Goal: Transaction & Acquisition: Purchase product/service

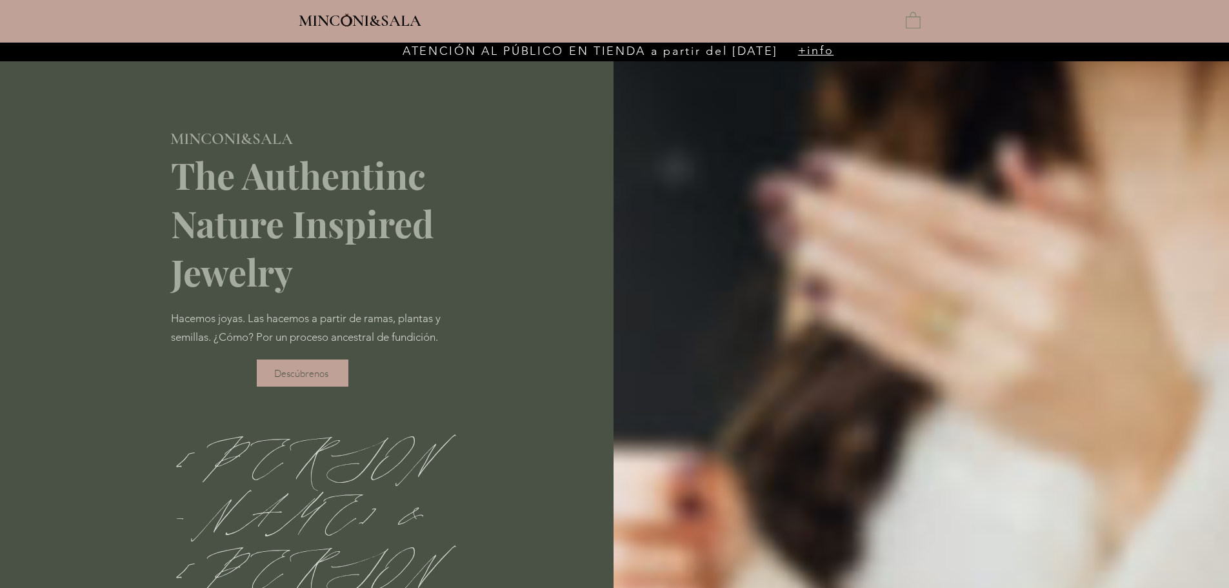
type input "**********"
select select "**********"
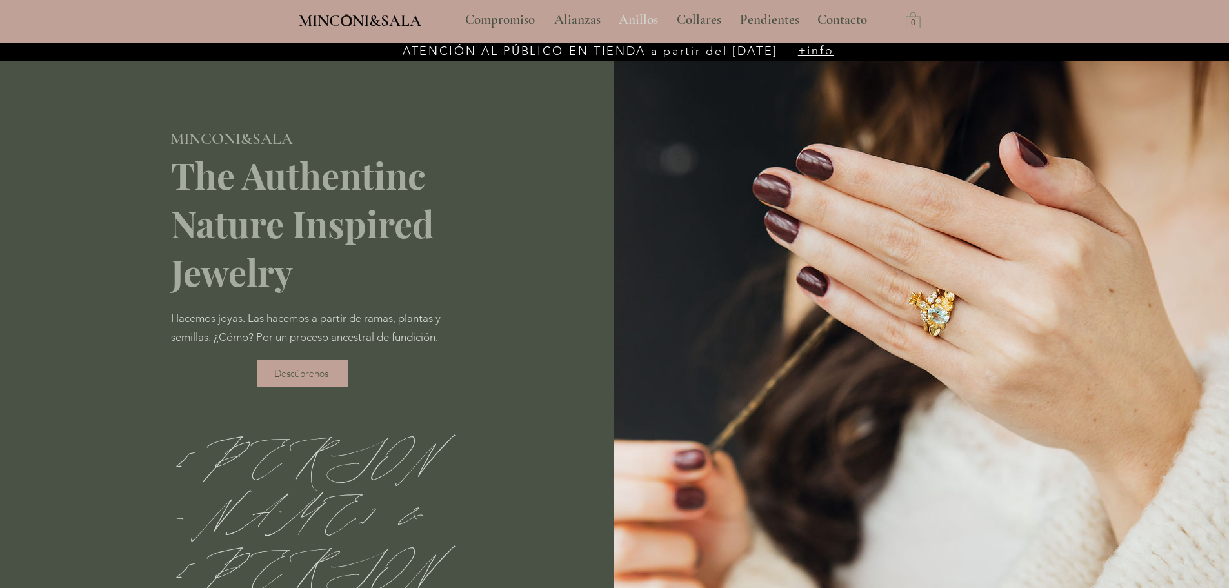
click at [628, 17] on p "Anillos" at bounding box center [638, 20] width 52 height 32
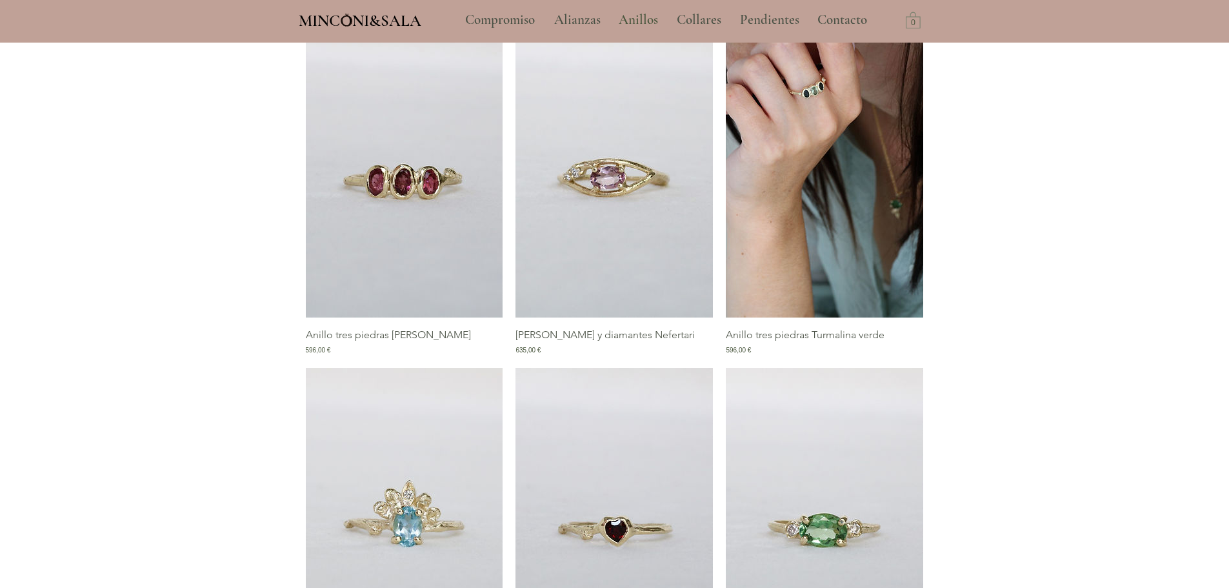
scroll to position [452, 0]
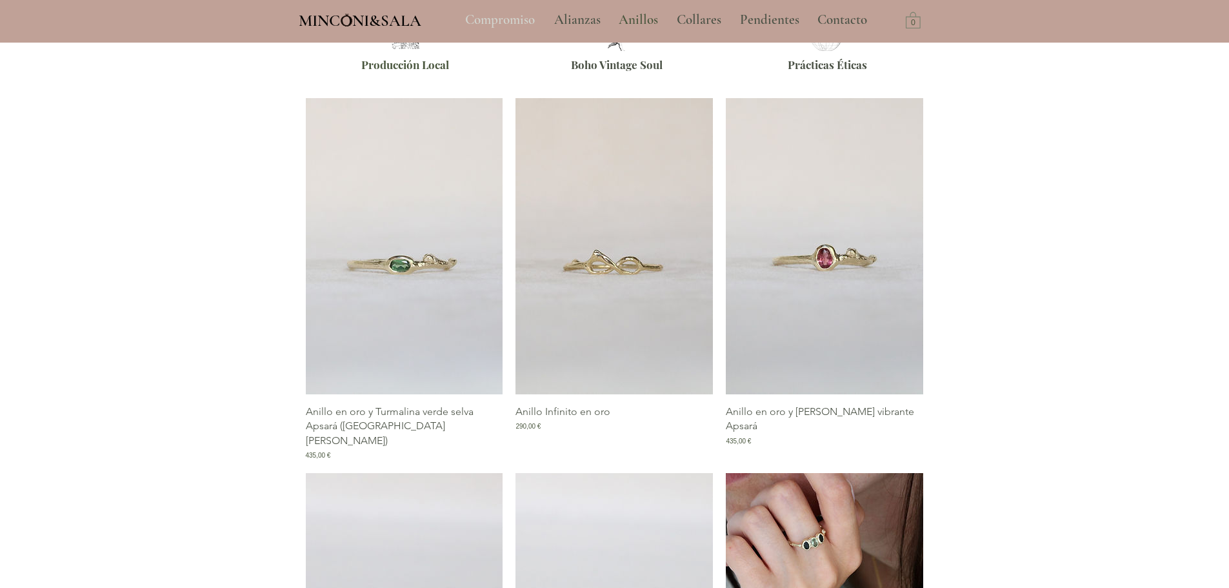
click at [483, 22] on p "Compromiso" at bounding box center [500, 20] width 83 height 32
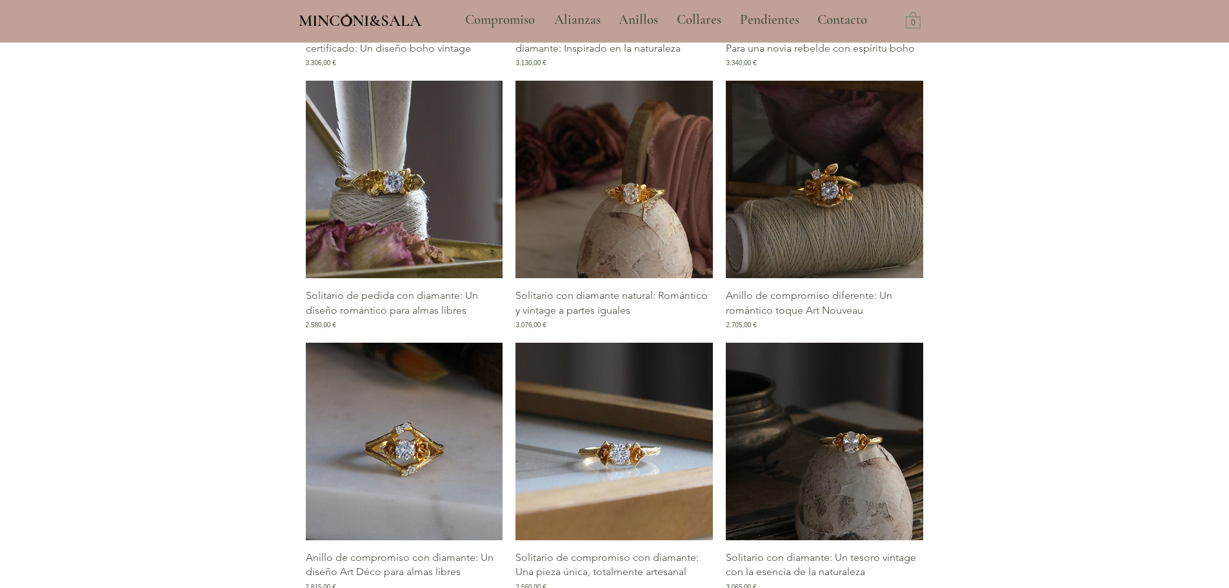
scroll to position [1548, 0]
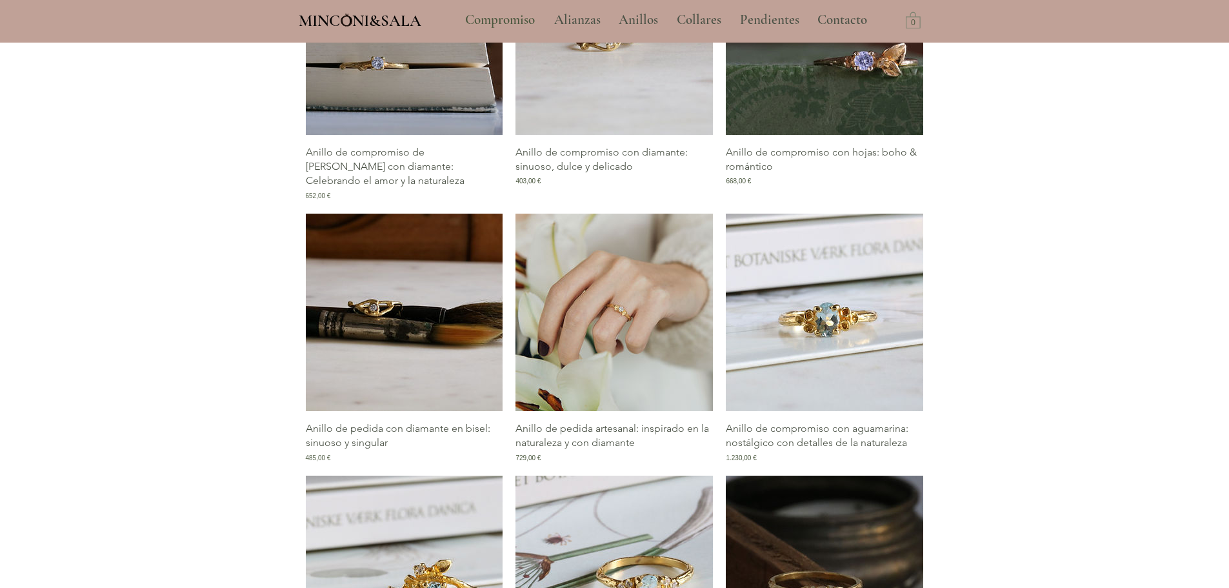
scroll to position [323, 0]
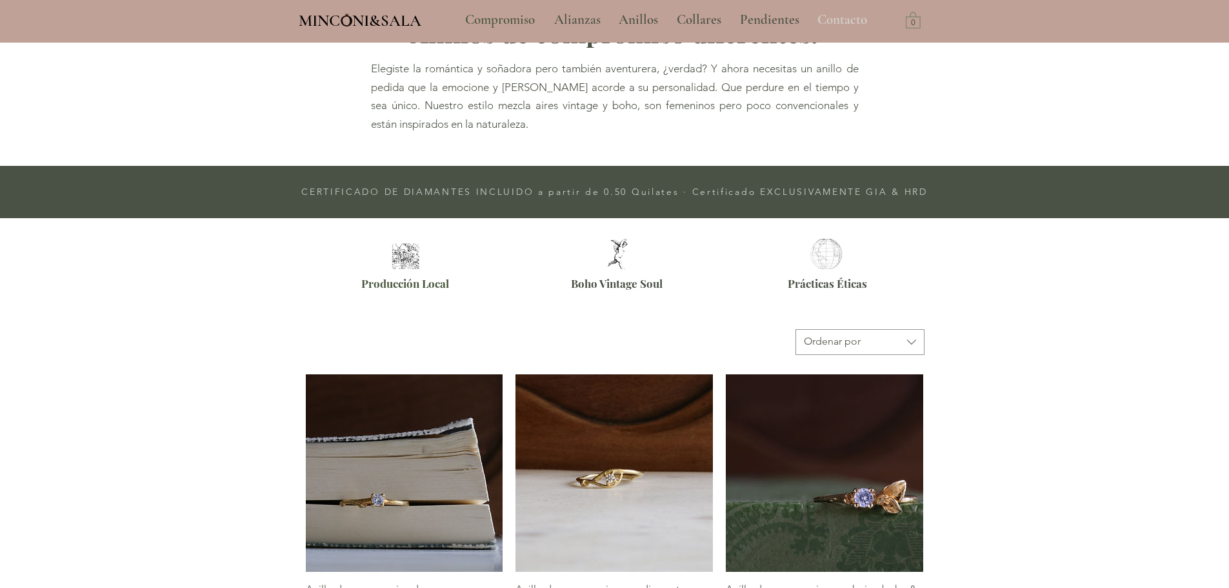
click at [840, 16] on p "Contacto" at bounding box center [842, 20] width 63 height 32
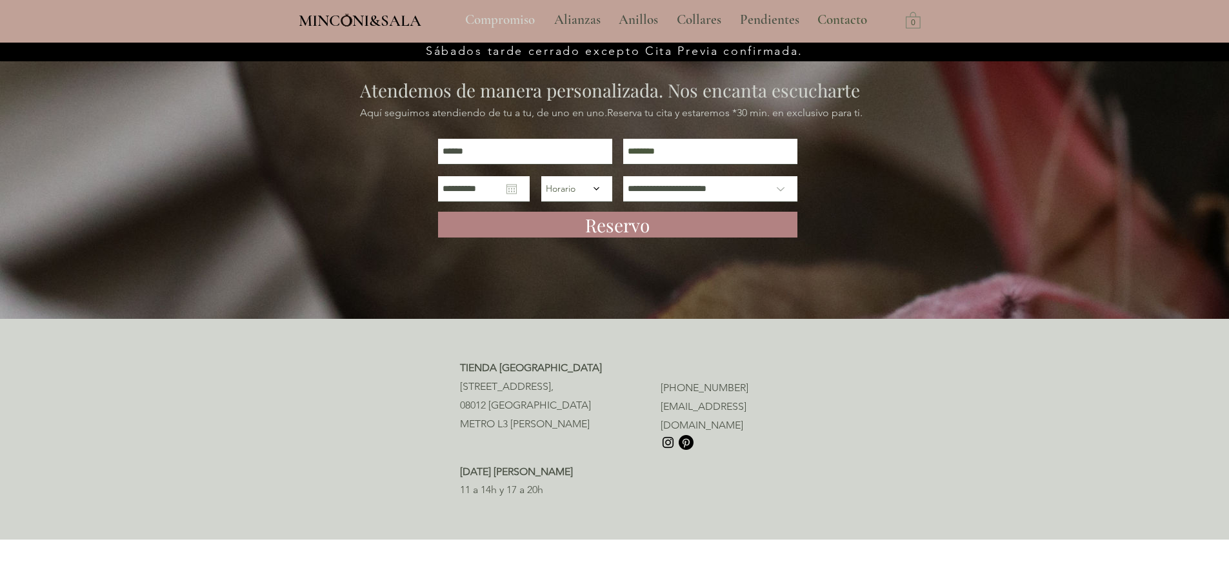
click at [519, 21] on p "Compromiso" at bounding box center [500, 20] width 83 height 32
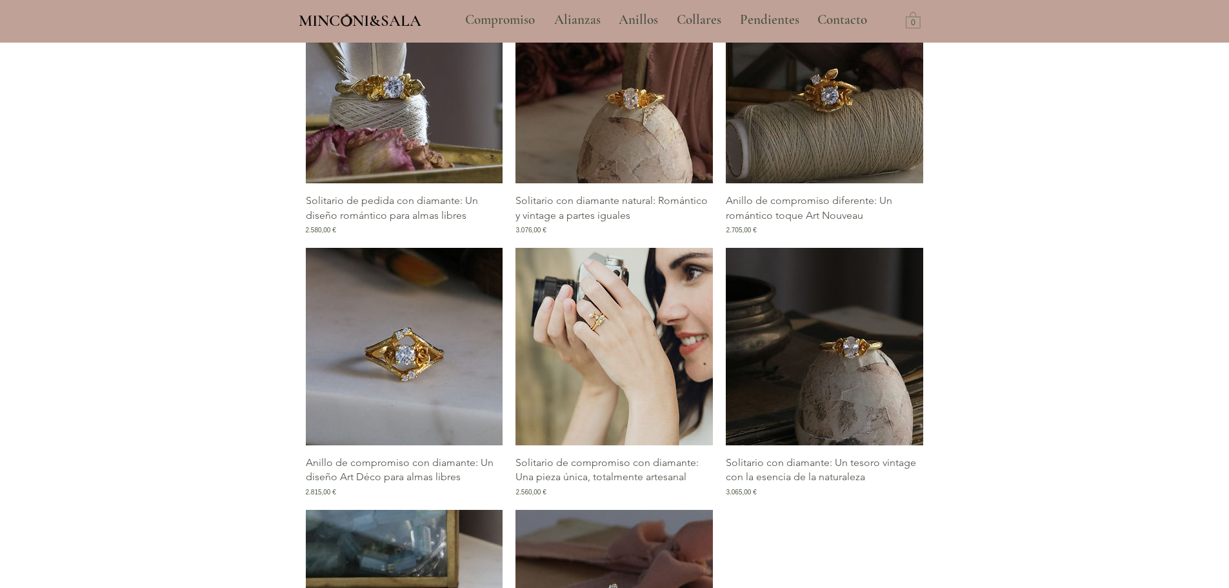
scroll to position [1806, 0]
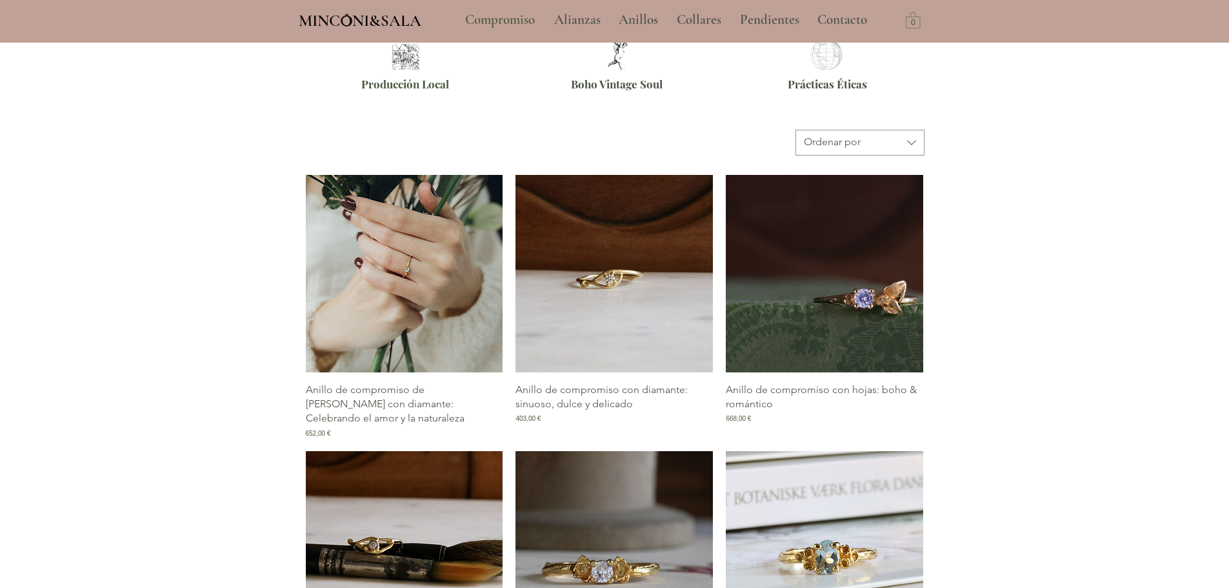
scroll to position [516, 0]
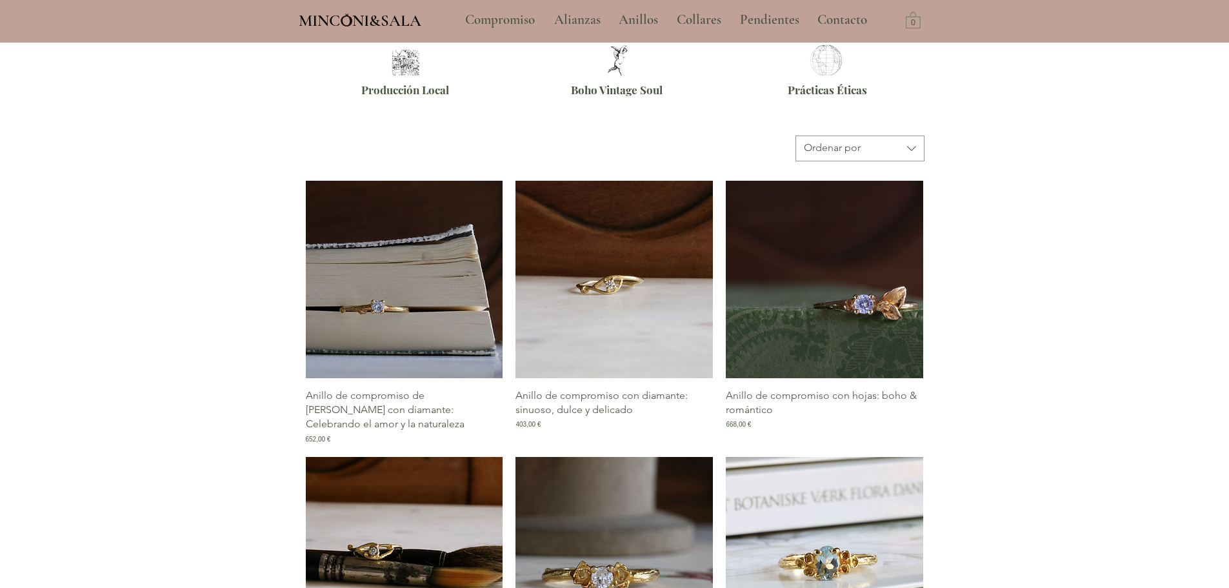
click at [386, 408] on p "Anillo de compromiso de [PERSON_NAME] con diamante: Celebrando el amor y la nat…" at bounding box center [404, 409] width 197 height 43
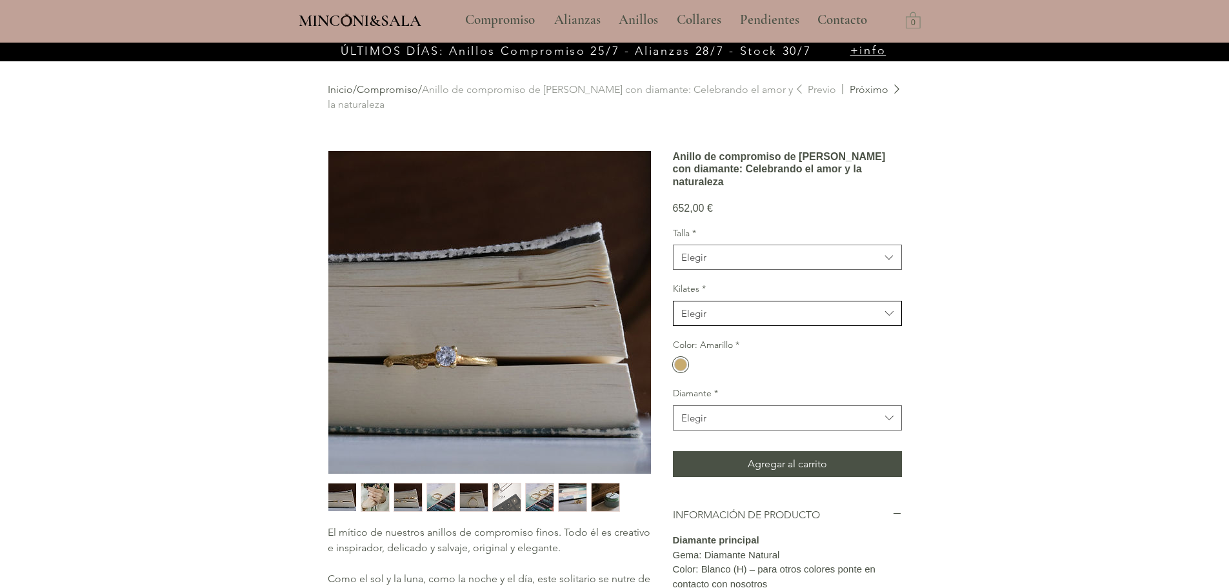
click at [766, 326] on button "Elegir" at bounding box center [787, 313] width 229 height 25
click at [768, 358] on div "18kt" at bounding box center [787, 346] width 228 height 24
click at [782, 424] on span "Elegir" at bounding box center [780, 418] width 199 height 14
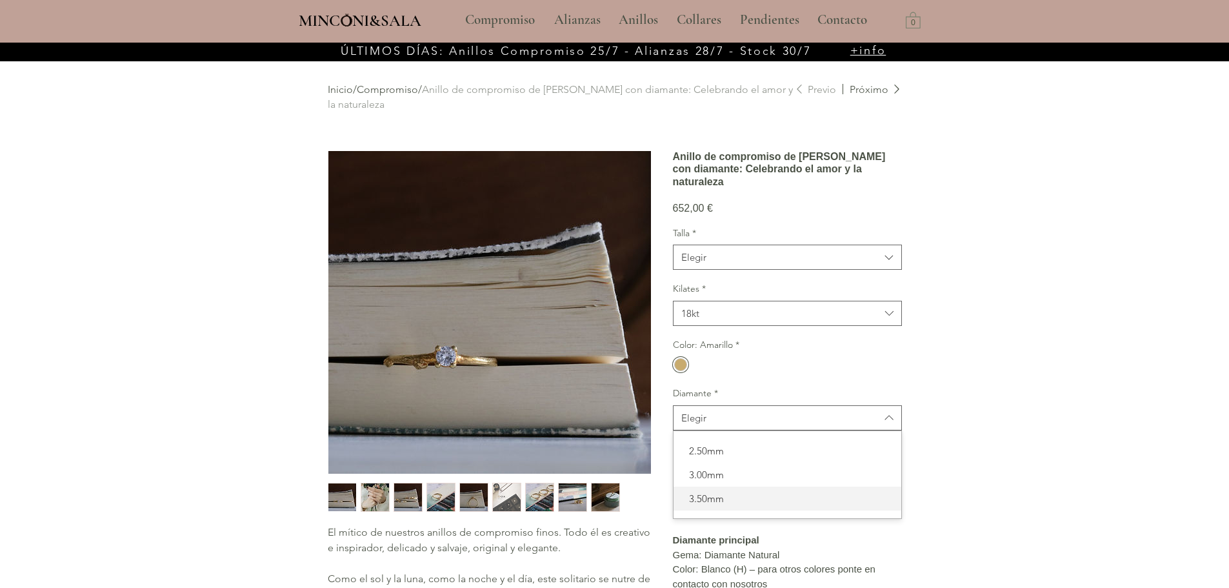
click at [744, 505] on span "3.50mm" at bounding box center [787, 499] width 212 height 14
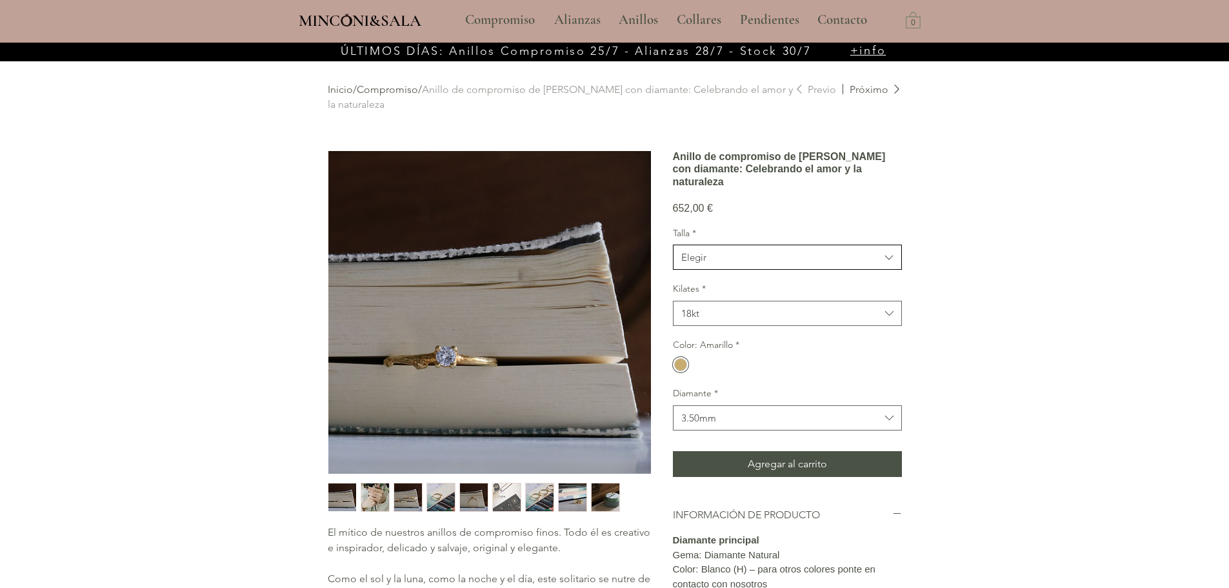
click at [738, 264] on span "Elegir" at bounding box center [780, 257] width 199 height 14
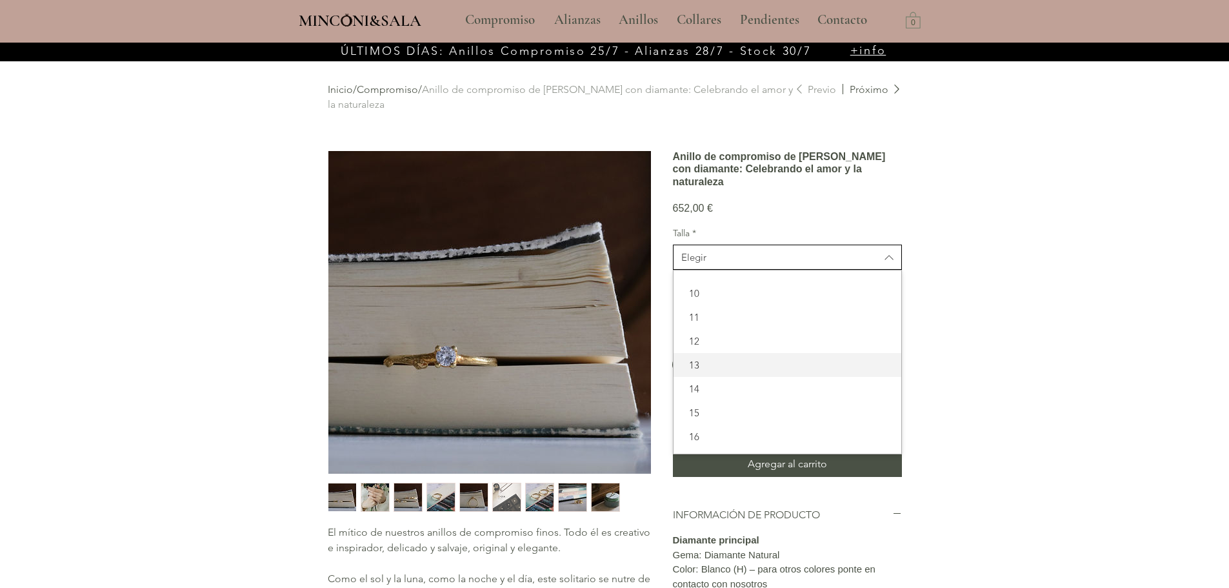
scroll to position [65, 0]
click at [729, 399] on span "15" at bounding box center [787, 393] width 212 height 14
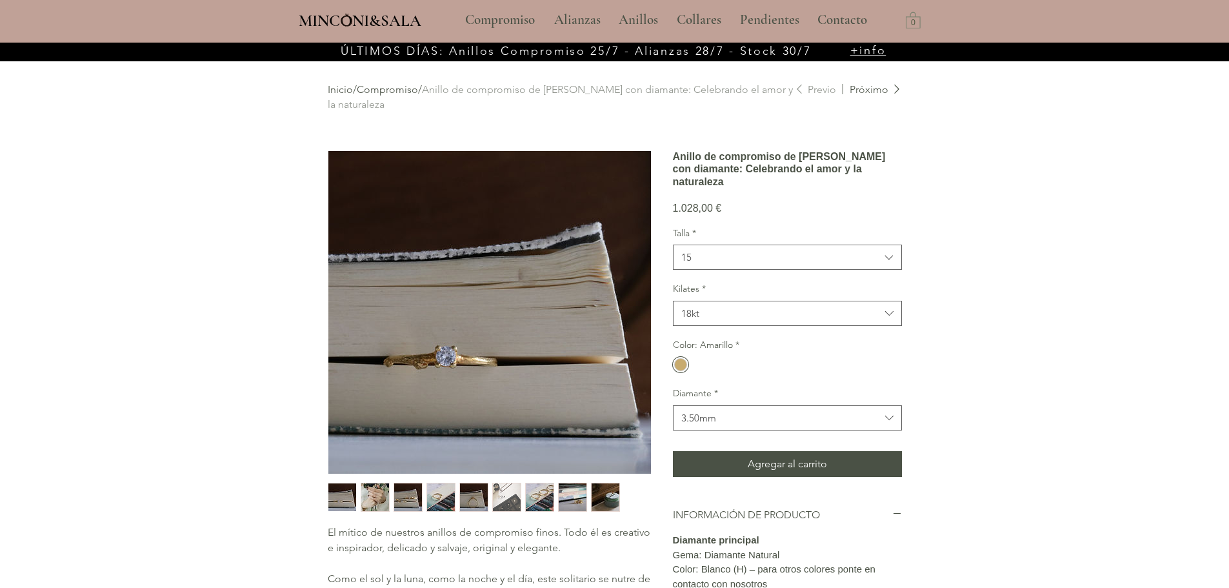
click at [438, 341] on img "main content" at bounding box center [489, 312] width 323 height 323
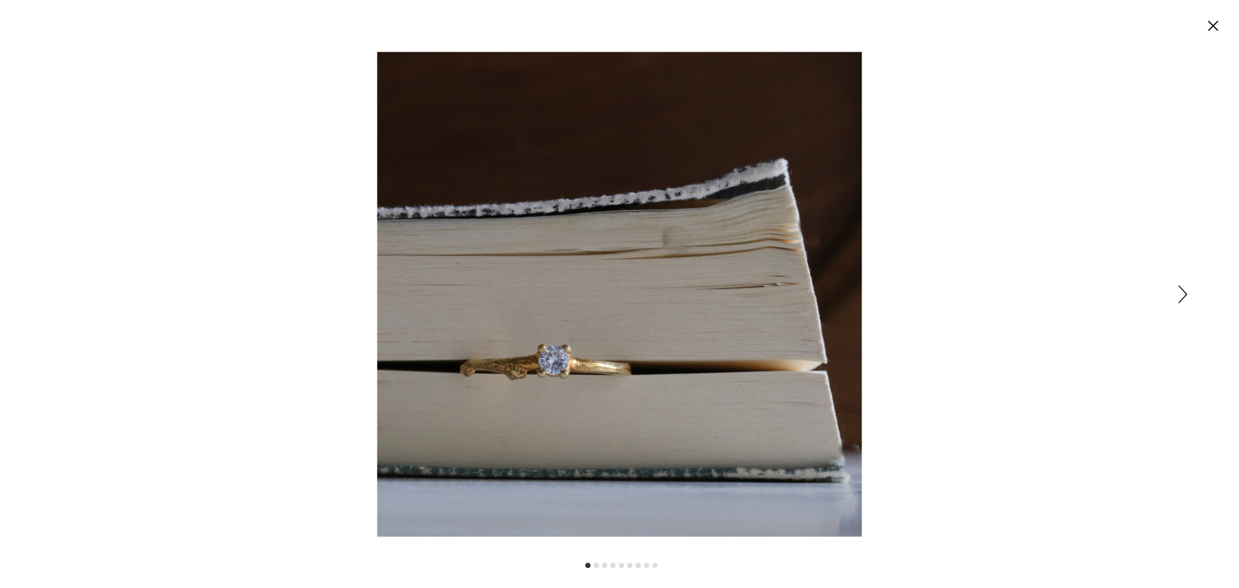
click at [1198, 294] on div "Expanded image viewer" at bounding box center [619, 294] width 1239 height 588
click at [1168, 290] on div "Expanded image viewer" at bounding box center [619, 294] width 1239 height 588
click at [1179, 294] on icon "Siguiente" at bounding box center [1182, 294] width 9 height 18
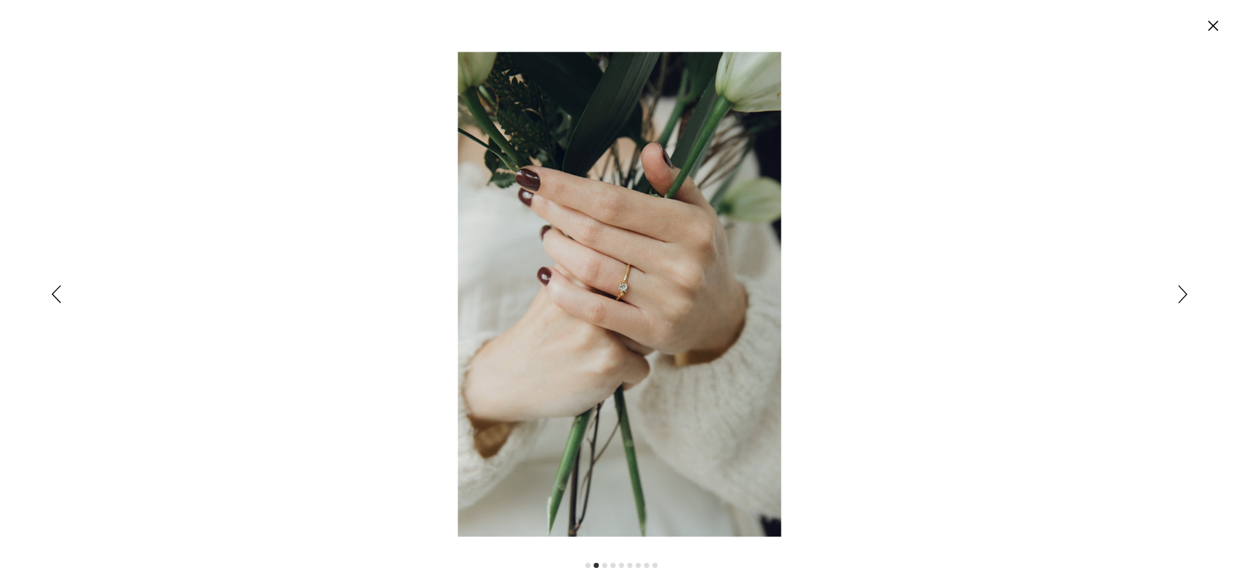
click at [1188, 294] on div "Expanded image viewer" at bounding box center [619, 294] width 1239 height 588
click at [1186, 295] on icon "Siguiente" at bounding box center [1182, 294] width 9 height 18
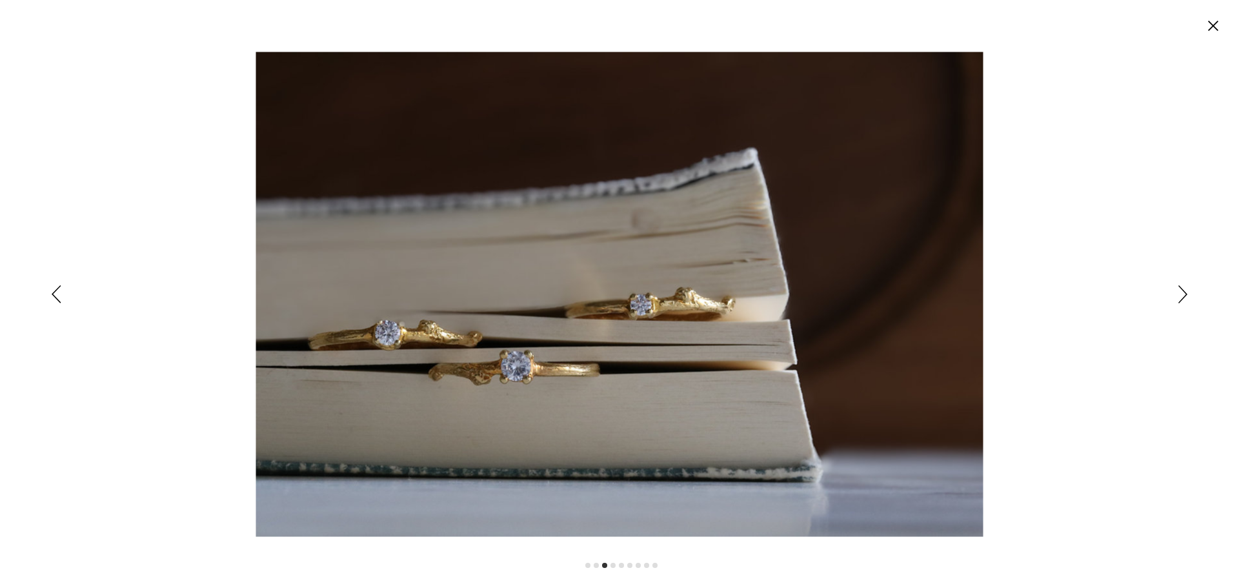
click at [1179, 293] on icon "Siguiente" at bounding box center [1182, 294] width 9 height 18
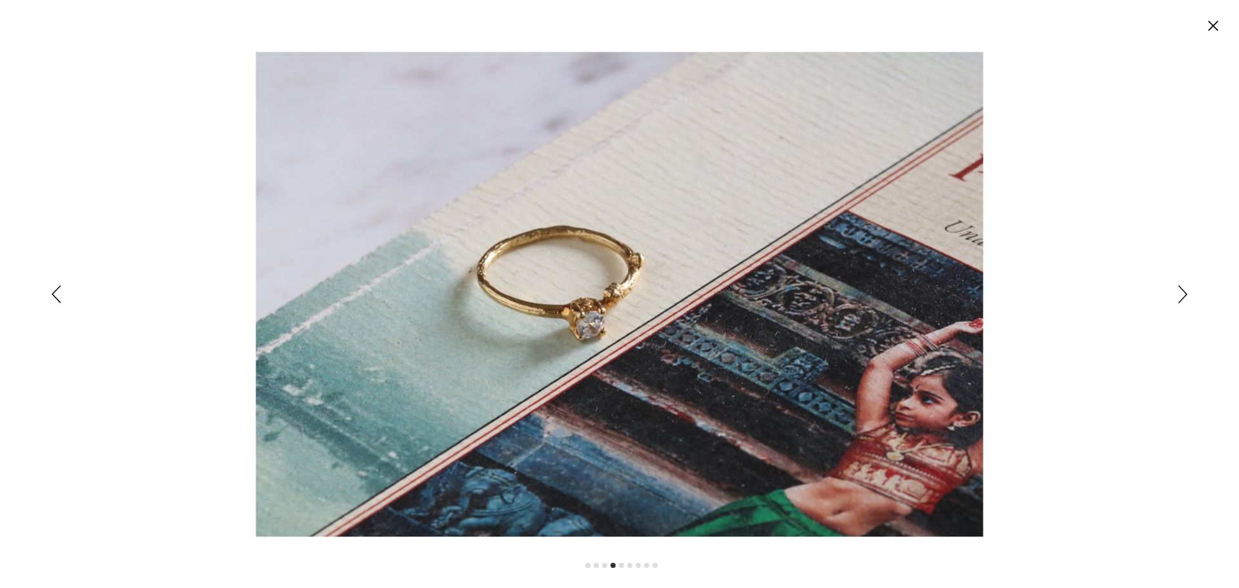
click at [1179, 293] on icon "Siguiente" at bounding box center [1182, 294] width 9 height 18
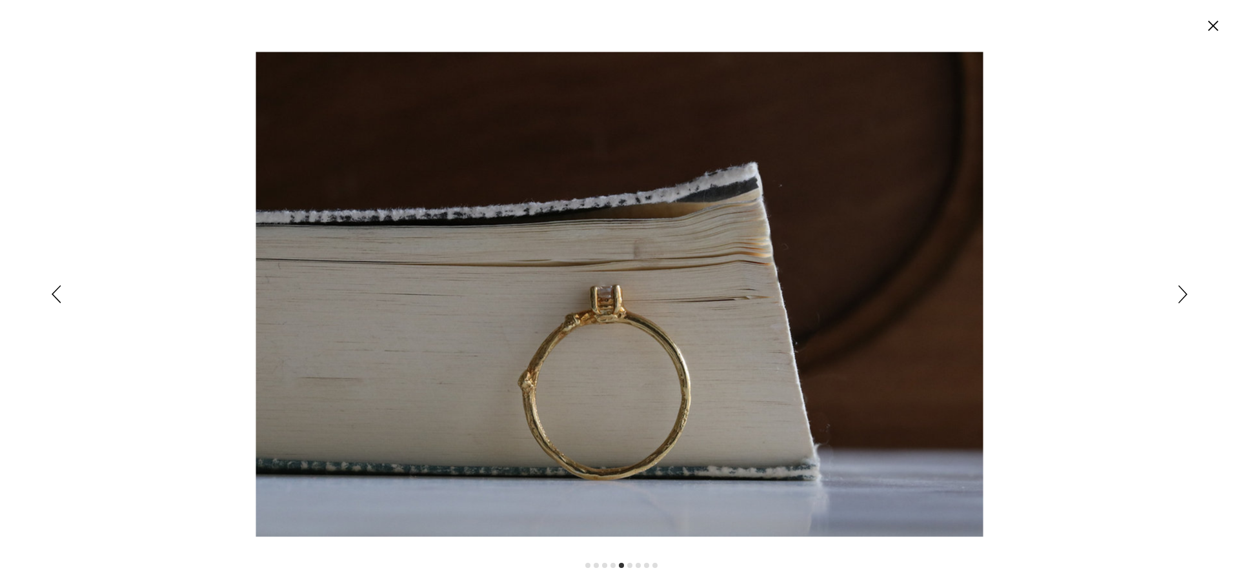
click at [1179, 293] on icon "Siguiente" at bounding box center [1182, 294] width 9 height 18
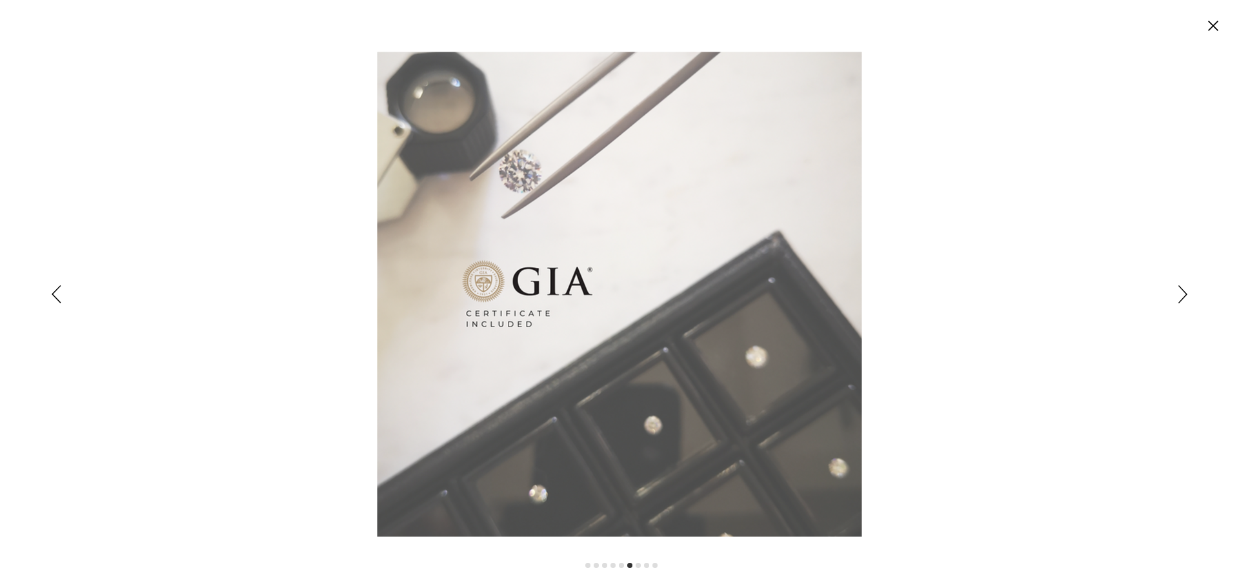
click at [1179, 293] on icon "Siguiente" at bounding box center [1182, 294] width 9 height 18
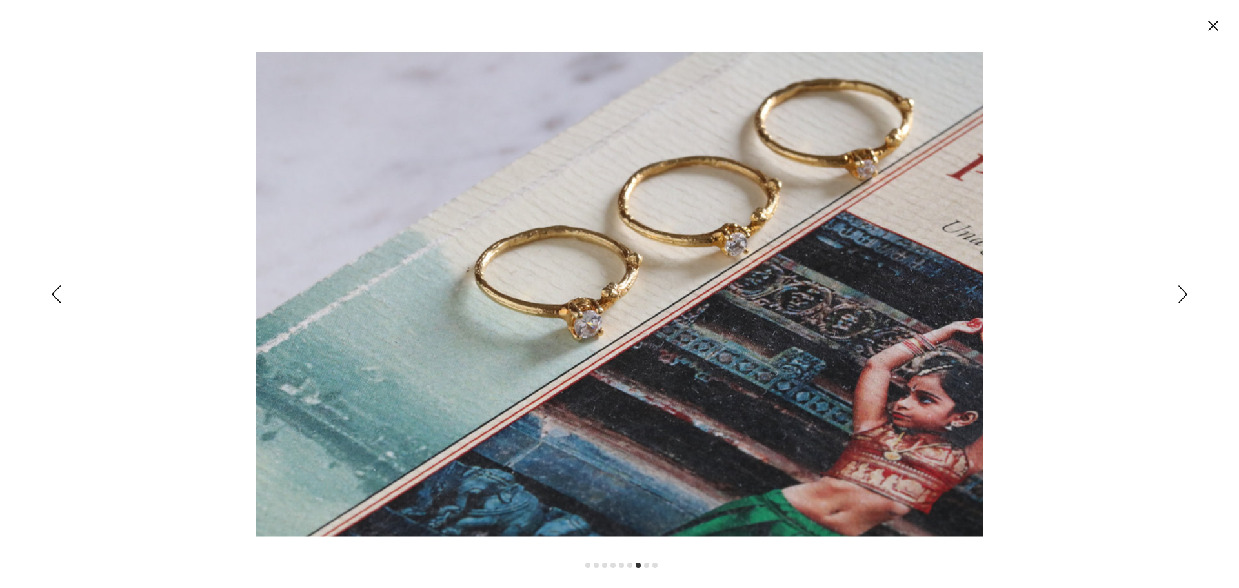
click at [57, 294] on icon "Anterior" at bounding box center [57, 294] width 10 height 18
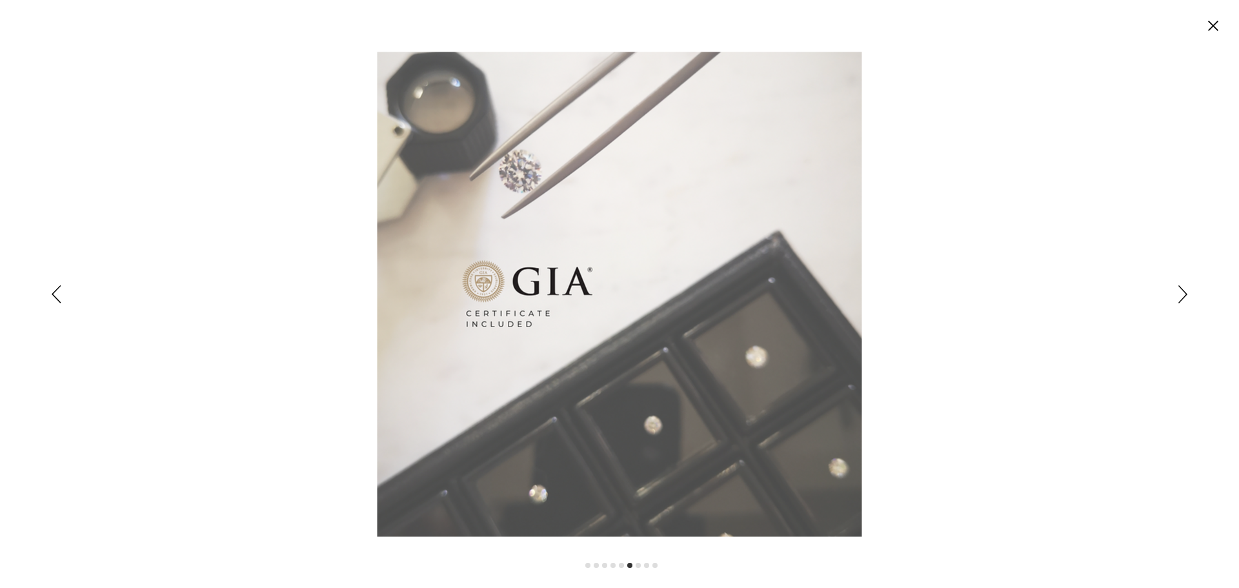
click at [1181, 289] on icon "Siguiente" at bounding box center [1182, 294] width 9 height 18
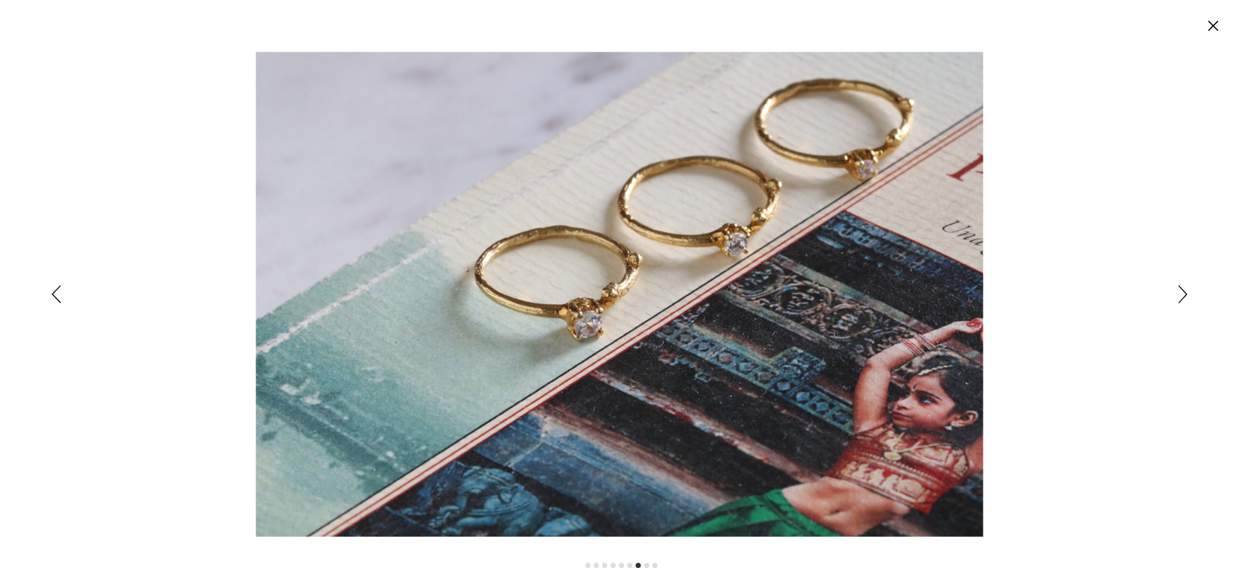
click at [1181, 289] on icon "Siguiente" at bounding box center [1182, 294] width 9 height 18
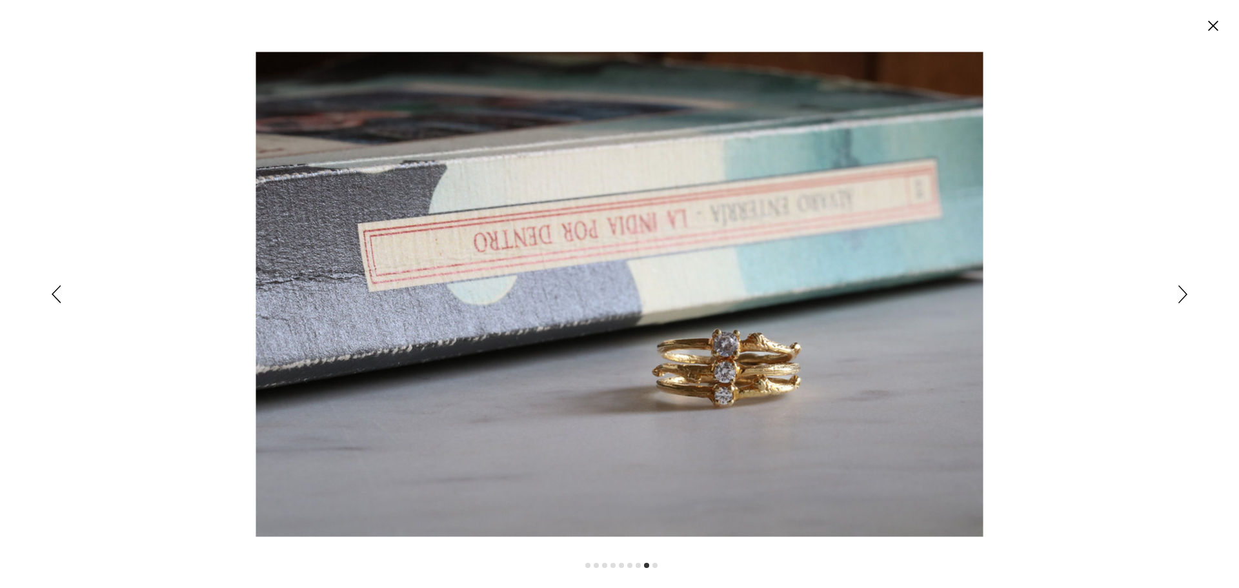
click at [1181, 289] on icon "Siguiente" at bounding box center [1182, 294] width 9 height 18
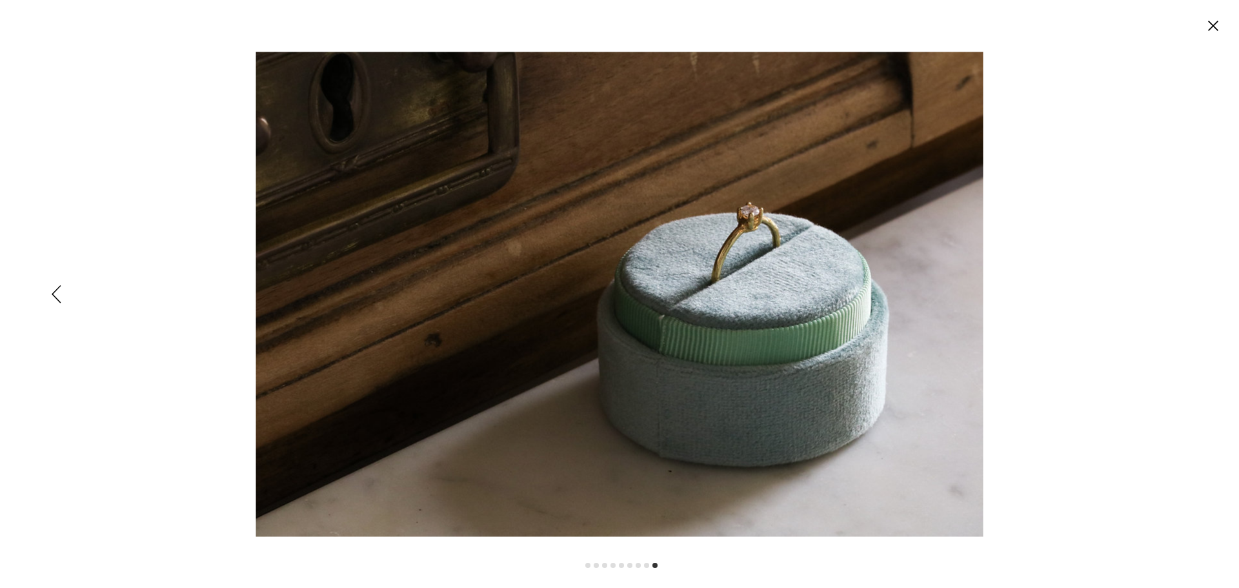
click at [1181, 289] on div "Expanded image viewer" at bounding box center [619, 294] width 1239 height 588
click at [1185, 292] on div "Expanded image viewer" at bounding box center [619, 294] width 1239 height 588
click at [1222, 26] on circle "Cerrar" at bounding box center [1212, 25] width 21 height 21
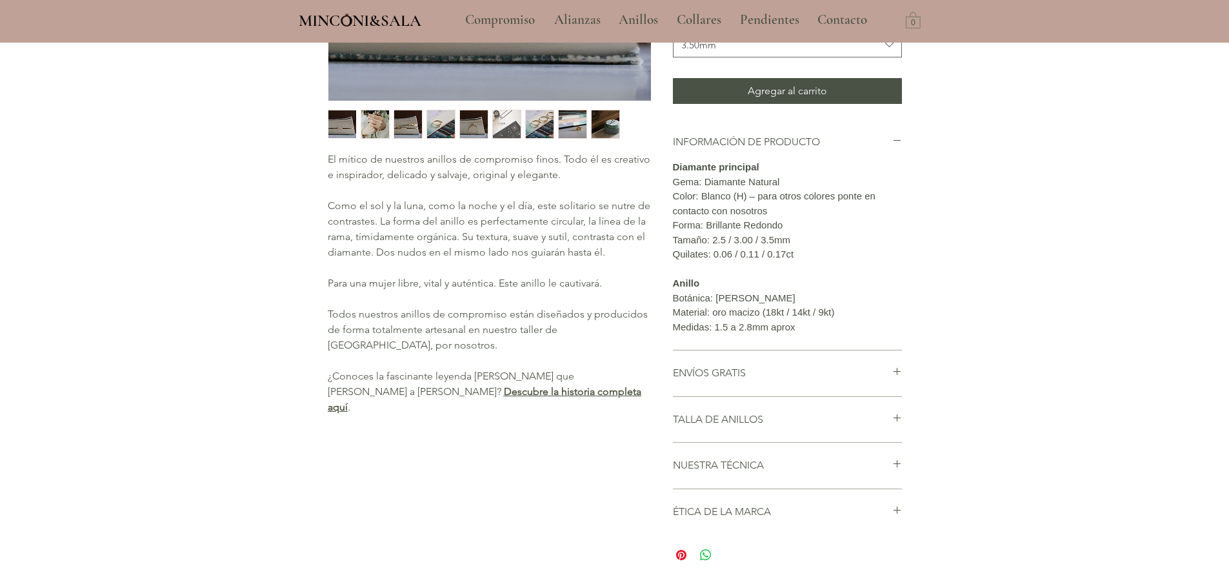
scroll to position [452, 0]
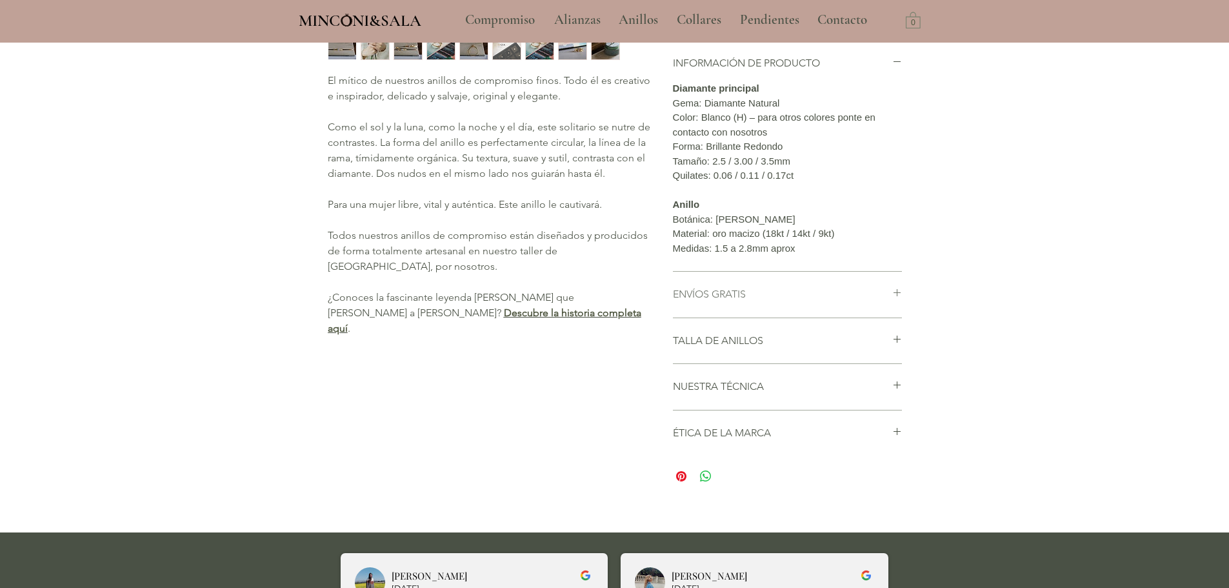
click at [894, 297] on icon "main content" at bounding box center [897, 293] width 10 height 10
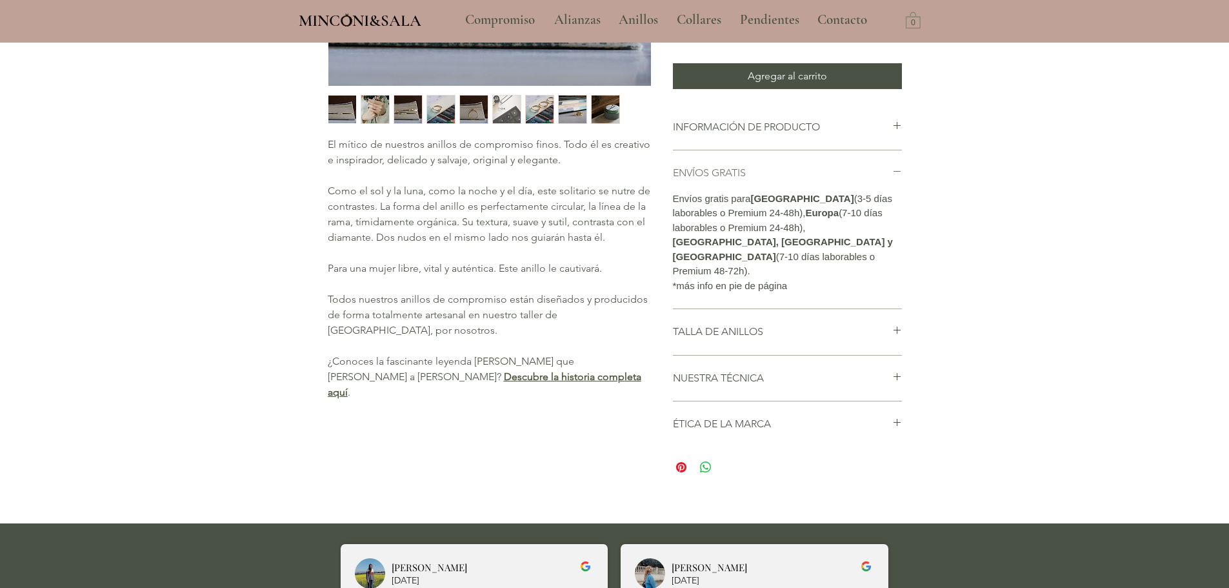
scroll to position [319, 0]
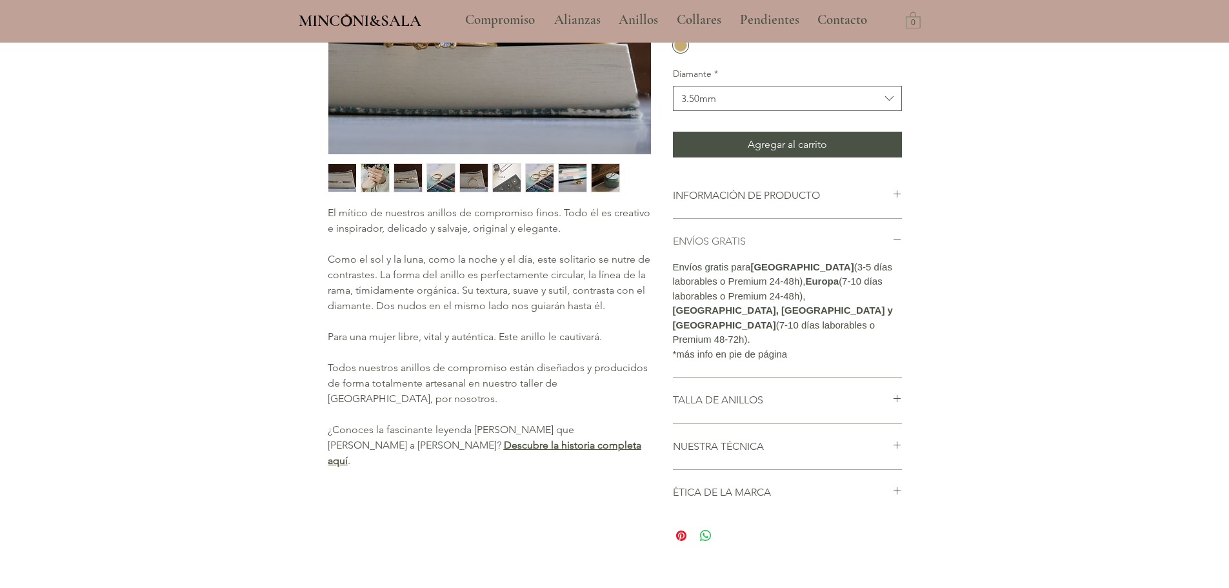
click at [899, 244] on icon "main content" at bounding box center [897, 240] width 10 height 10
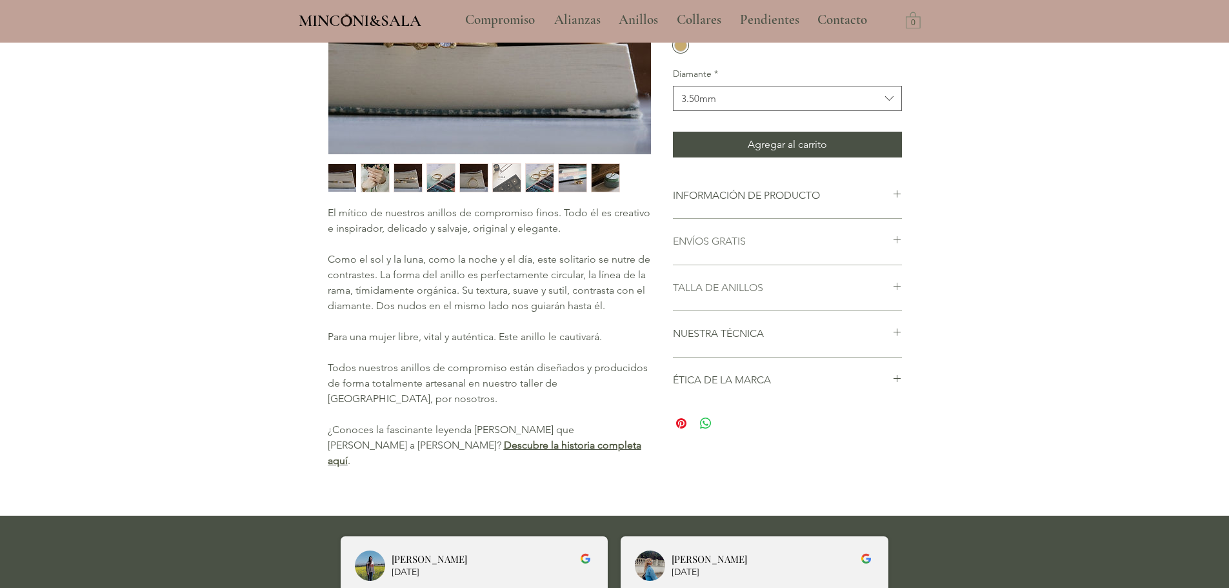
click at [893, 291] on icon "main content" at bounding box center [897, 286] width 10 height 10
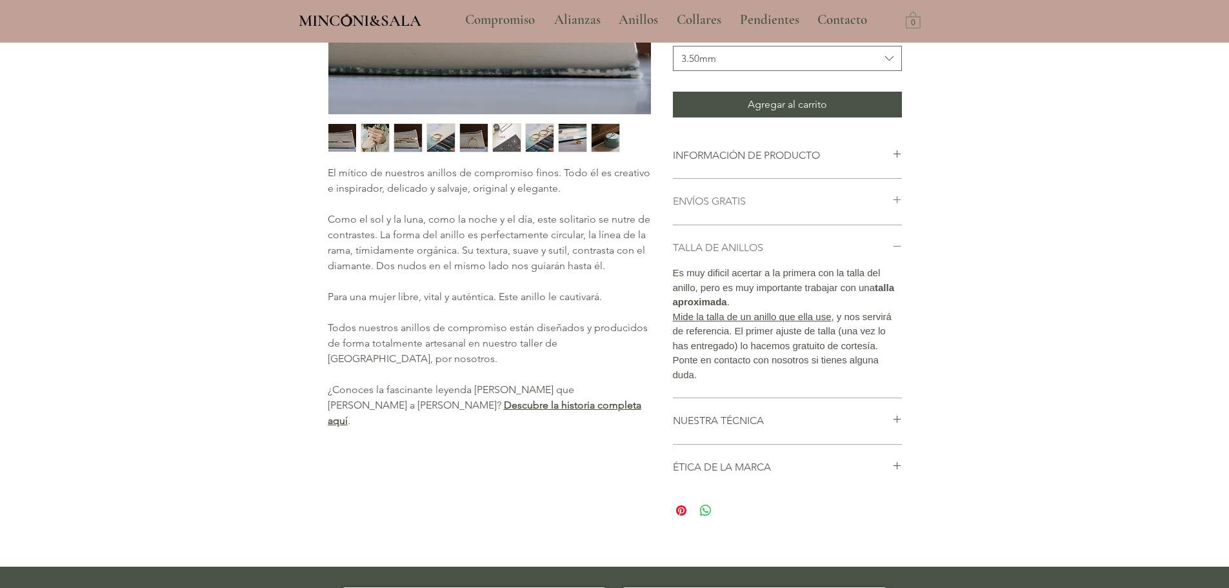
scroll to position [361, 0]
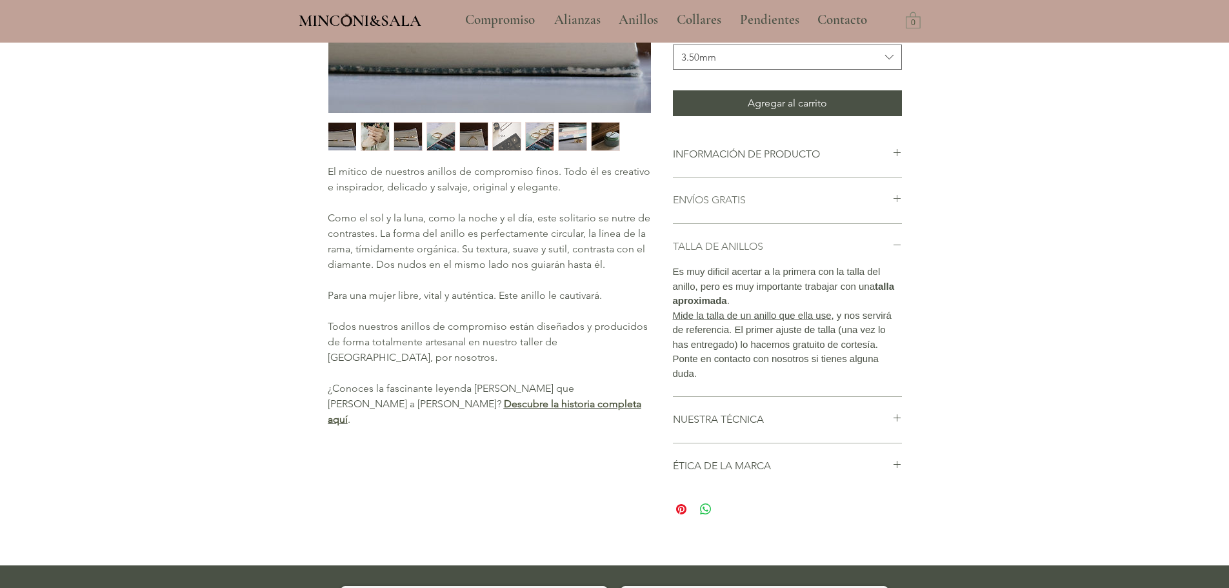
click at [894, 245] on icon "main content" at bounding box center [896, 244] width 7 height 1
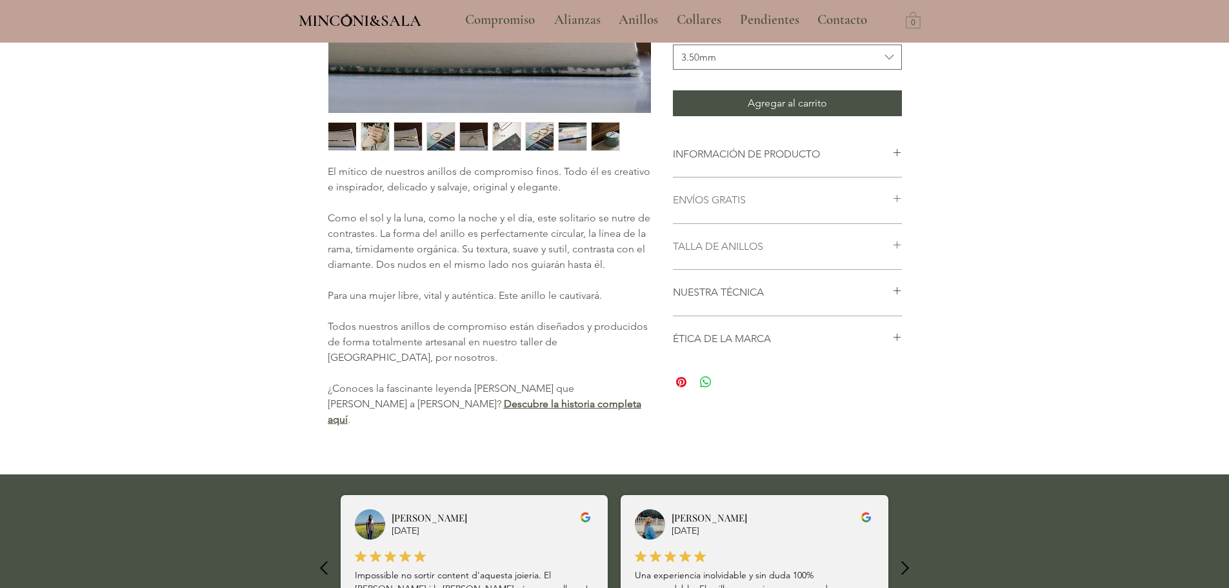
click at [902, 352] on div "Inicio / Compromiso / Anillo de compromiso de rama con diamante: Celebrando el …" at bounding box center [615, 69] width 632 height 773
click at [898, 295] on icon "main content" at bounding box center [897, 291] width 10 height 10
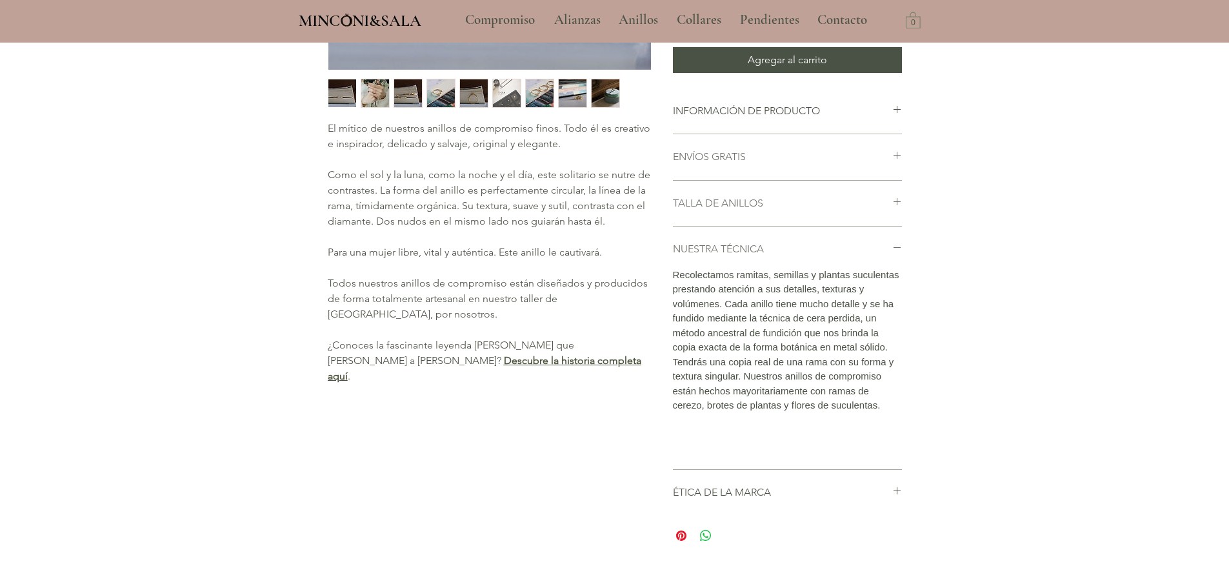
scroll to position [406, 0]
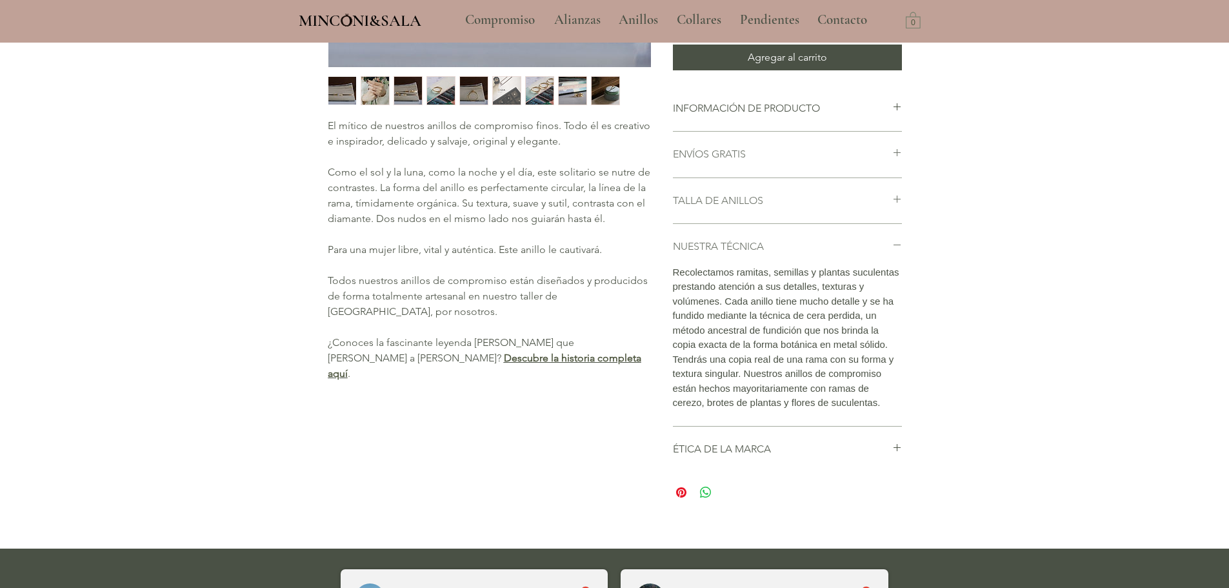
click at [896, 254] on div "main content" at bounding box center [897, 246] width 10 height 14
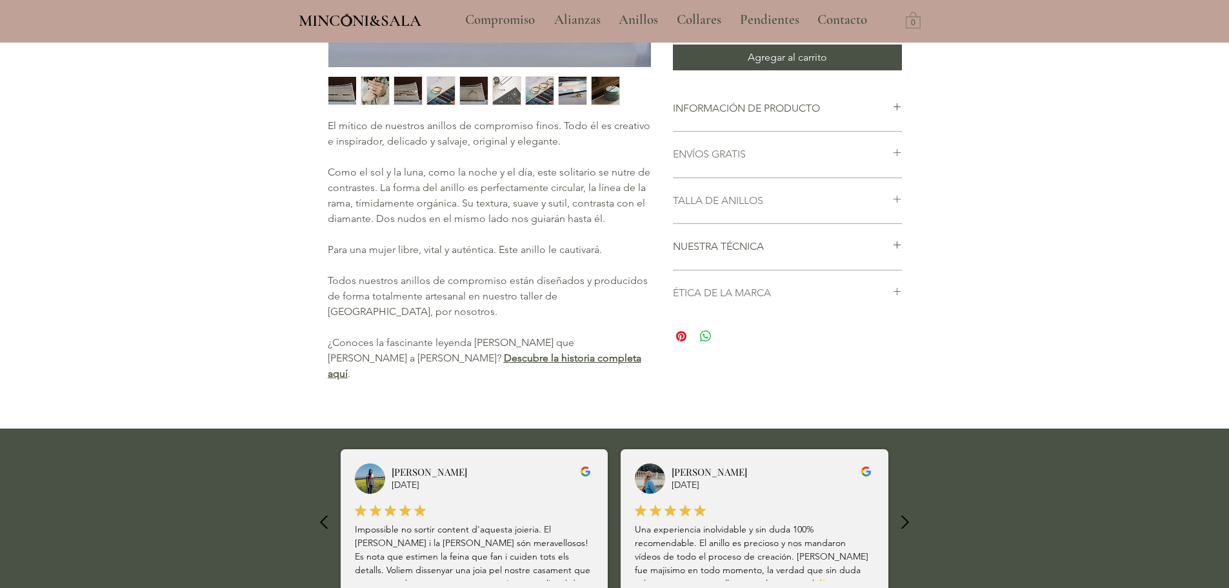
click at [877, 300] on h2 "ÉTICA DE LA MARCA" at bounding box center [782, 293] width 219 height 14
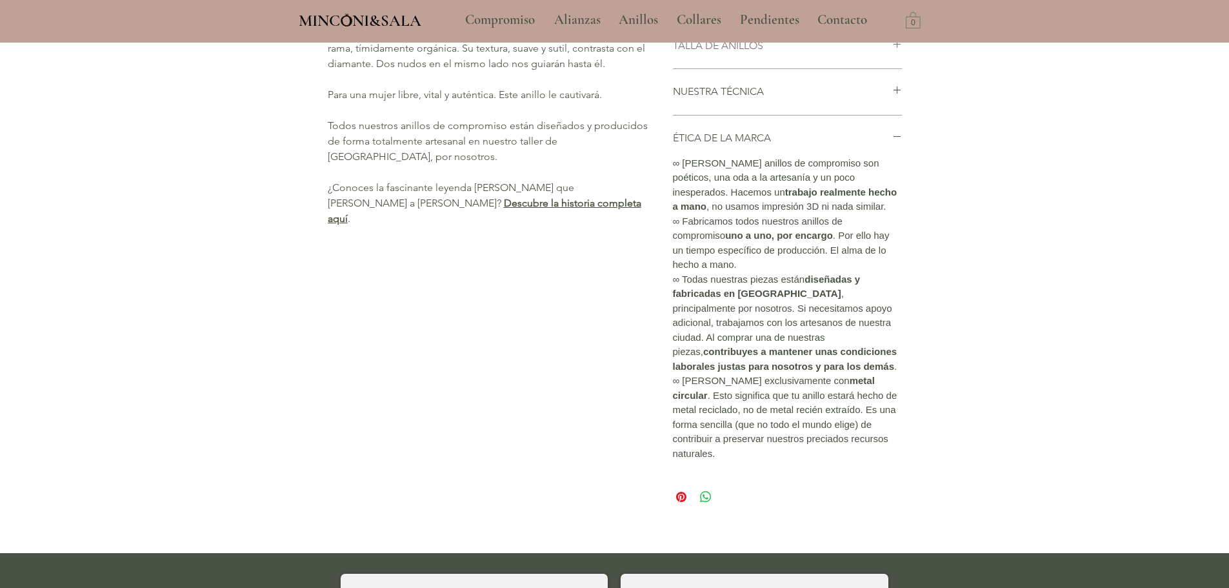
scroll to position [581, 0]
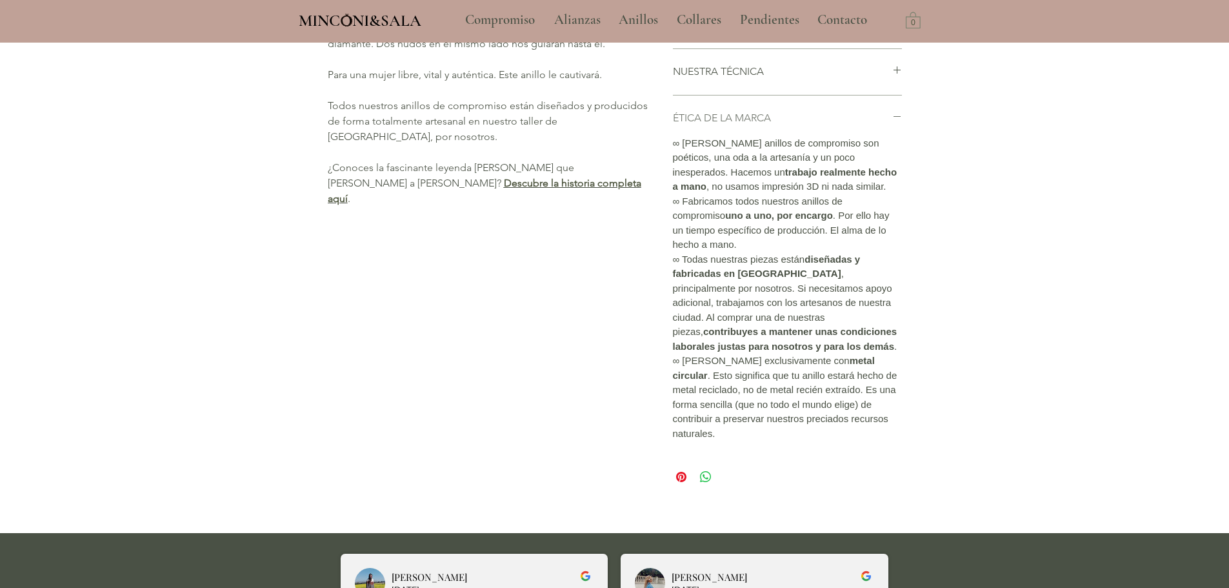
click at [898, 121] on icon "main content" at bounding box center [897, 117] width 10 height 10
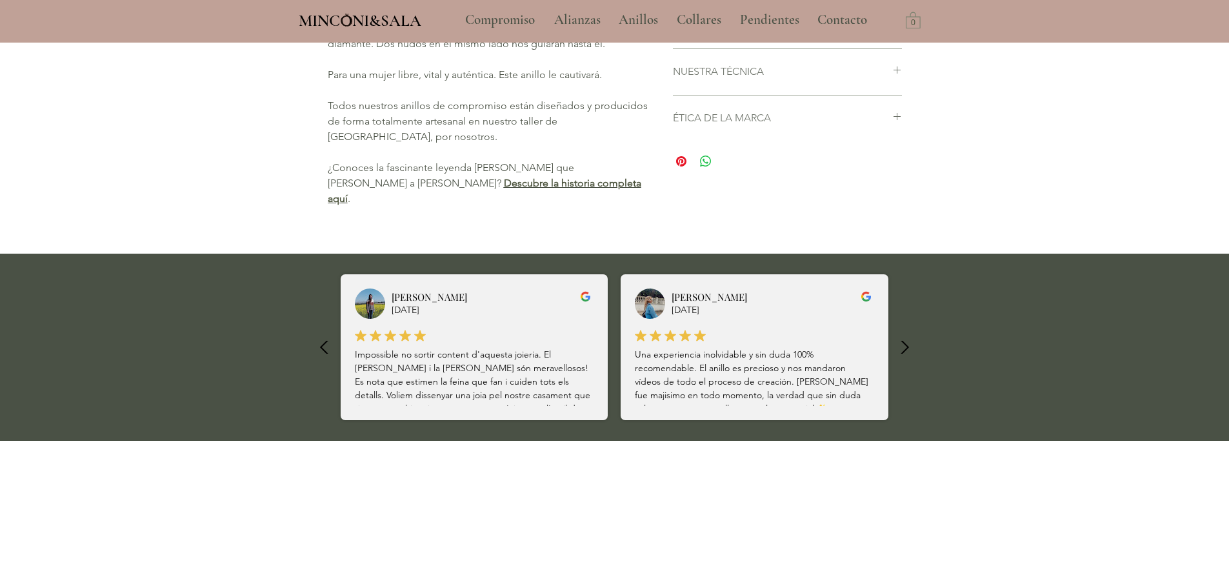
click at [899, 75] on icon "main content" at bounding box center [897, 70] width 10 height 10
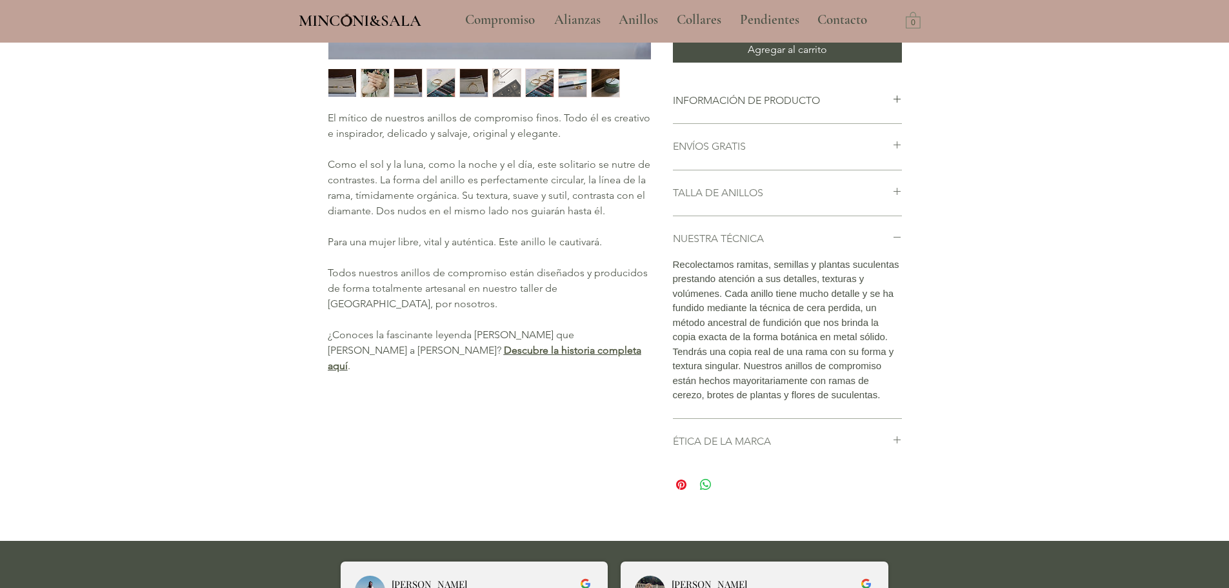
scroll to position [406, 0]
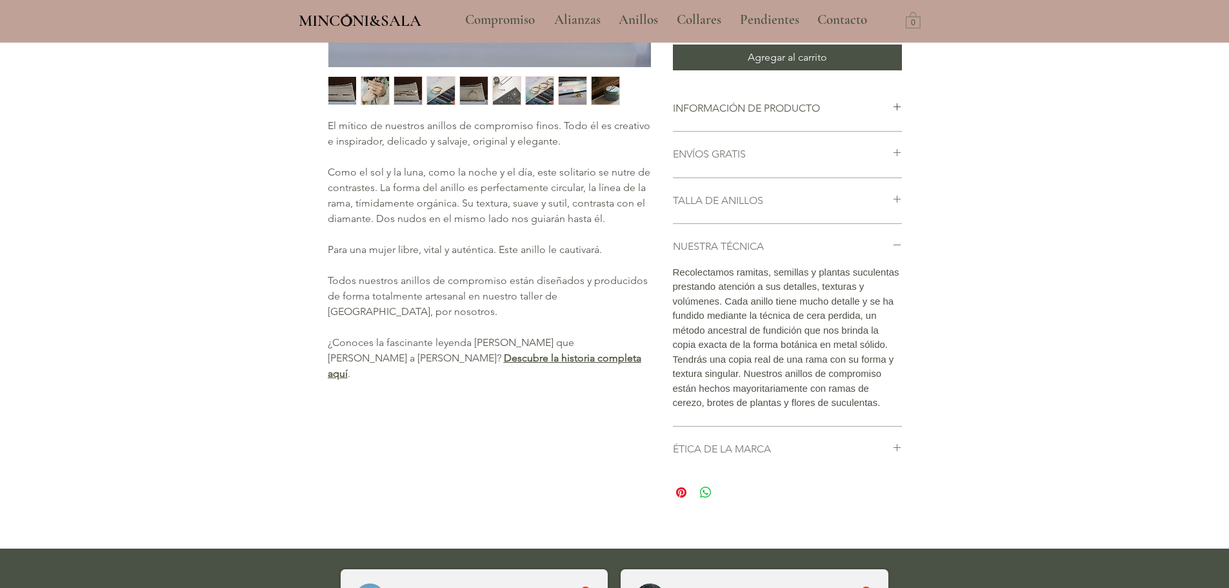
click at [895, 250] on icon "main content" at bounding box center [897, 245] width 10 height 10
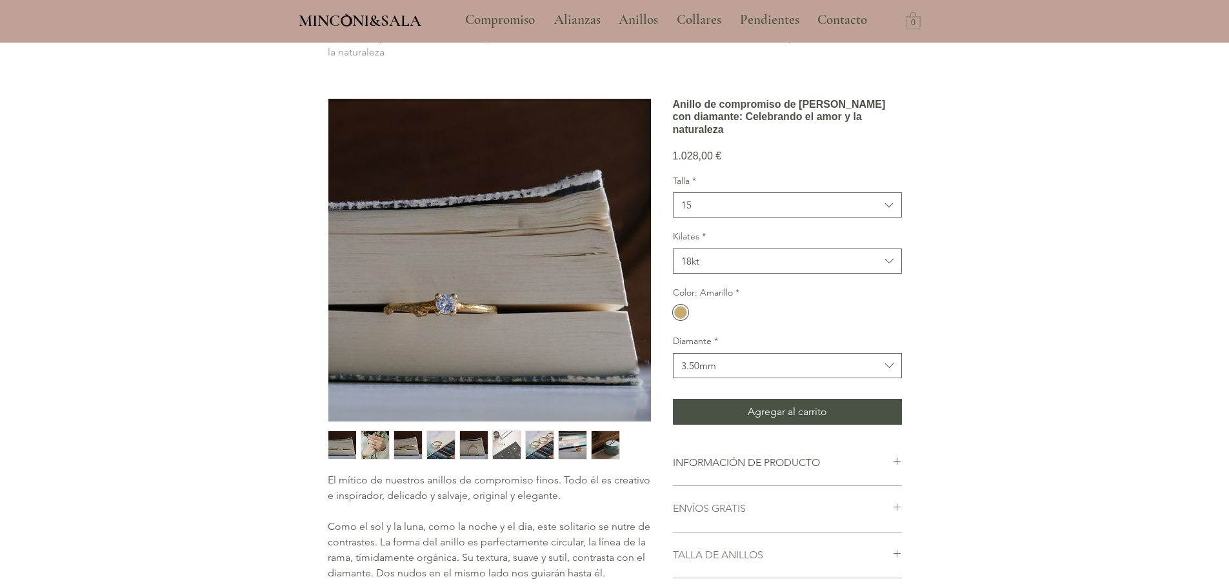
scroll to position [19, 0]
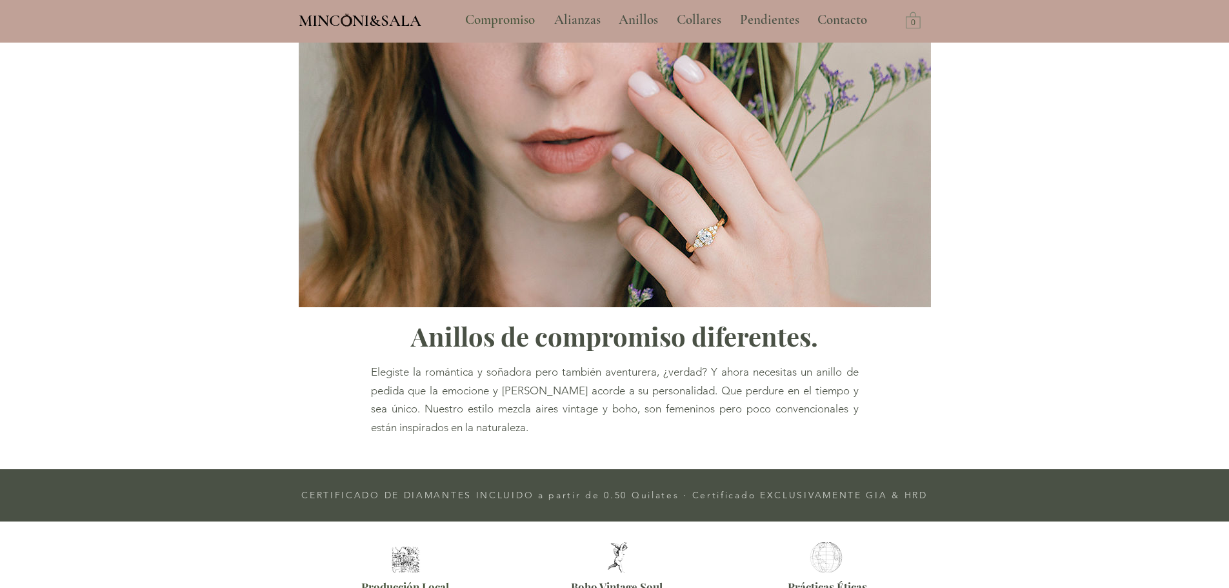
scroll to position [537, 0]
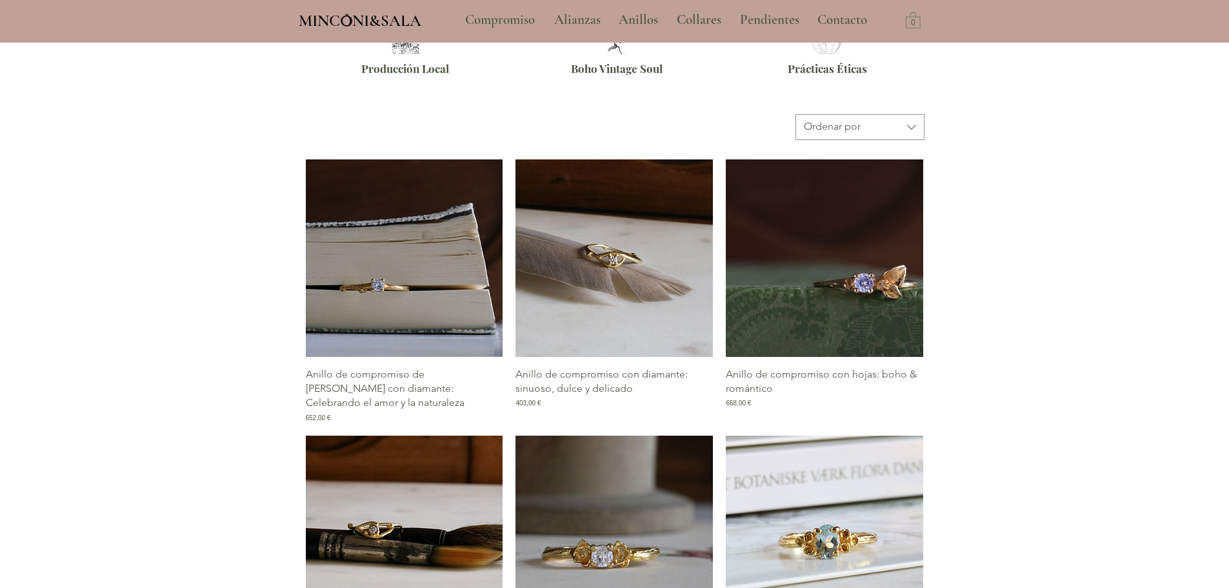
click at [594, 268] on img "Galería de Anillo de compromiso con diamante: sinuoso, dulce y delicado" at bounding box center [613, 257] width 197 height 197
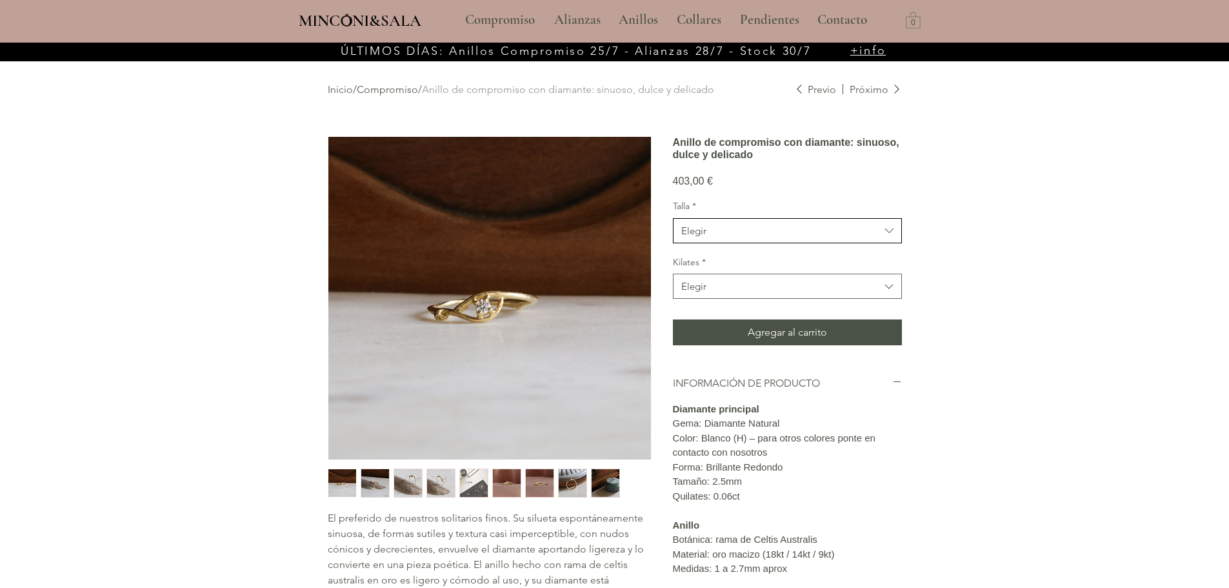
click at [719, 237] on span "Elegir" at bounding box center [780, 231] width 199 height 14
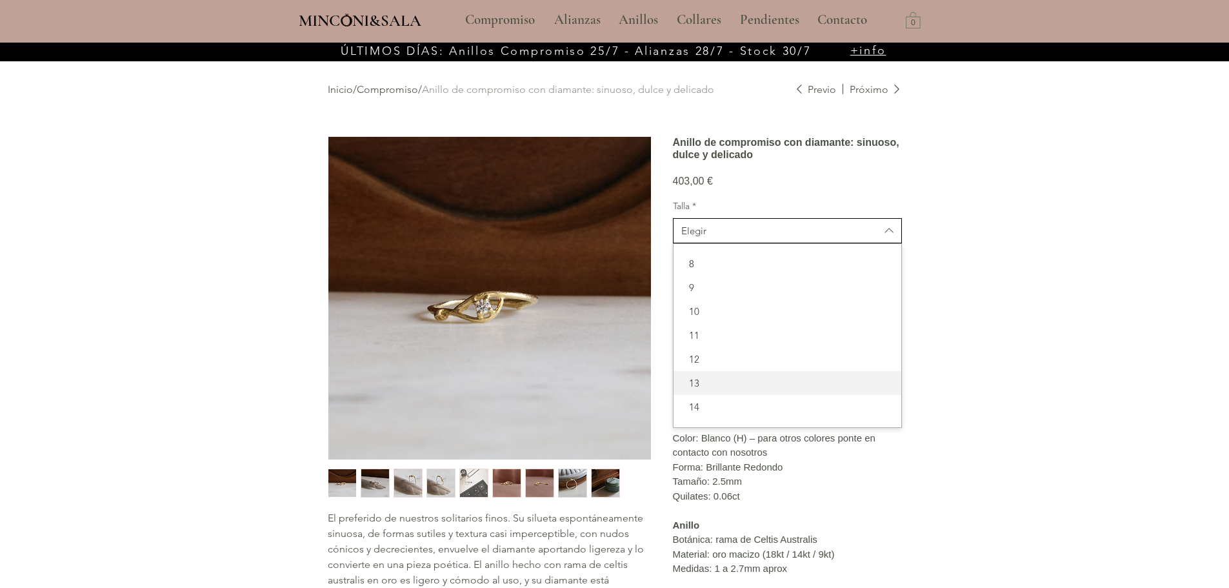
scroll to position [65, 0]
click at [726, 373] on span "15" at bounding box center [787, 366] width 212 height 14
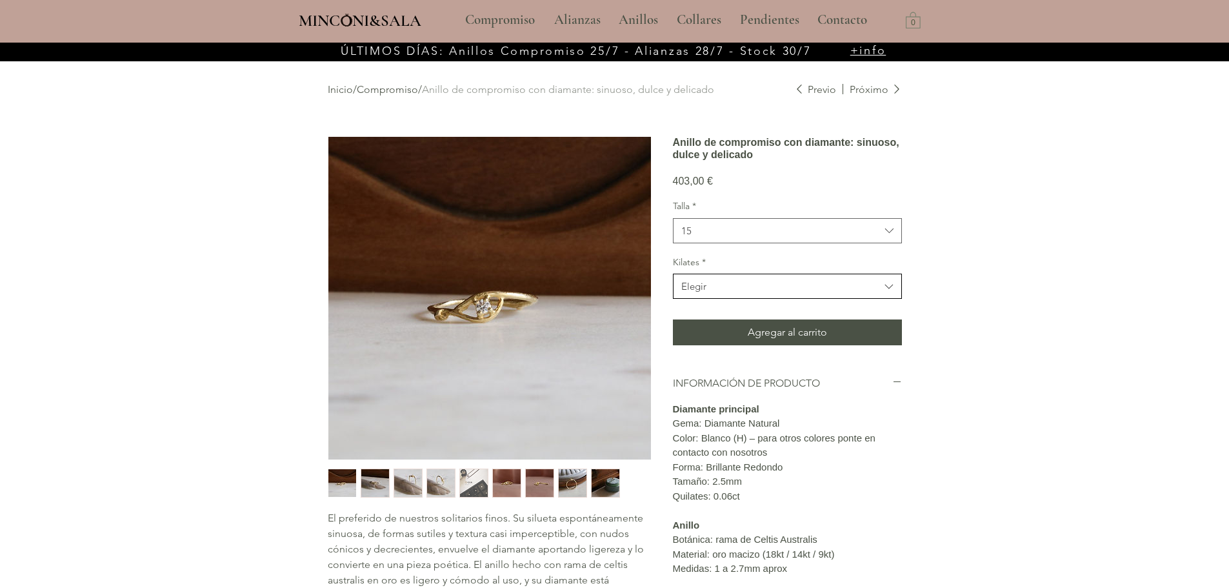
click at [745, 293] on span "Elegir" at bounding box center [780, 286] width 199 height 14
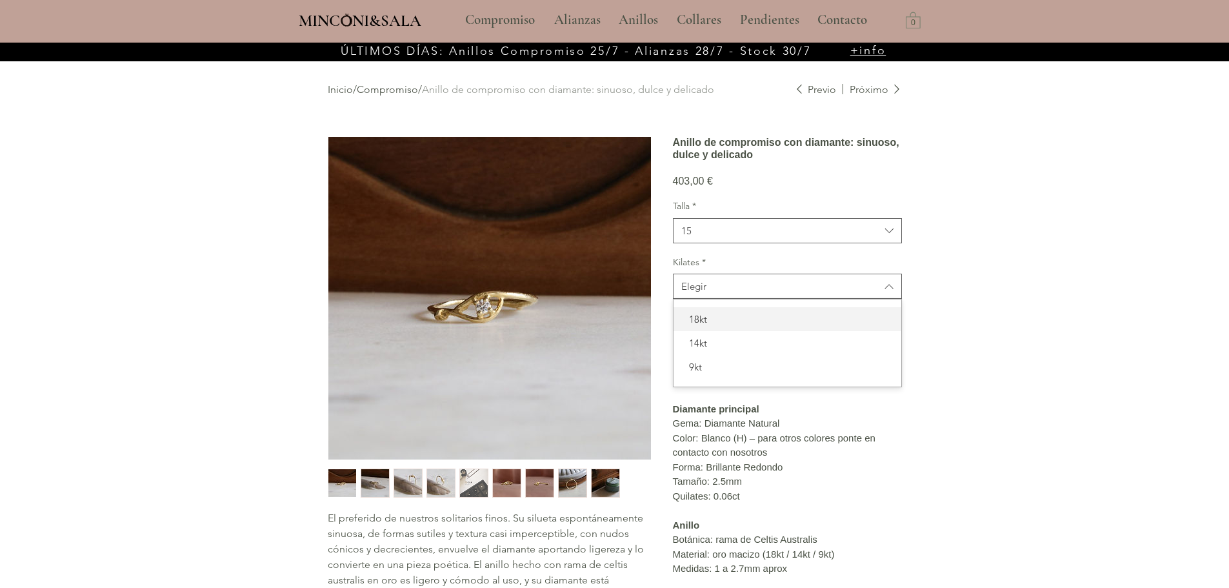
click at [712, 326] on span "18kt" at bounding box center [787, 319] width 212 height 14
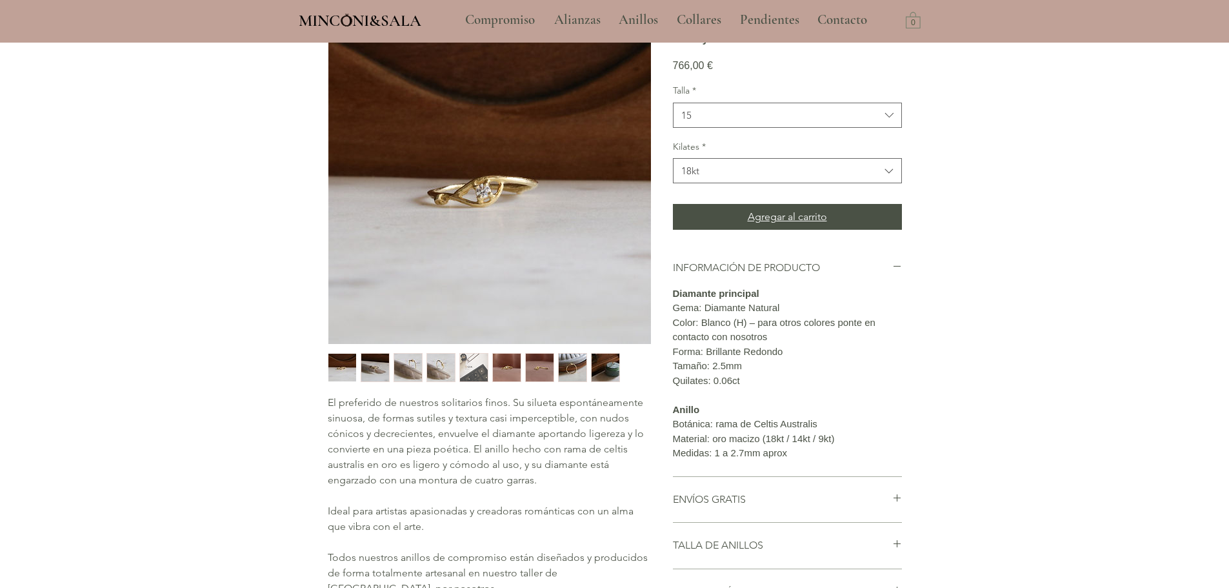
scroll to position [129, 0]
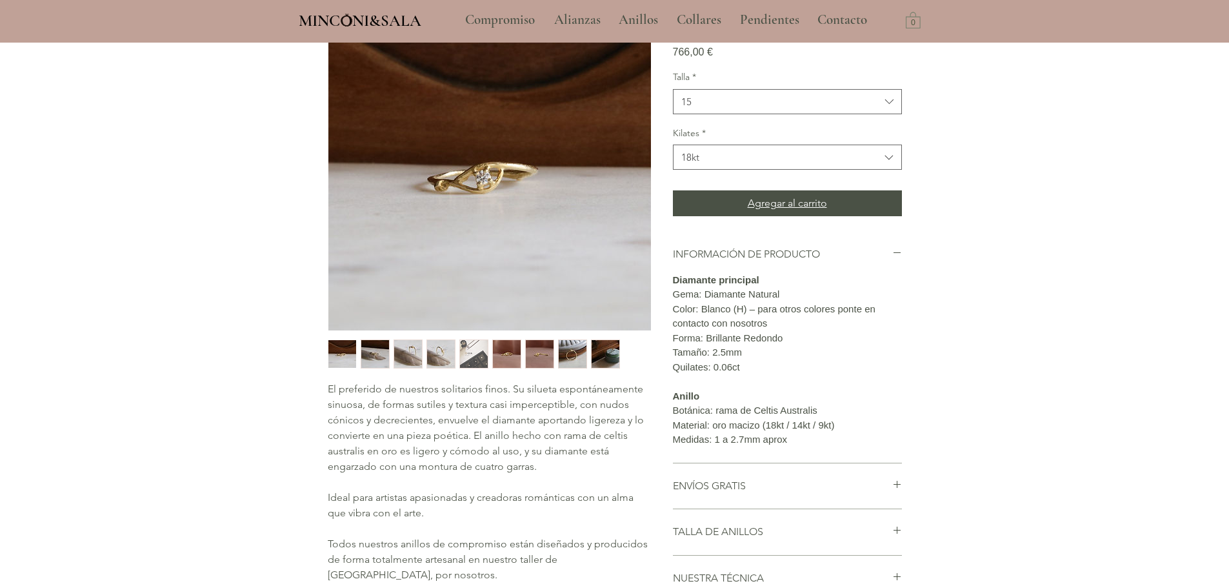
click at [712, 216] on button "Agregar al carrito" at bounding box center [787, 203] width 229 height 26
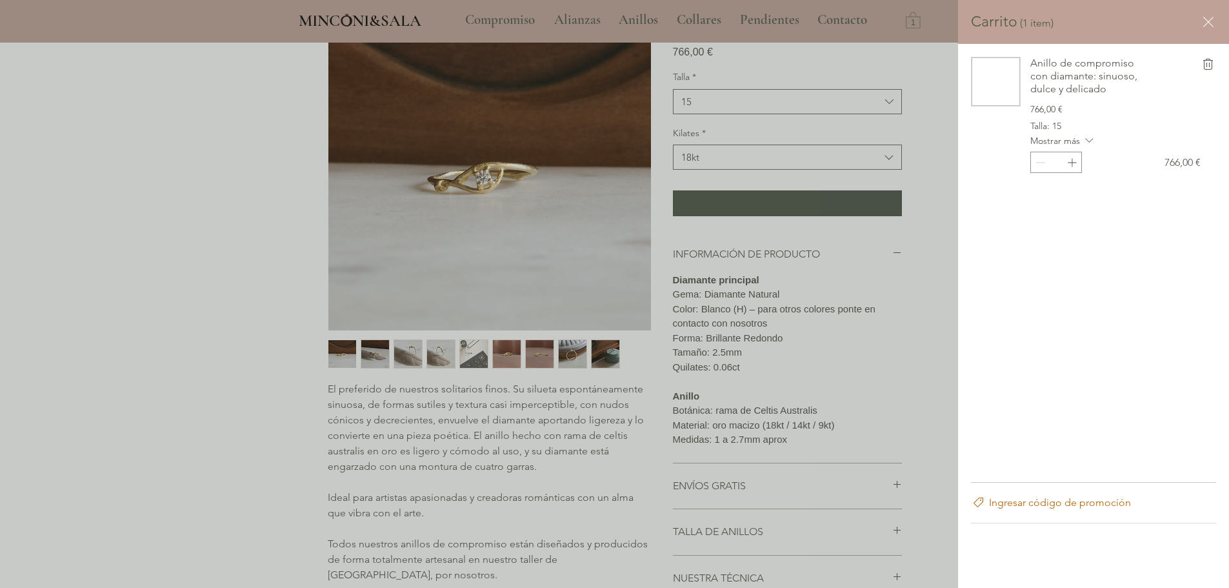
scroll to position [0, 0]
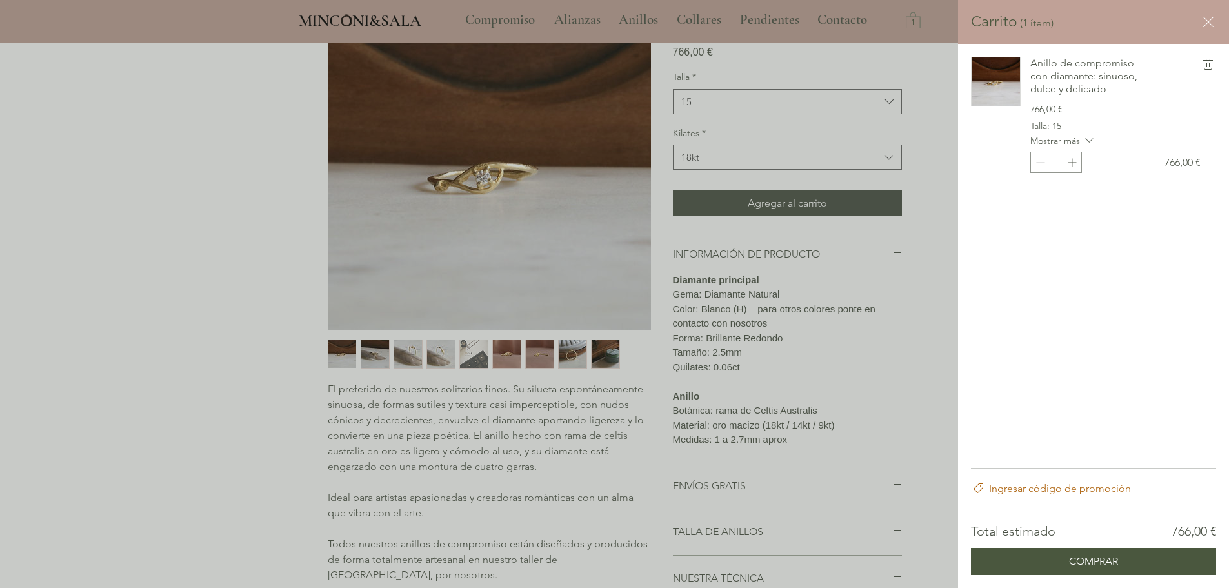
click at [1206, 69] on icon "retirar Anillo de compromiso con diamante: sinuoso, dulce y delicado del carrito" at bounding box center [1208, 64] width 10 height 11
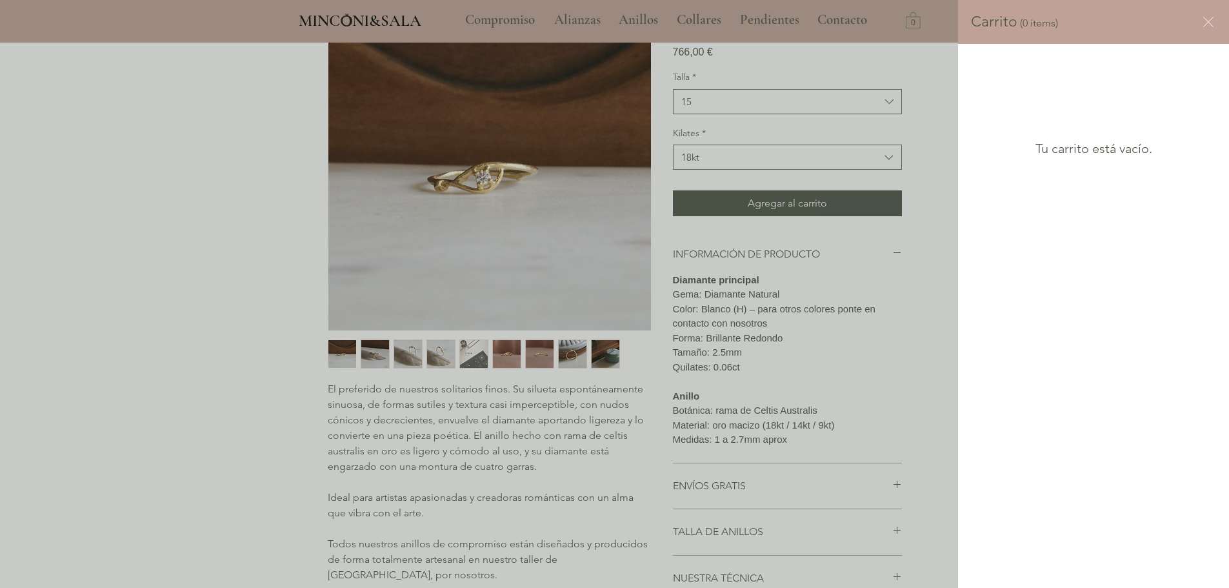
click at [376, 355] on div "Carrito lateral" at bounding box center [614, 294] width 1229 height 588
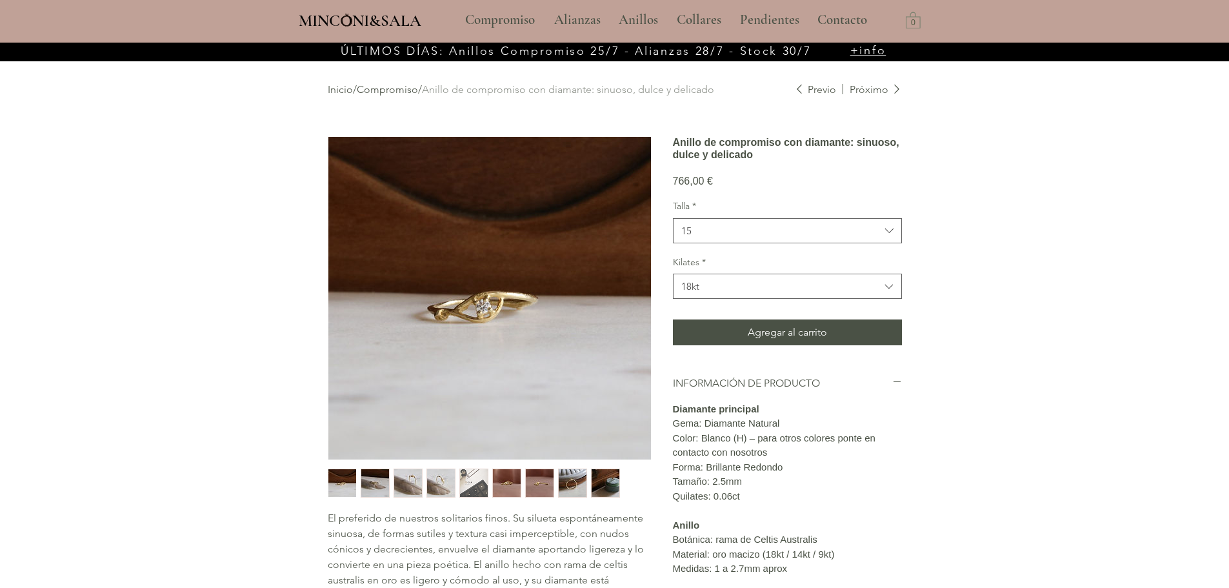
scroll to position [129, 0]
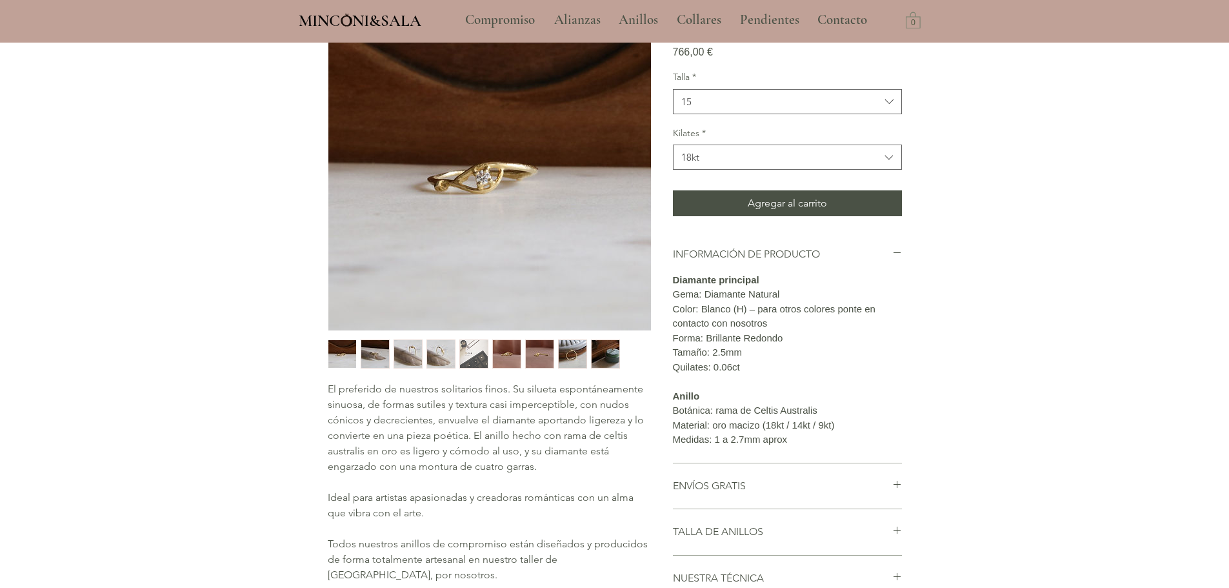
click at [372, 355] on img "2 / 9" at bounding box center [375, 354] width 28 height 28
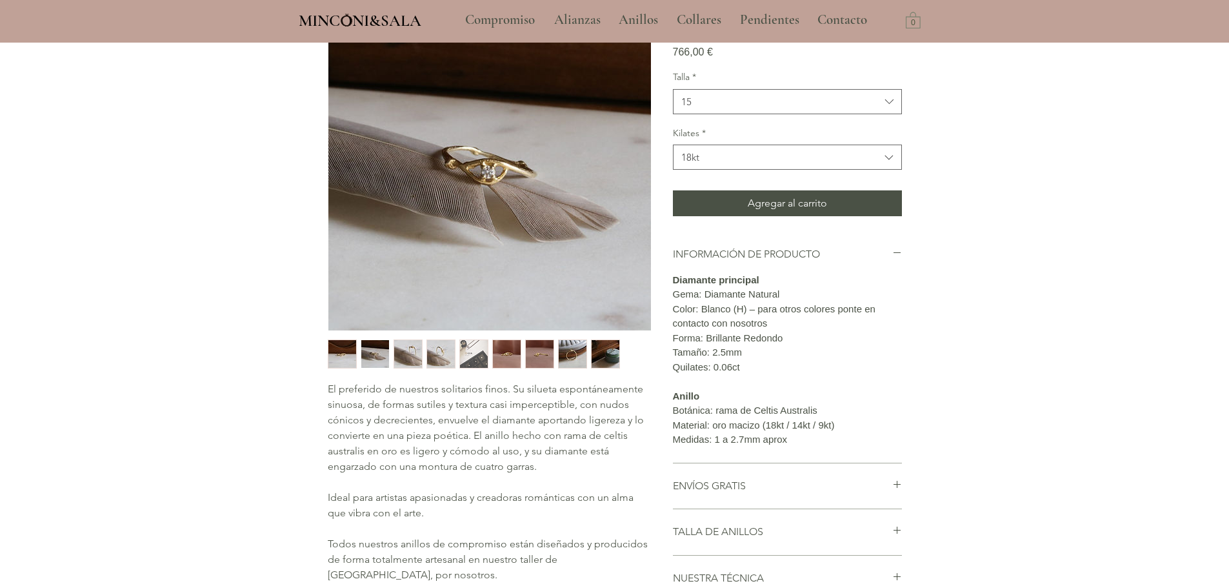
click at [471, 164] on img "main content" at bounding box center [489, 169] width 323 height 323
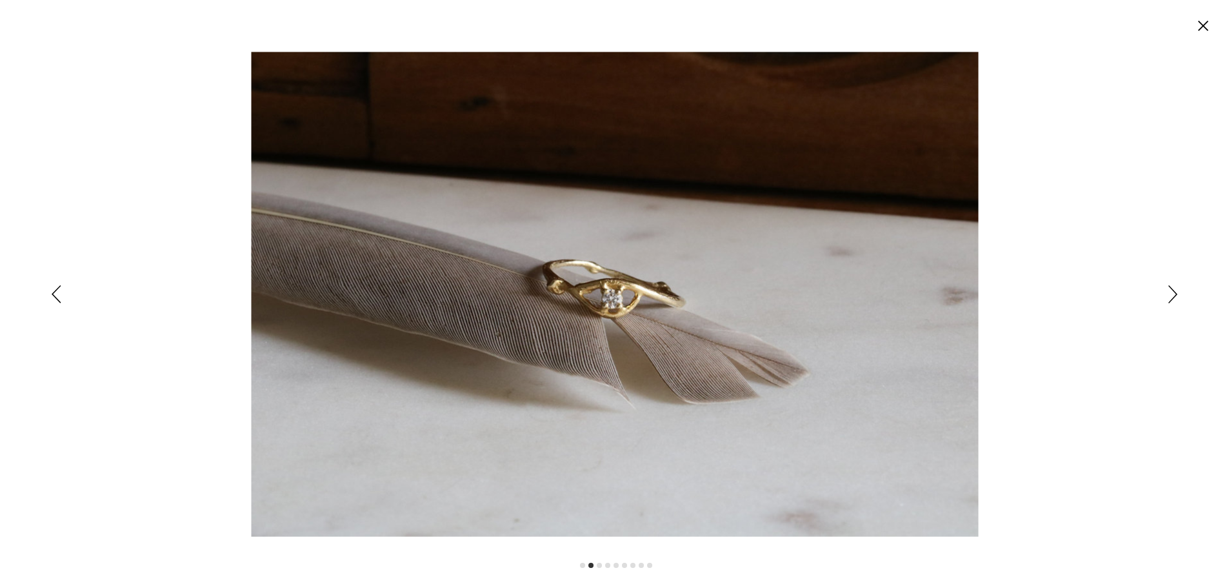
scroll to position [0, 0]
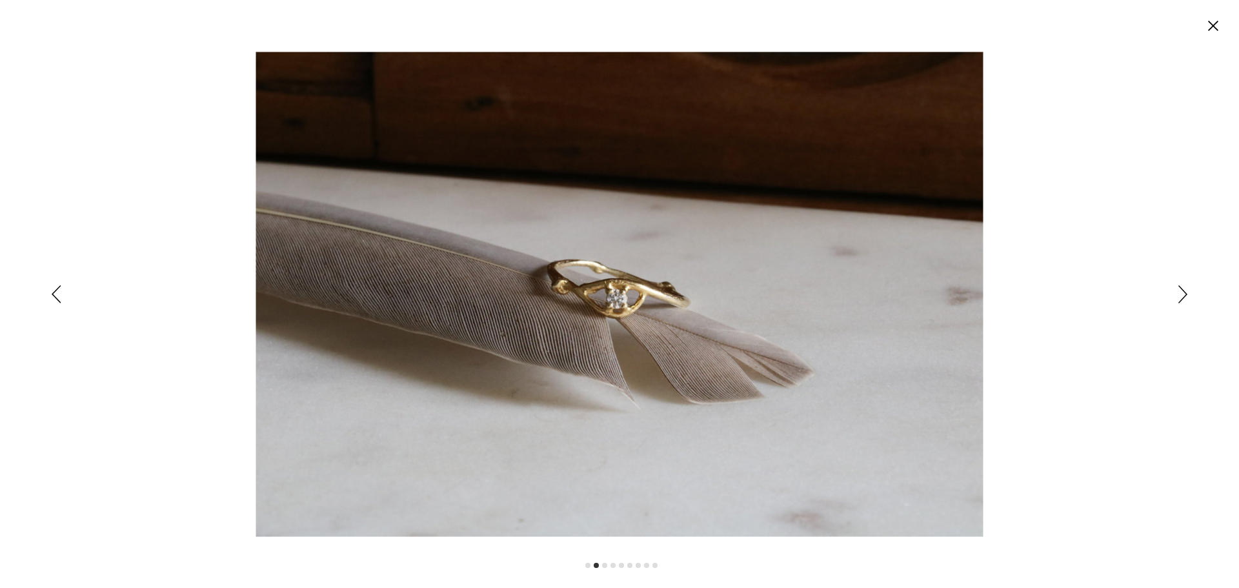
click at [1182, 295] on icon "Siguiente" at bounding box center [1182, 294] width 9 height 18
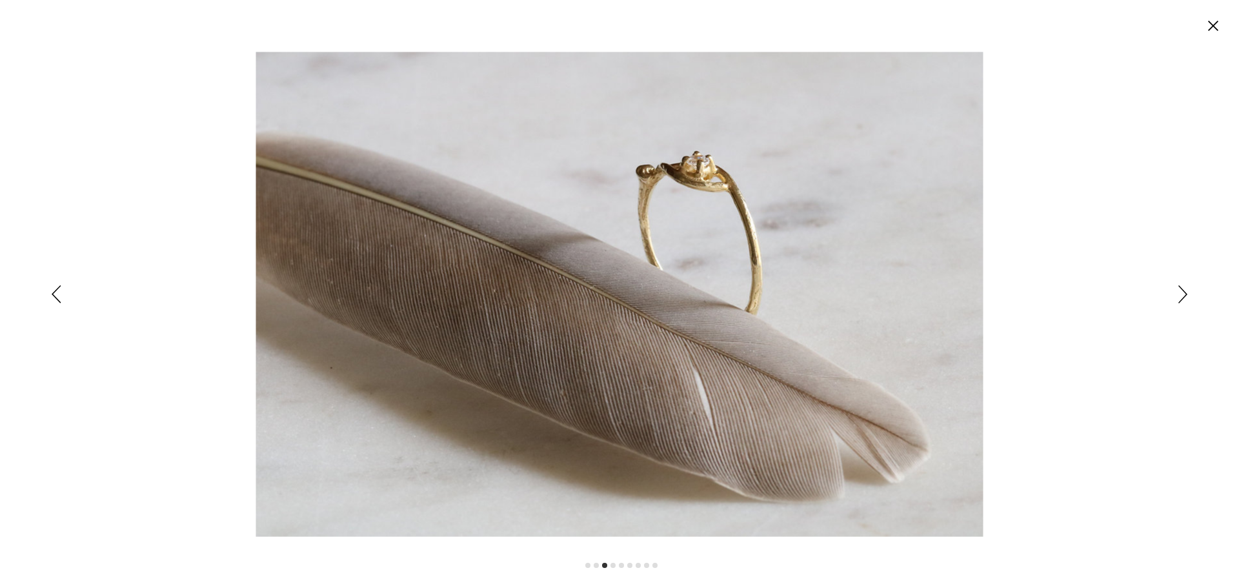
click at [1182, 295] on icon "Siguiente" at bounding box center [1182, 294] width 9 height 18
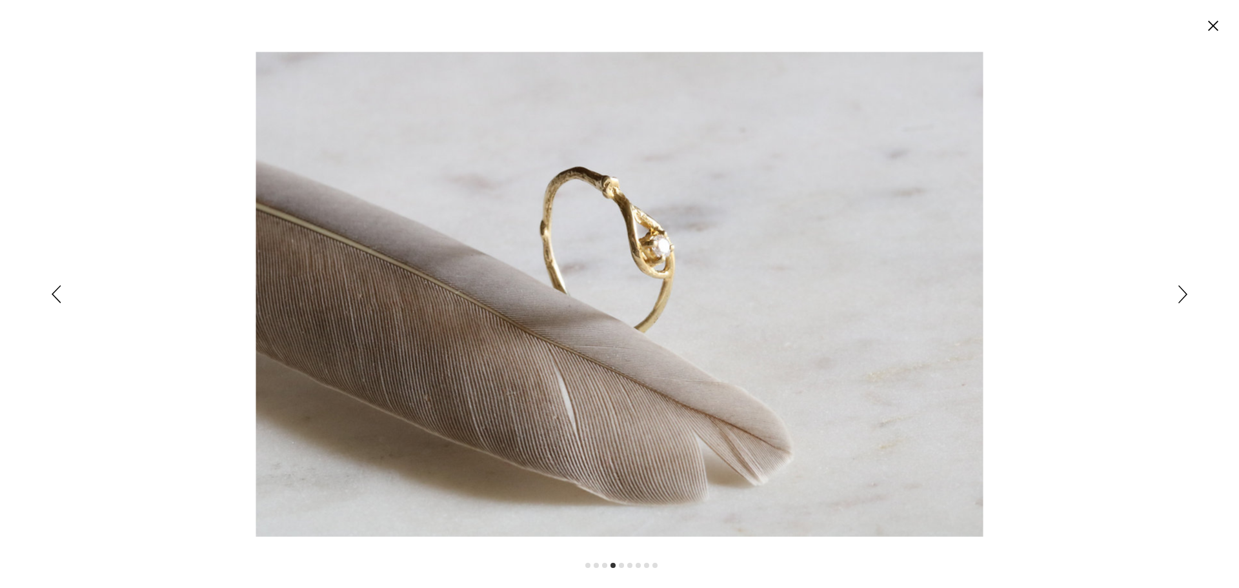
click at [1182, 294] on icon "Siguiente" at bounding box center [1182, 294] width 9 height 18
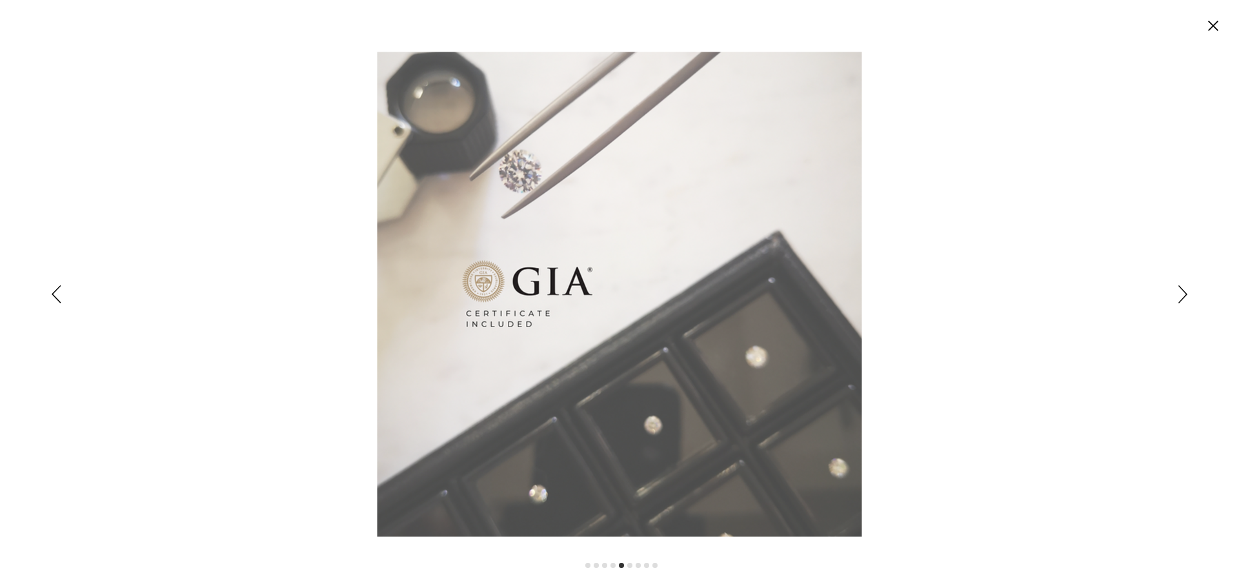
click at [1182, 294] on icon "Siguiente" at bounding box center [1182, 294] width 9 height 18
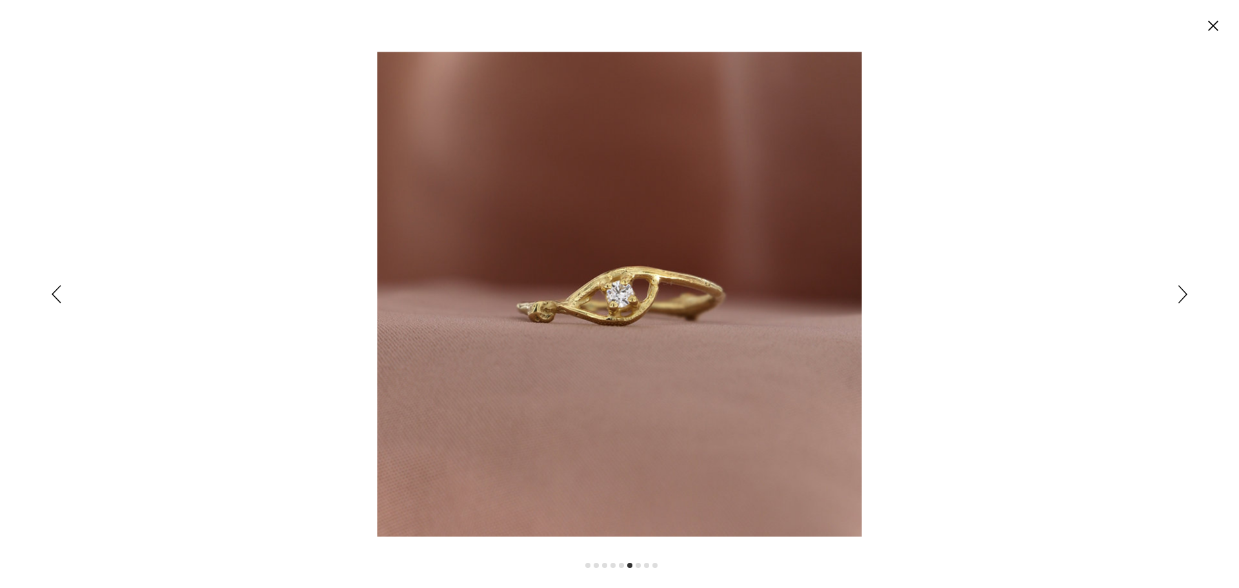
click at [1182, 294] on icon "Siguiente" at bounding box center [1182, 294] width 9 height 18
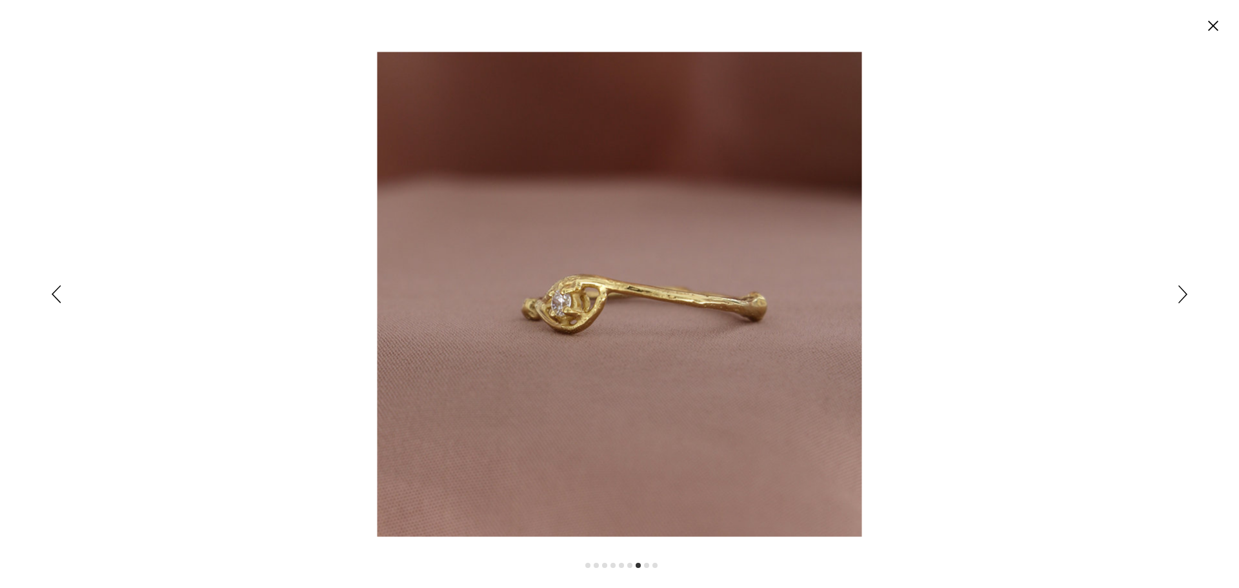
click at [1181, 294] on icon "Siguiente" at bounding box center [1182, 294] width 9 height 18
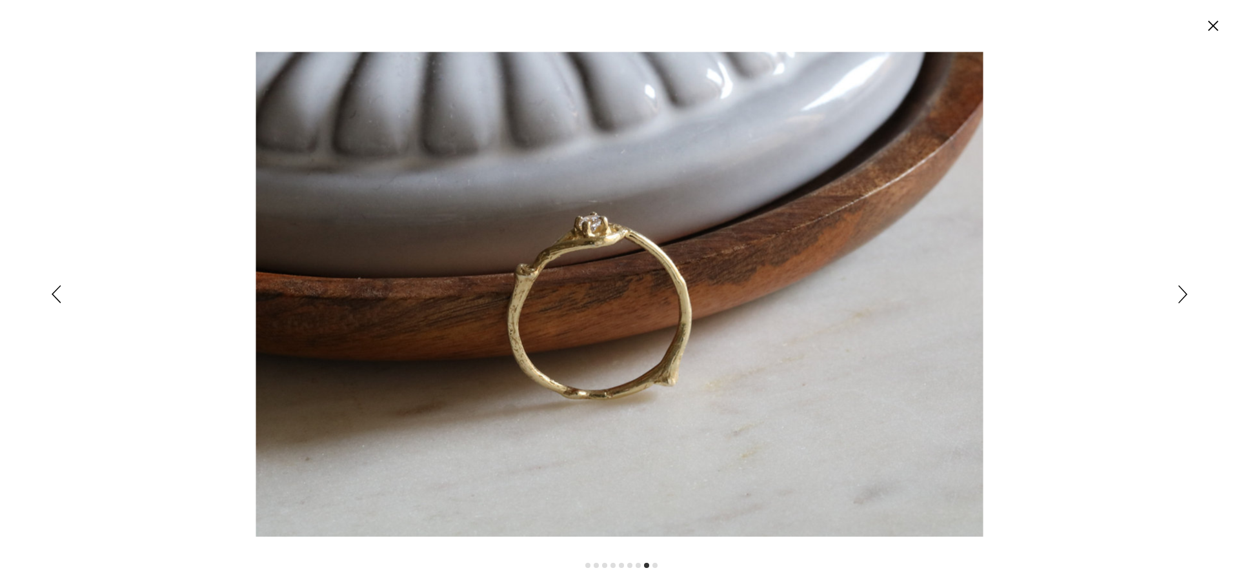
click at [1181, 294] on icon "Siguiente" at bounding box center [1182, 294] width 9 height 18
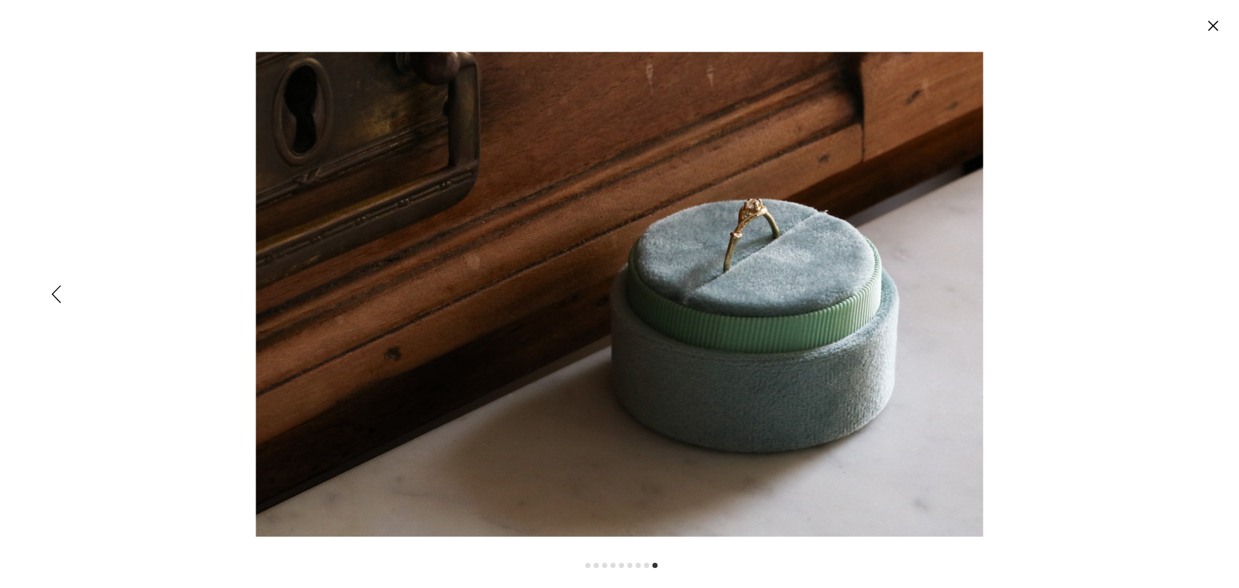
click at [1181, 294] on div "Expanded image viewer" at bounding box center [619, 294] width 1239 height 588
click at [1219, 30] on circle "Cerrar" at bounding box center [1212, 25] width 21 height 21
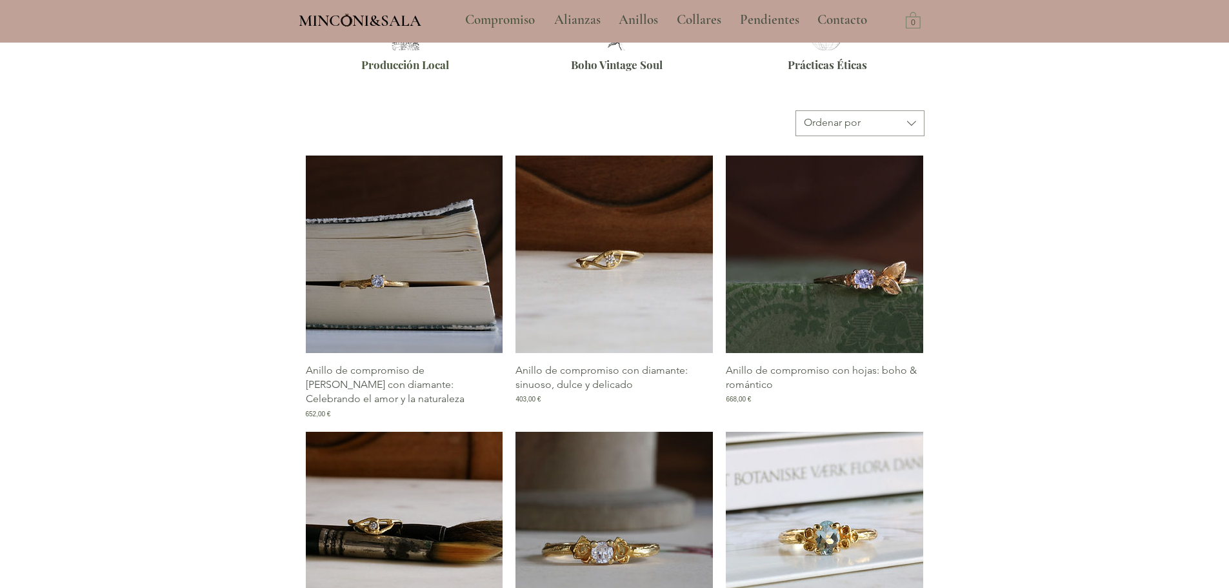
scroll to position [666, 0]
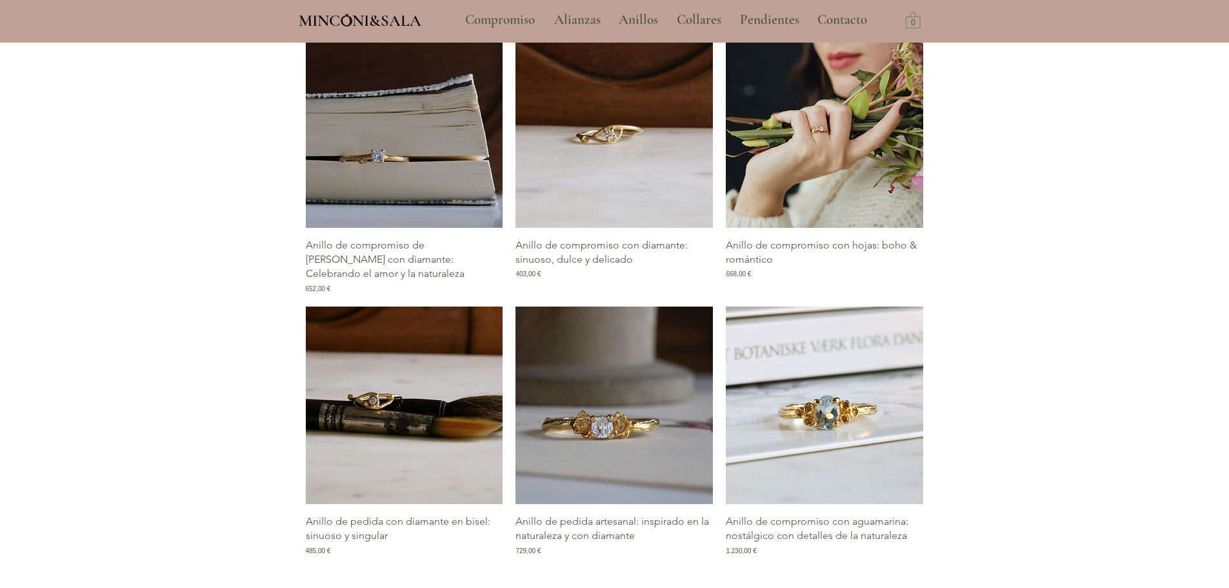
click at [830, 141] on img "Galería de Anillo de compromiso con hojas: boho & romántico" at bounding box center [824, 128] width 197 height 197
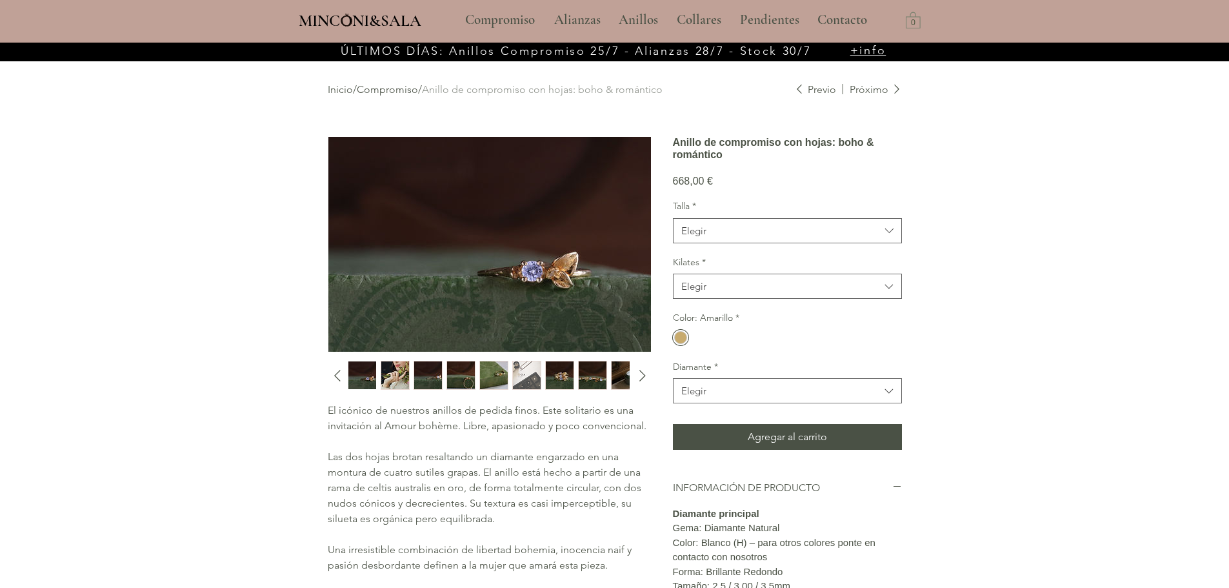
click at [504, 274] on img "main content" at bounding box center [489, 244] width 323 height 215
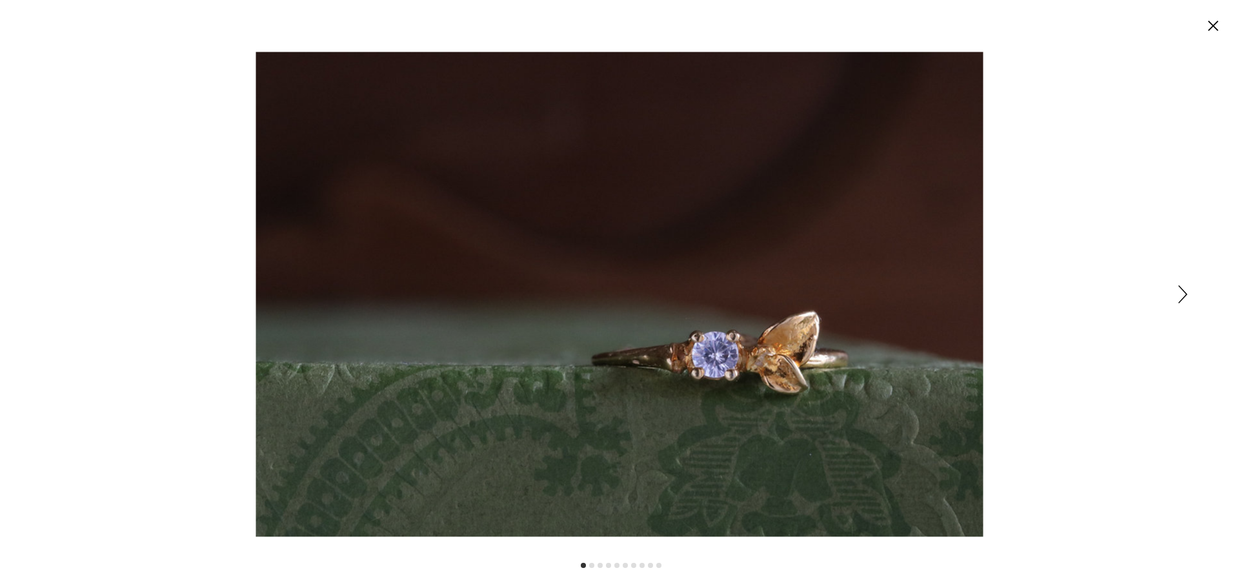
click at [1187, 293] on div "Expanded image viewer" at bounding box center [619, 294] width 1239 height 588
click at [1181, 294] on icon "Siguiente" at bounding box center [1182, 294] width 9 height 18
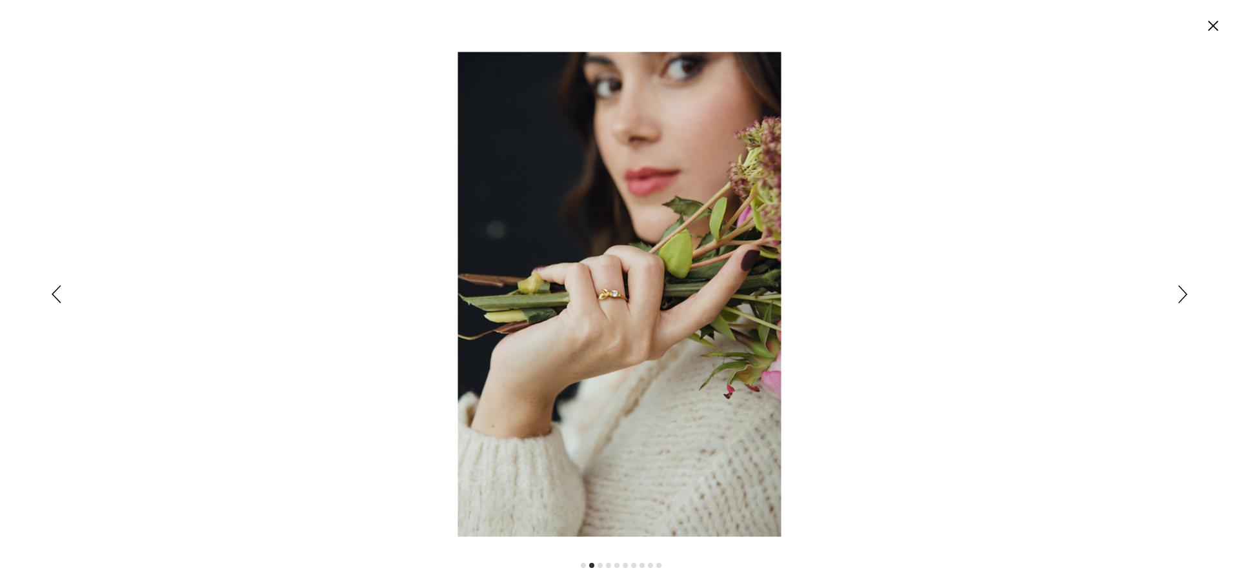
click at [1180, 294] on icon "Siguiente" at bounding box center [1182, 294] width 9 height 18
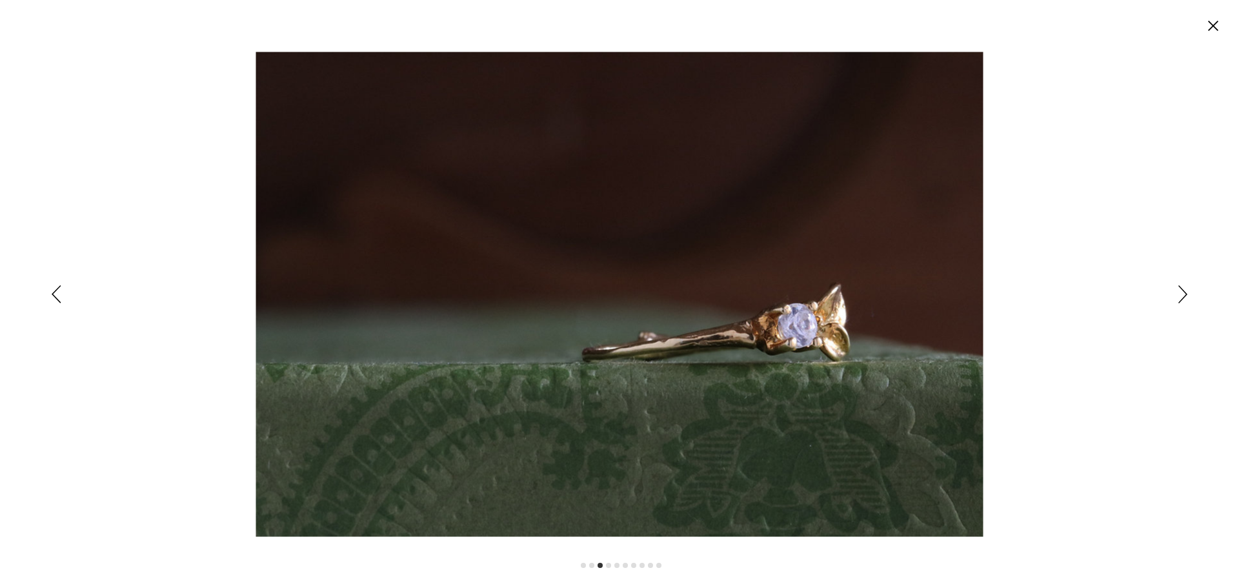
click at [1180, 294] on icon "Siguiente" at bounding box center [1182, 294] width 9 height 18
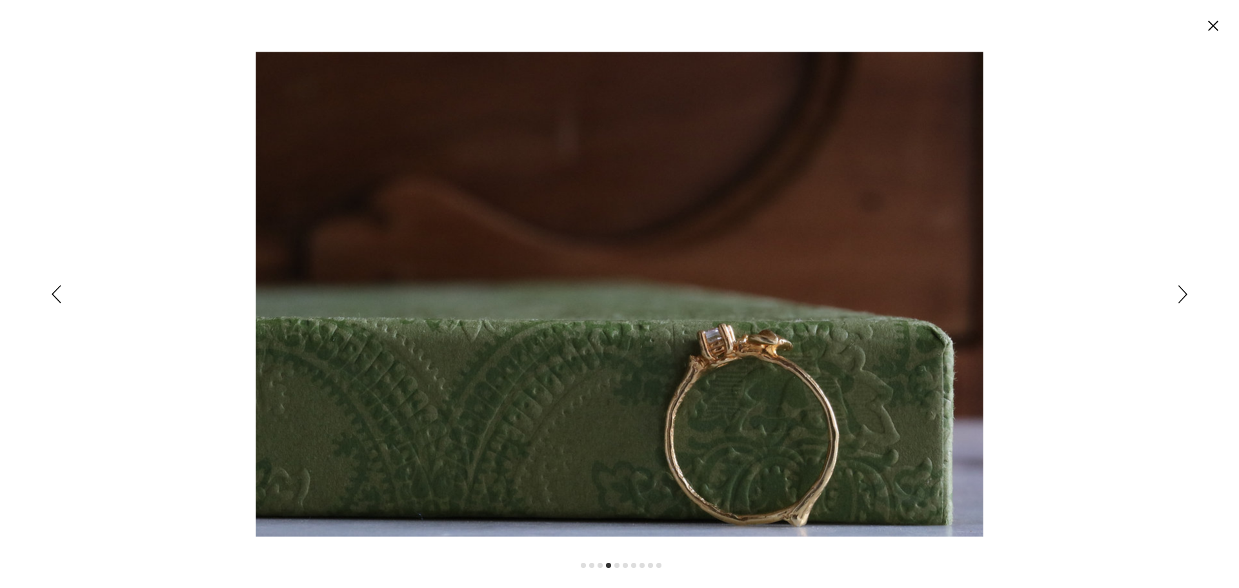
click at [1180, 294] on icon "Siguiente" at bounding box center [1182, 294] width 9 height 18
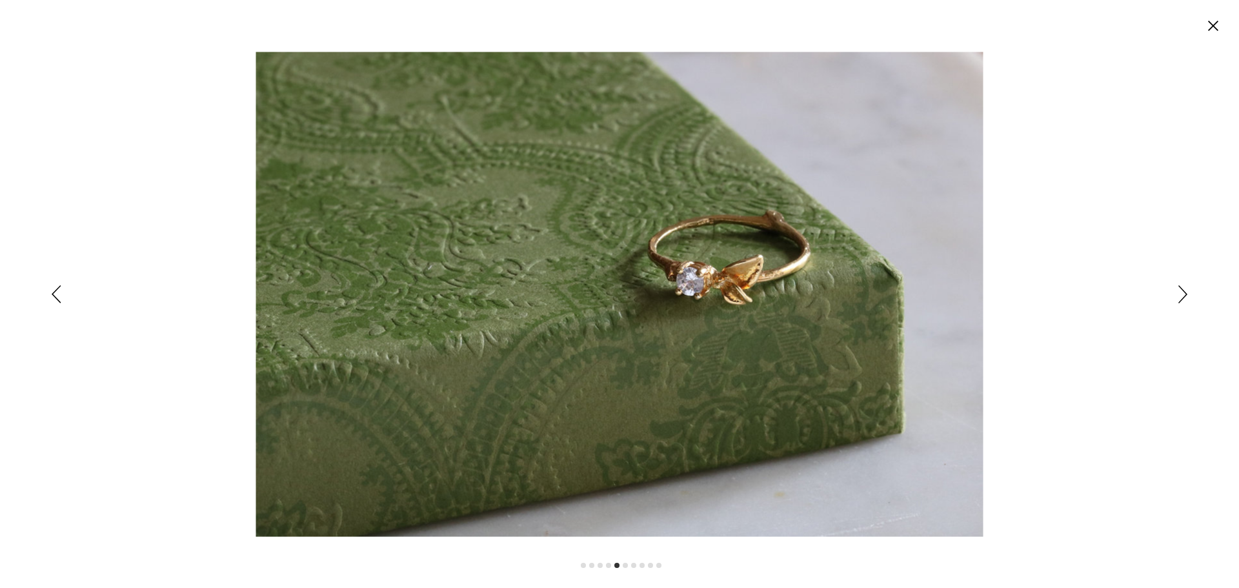
click at [1180, 294] on icon "Siguiente" at bounding box center [1182, 294] width 9 height 18
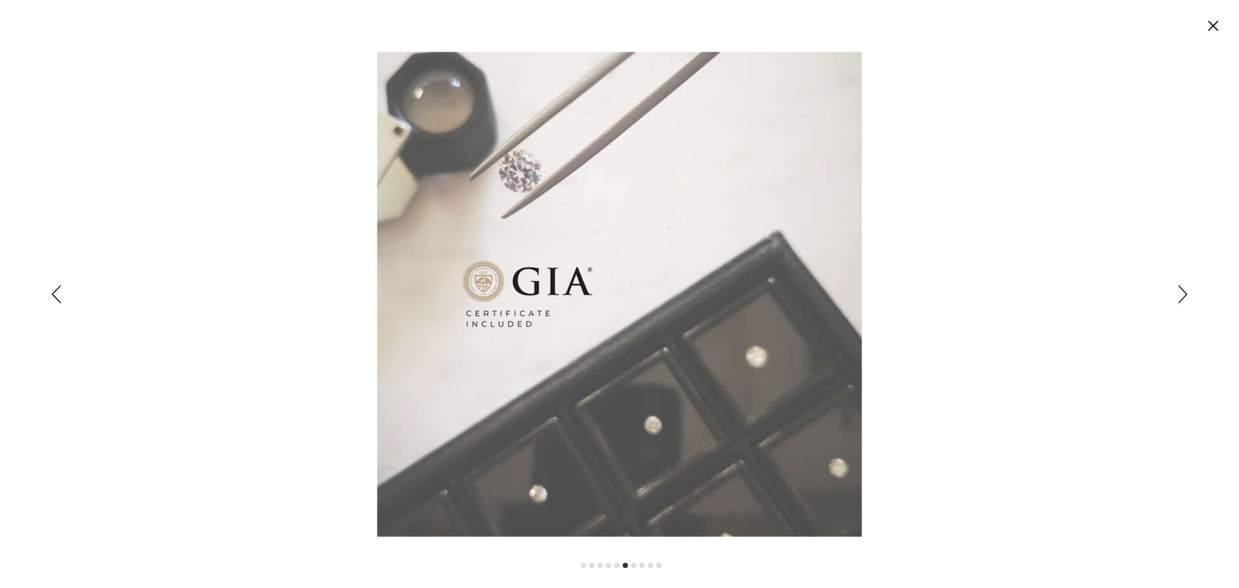
click at [1180, 294] on icon "Siguiente" at bounding box center [1182, 294] width 9 height 18
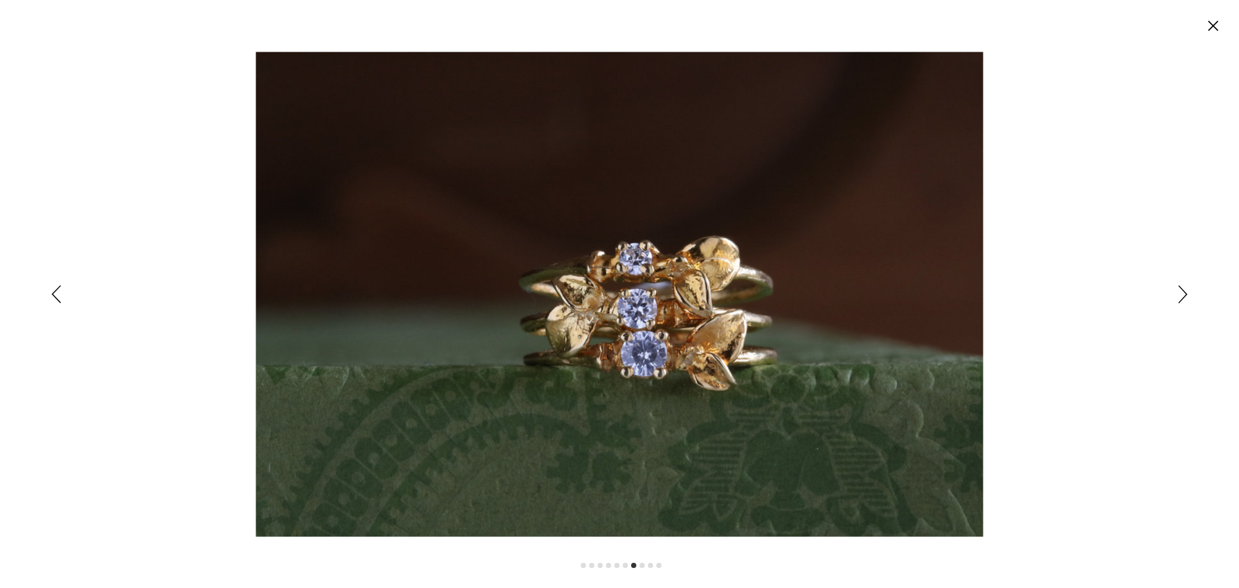
click at [1180, 294] on icon "Siguiente" at bounding box center [1182, 294] width 9 height 18
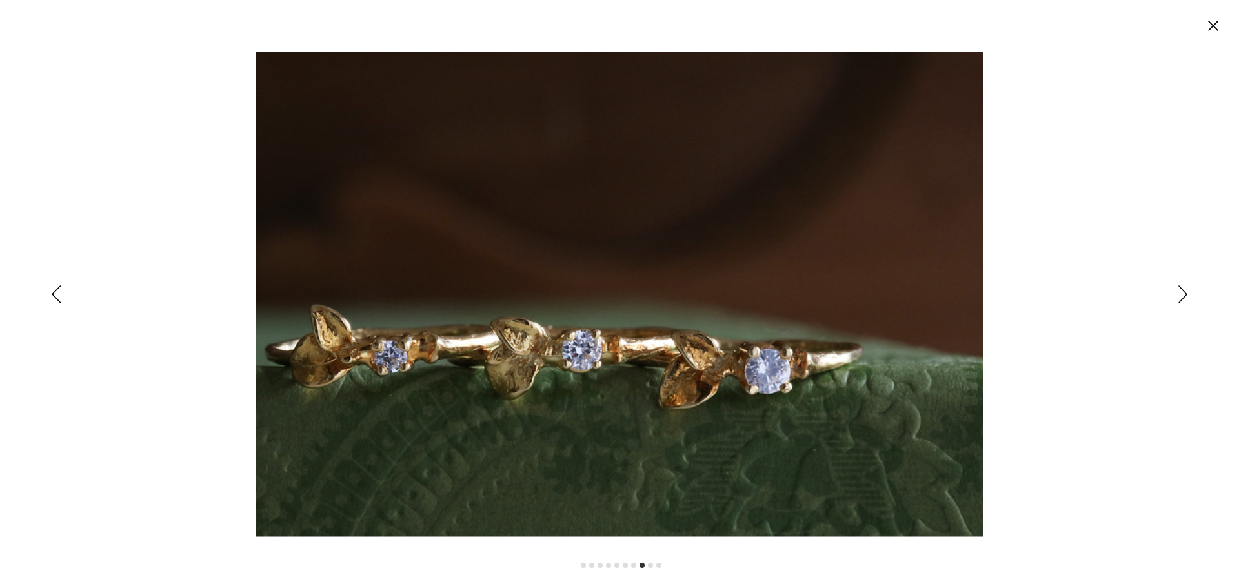
click at [1180, 294] on icon "Siguiente" at bounding box center [1182, 294] width 9 height 18
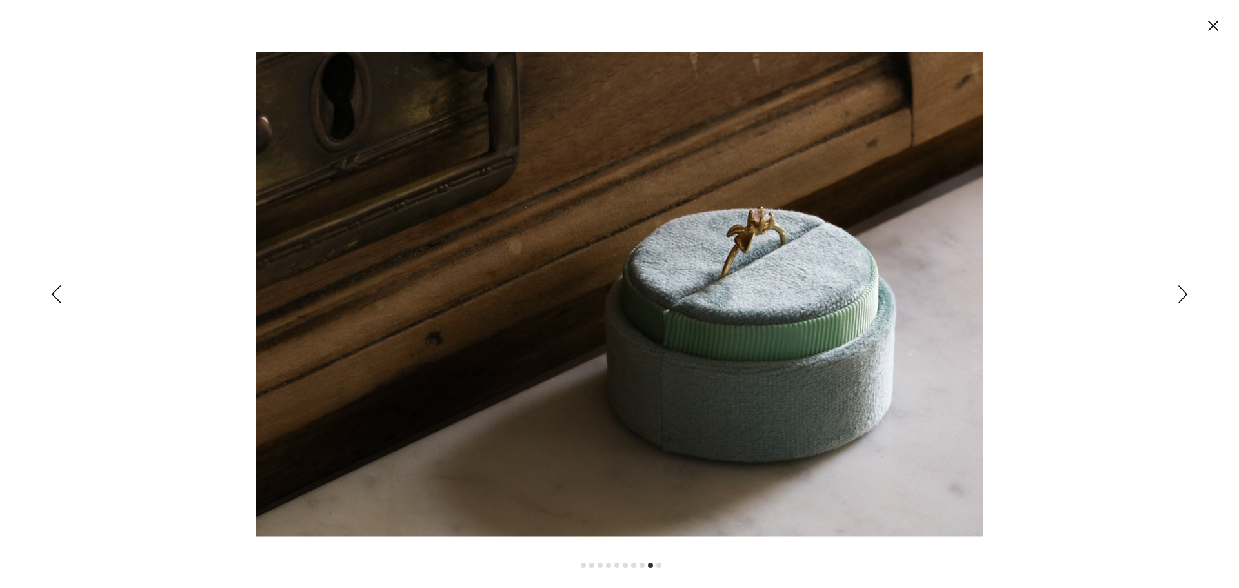
click at [1180, 294] on icon "Siguiente" at bounding box center [1182, 294] width 9 height 18
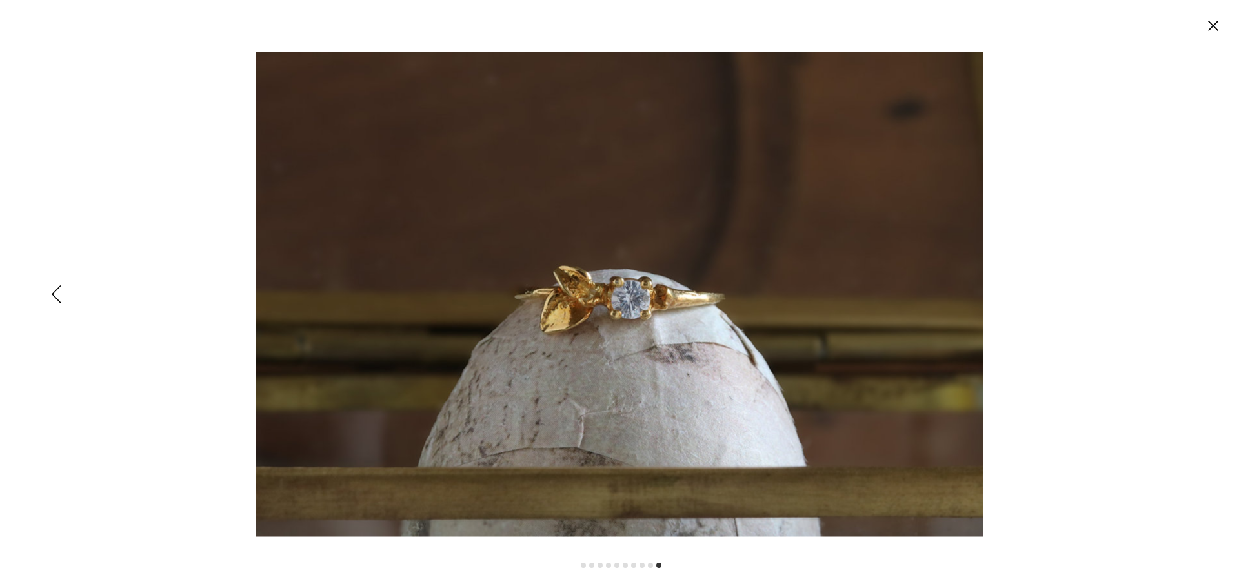
click at [1178, 293] on div "Expanded image viewer" at bounding box center [619, 294] width 1239 height 588
click at [1211, 25] on icon "Cerrar" at bounding box center [1213, 26] width 10 height 10
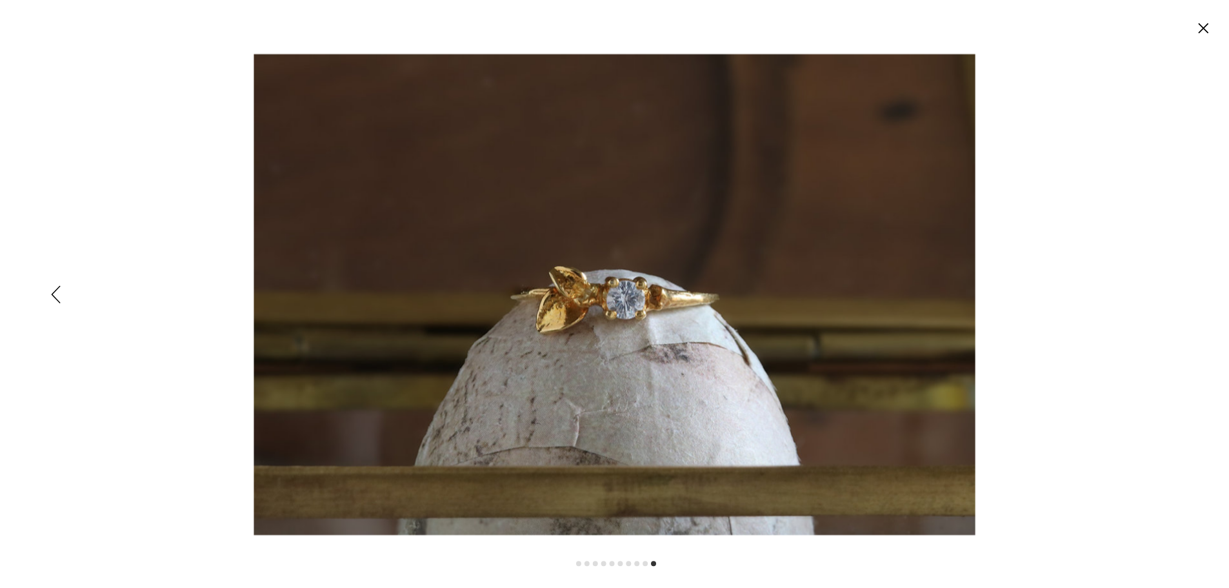
scroll to position [43, 0]
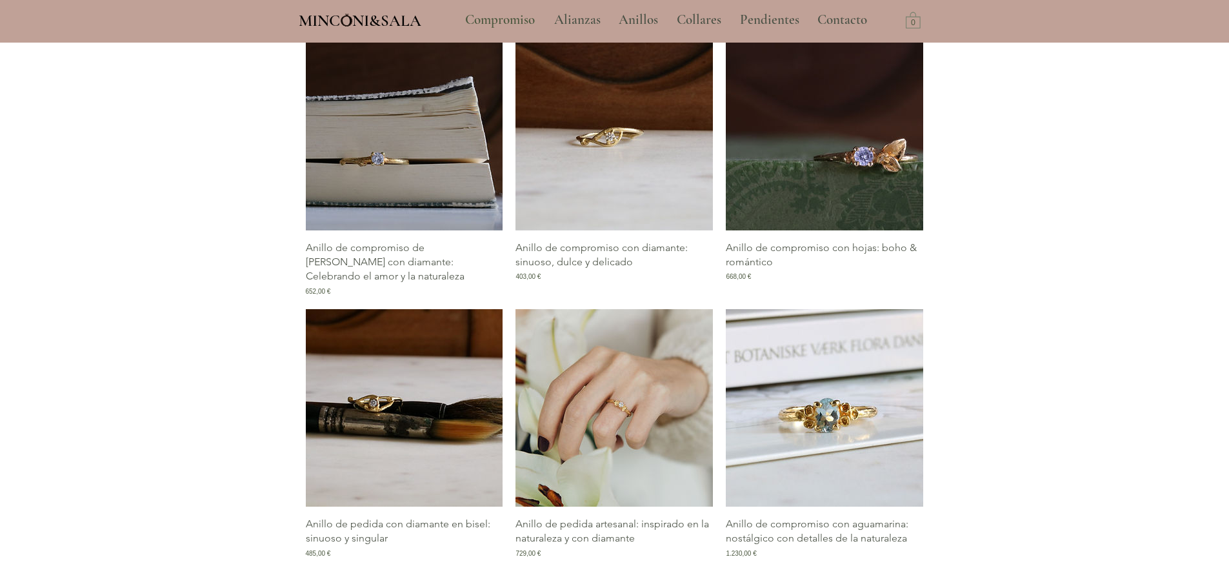
scroll to position [666, 0]
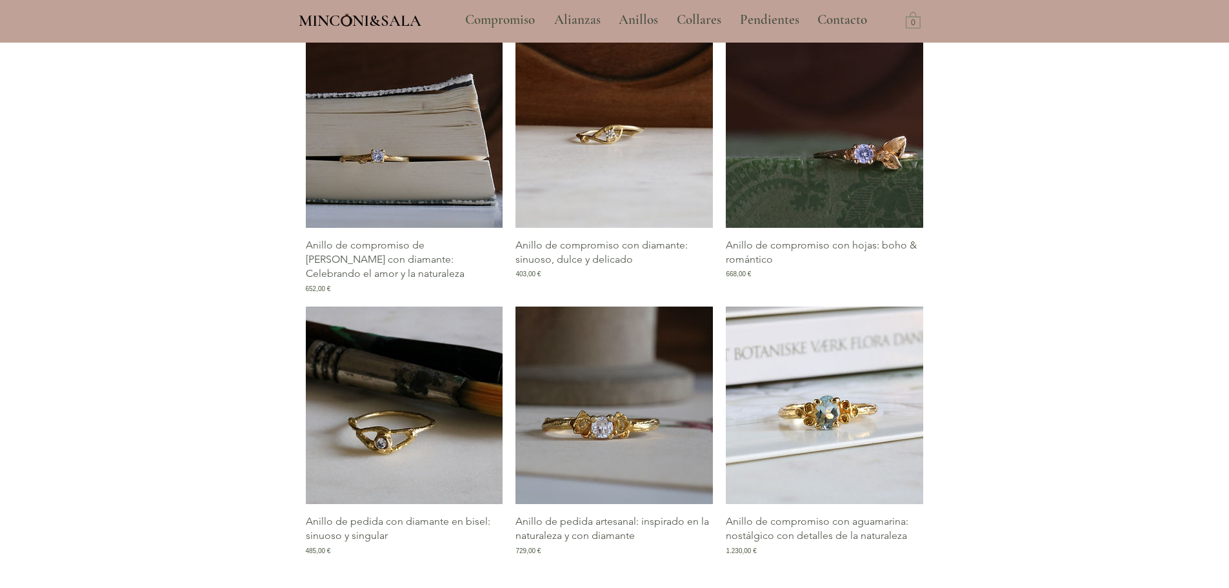
click at [411, 419] on img "Galería de Anillo de pedida con diamante en bisel: sinuoso y singular" at bounding box center [404, 404] width 197 height 197
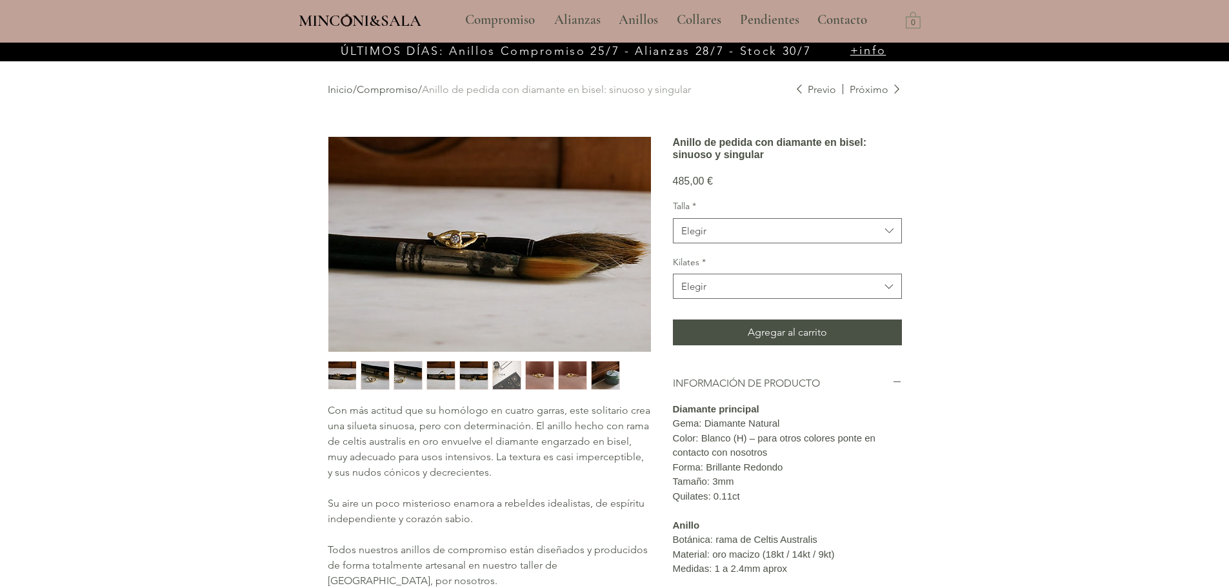
click at [452, 235] on img "main content" at bounding box center [489, 244] width 323 height 215
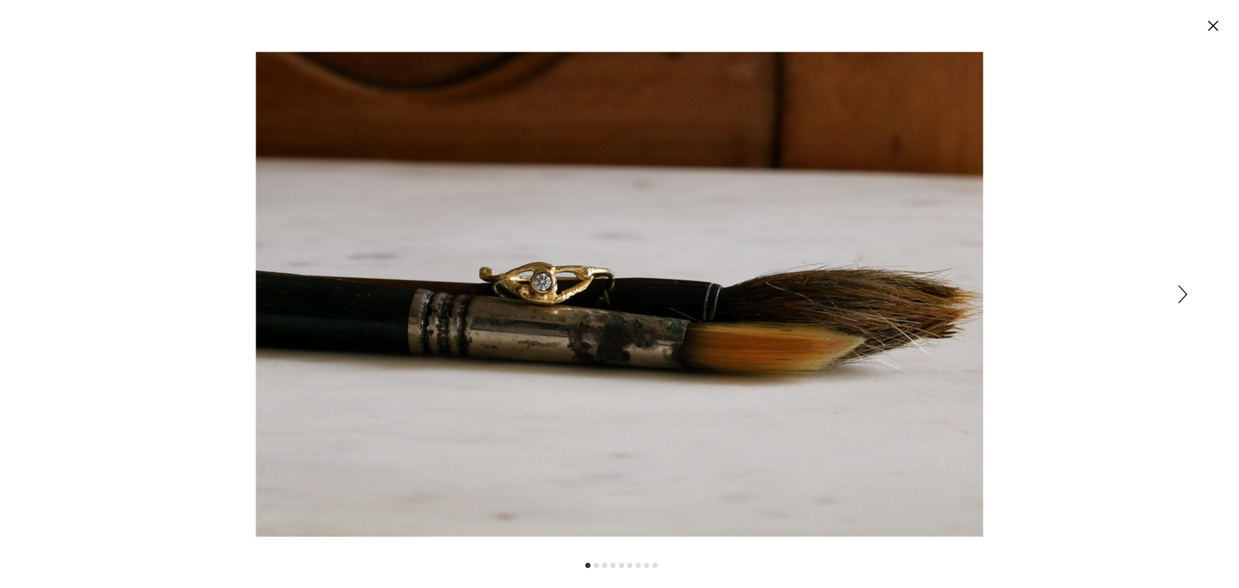
click at [1181, 294] on icon "Siguiente" at bounding box center [1182, 294] width 9 height 18
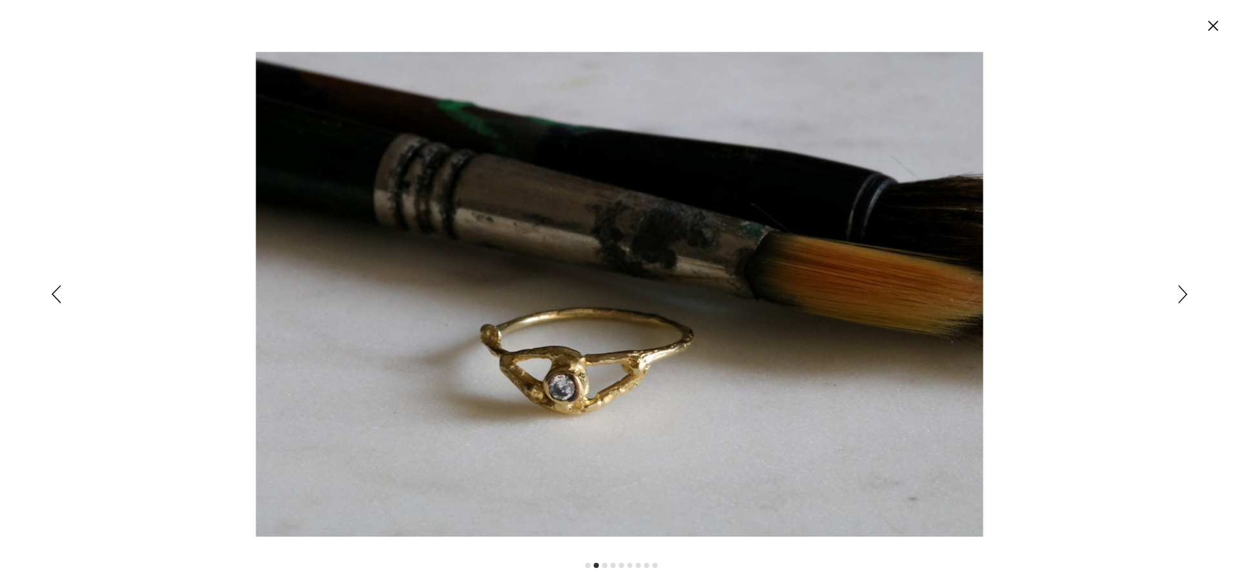
click at [1181, 294] on icon "Siguiente" at bounding box center [1182, 294] width 9 height 18
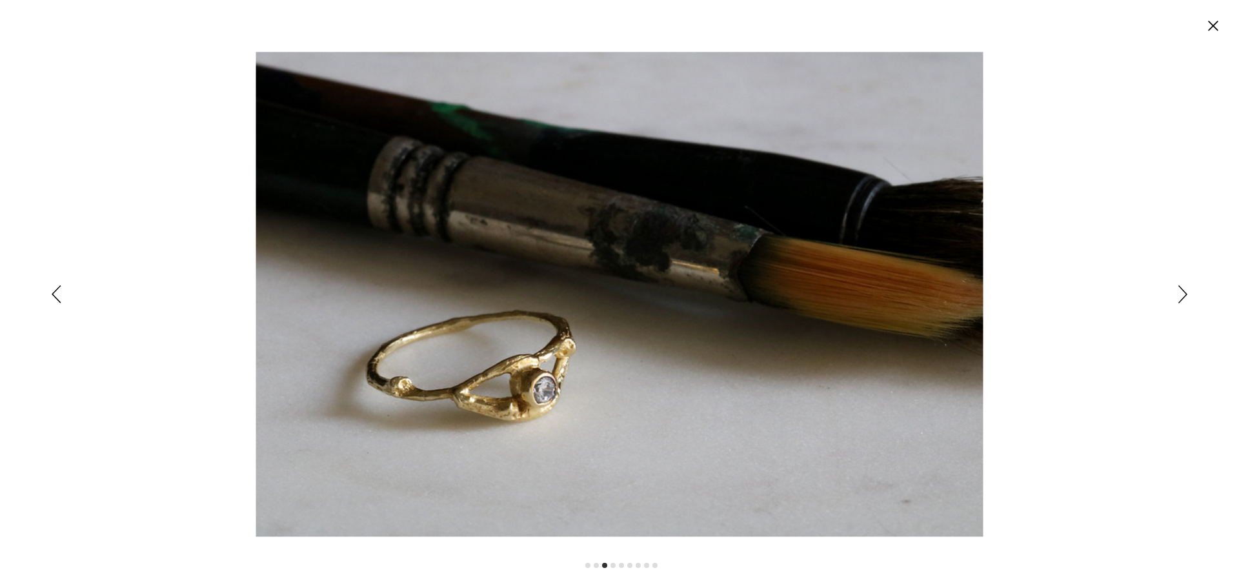
click at [1181, 294] on icon "Siguiente" at bounding box center [1182, 294] width 9 height 18
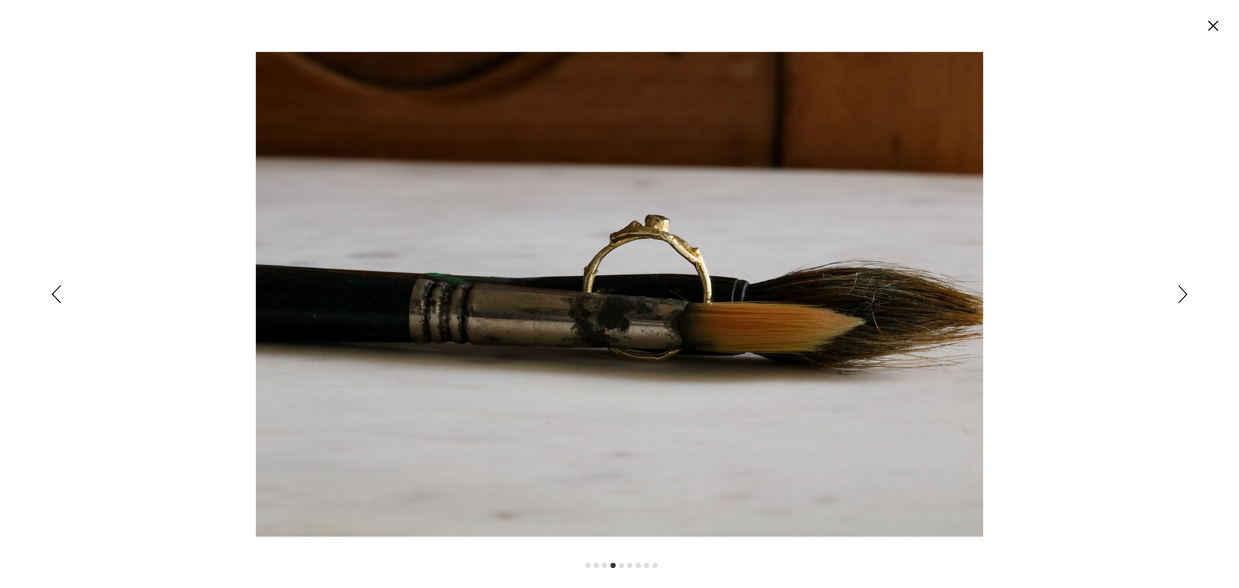
click at [1181, 294] on icon "Siguiente" at bounding box center [1182, 294] width 9 height 18
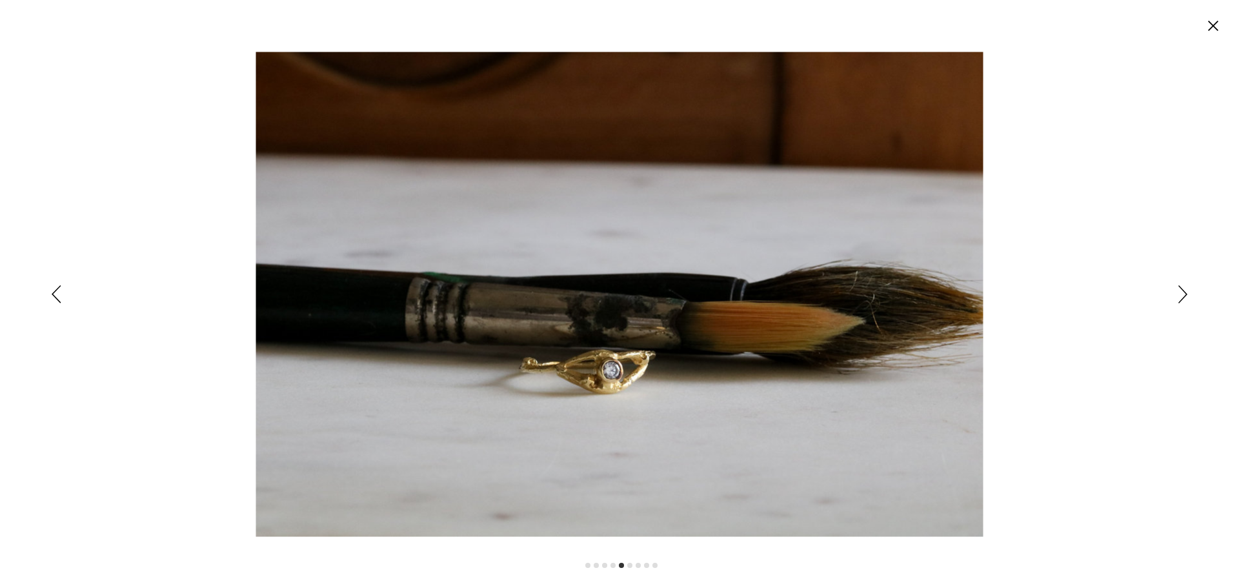
click at [1180, 294] on icon "Siguiente" at bounding box center [1182, 294] width 9 height 18
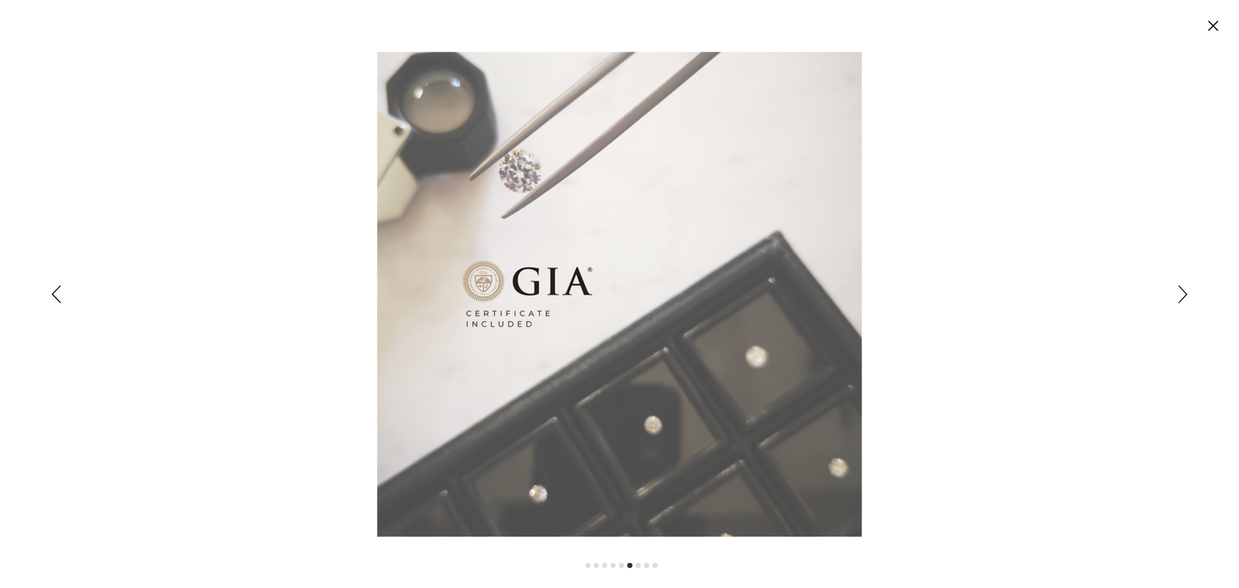
click at [1180, 293] on icon "Siguiente" at bounding box center [1182, 294] width 9 height 18
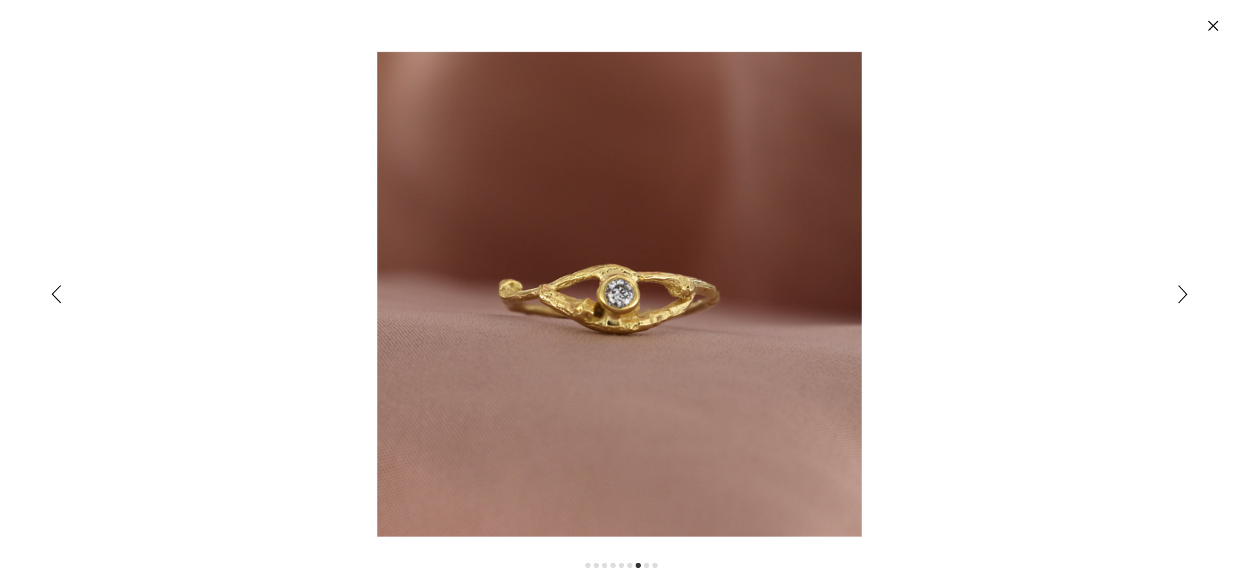
click at [1212, 25] on icon "Cerrar" at bounding box center [1213, 26] width 10 height 10
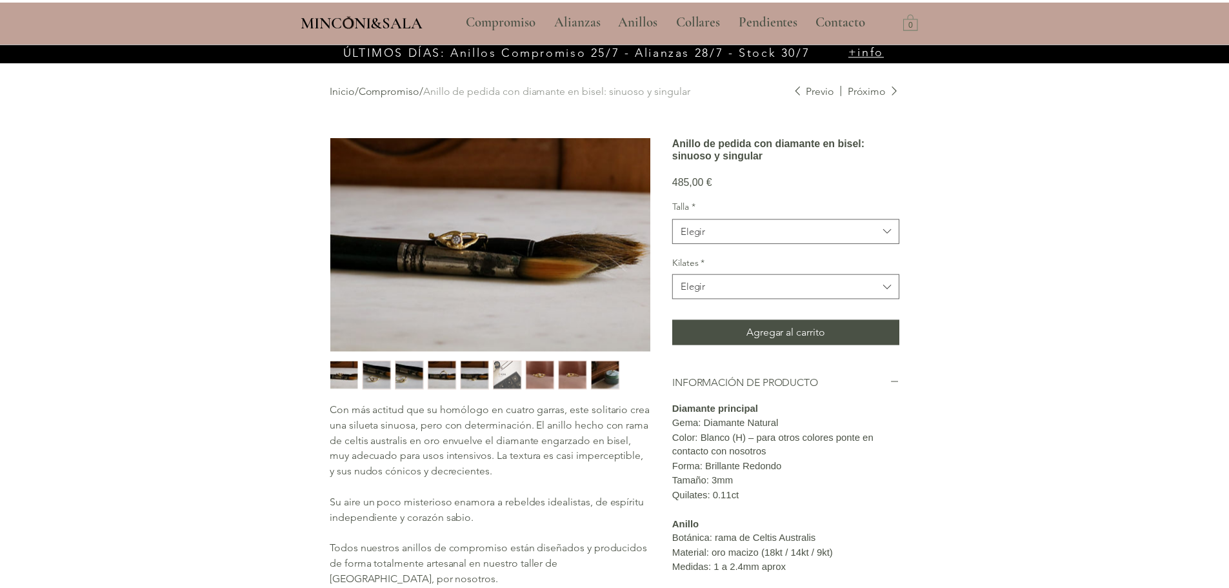
scroll to position [43, 0]
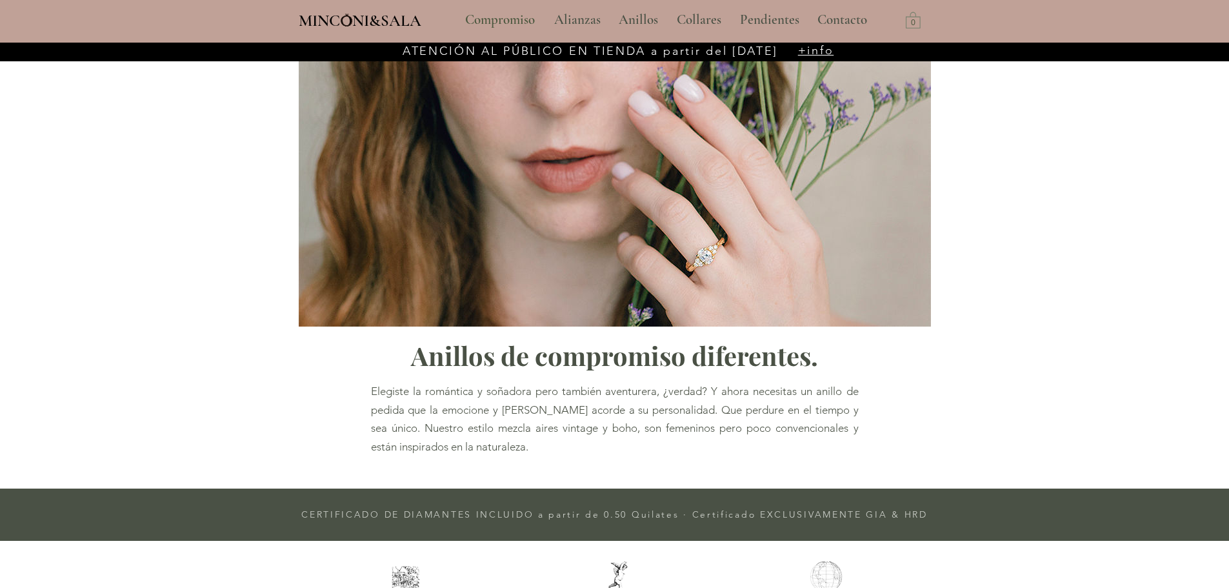
click at [812, 48] on span "+info" at bounding box center [816, 50] width 36 height 14
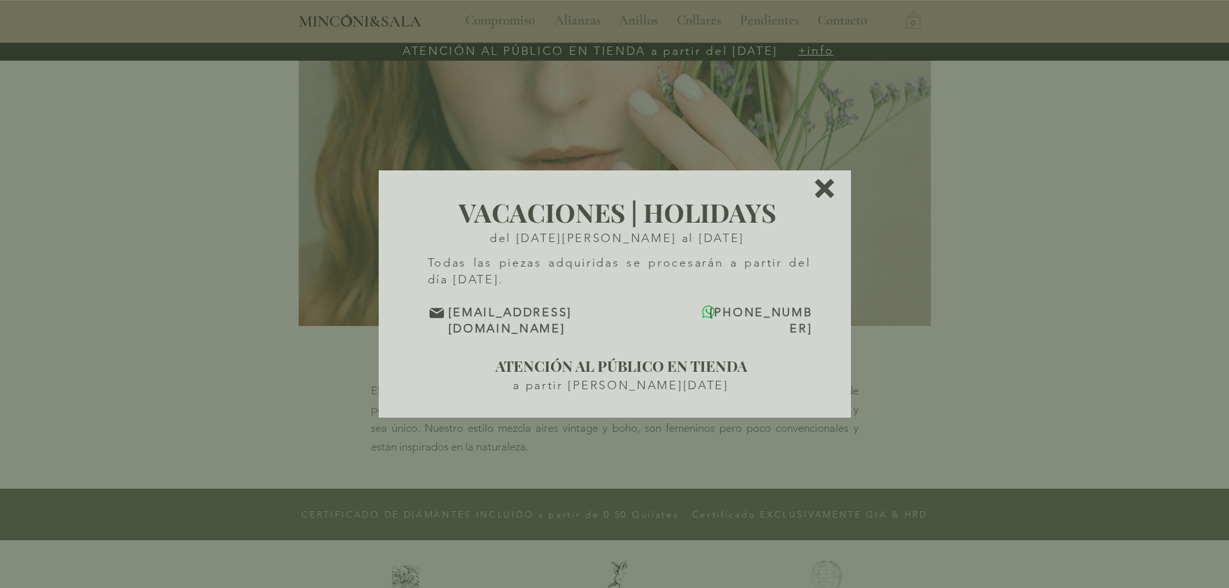
click at [822, 194] on icon "Volver al sitio" at bounding box center [824, 188] width 19 height 19
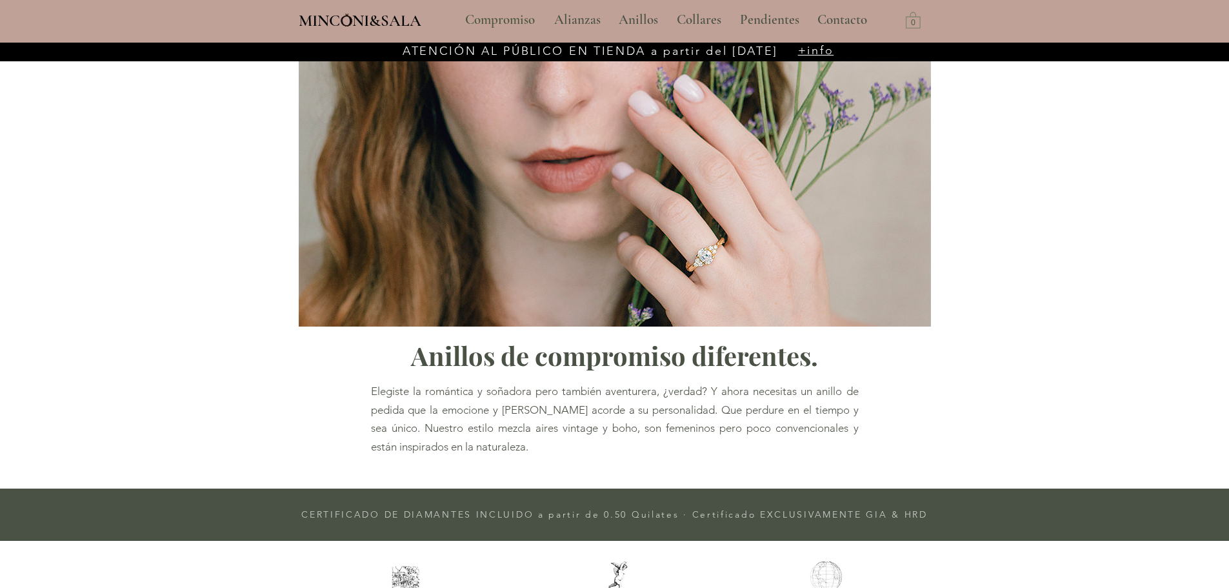
click at [243, 279] on div "main content" at bounding box center [614, 266] width 1229 height 446
click at [592, 19] on p "Alianzas" at bounding box center [577, 20] width 59 height 32
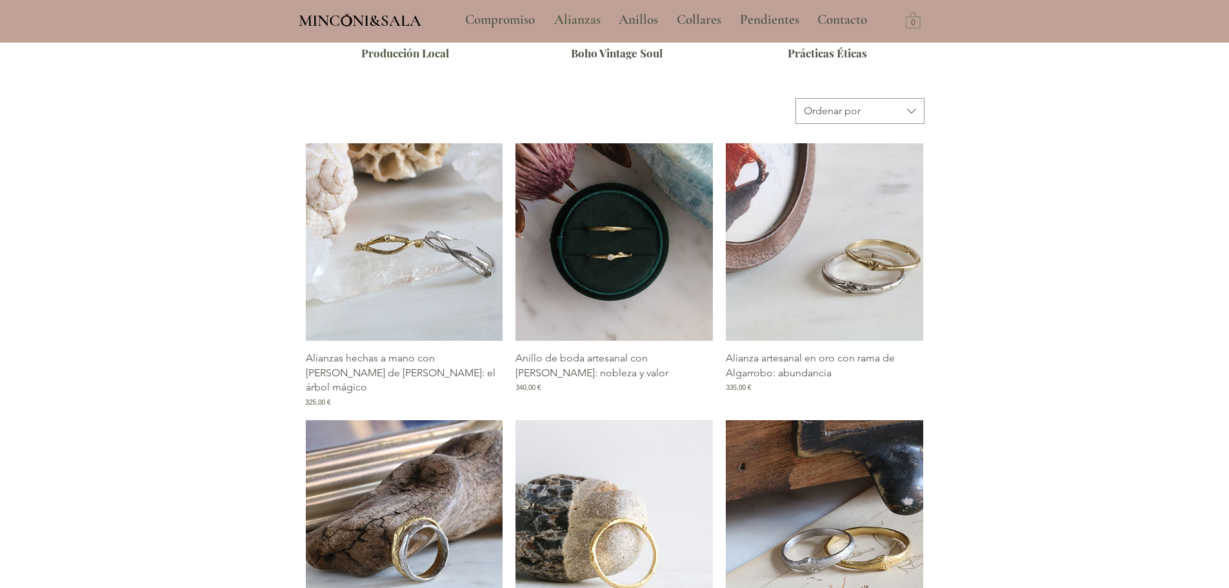
scroll to position [452, 0]
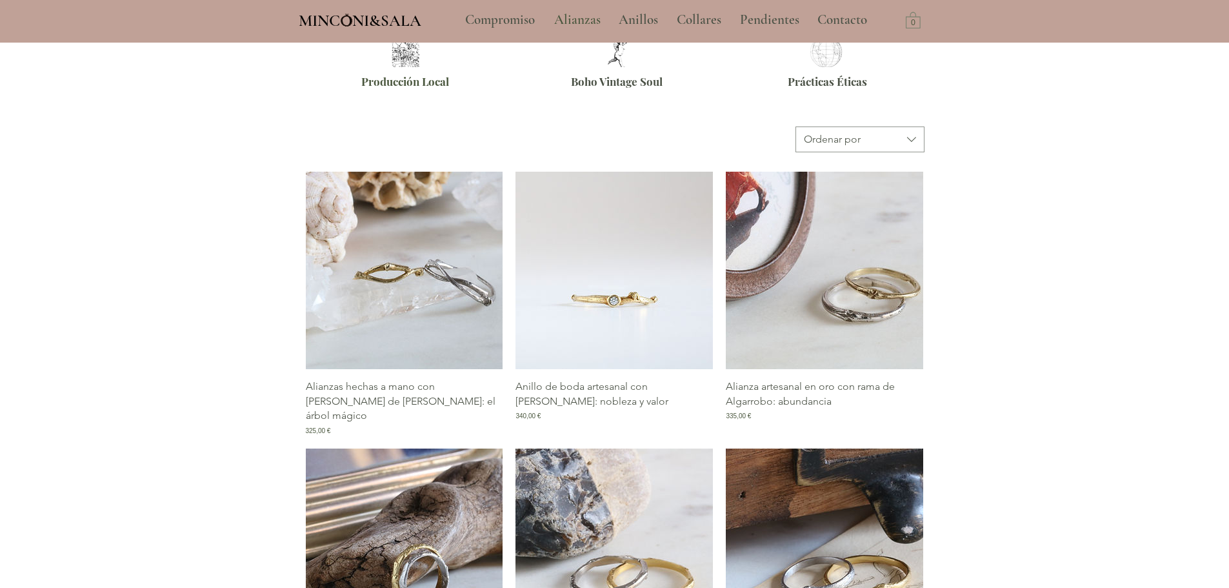
click at [592, 279] on img "Galería de Anillo de boda artesanal con rama de Pruno: nobleza y valor" at bounding box center [613, 270] width 197 height 197
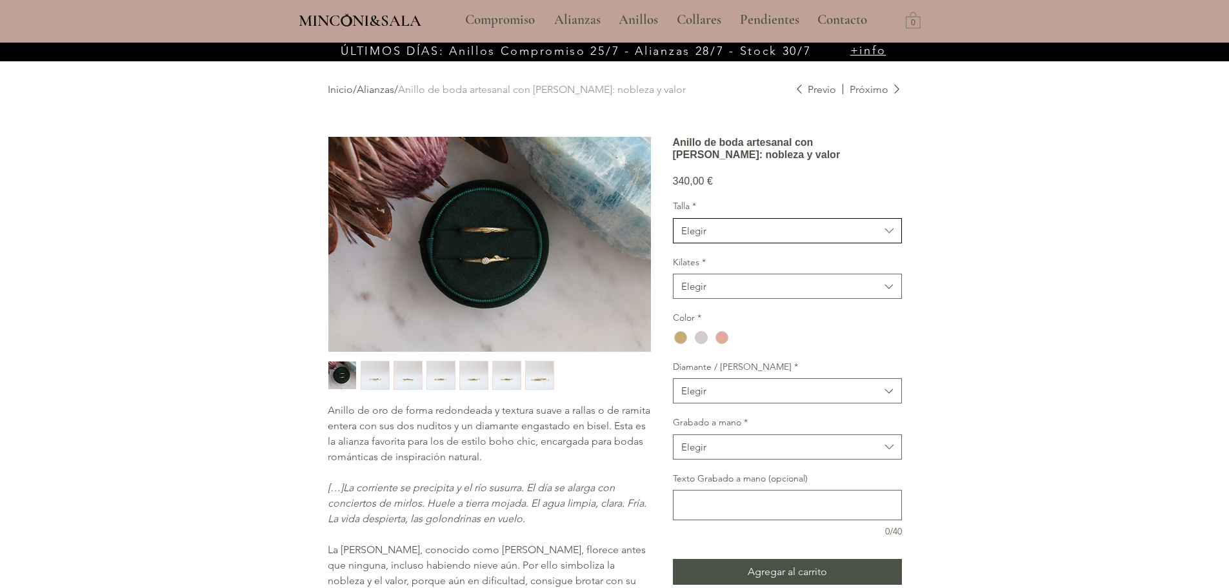
click at [733, 237] on span "Elegir" at bounding box center [780, 231] width 199 height 14
click at [706, 308] on span "15" at bounding box center [787, 302] width 212 height 14
click at [717, 293] on span "Elegir" at bounding box center [780, 286] width 199 height 14
click at [717, 326] on span "18kt" at bounding box center [787, 319] width 212 height 14
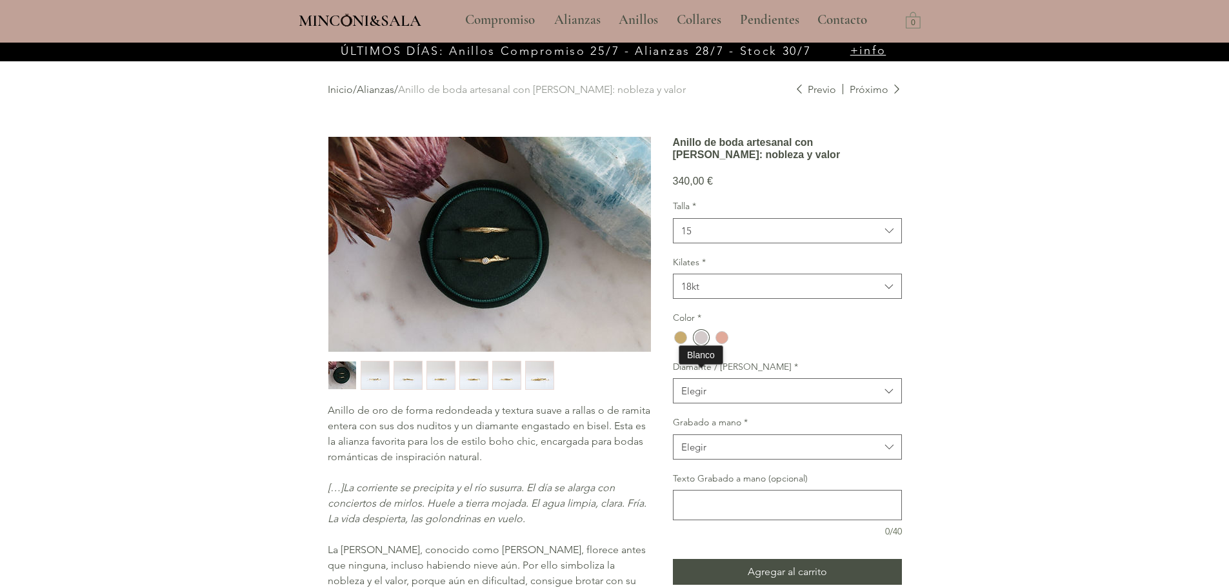
click at [702, 344] on div "main content" at bounding box center [701, 337] width 13 height 13
click at [755, 397] on span "Elegir" at bounding box center [780, 391] width 199 height 14
click at [946, 436] on div "main content" at bounding box center [614, 463] width 1229 height 841
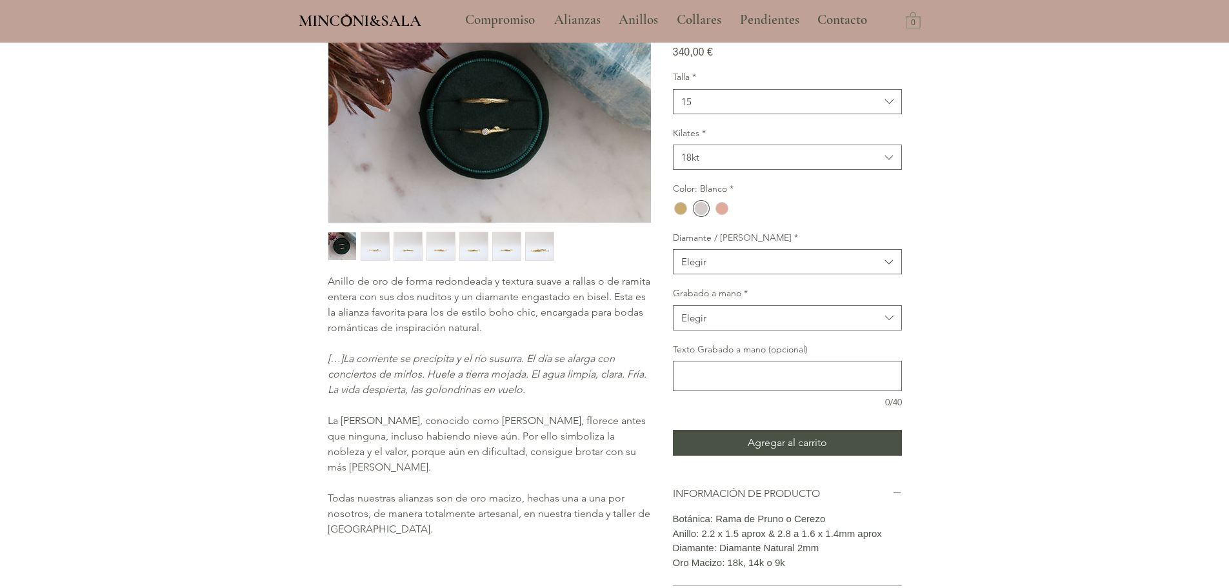
scroll to position [194, 0]
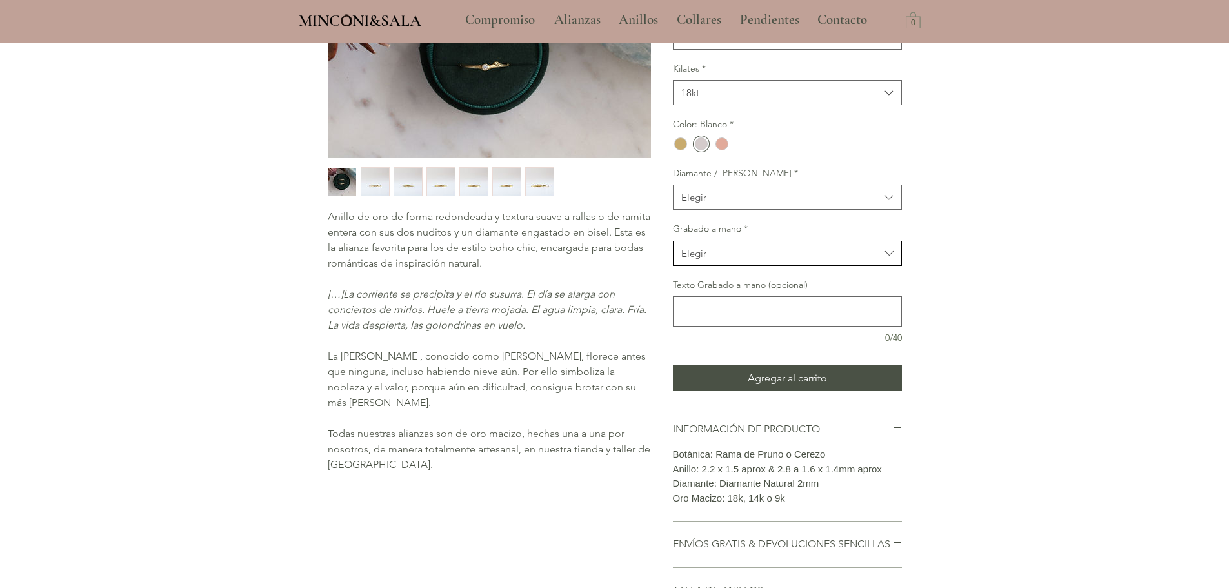
click at [733, 260] on span "Elegir" at bounding box center [780, 253] width 199 height 14
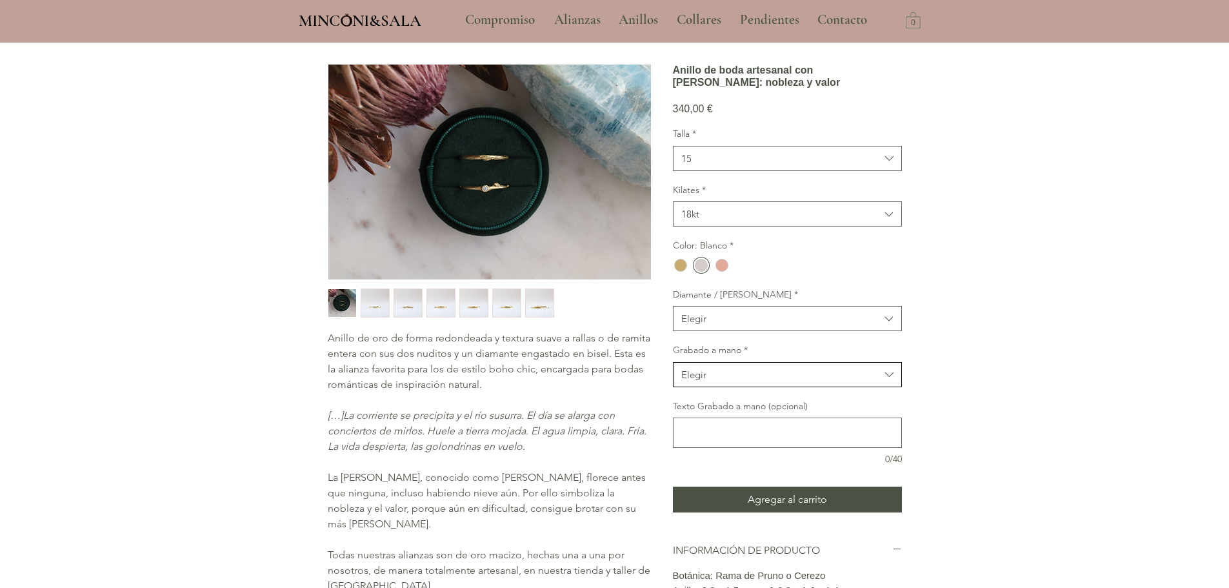
scroll to position [65, 0]
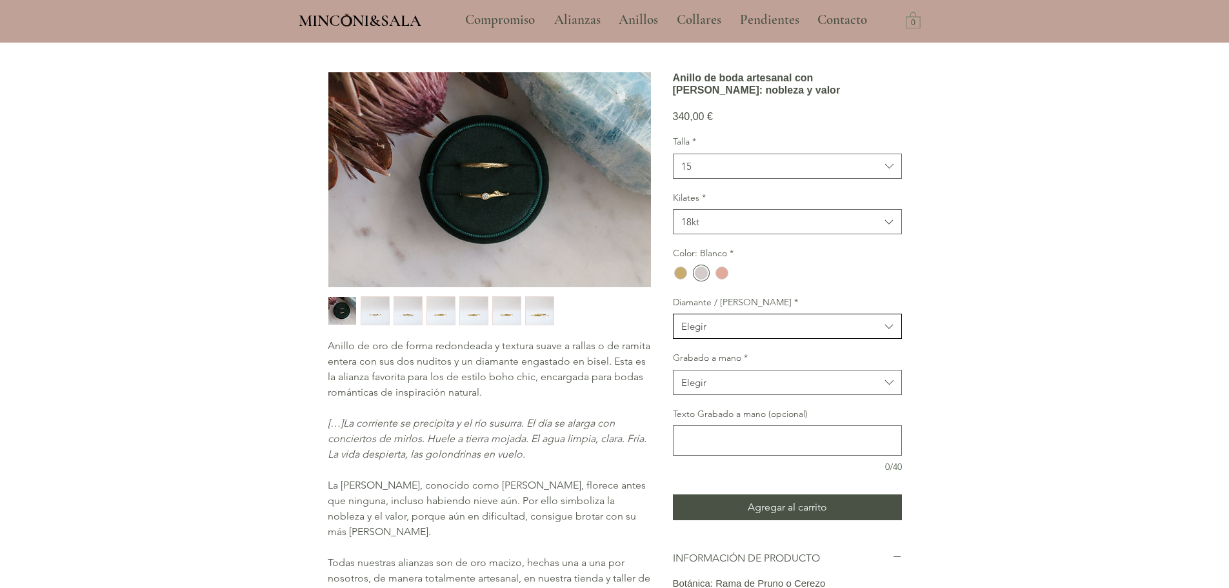
click at [739, 333] on span "Elegir" at bounding box center [780, 326] width 199 height 14
click at [739, 366] on span "Pruno con Diamante" at bounding box center [787, 359] width 212 height 14
click at [750, 395] on button "Elegir" at bounding box center [787, 382] width 229 height 25
click at [921, 401] on div "Inicio / Alianzas / Anillo de boda artesanal con rama de Pruno: nobleza y valor…" at bounding box center [615, 389] width 632 height 821
click at [773, 389] on span "Elegir" at bounding box center [780, 382] width 199 height 14
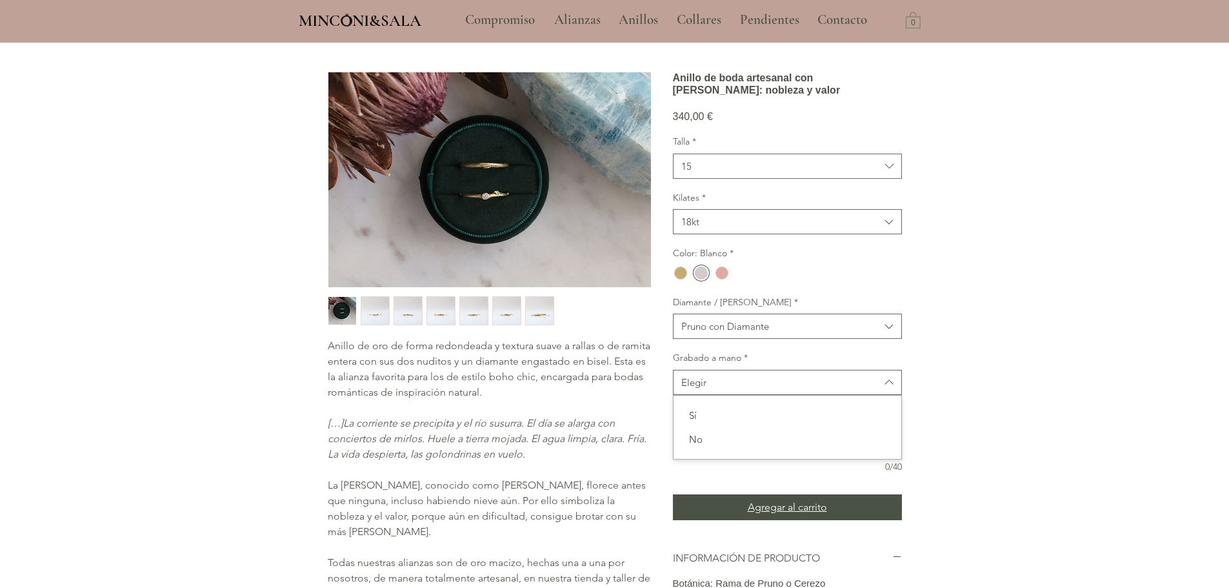
click at [802, 515] on span "Agregar al carrito" at bounding box center [787, 506] width 79 height 15
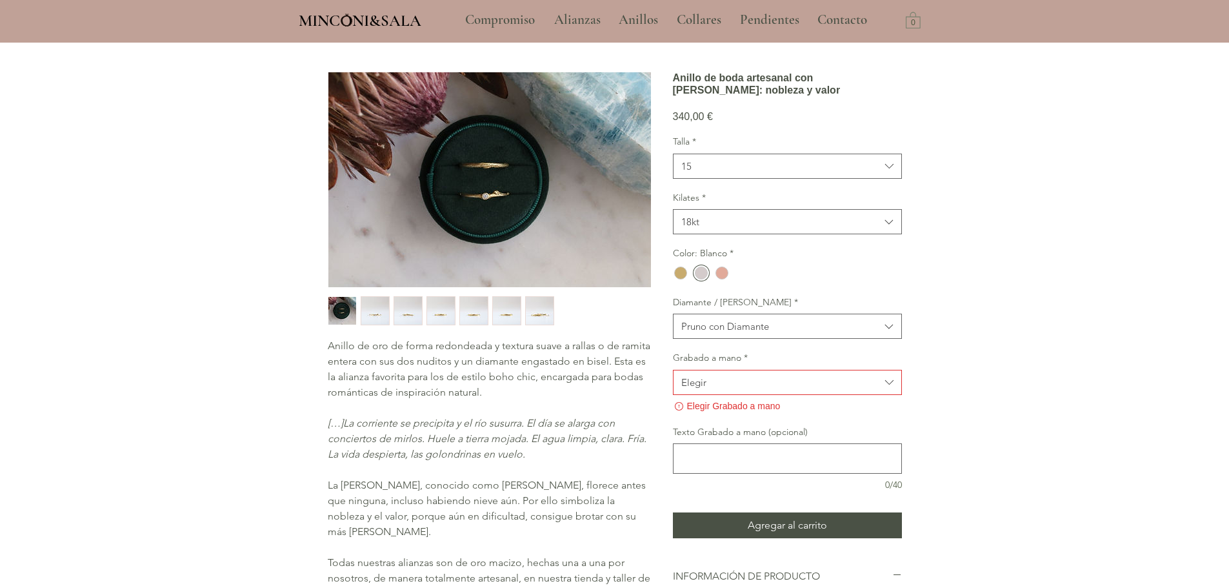
click at [761, 395] on button "Elegir" at bounding box center [787, 382] width 229 height 25
click at [715, 422] on span "Sí" at bounding box center [787, 415] width 212 height 14
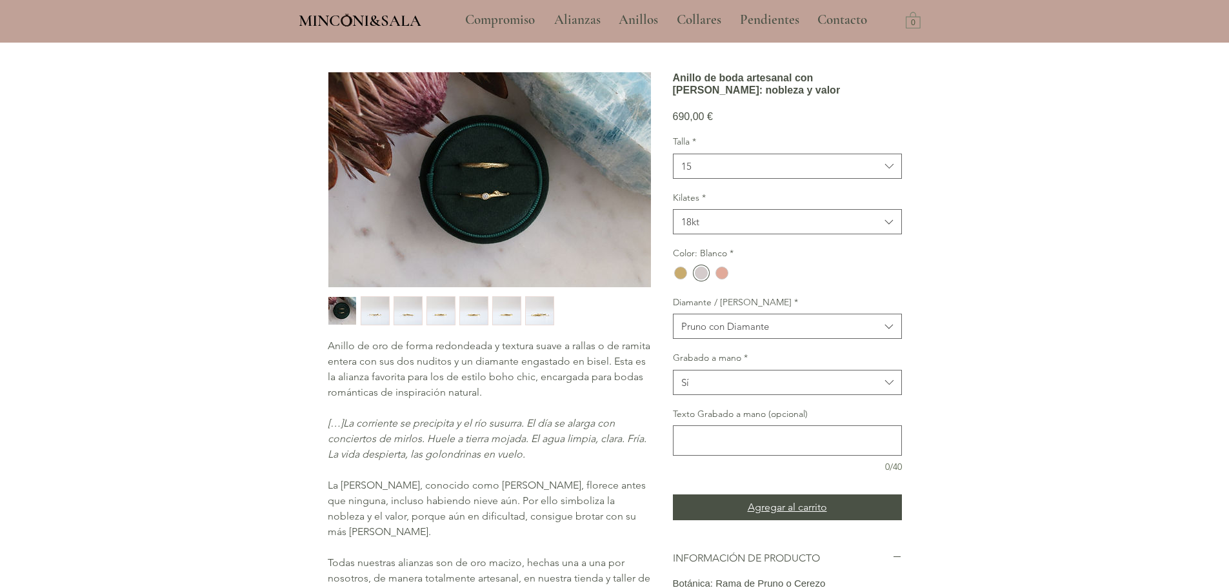
click at [761, 515] on span "Agregar al carrito" at bounding box center [787, 506] width 79 height 15
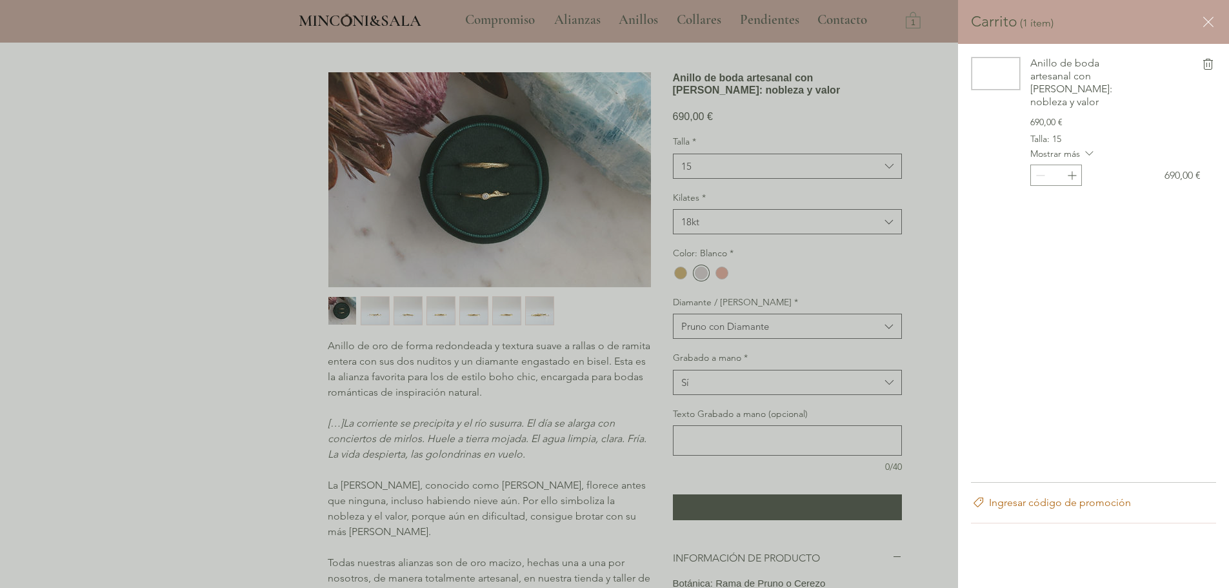
scroll to position [0, 0]
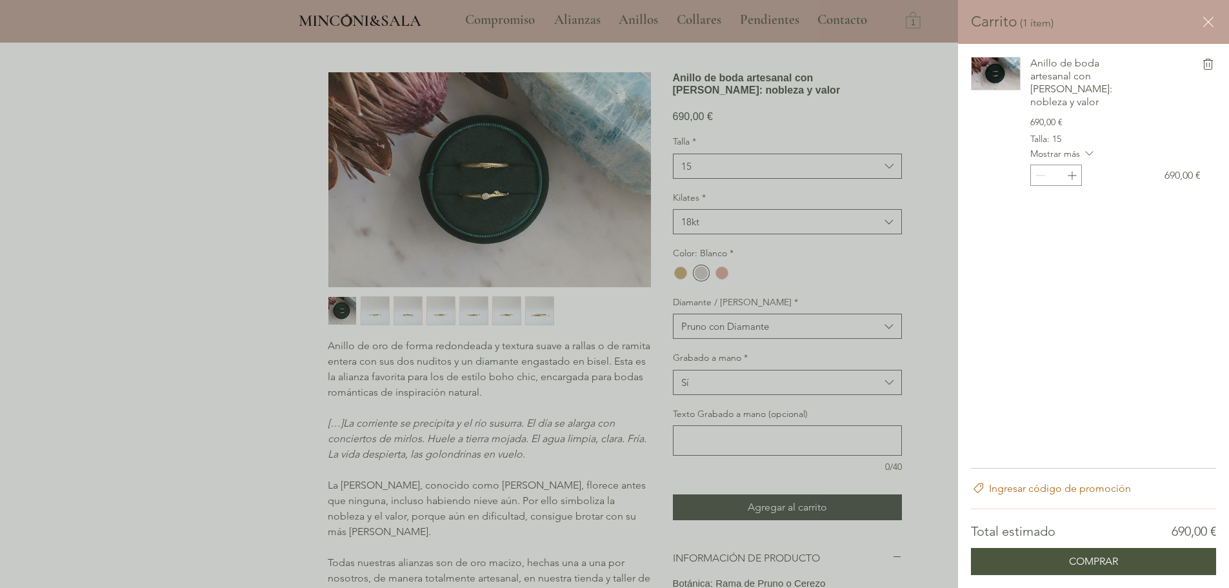
click at [1211, 63] on icon "retirar Anillo de boda artesanal con rama de Pruno: nobleza y valor del carrito" at bounding box center [1208, 64] width 10 height 11
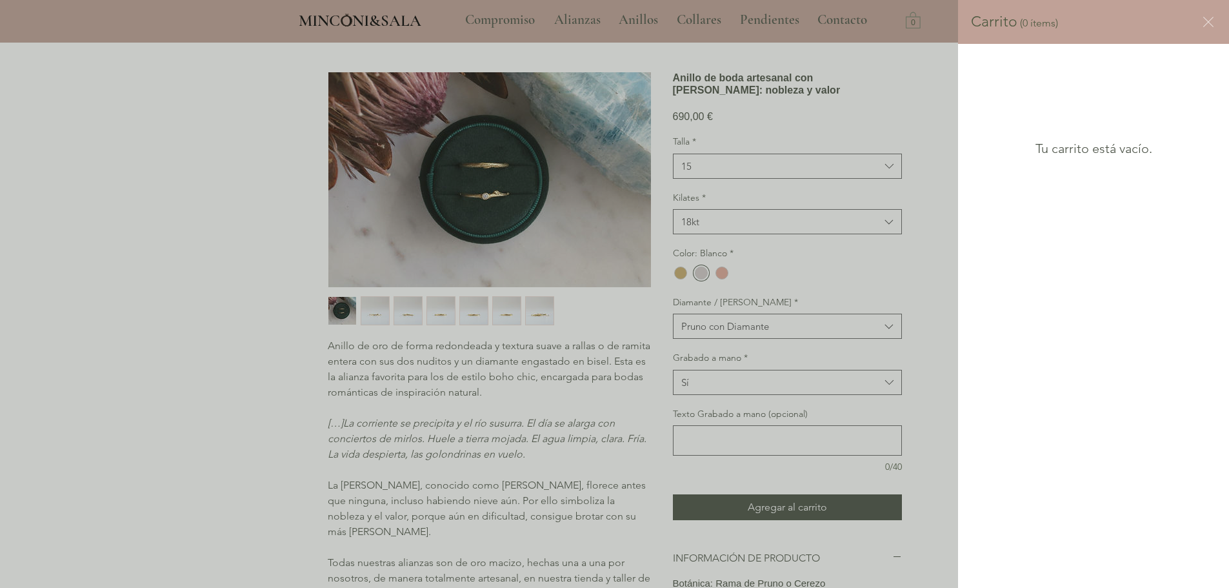
click at [1208, 17] on icon "Cerrar carrito" at bounding box center [1208, 21] width 15 height 15
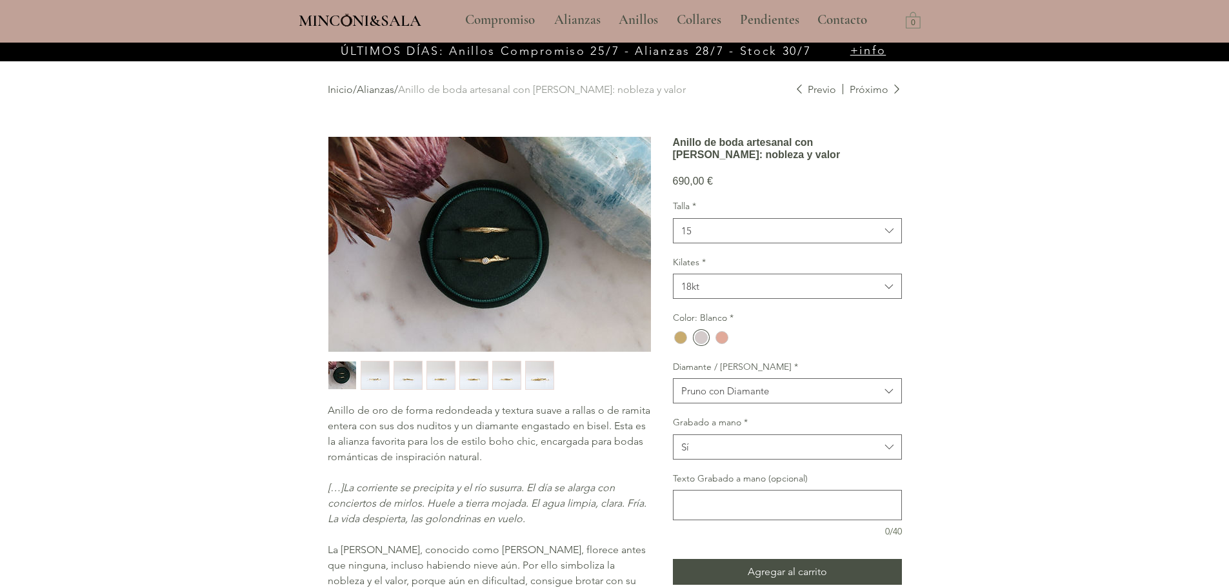
scroll to position [65, 0]
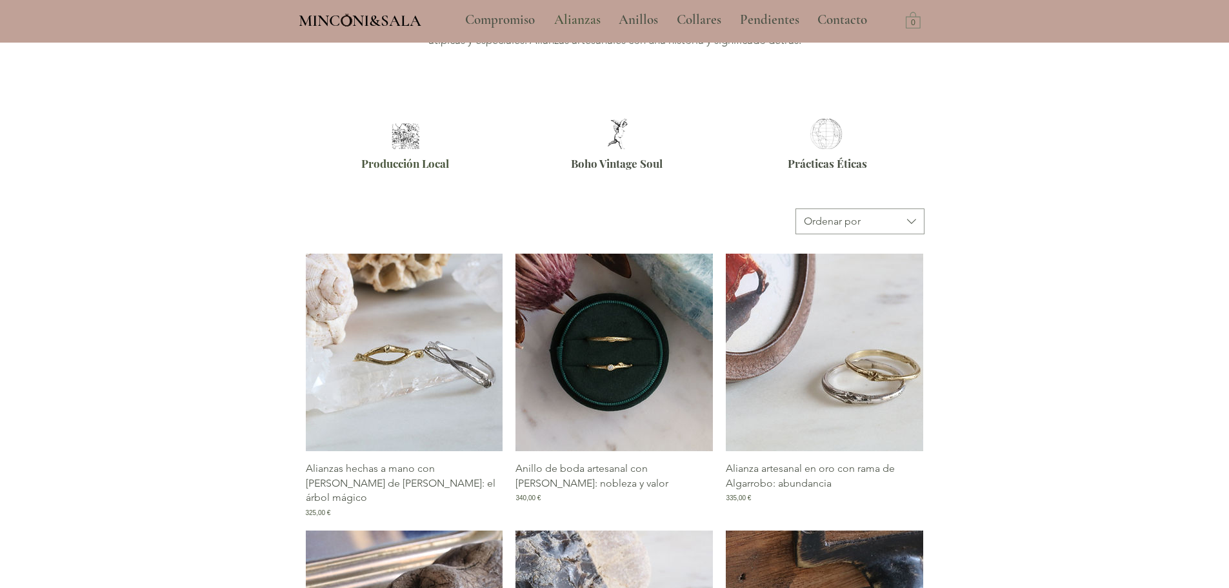
scroll to position [199, 0]
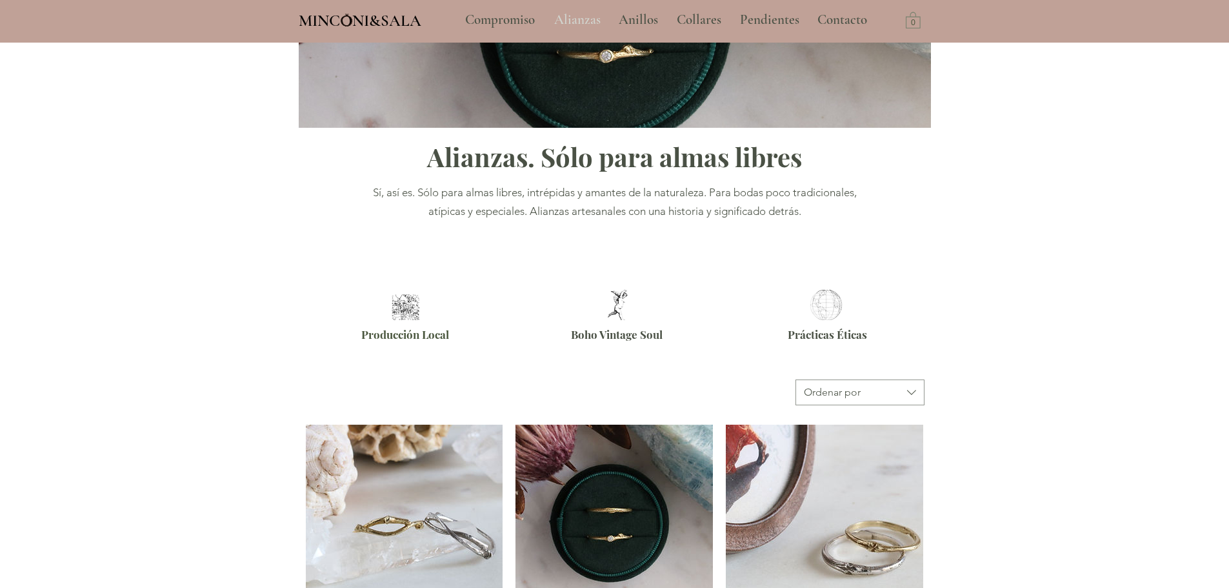
click at [575, 28] on p "Alianzas" at bounding box center [577, 20] width 59 height 32
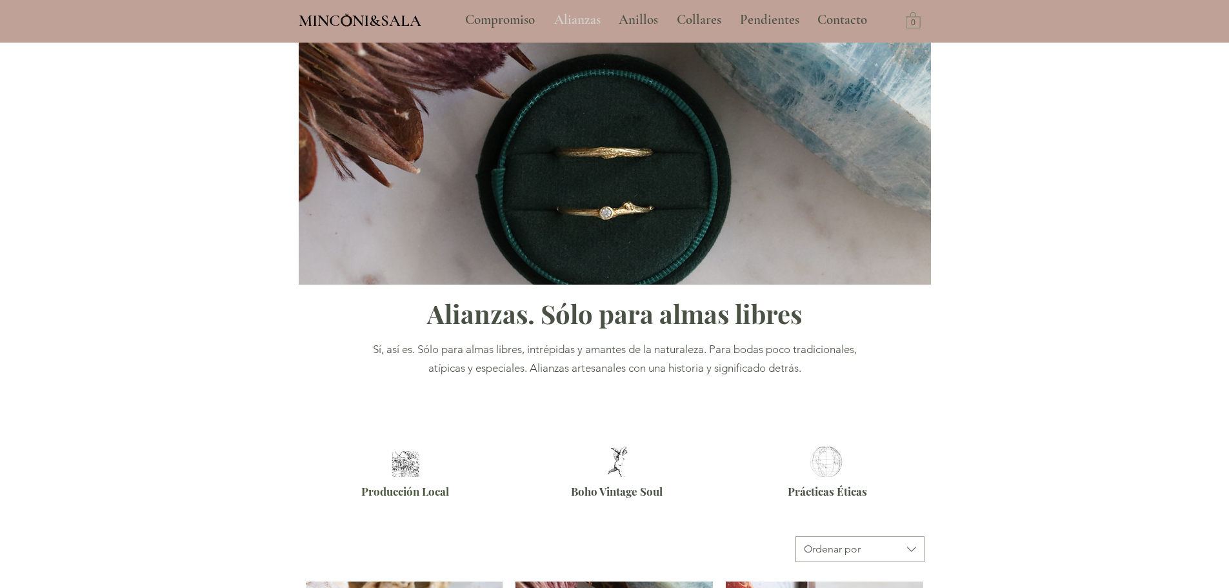
scroll to position [0, 0]
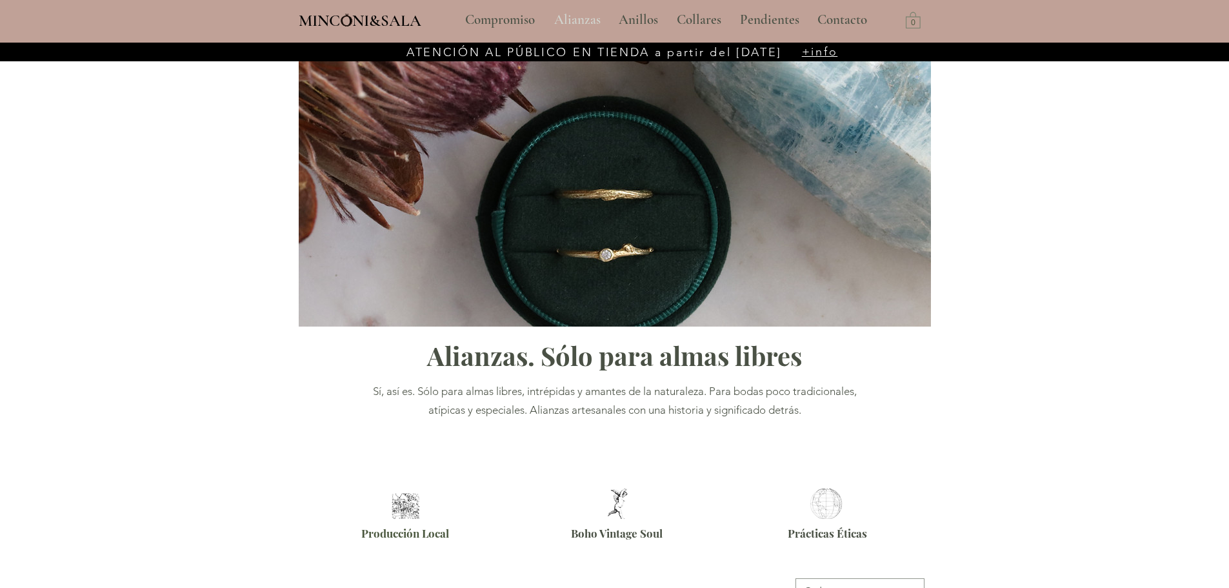
click at [592, 25] on p "Alianzas" at bounding box center [577, 20] width 59 height 32
click at [621, 23] on p "Anillos" at bounding box center [638, 20] width 52 height 32
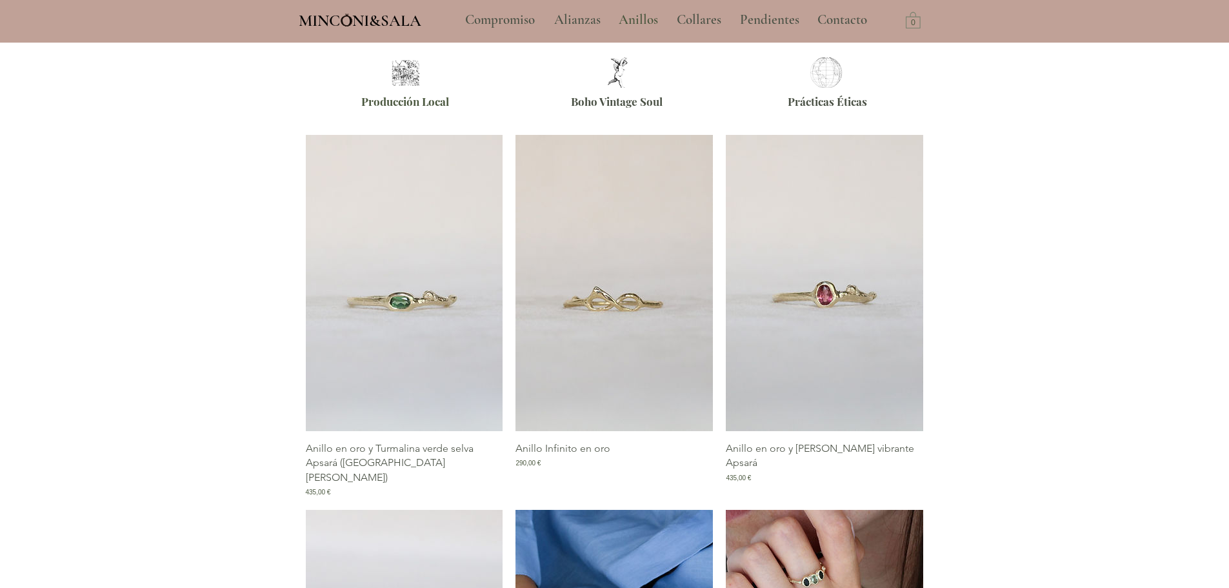
scroll to position [413, 0]
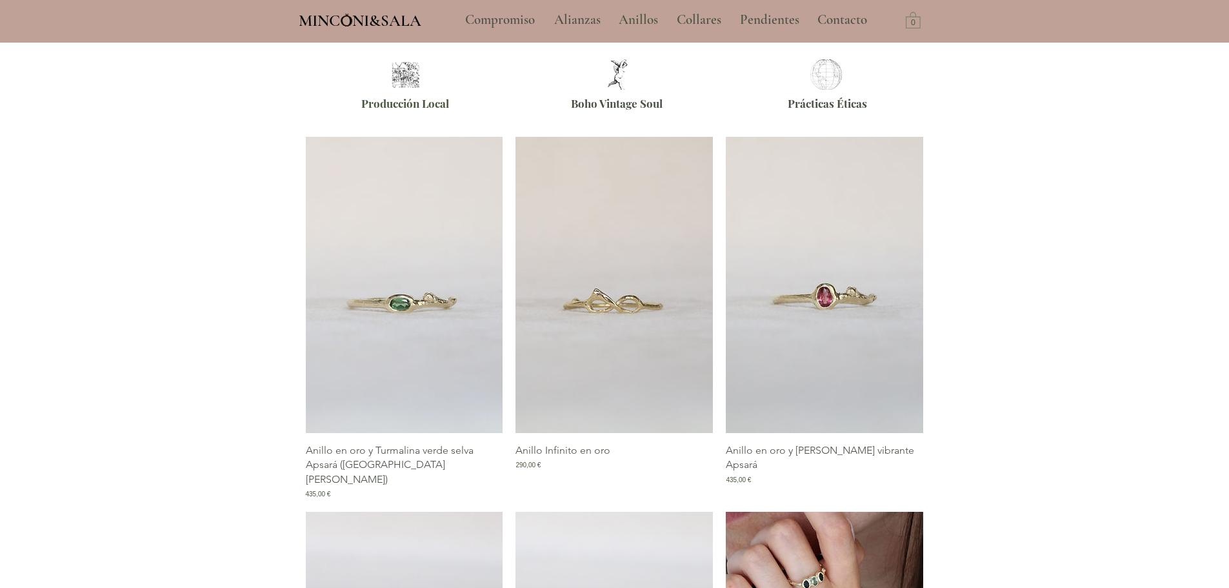
click at [623, 102] on span "Boho Vintage Soul" at bounding box center [617, 103] width 92 height 14
click at [615, 77] on img at bounding box center [617, 74] width 39 height 30
click at [406, 72] on img at bounding box center [405, 75] width 34 height 26
click at [835, 103] on span "Prácticas Éticas" at bounding box center [827, 103] width 79 height 14
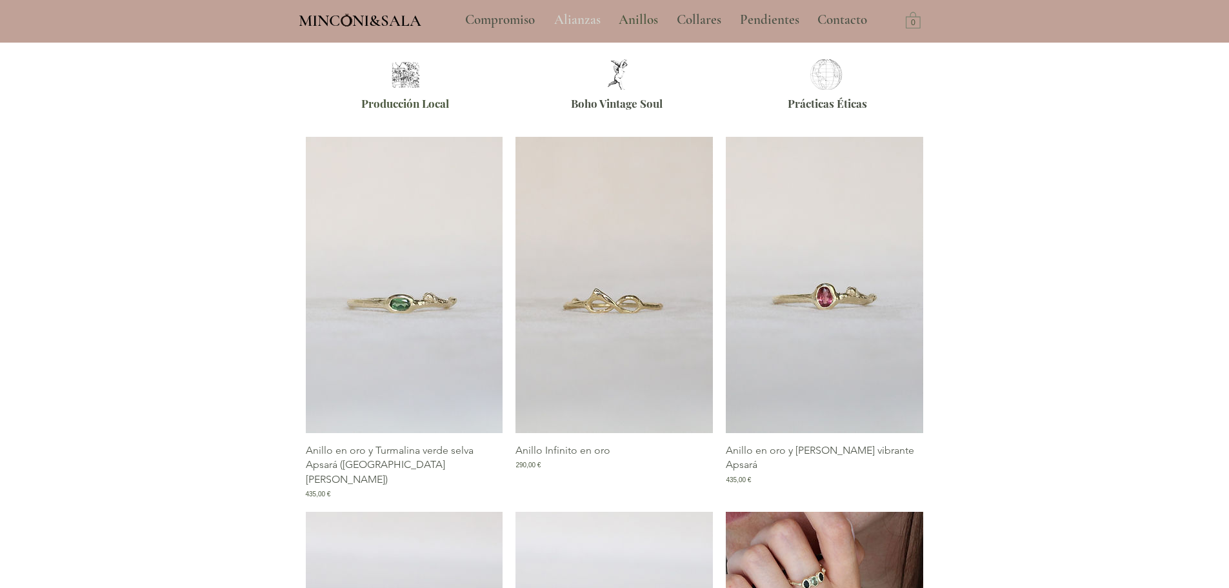
click at [590, 23] on p "Alianzas" at bounding box center [577, 20] width 59 height 32
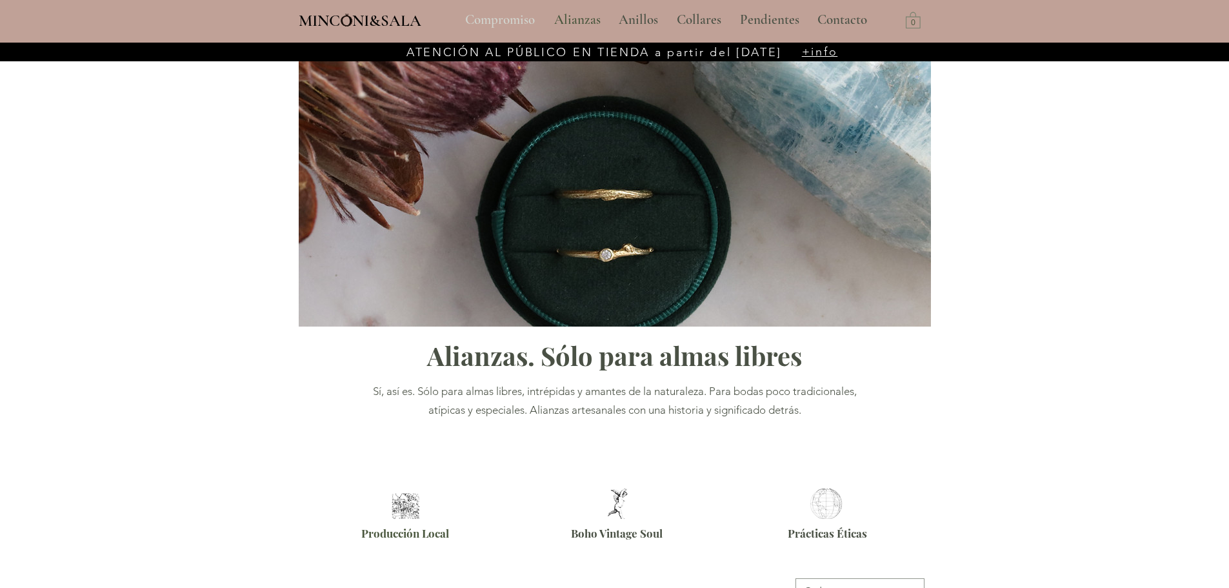
click at [515, 21] on p "Compromiso" at bounding box center [500, 20] width 83 height 32
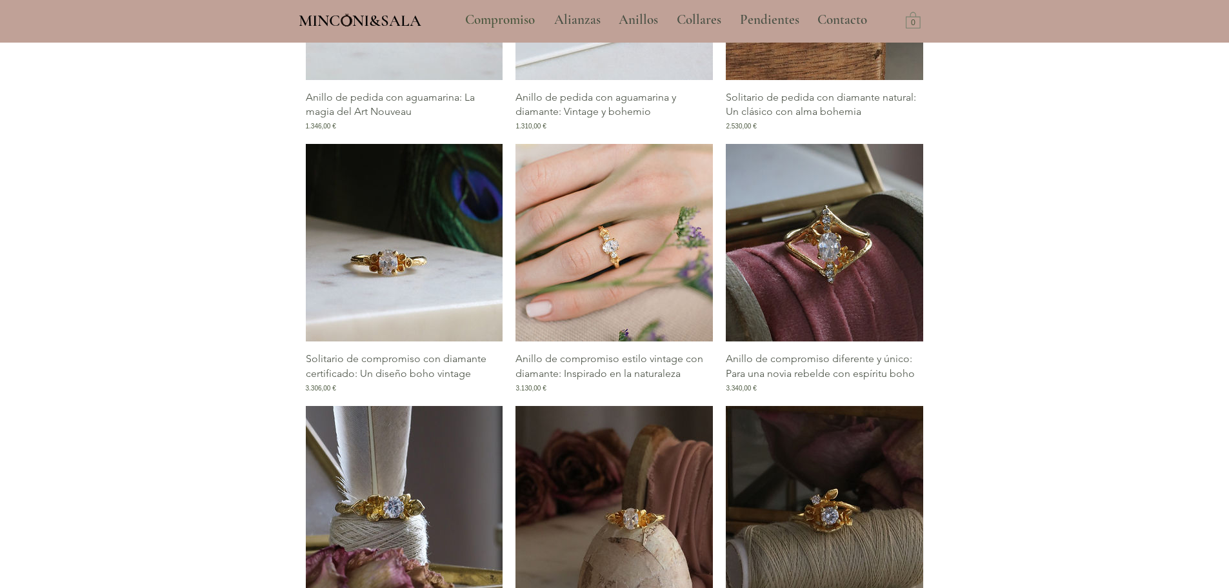
scroll to position [1355, 0]
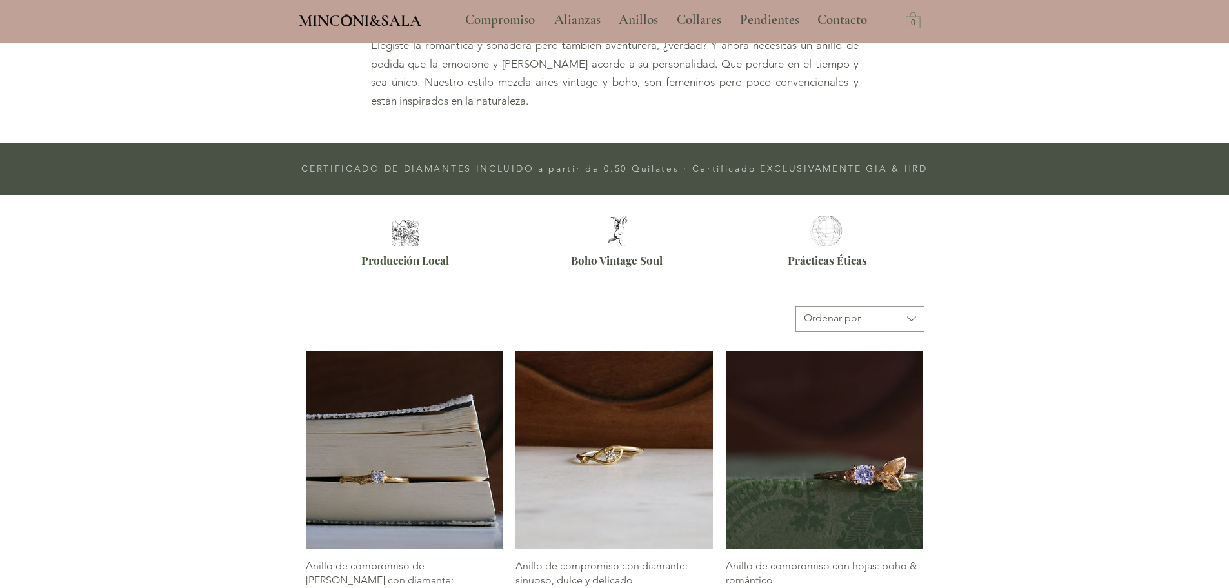
scroll to position [129, 0]
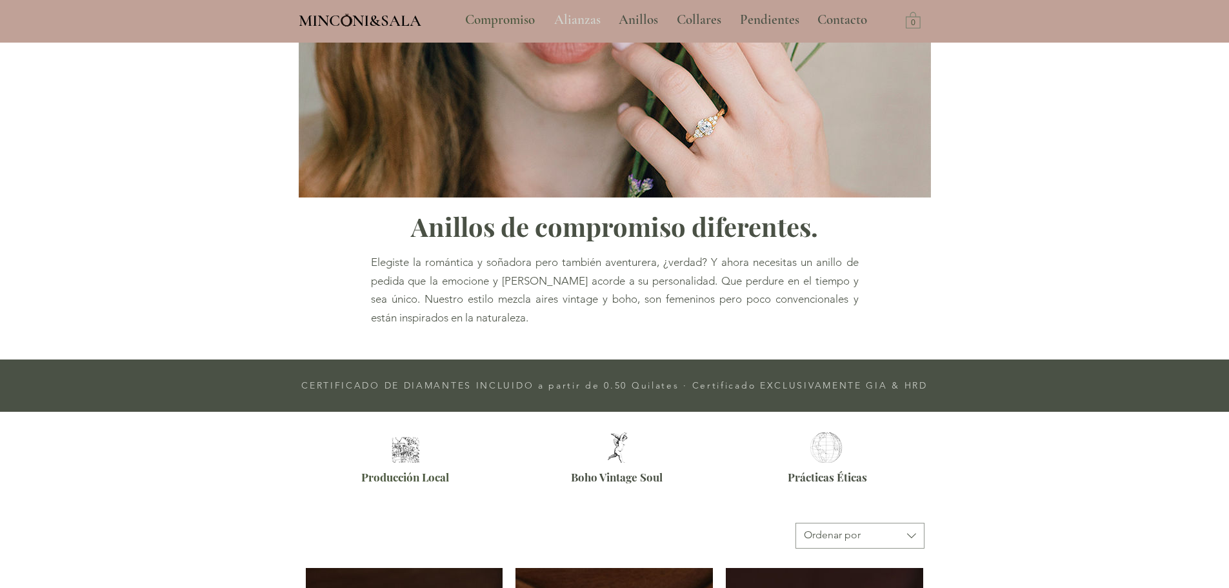
click at [576, 25] on p "Alianzas" at bounding box center [577, 20] width 59 height 32
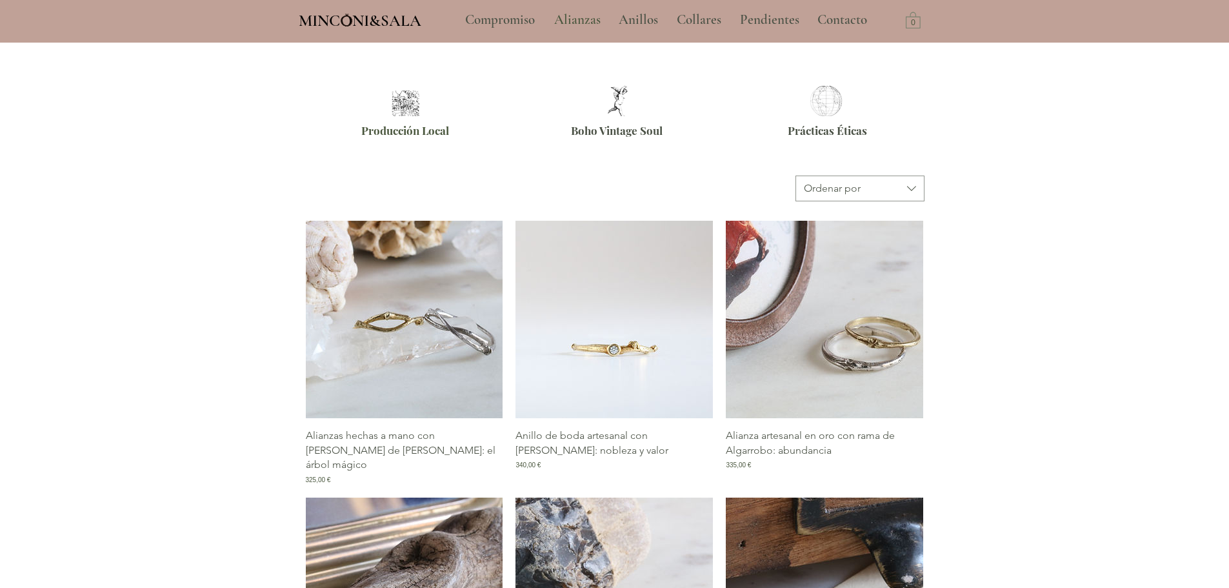
scroll to position [516, 0]
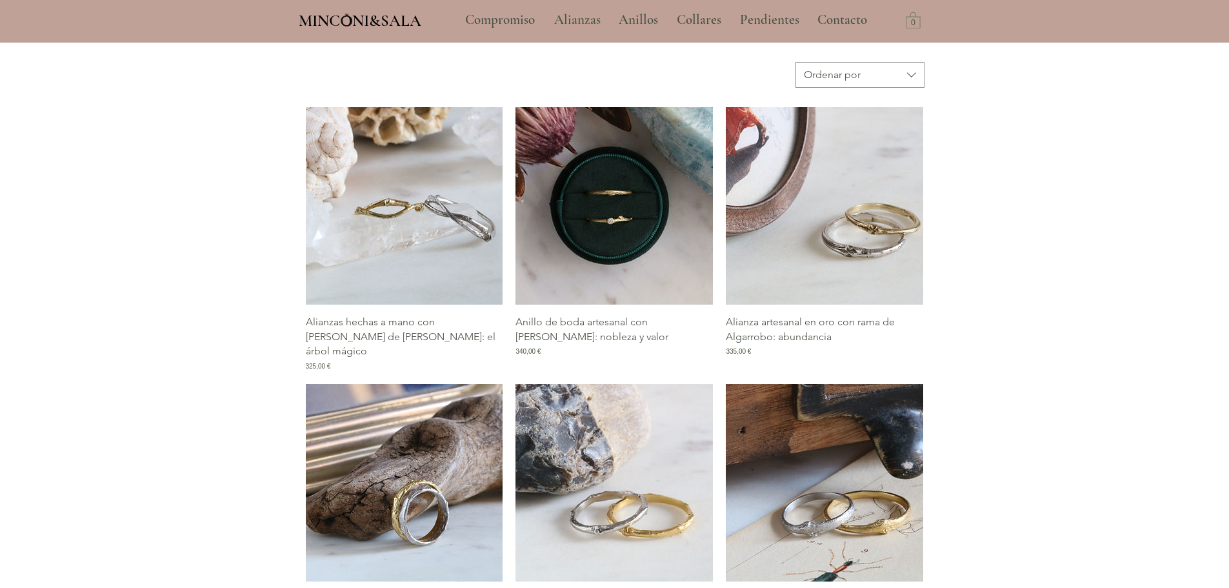
click at [606, 326] on p "Anillo de boda artesanal con rama de Pruno: nobleza y valor" at bounding box center [613, 329] width 197 height 29
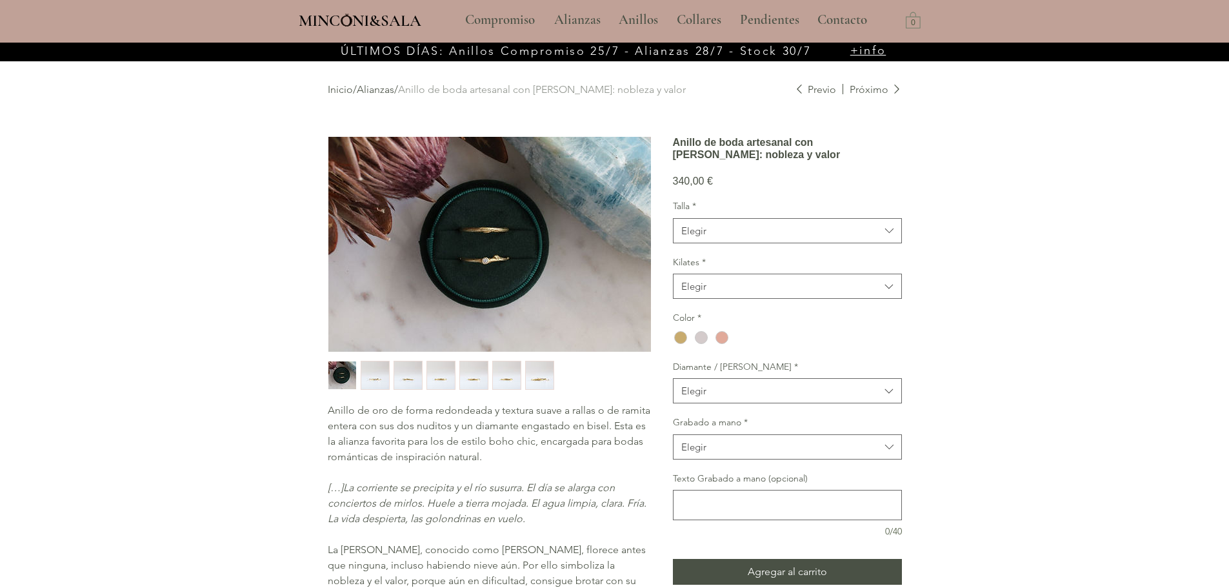
click at [537, 380] on img "7 / 7" at bounding box center [540, 375] width 28 height 28
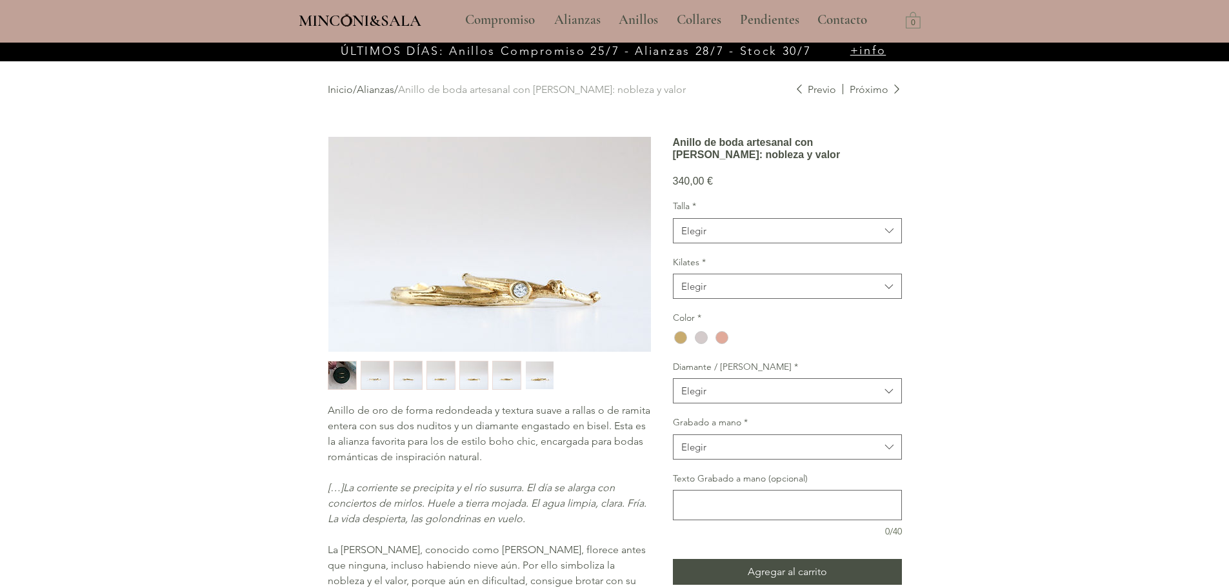
click at [515, 385] on img "6 / 7" at bounding box center [507, 375] width 28 height 28
click at [491, 378] on div "main content" at bounding box center [489, 375] width 323 height 29
click at [481, 378] on img "5 / 7" at bounding box center [474, 375] width 28 height 28
click at [452, 377] on img "4 / 7" at bounding box center [441, 375] width 28 height 28
click at [408, 374] on img "3 / 7" at bounding box center [408, 375] width 28 height 28
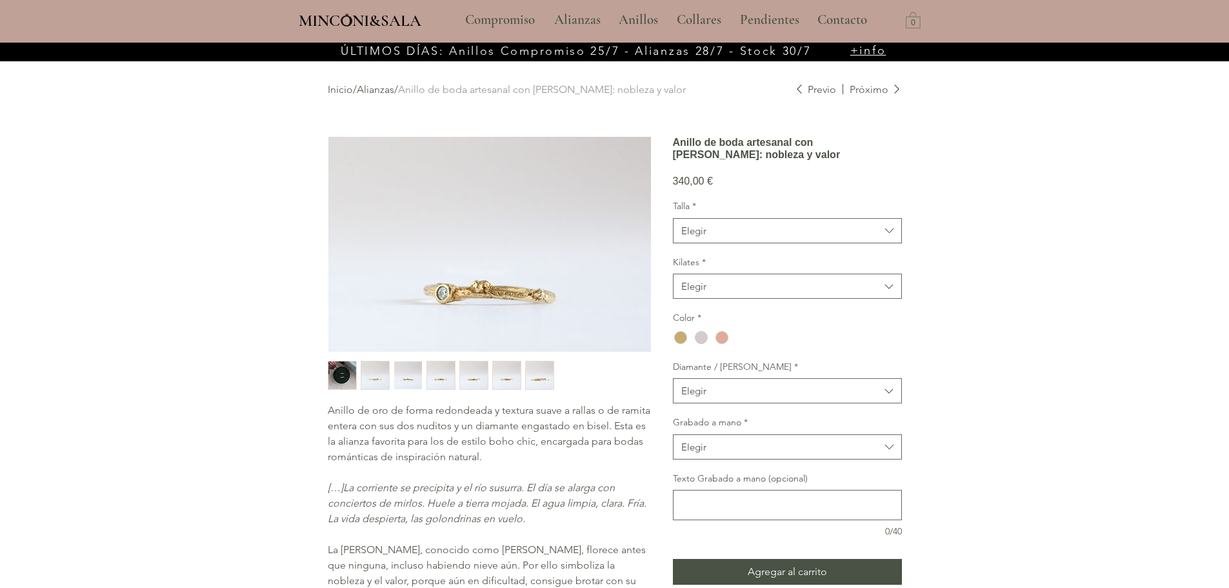
click at [379, 372] on img "2 / 7" at bounding box center [375, 375] width 28 height 28
click at [480, 19] on p "Compromiso" at bounding box center [500, 20] width 83 height 32
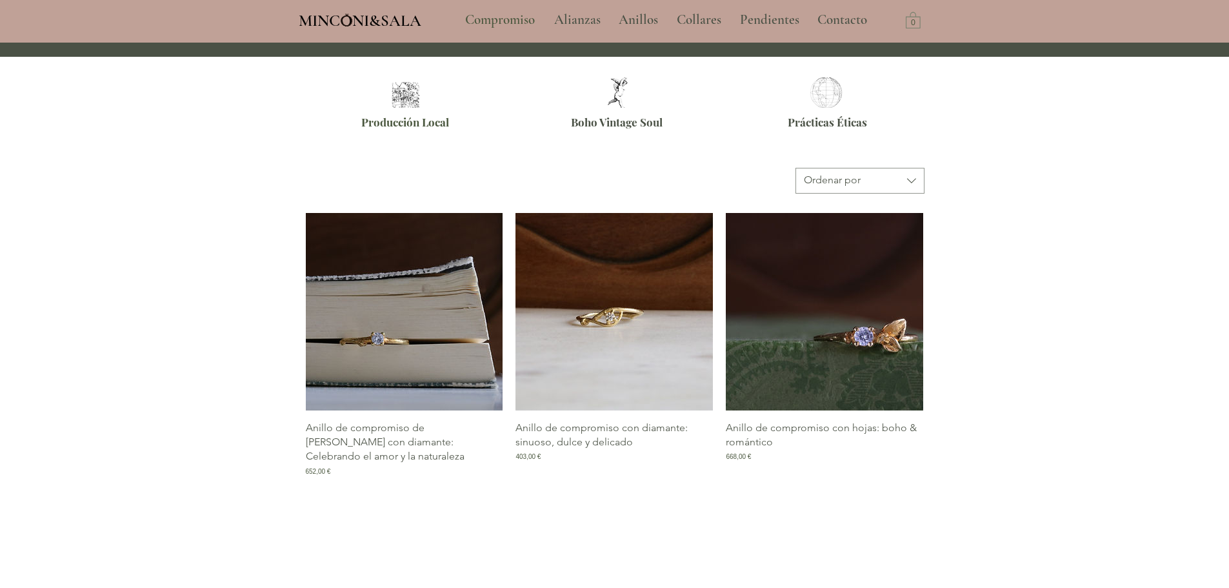
scroll to position [645, 0]
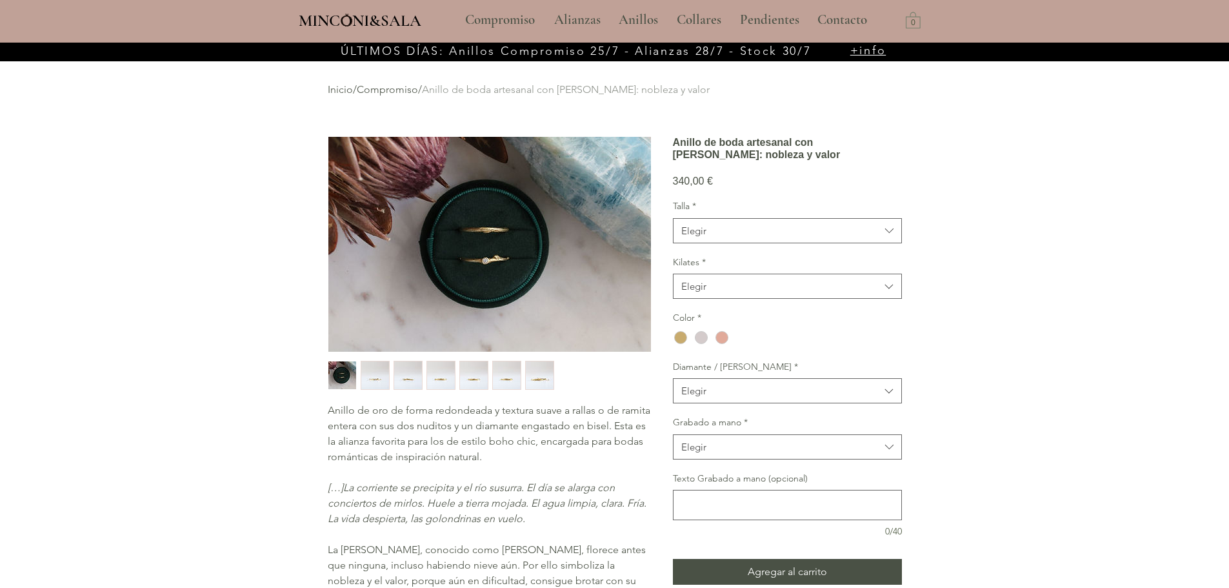
click at [881, 48] on span "+info" at bounding box center [868, 50] width 36 height 14
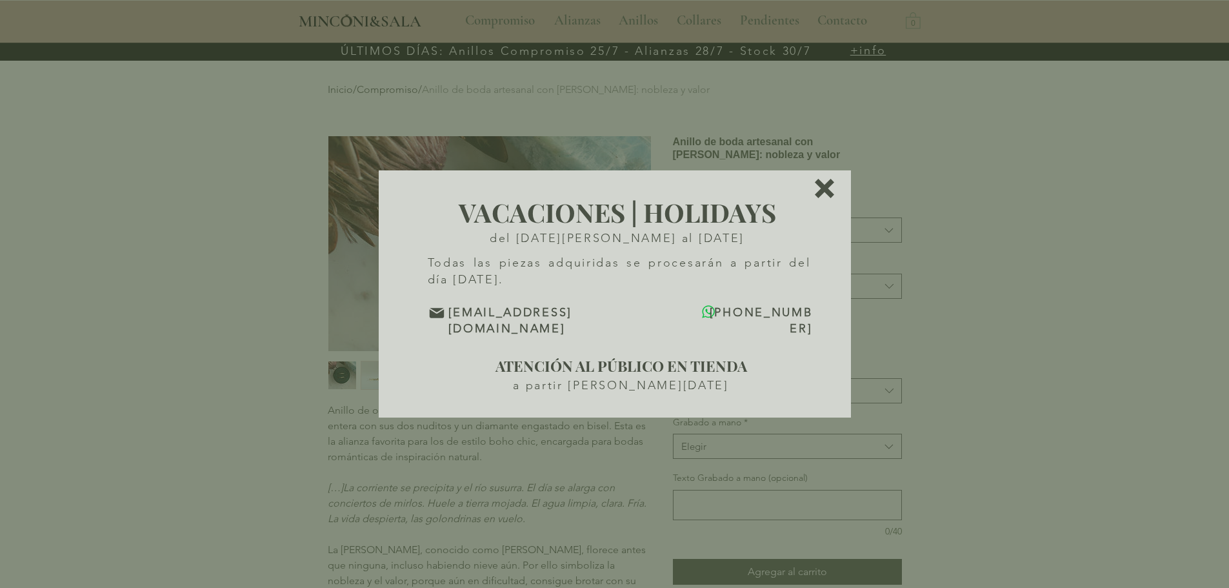
click at [817, 196] on icon "Volver al sitio" at bounding box center [824, 188] width 19 height 19
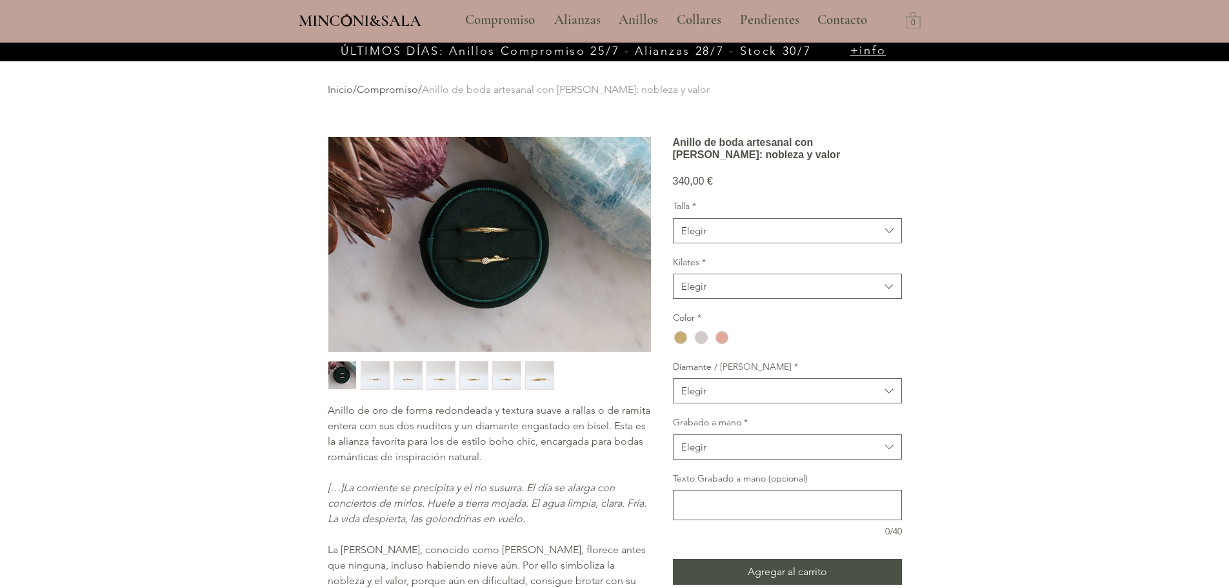
click at [324, 15] on span "MINCONI&SALA" at bounding box center [360, 20] width 123 height 19
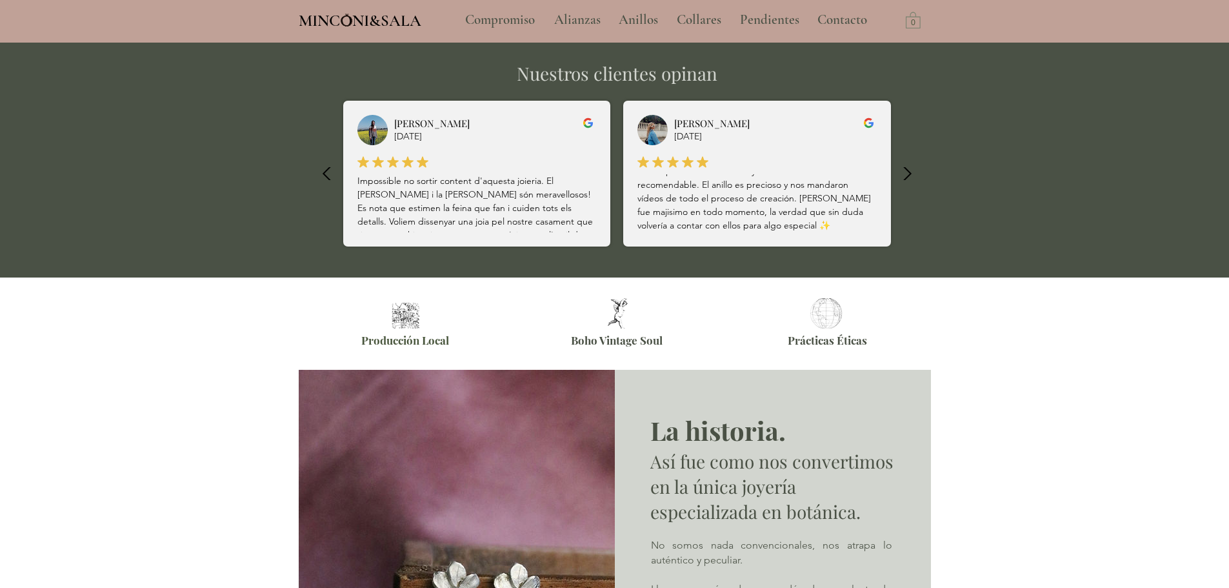
scroll to position [2903, 0]
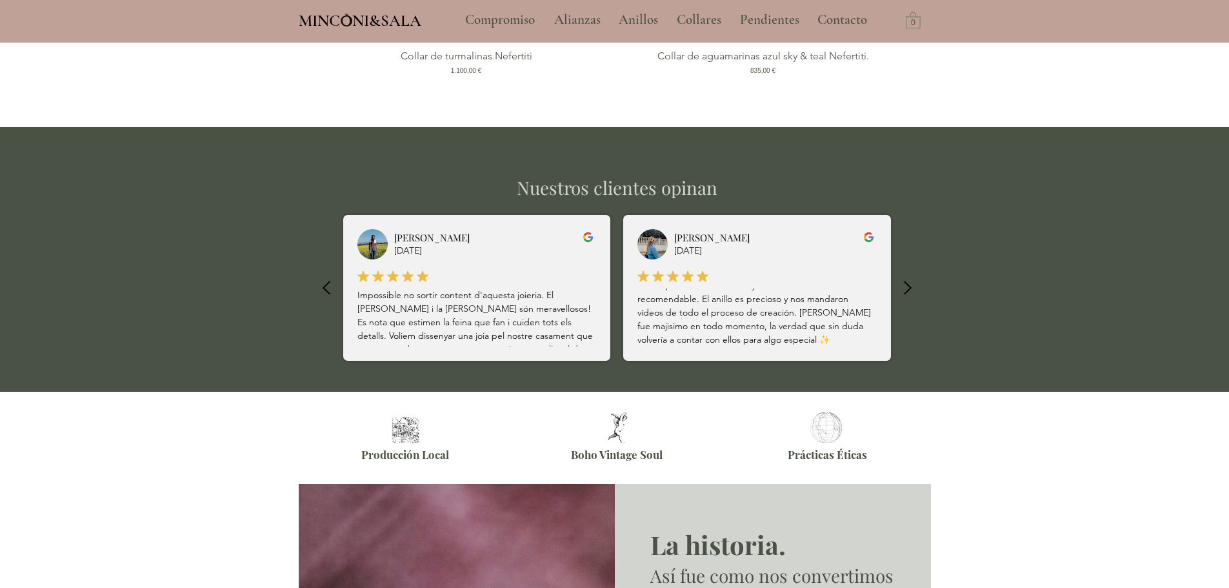
click at [903, 284] on icon "button" at bounding box center [907, 288] width 28 height 28
click at [904, 275] on icon "button" at bounding box center [907, 288] width 28 height 28
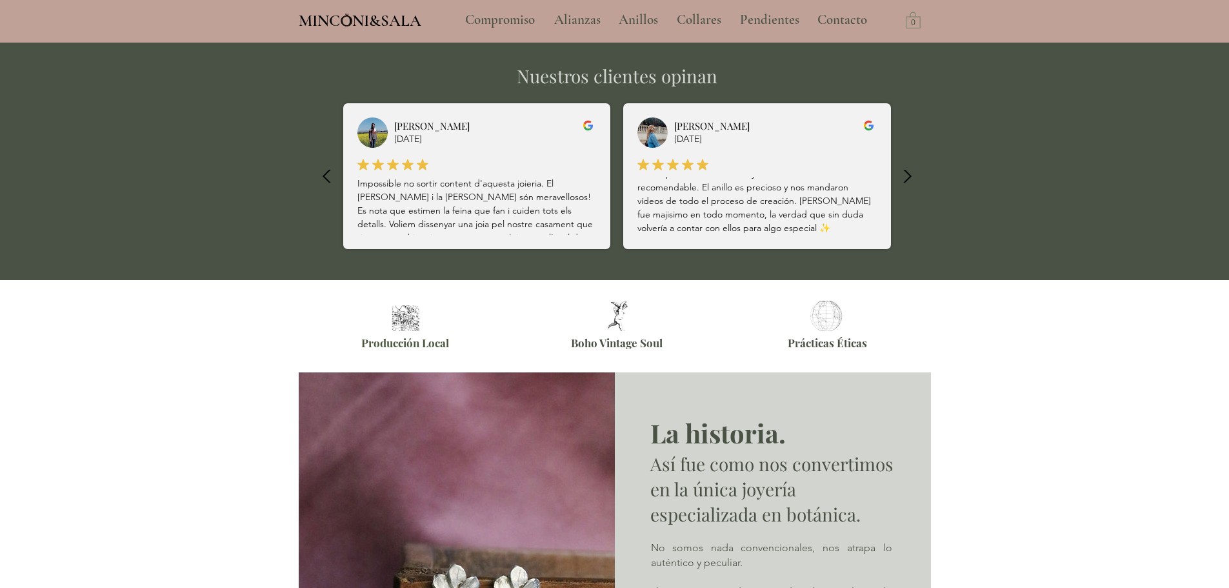
scroll to position [3032, 0]
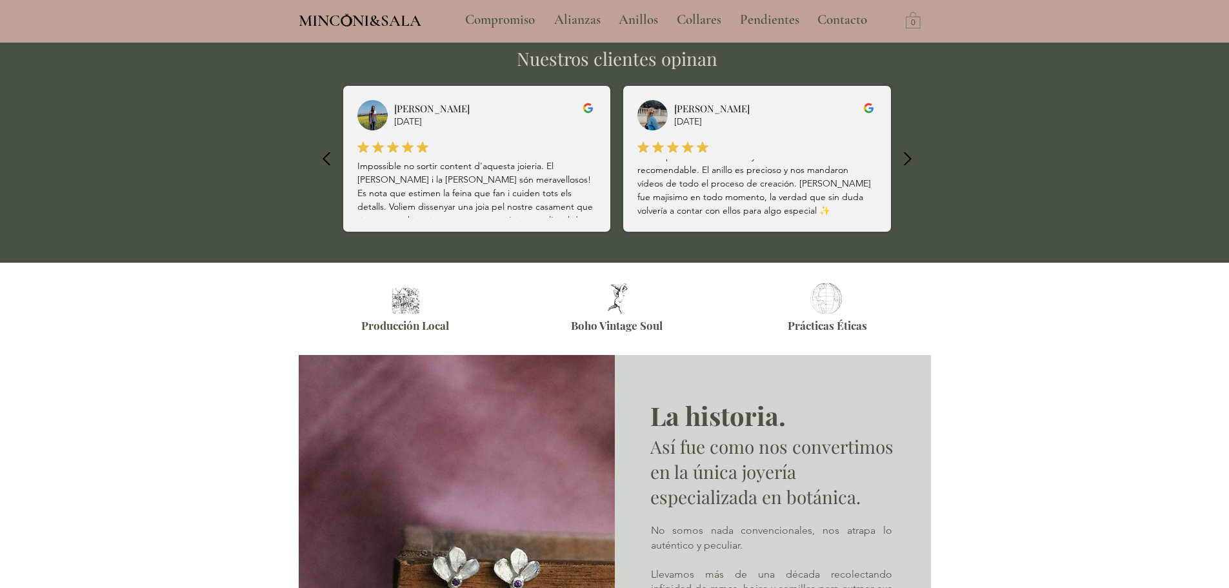
click at [501, 172] on p "Impossible no sortir content d'aquesta joieria. El [PERSON_NAME] i la [PERSON_N…" at bounding box center [476, 233] width 239 height 149
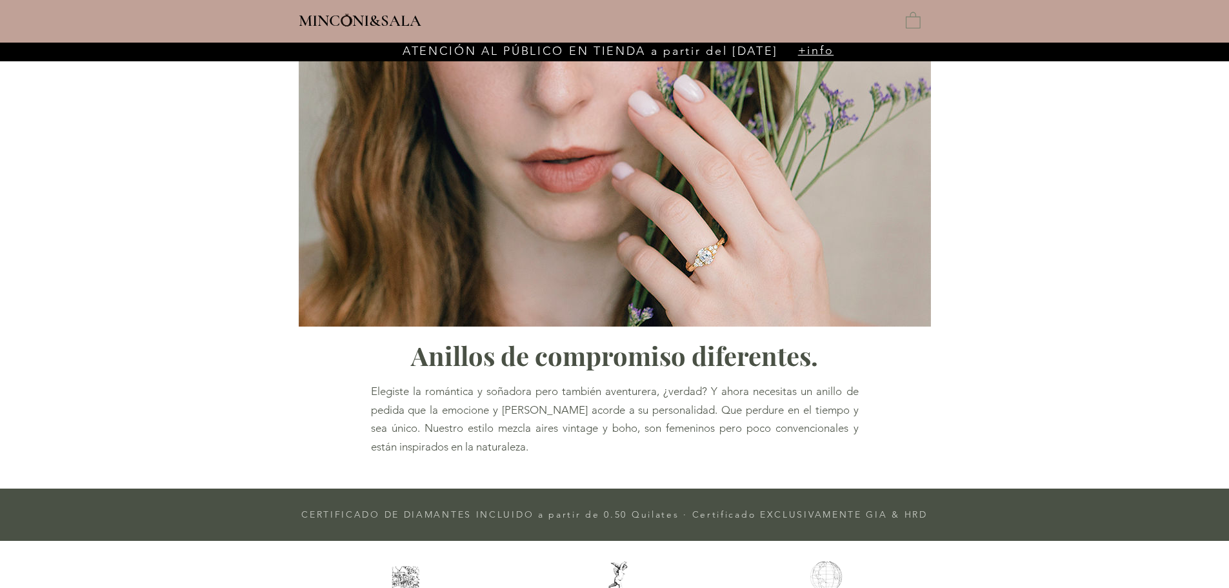
type input "**********"
select select "**********"
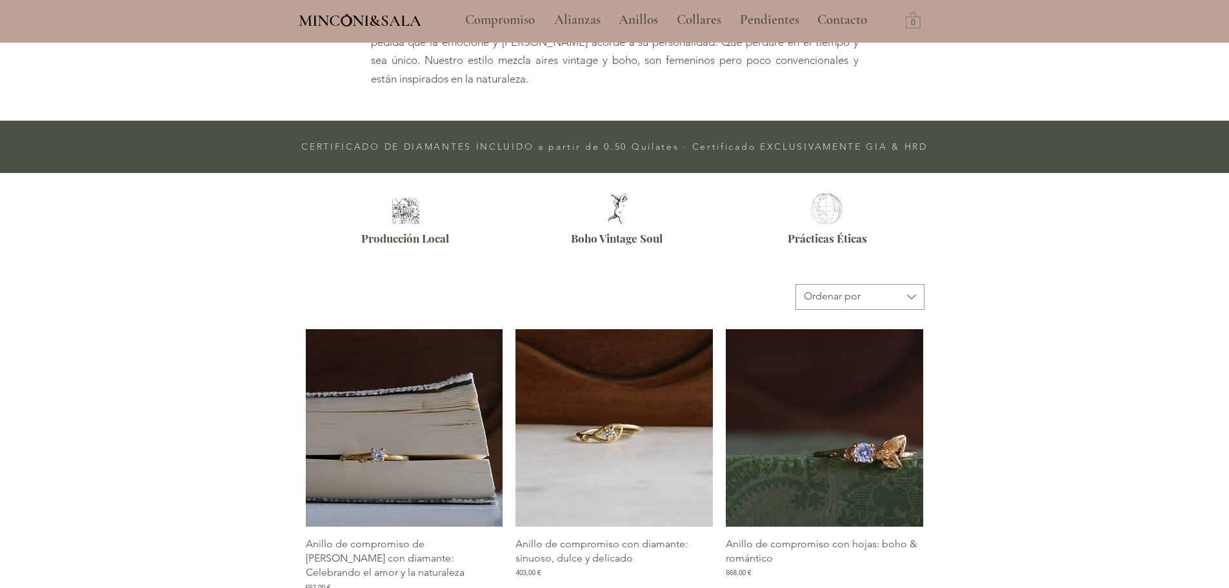
scroll to position [275, 0]
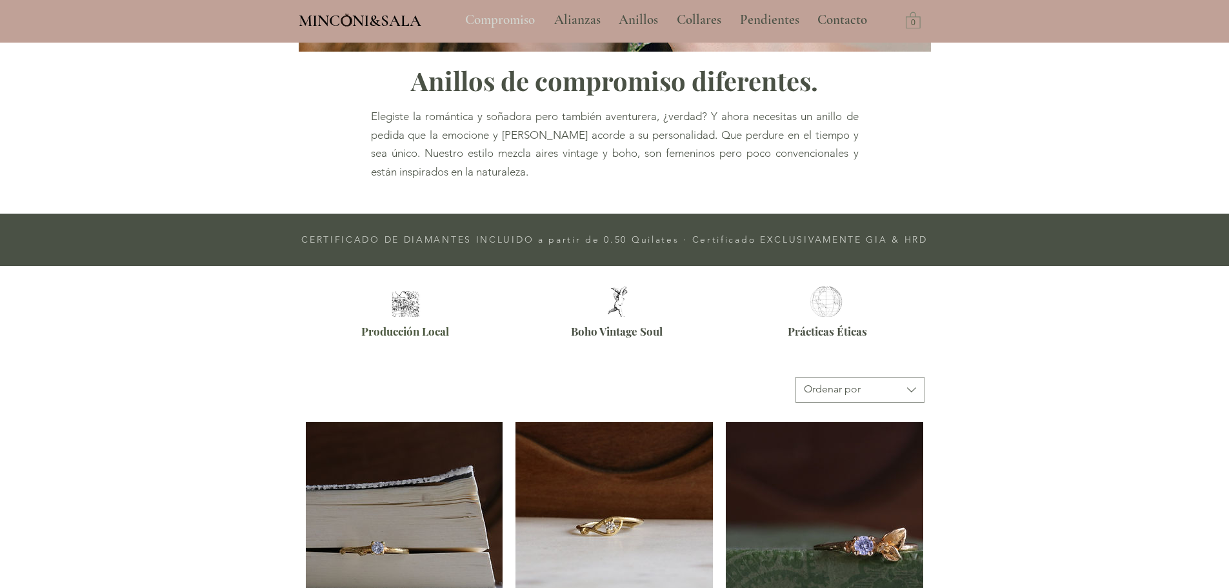
click at [506, 8] on p "Compromiso" at bounding box center [500, 20] width 83 height 32
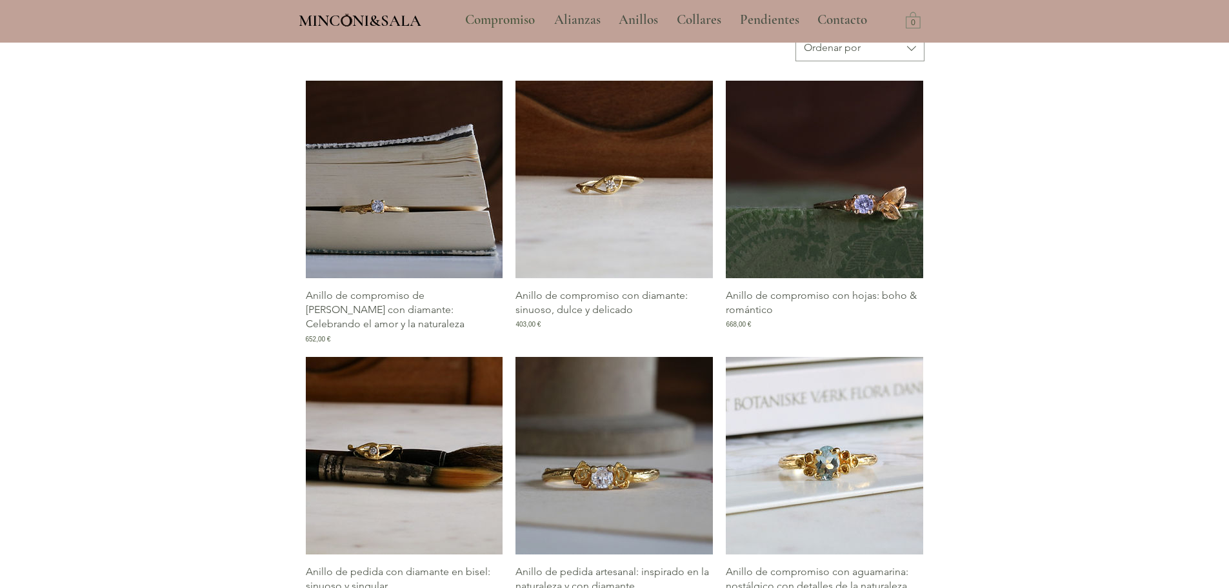
scroll to position [710, 0]
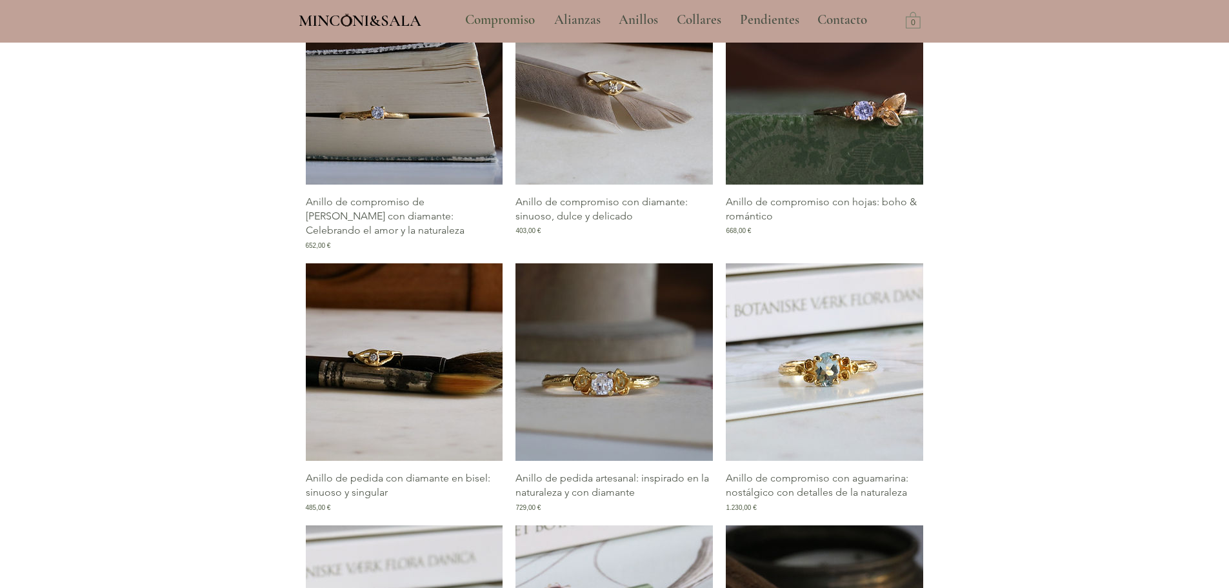
click at [624, 99] on img "Galería de Anillo de compromiso con diamante: sinuoso, dulce y delicado" at bounding box center [613, 85] width 197 height 197
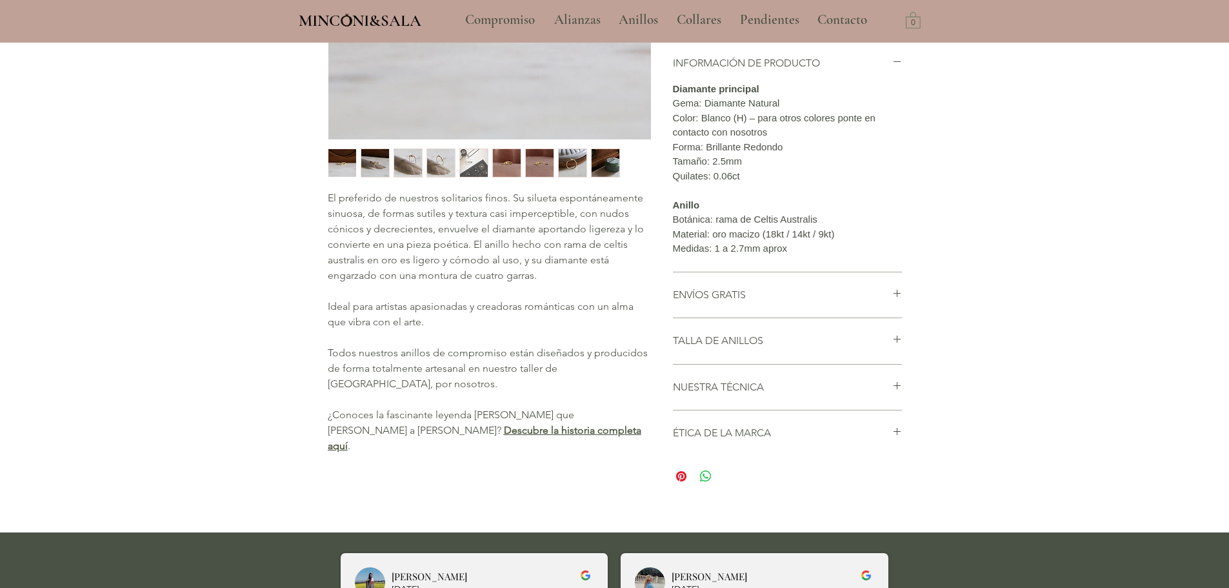
scroll to position [323, 0]
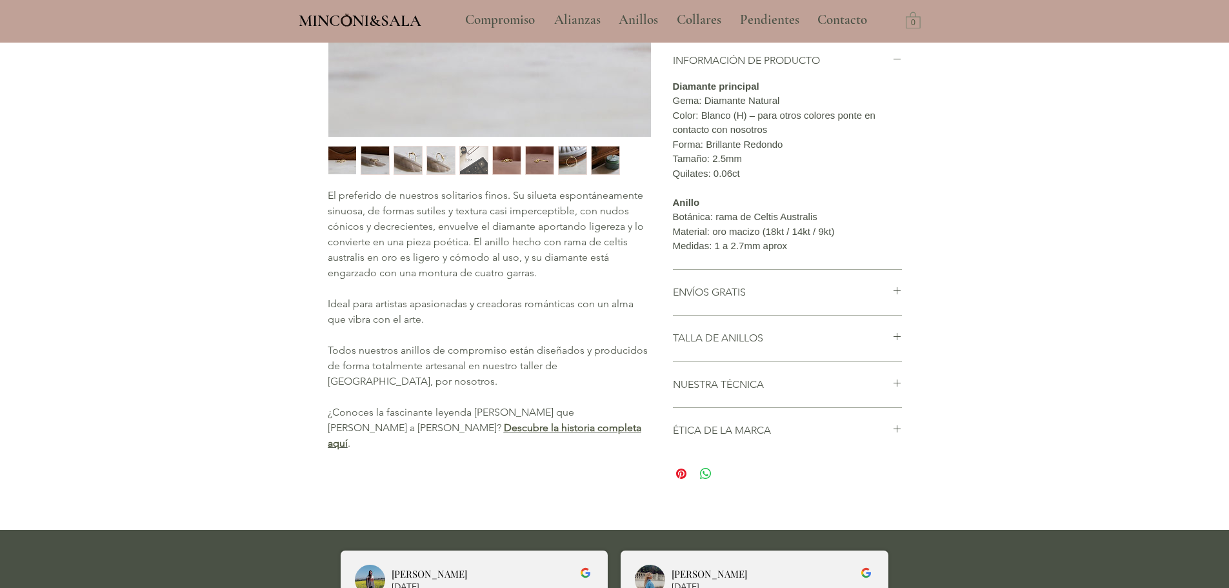
click at [892, 361] on li "TALLA DE ANILLOS Es muy dificil acertar a la primera con la talla del anillo, p…" at bounding box center [787, 338] width 229 height 46
click at [895, 340] on icon "main content" at bounding box center [896, 336] width 7 height 7
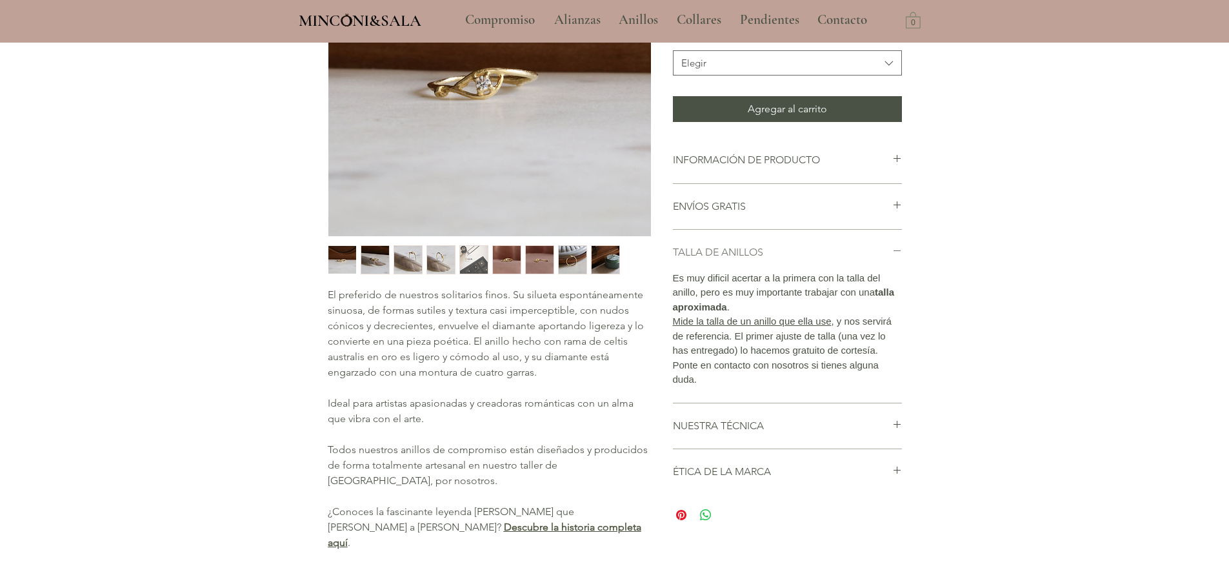
scroll to position [223, 0]
click at [893, 256] on icon "main content" at bounding box center [897, 251] width 10 height 10
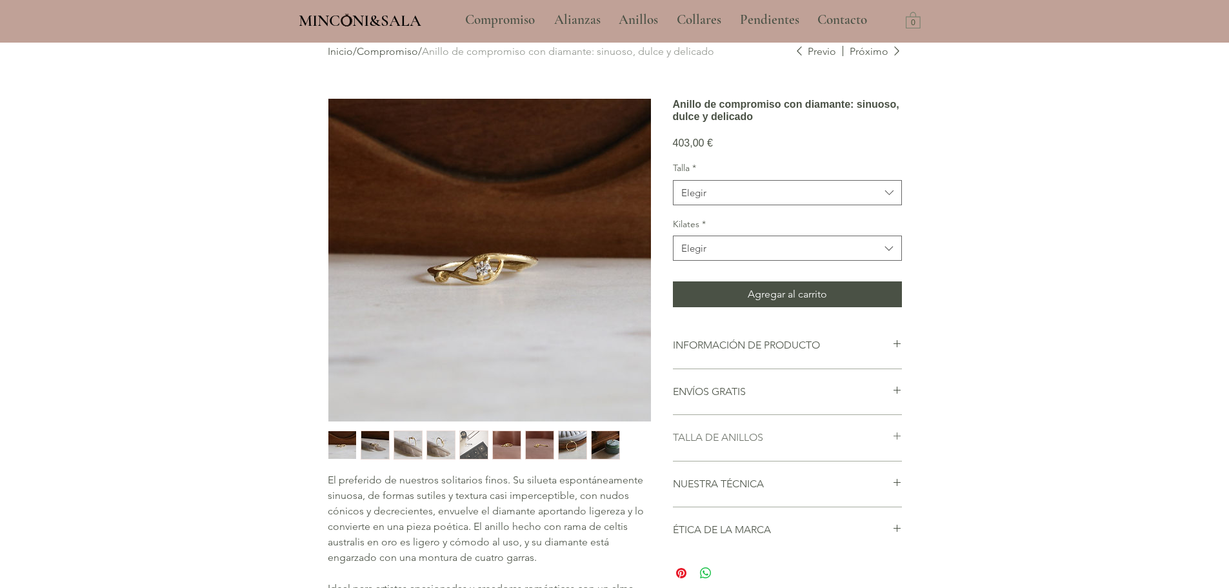
scroll to position [0, 0]
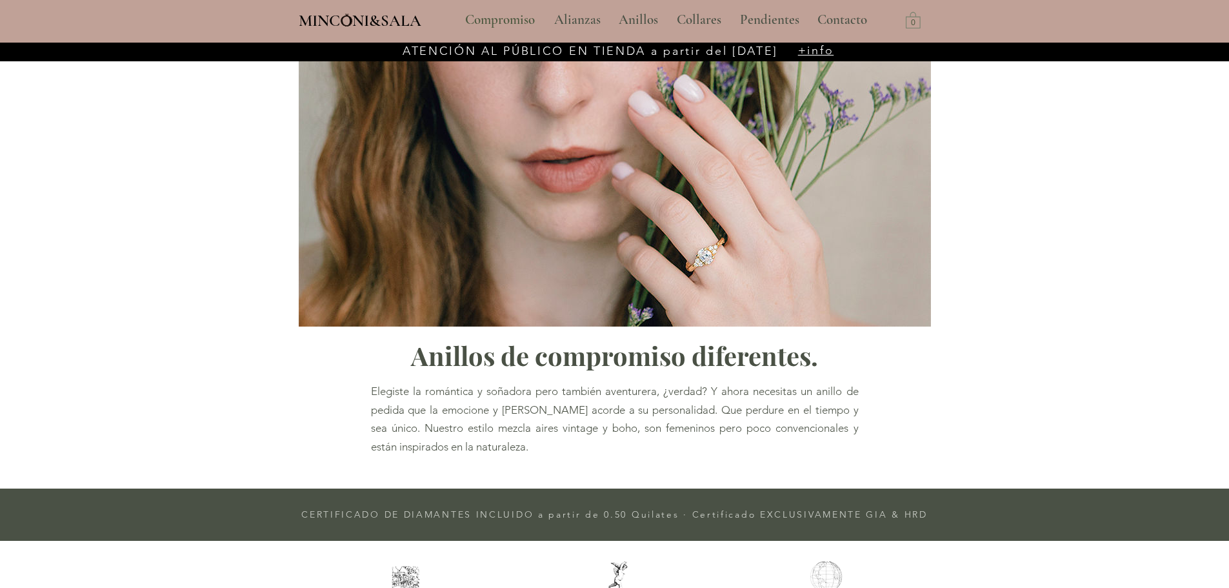
scroll to position [537, 0]
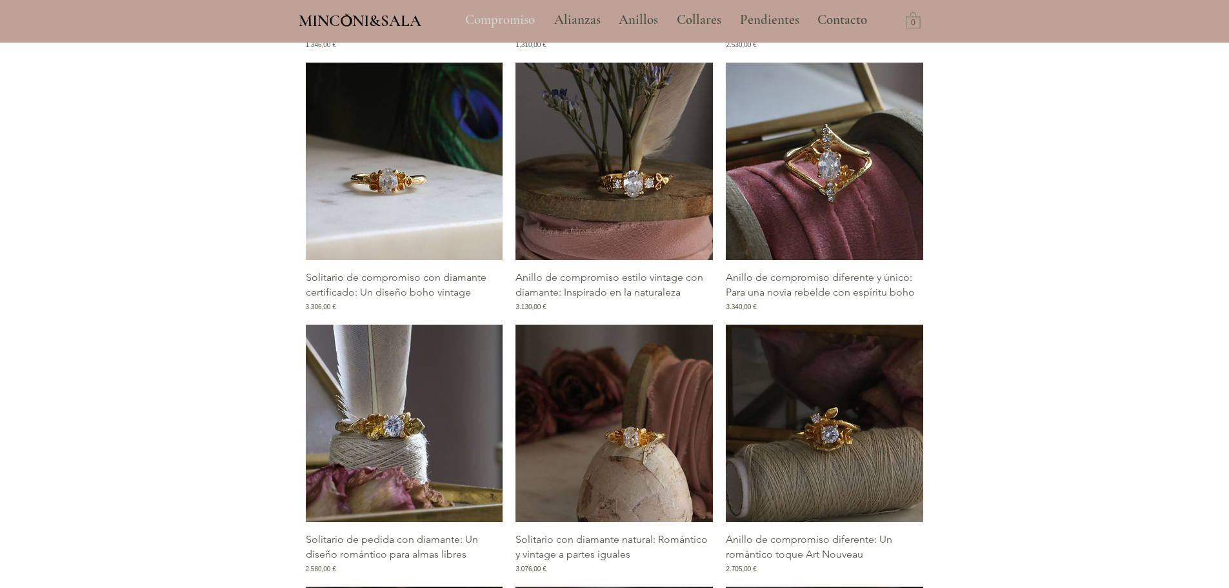
scroll to position [1247, 0]
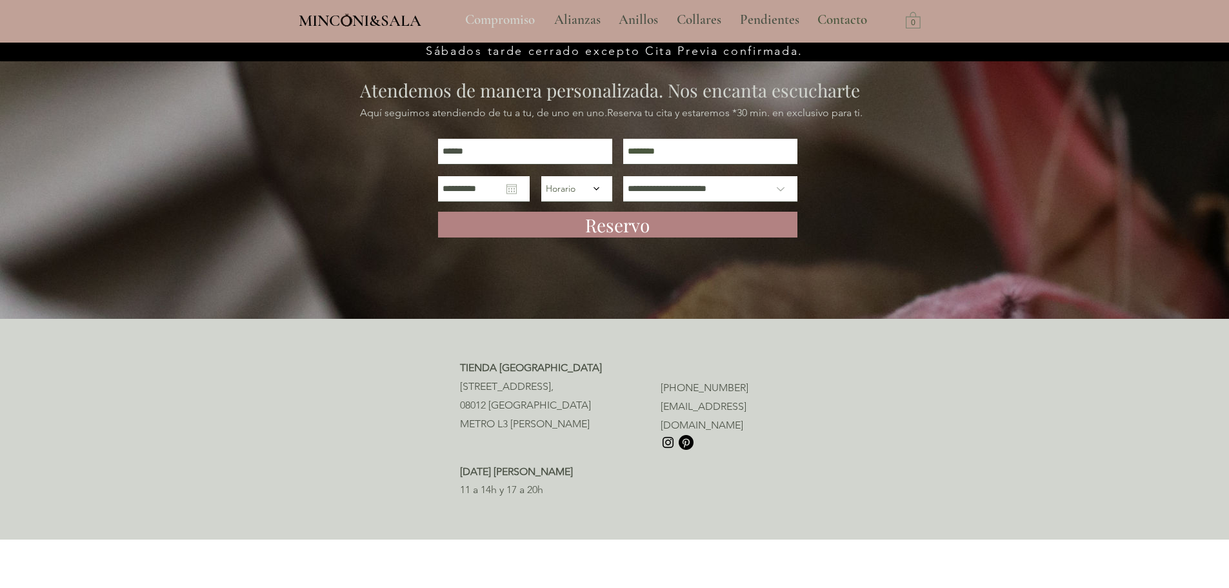
click at [523, 21] on p "Compromiso" at bounding box center [500, 20] width 83 height 32
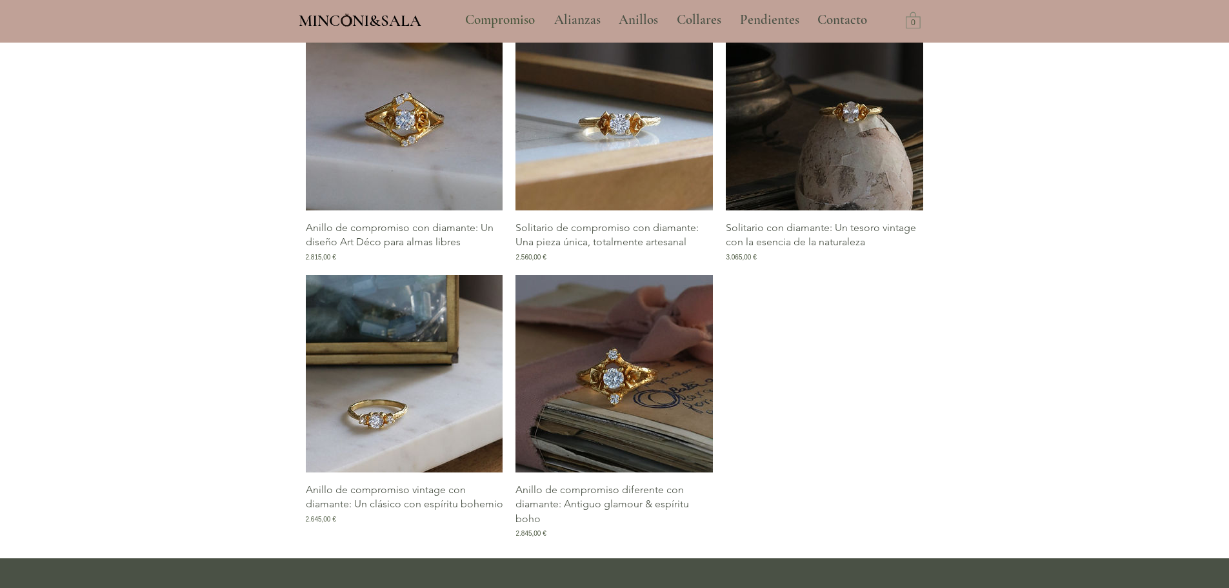
scroll to position [2129, 0]
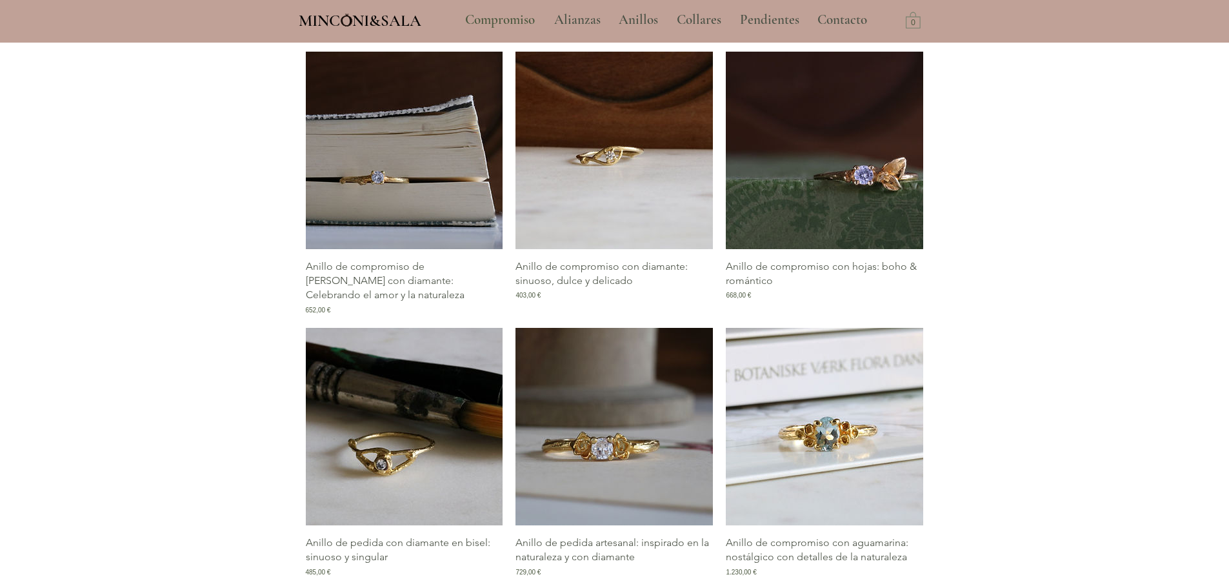
scroll to position [323, 0]
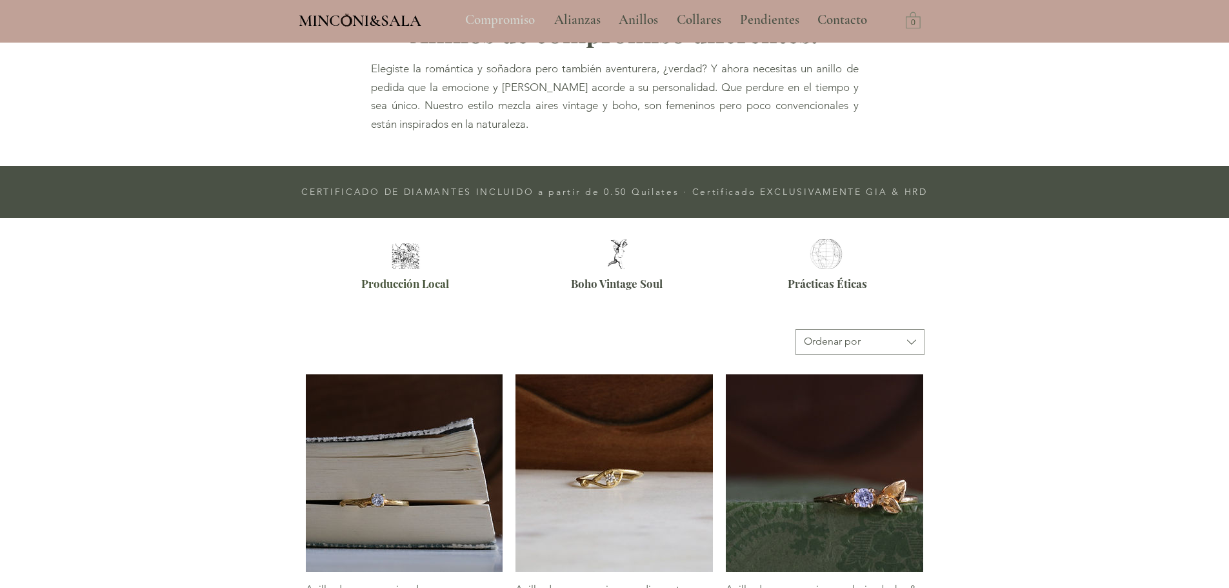
click at [492, 17] on p "Compromiso" at bounding box center [500, 20] width 83 height 32
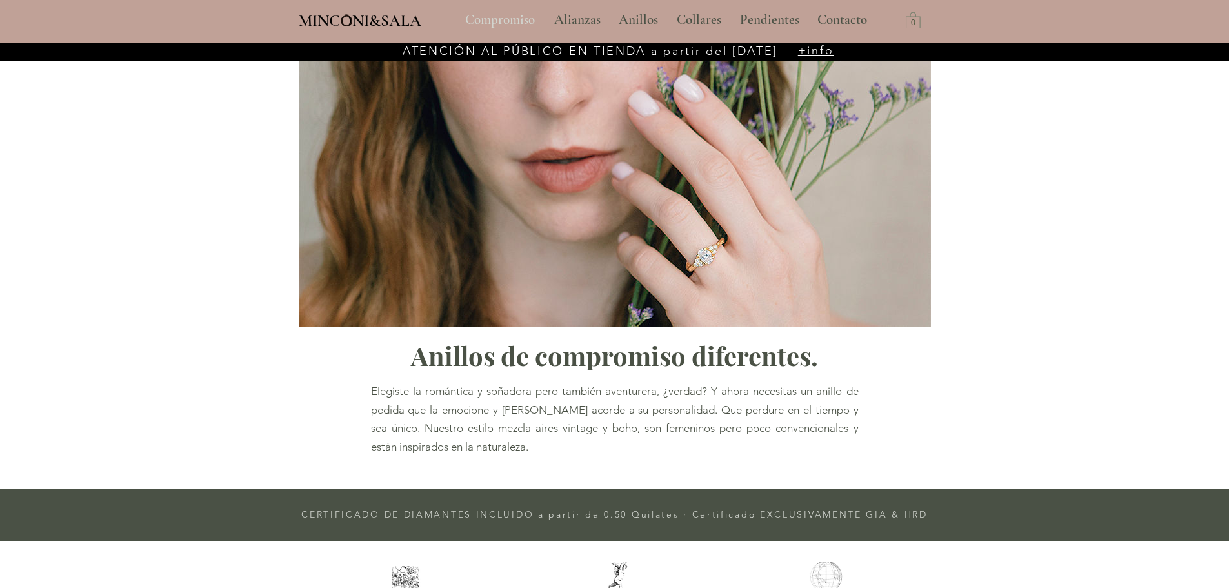
click at [503, 15] on p "Compromiso" at bounding box center [500, 20] width 83 height 32
click at [404, 27] on span "MINCONI&SALA" at bounding box center [360, 20] width 123 height 19
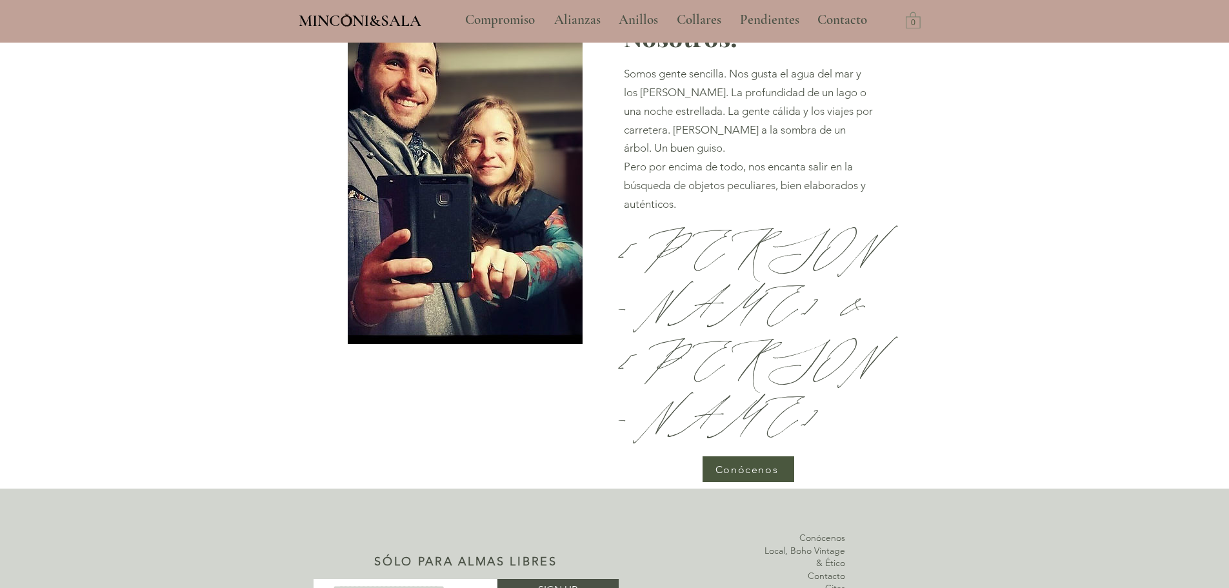
scroll to position [4140, 0]
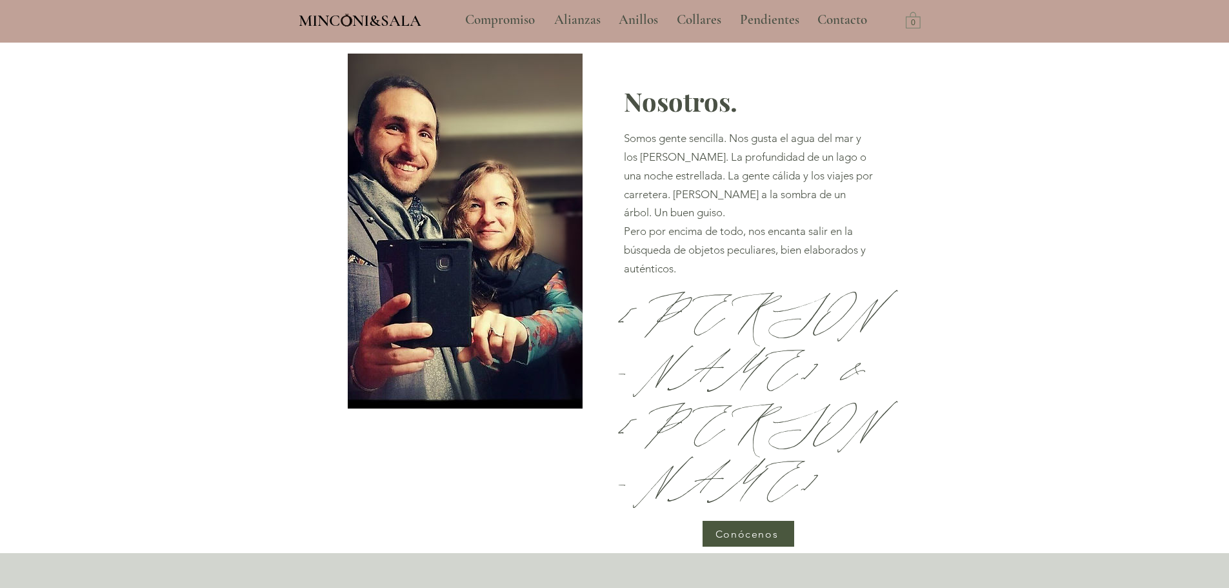
click at [760, 528] on span "Conócenos" at bounding box center [746, 534] width 63 height 12
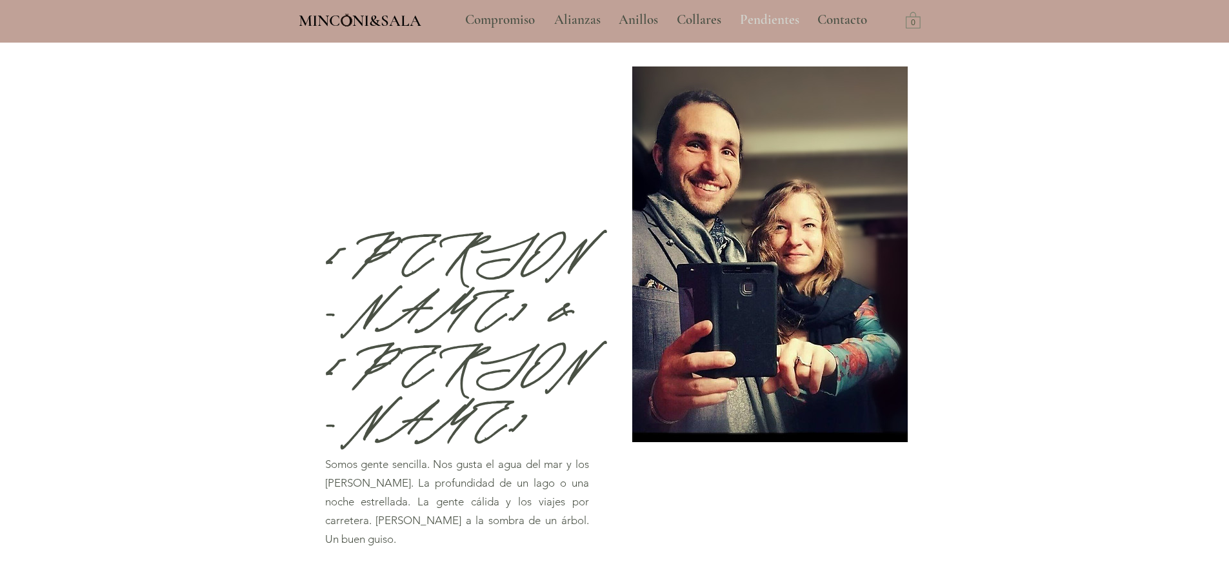
click at [772, 21] on p "Pendientes" at bounding box center [769, 20] width 72 height 32
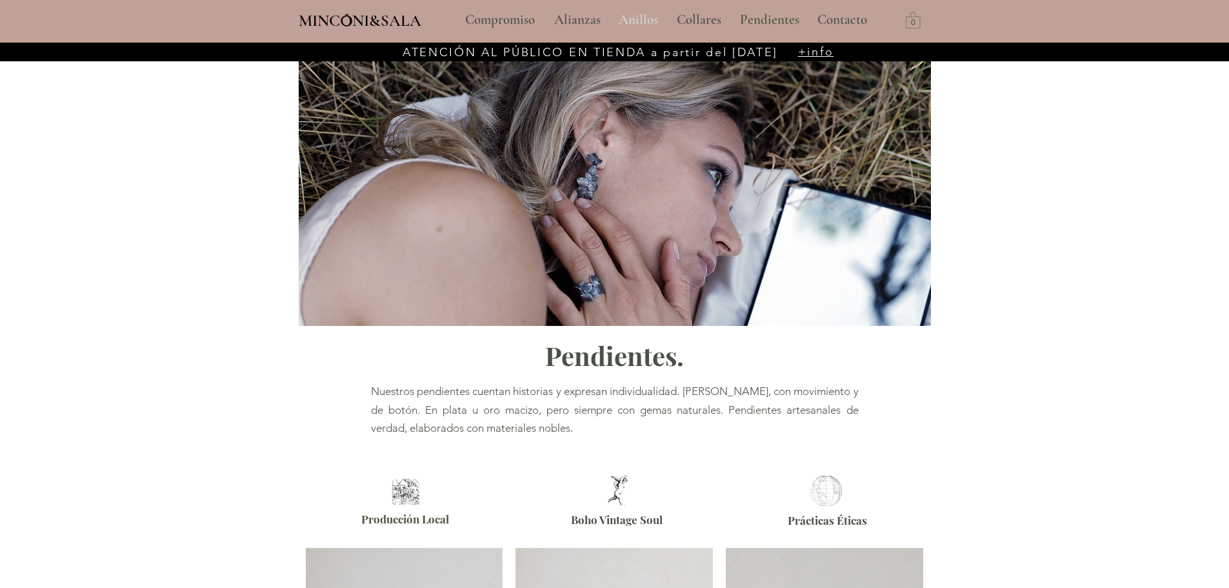
click at [632, 17] on p "Anillos" at bounding box center [638, 20] width 52 height 32
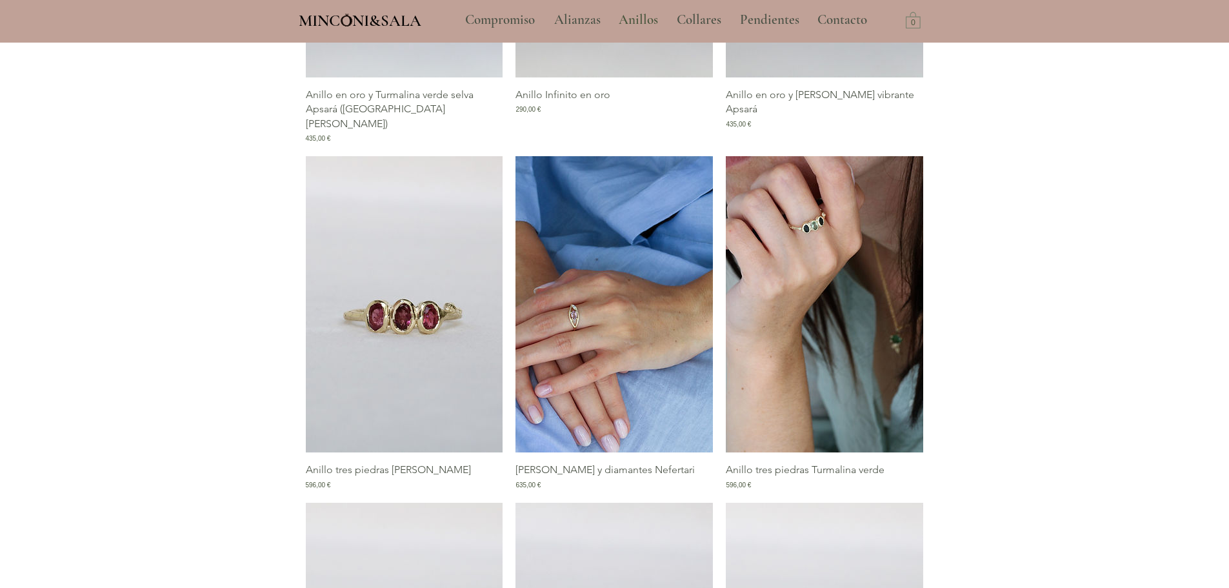
scroll to position [735, 0]
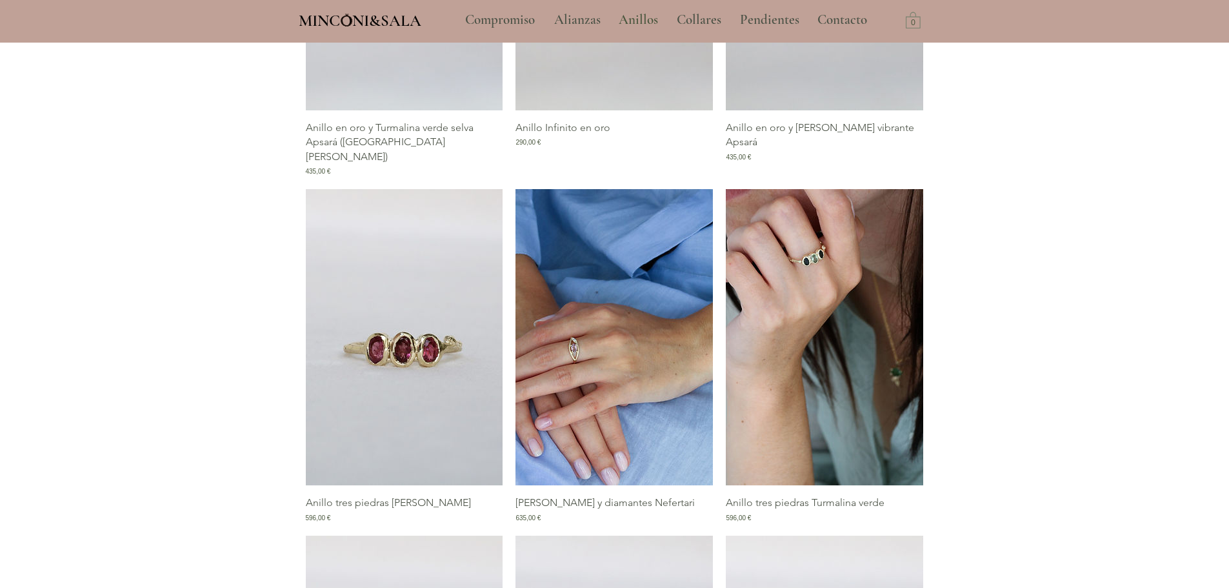
click at [603, 358] on img "Galería de Anillo Turmalina rosa y diamantes Nefertari" at bounding box center [613, 337] width 197 height 296
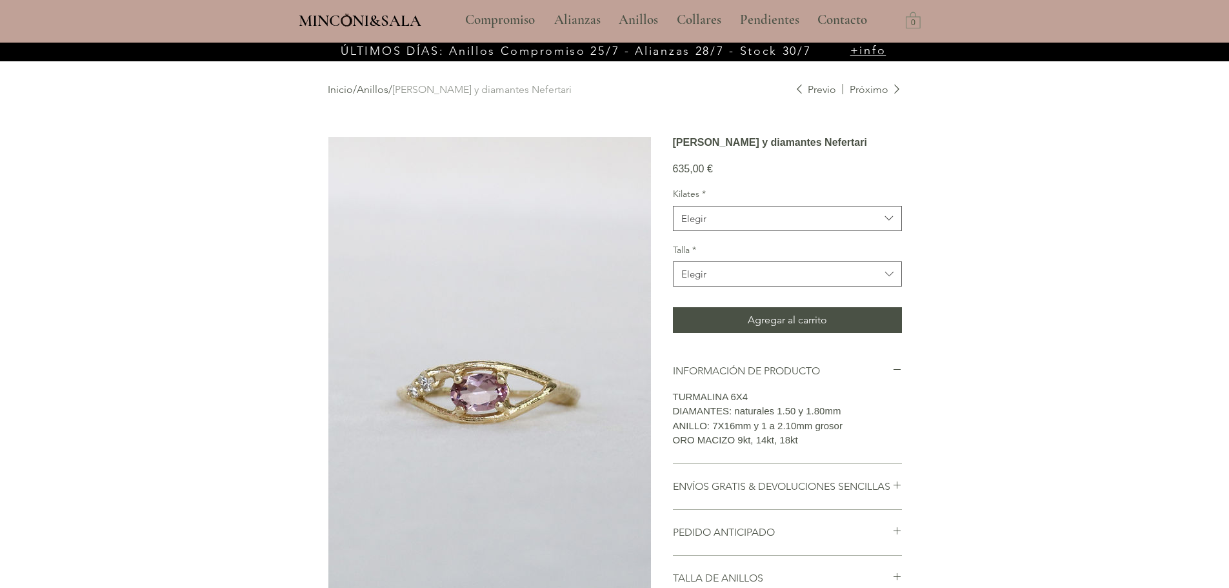
click at [423, 385] on img "main content" at bounding box center [489, 379] width 323 height 484
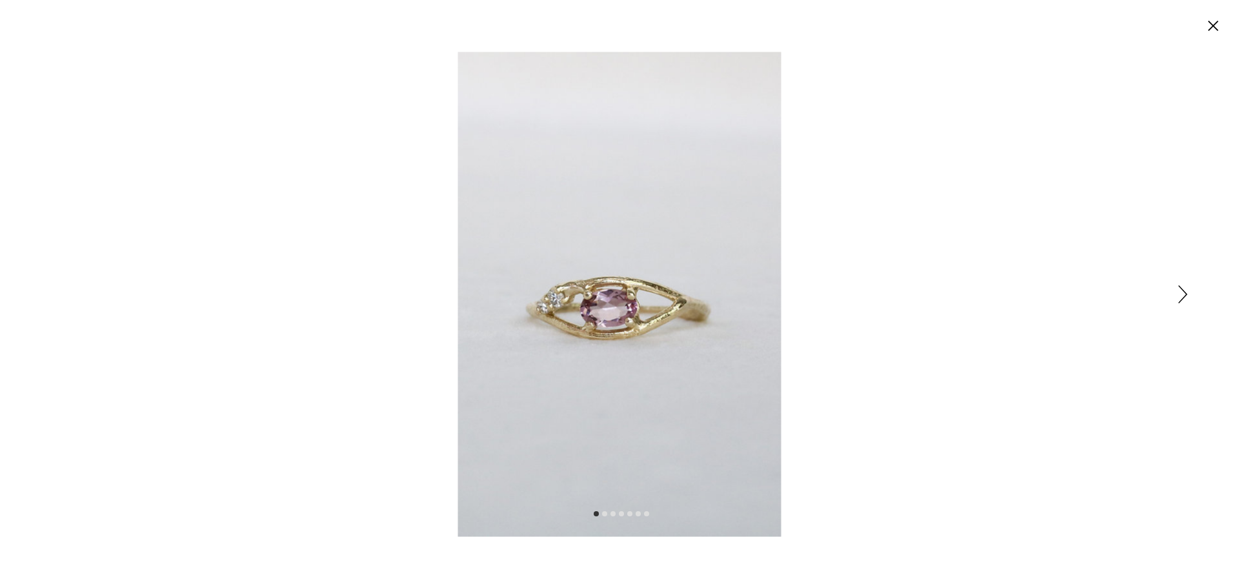
click at [1176, 290] on div "Expanded image viewer" at bounding box center [619, 294] width 1239 height 588
click at [1183, 295] on icon "Siguiente" at bounding box center [1182, 294] width 9 height 18
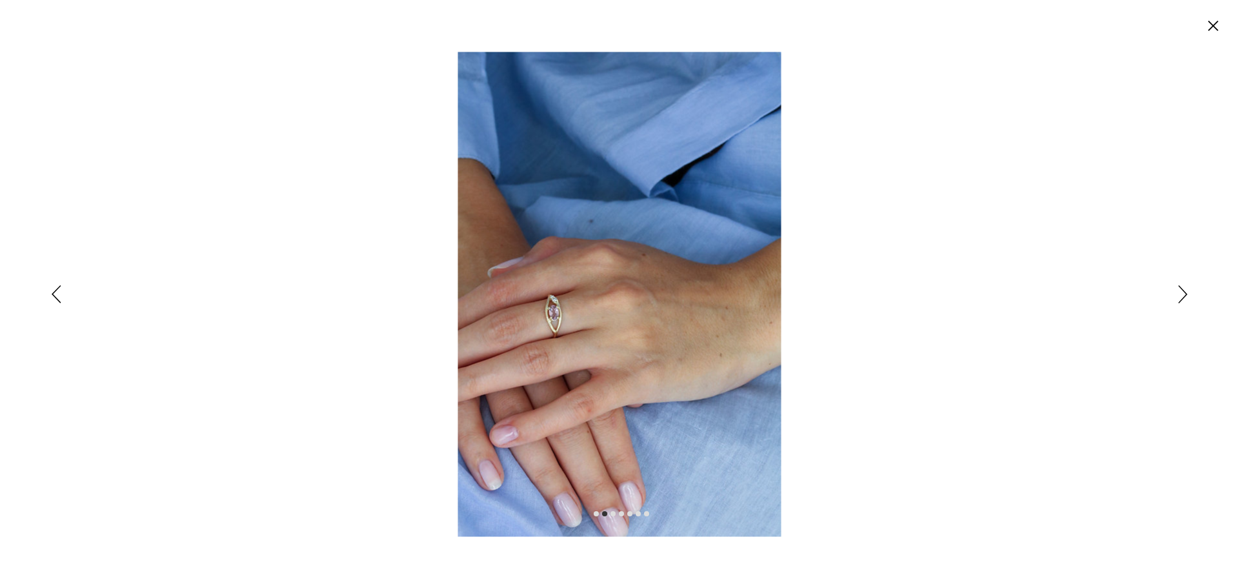
click at [1182, 295] on icon "Siguiente" at bounding box center [1182, 294] width 9 height 18
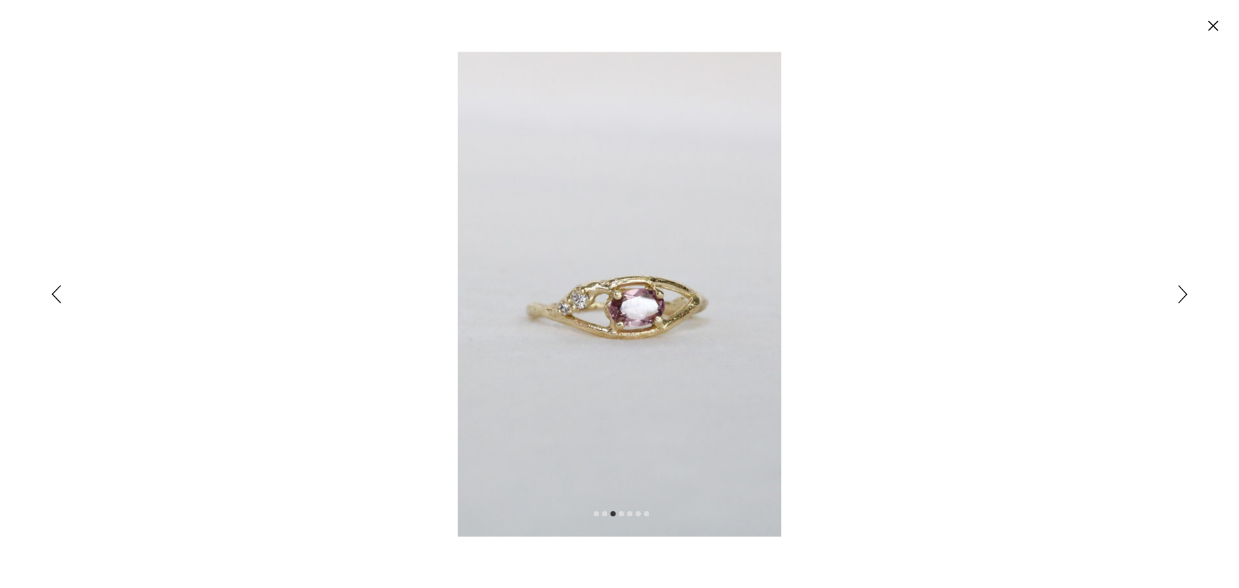
click at [1182, 295] on icon "Siguiente" at bounding box center [1182, 294] width 9 height 18
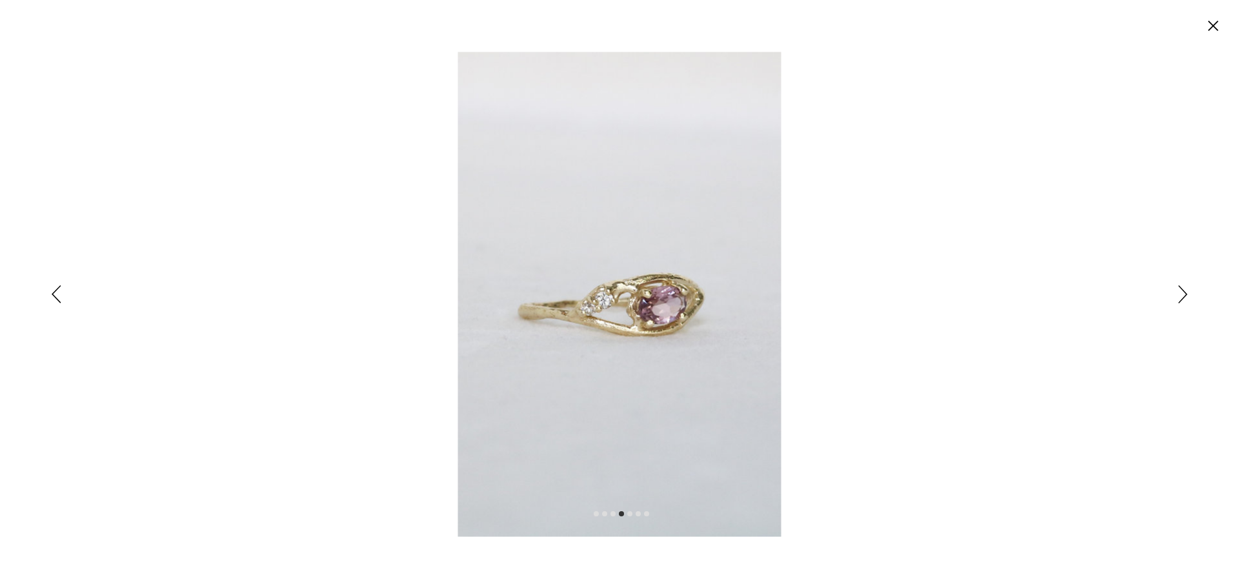
click at [1182, 295] on icon "Siguiente" at bounding box center [1182, 294] width 9 height 18
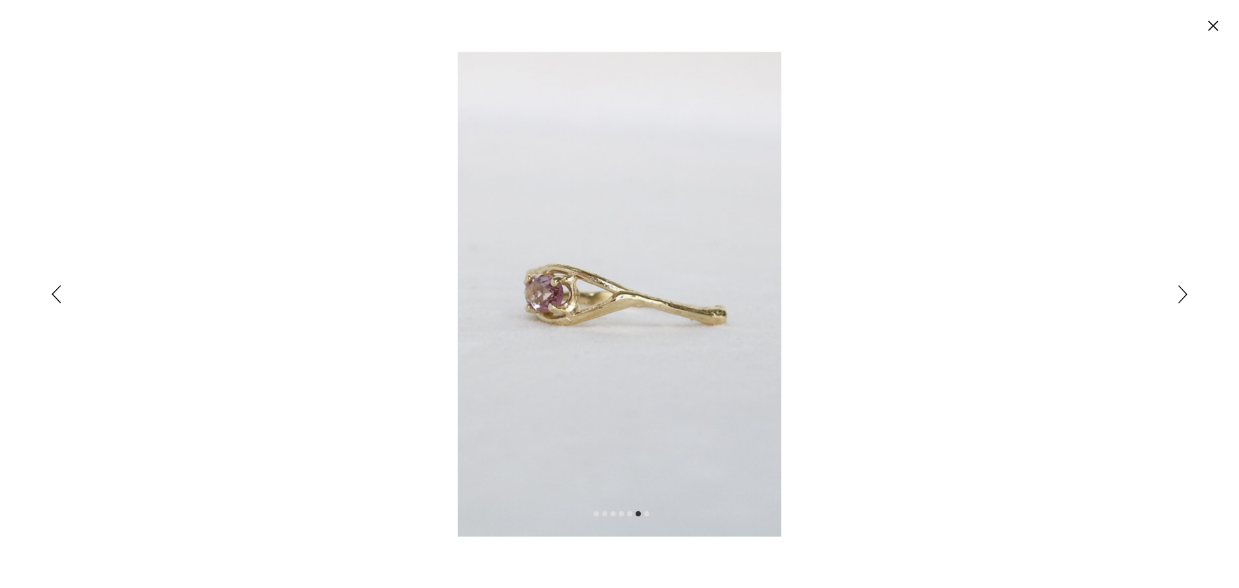
click at [1182, 295] on icon "Siguiente" at bounding box center [1182, 294] width 9 height 18
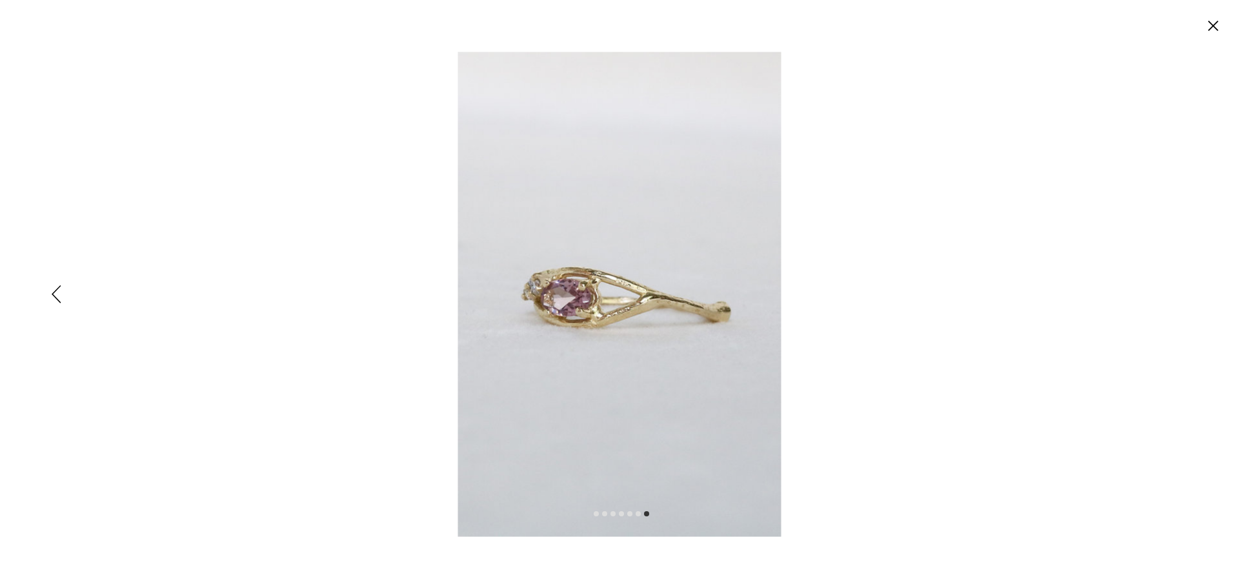
click at [1208, 29] on circle "Cerrar" at bounding box center [1212, 25] width 21 height 21
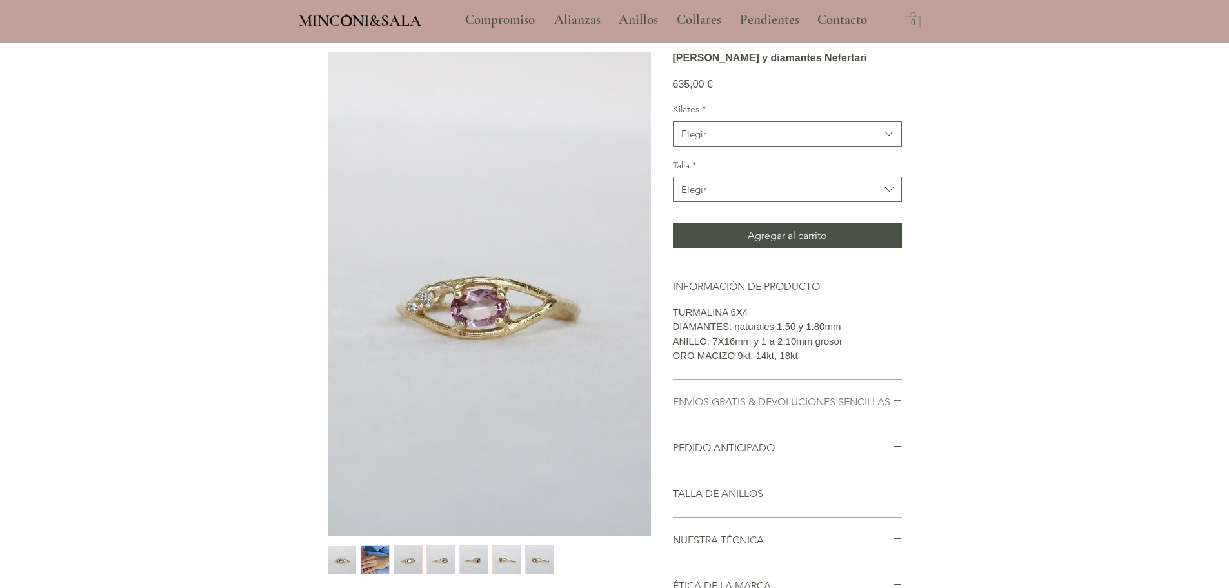
scroll to position [107, 0]
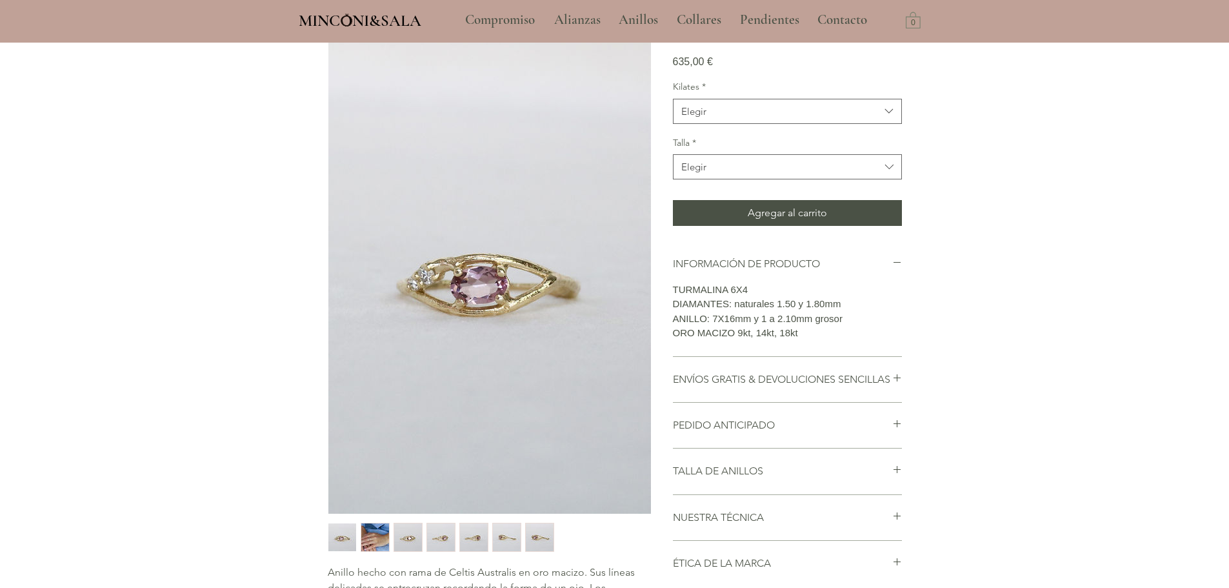
click at [401, 535] on img "3 / 7" at bounding box center [408, 537] width 28 height 28
click at [436, 533] on img "4 / 7" at bounding box center [441, 537] width 28 height 28
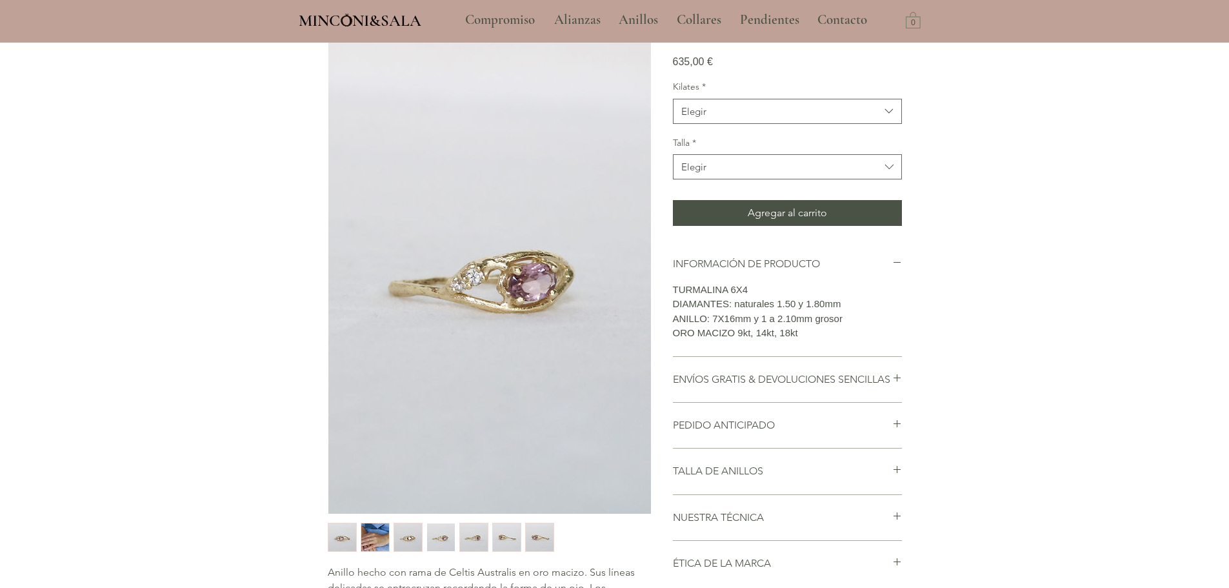
click at [470, 530] on img "5 / 7" at bounding box center [474, 537] width 28 height 28
click at [495, 533] on img "6 / 7" at bounding box center [507, 537] width 28 height 28
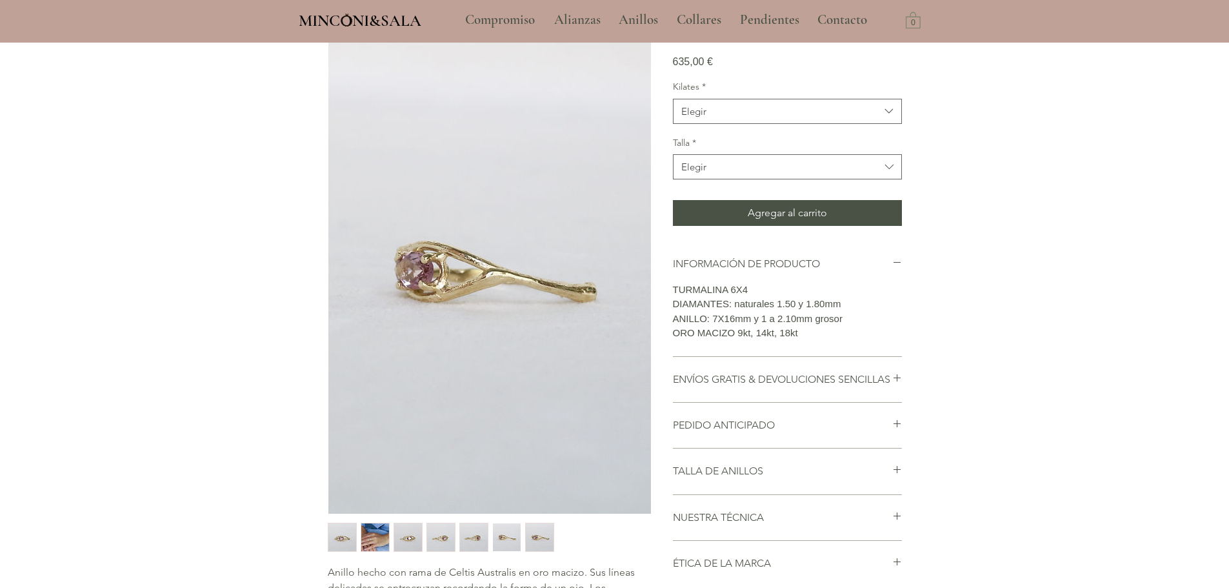
click at [531, 537] on img "7 / 7" at bounding box center [540, 537] width 28 height 28
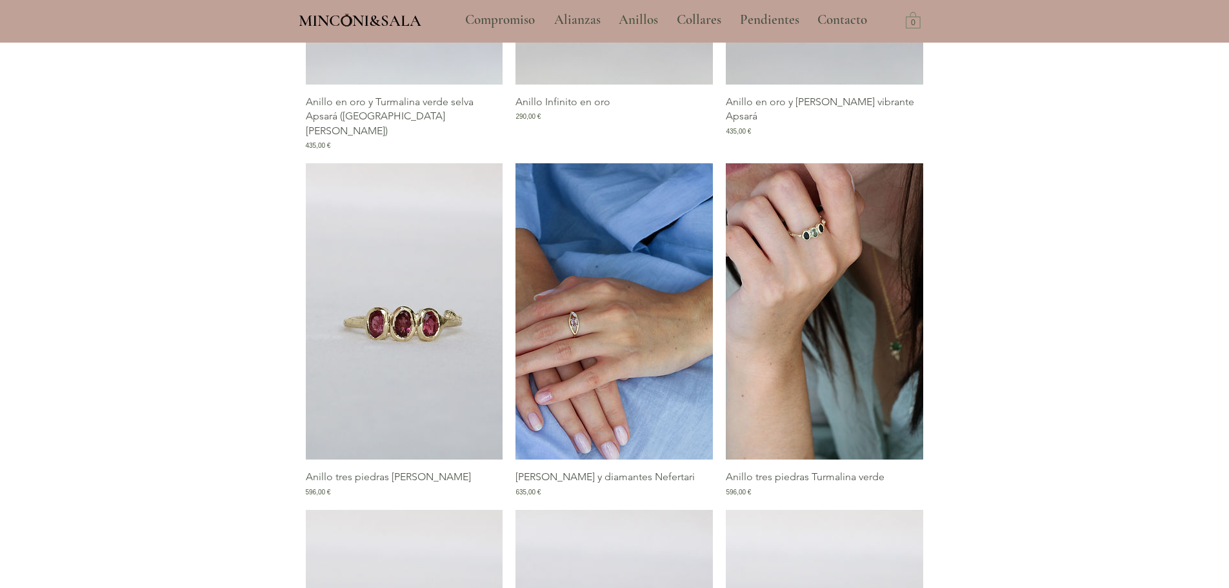
scroll to position [727, 0]
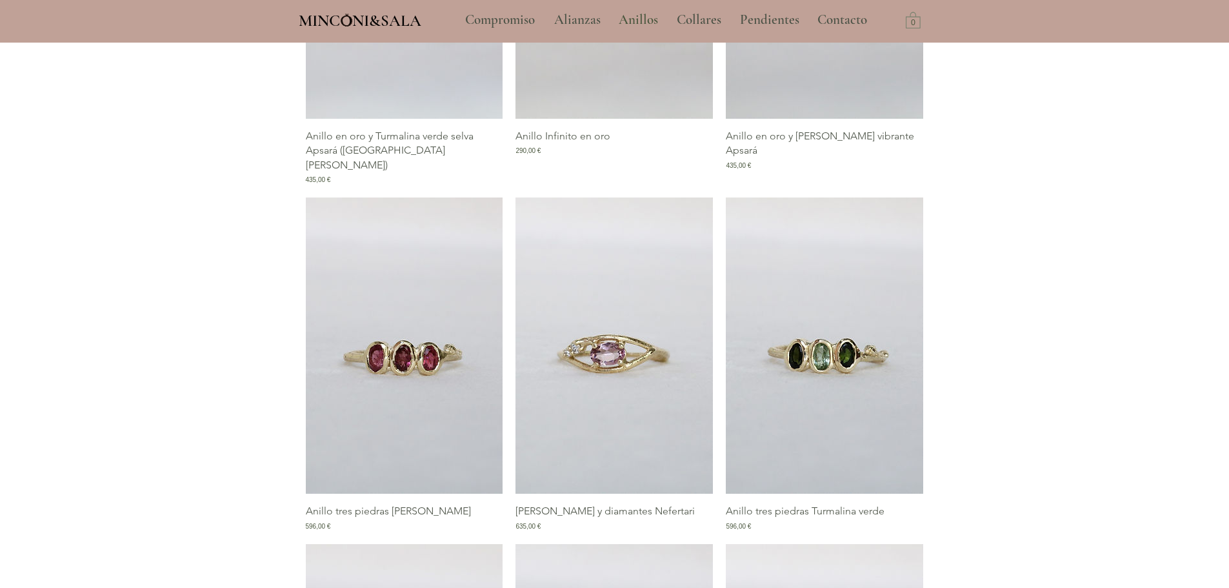
click at [825, 369] on img "Galería de Anillo tres piedras Turmalina verde" at bounding box center [824, 345] width 197 height 296
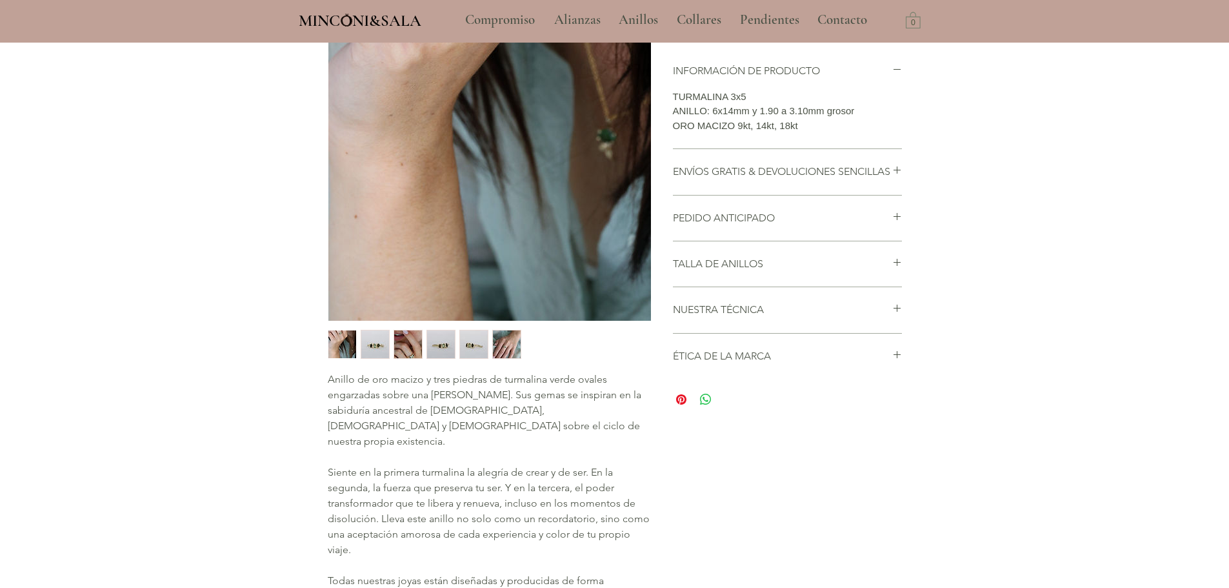
scroll to position [323, 0]
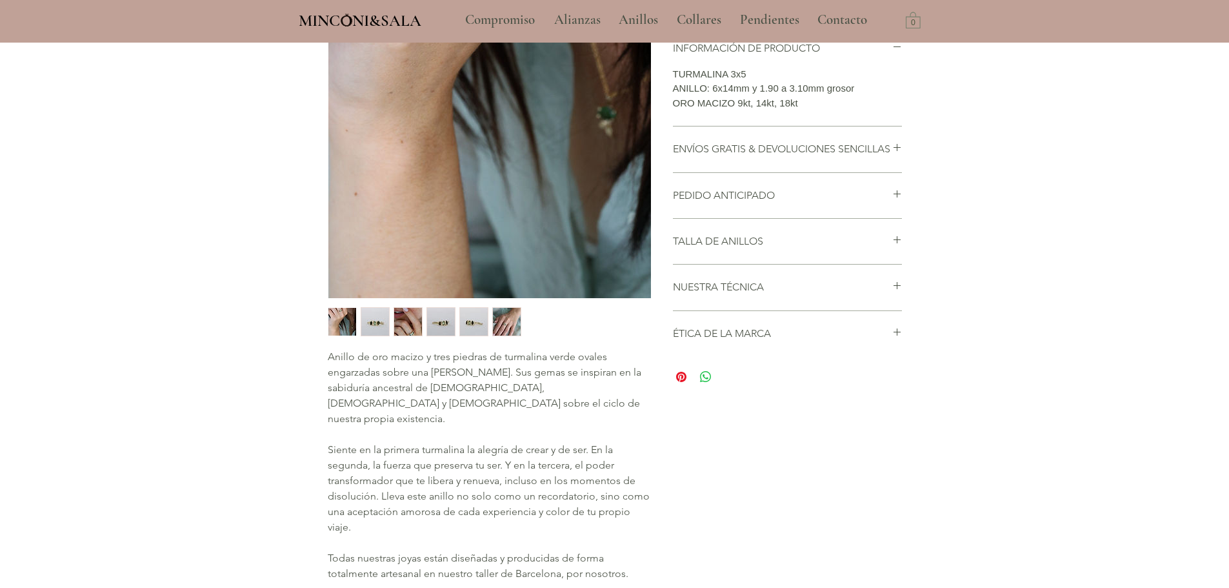
click at [442, 333] on img "4 / 6" at bounding box center [441, 322] width 28 height 28
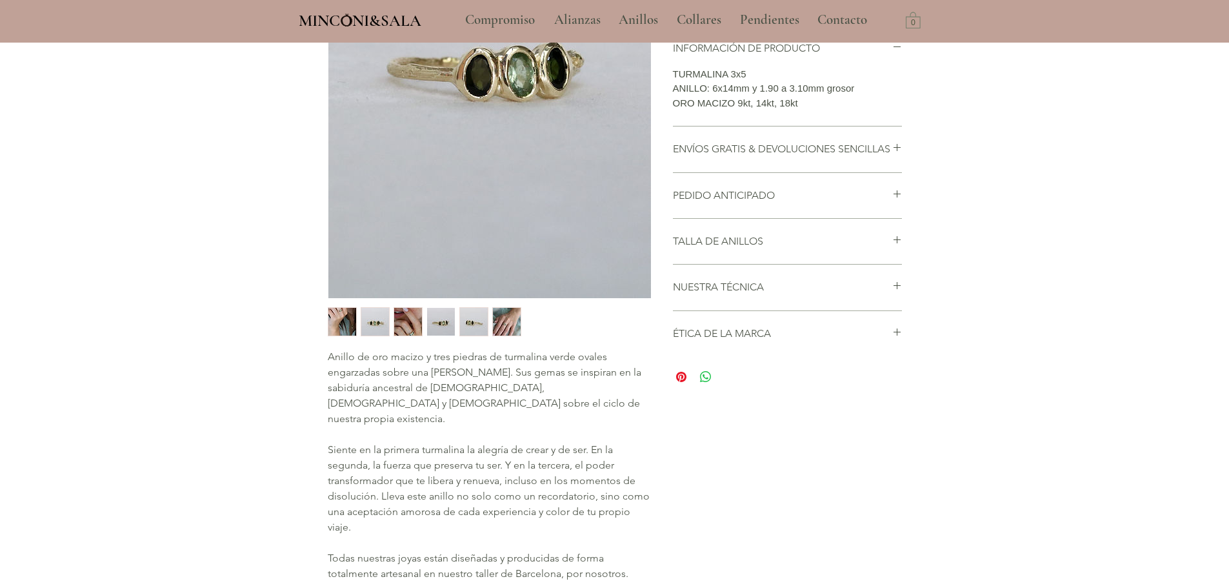
click at [491, 323] on div "main content" at bounding box center [489, 321] width 323 height 29
click at [497, 320] on img "6 / 6" at bounding box center [507, 322] width 28 height 28
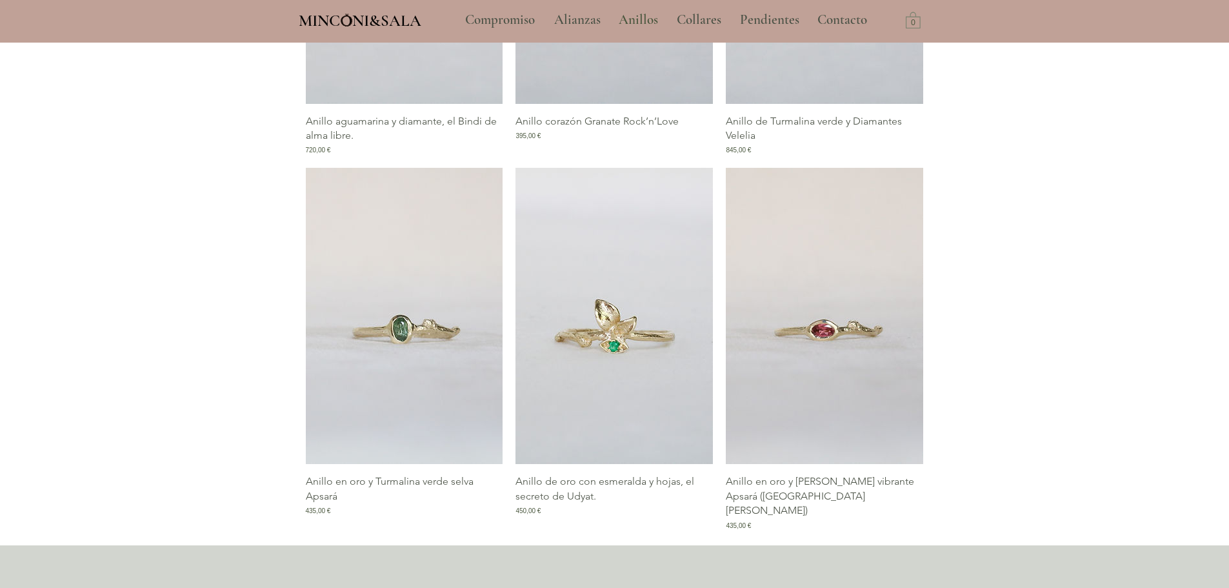
scroll to position [1316, 0]
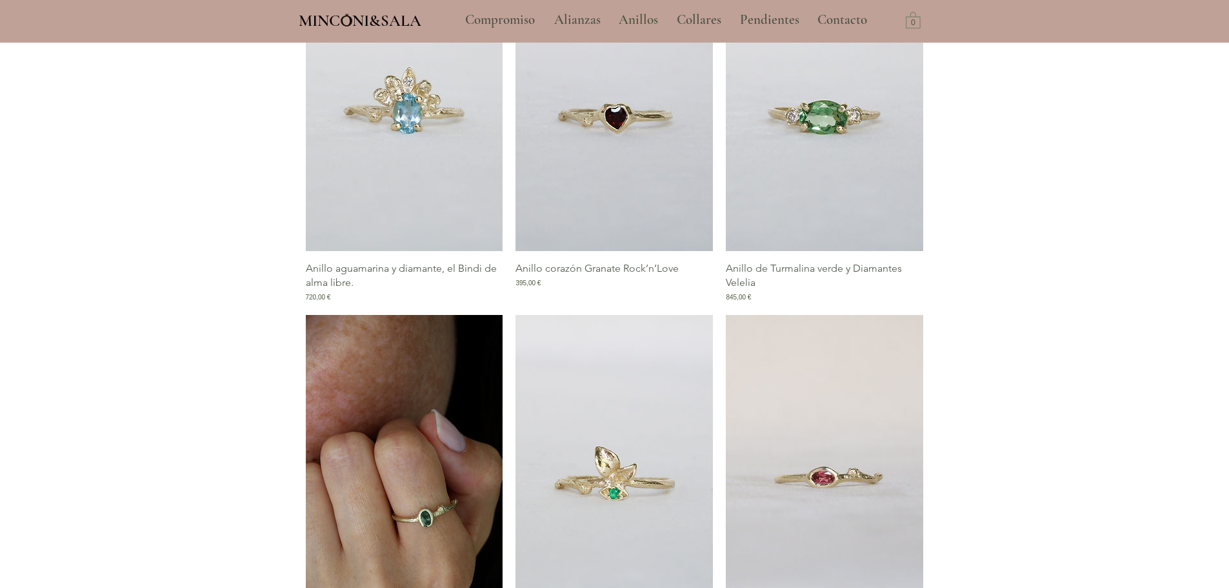
drag, startPoint x: 406, startPoint y: 366, endPoint x: 262, endPoint y: 301, distance: 158.5
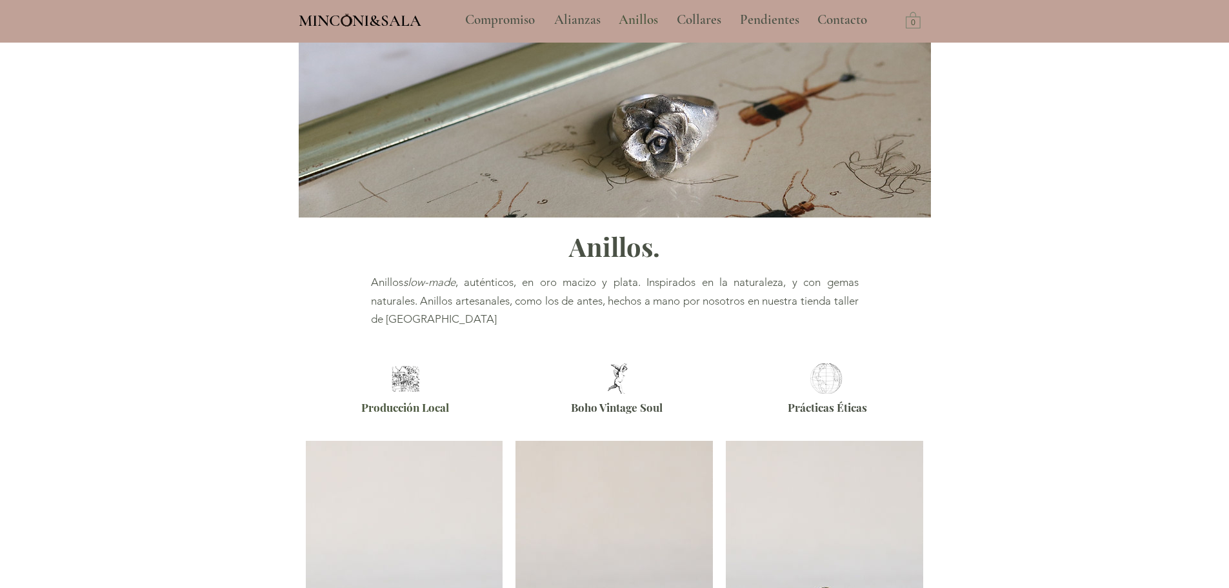
scroll to position [0, 0]
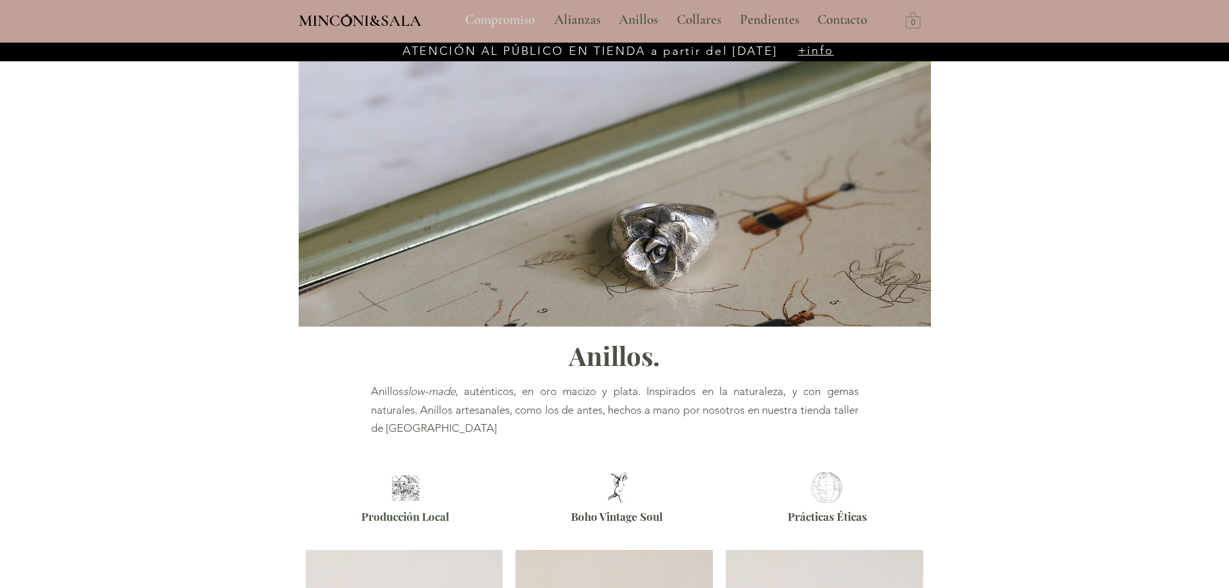
click at [486, 17] on p "Compromiso" at bounding box center [500, 20] width 83 height 32
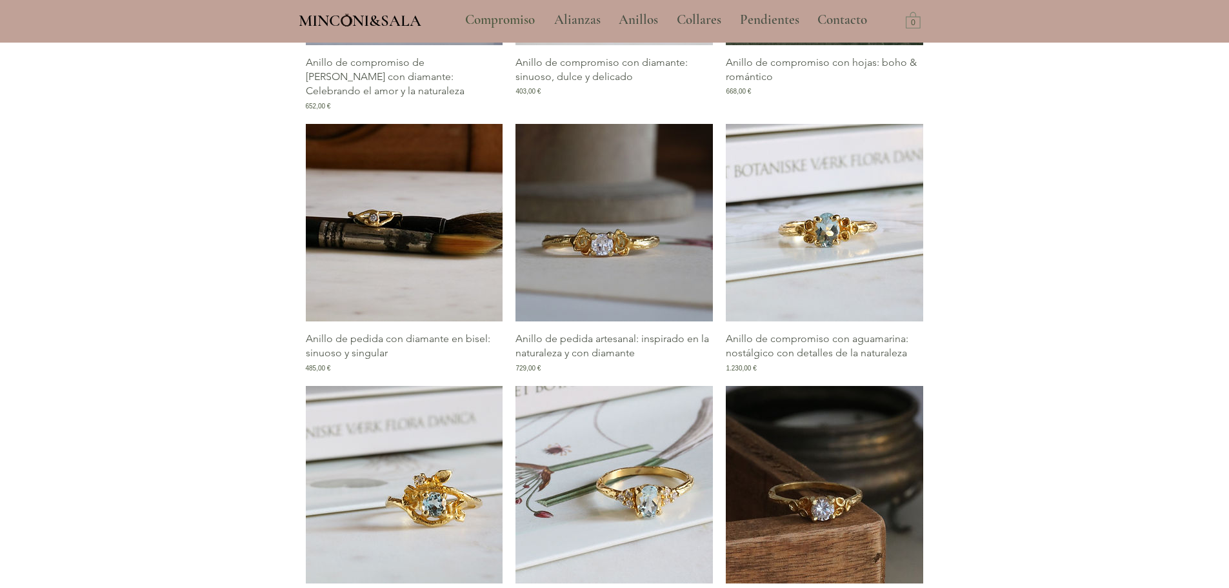
scroll to position [774, 0]
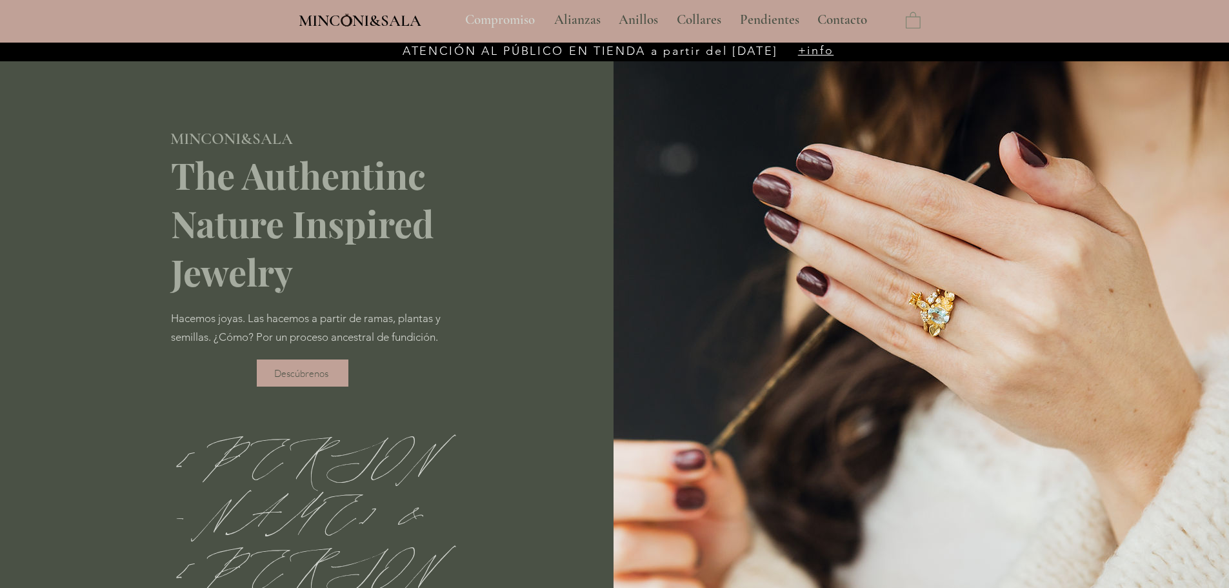
type input "**********"
select select "**********"
click at [492, 21] on p "Compromiso" at bounding box center [500, 20] width 83 height 32
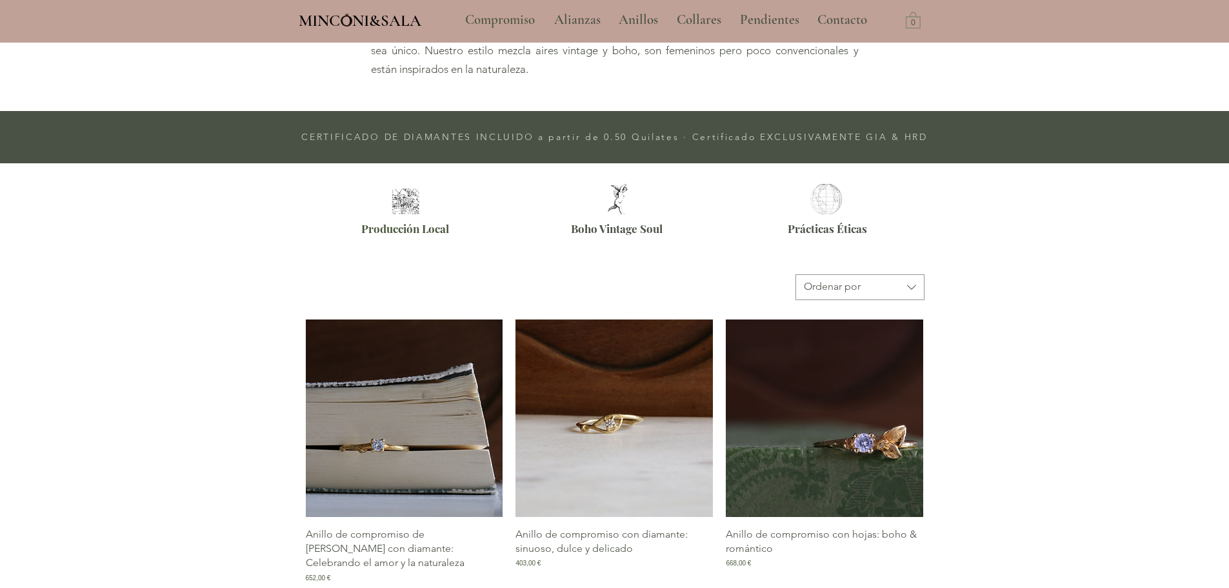
scroll to position [516, 0]
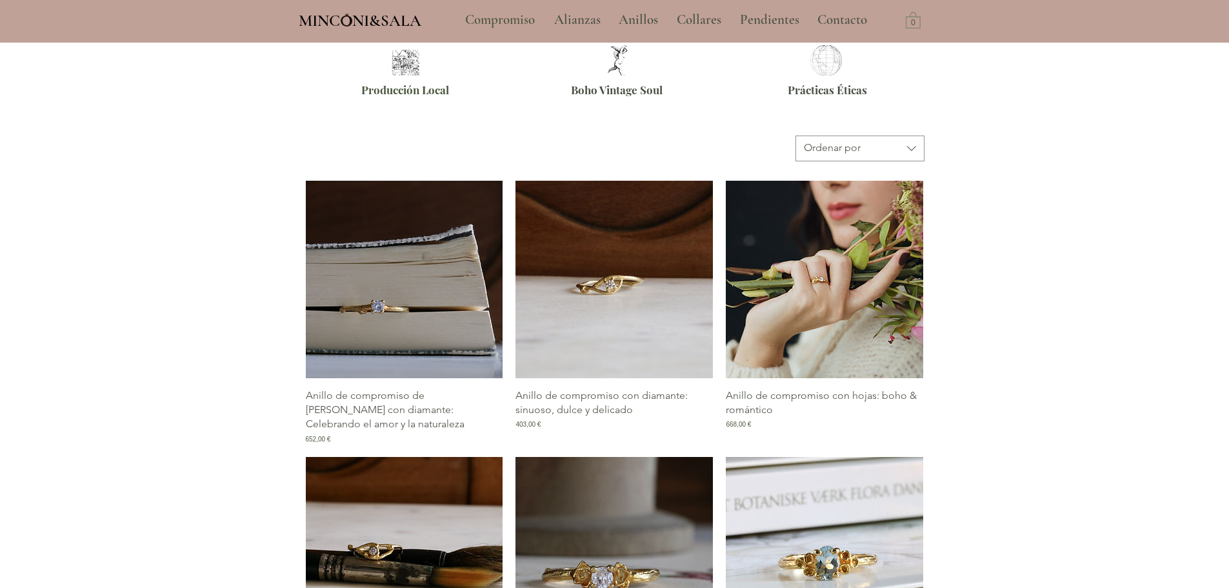
click at [769, 268] on img "Galería de Anillo de compromiso con hojas: boho & romántico" at bounding box center [824, 279] width 197 height 197
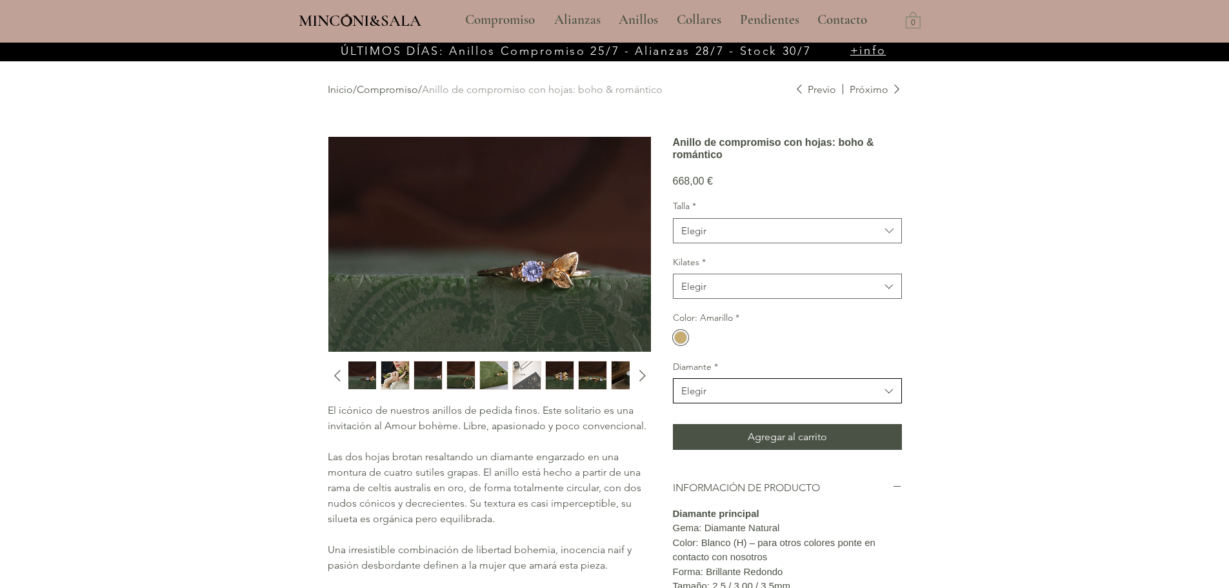
click at [726, 401] on button "Elegir" at bounding box center [787, 390] width 229 height 25
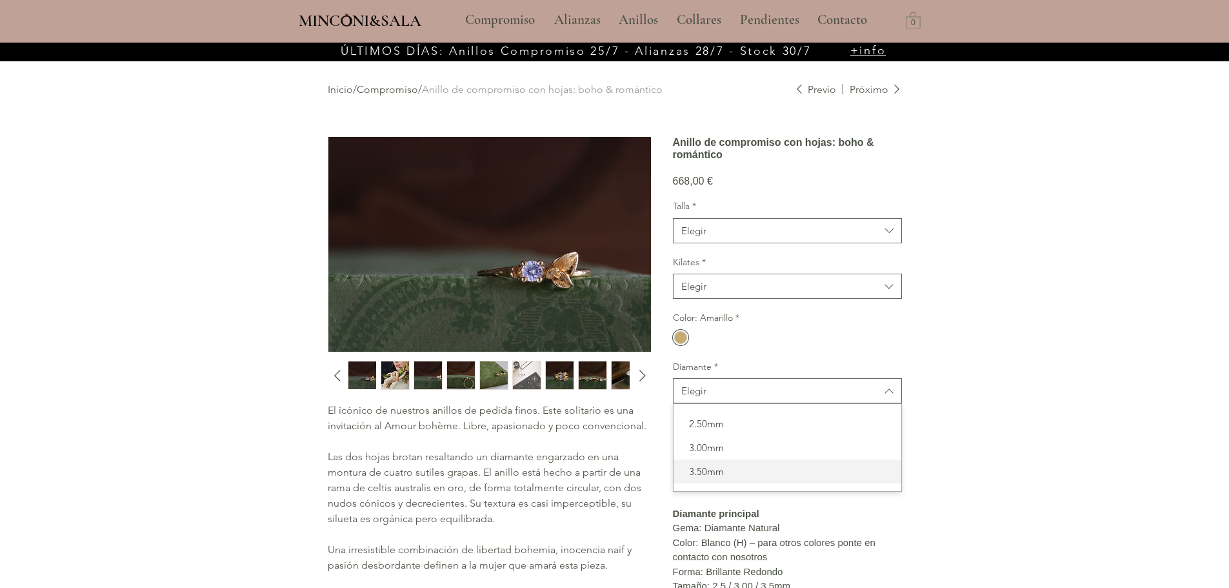
click at [726, 478] on span "3.50mm" at bounding box center [787, 471] width 212 height 14
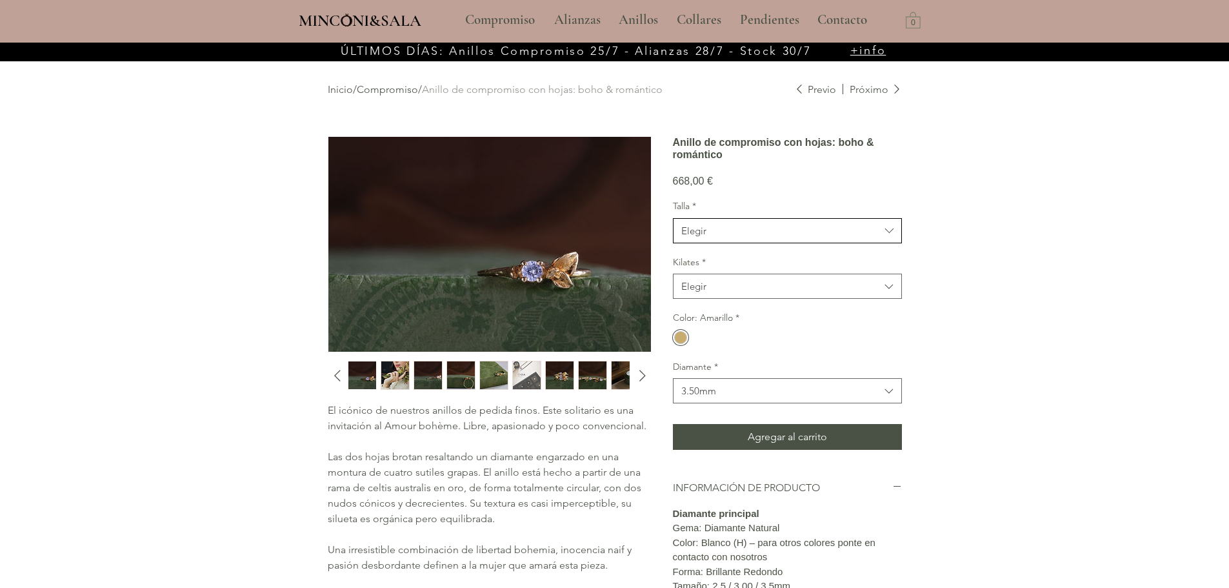
click at [713, 237] on span "Elegir" at bounding box center [780, 231] width 199 height 14
click at [722, 373] on span "15" at bounding box center [787, 366] width 212 height 14
click at [724, 293] on span "Elegir" at bounding box center [780, 286] width 199 height 14
click at [729, 326] on span "18kt" at bounding box center [787, 319] width 212 height 14
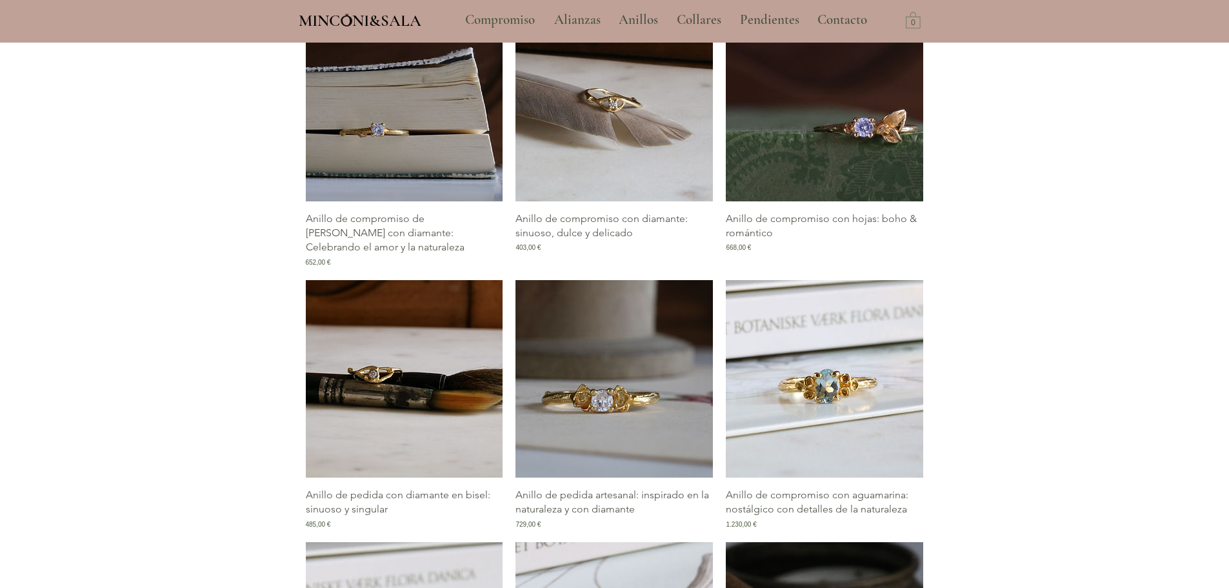
scroll to position [731, 0]
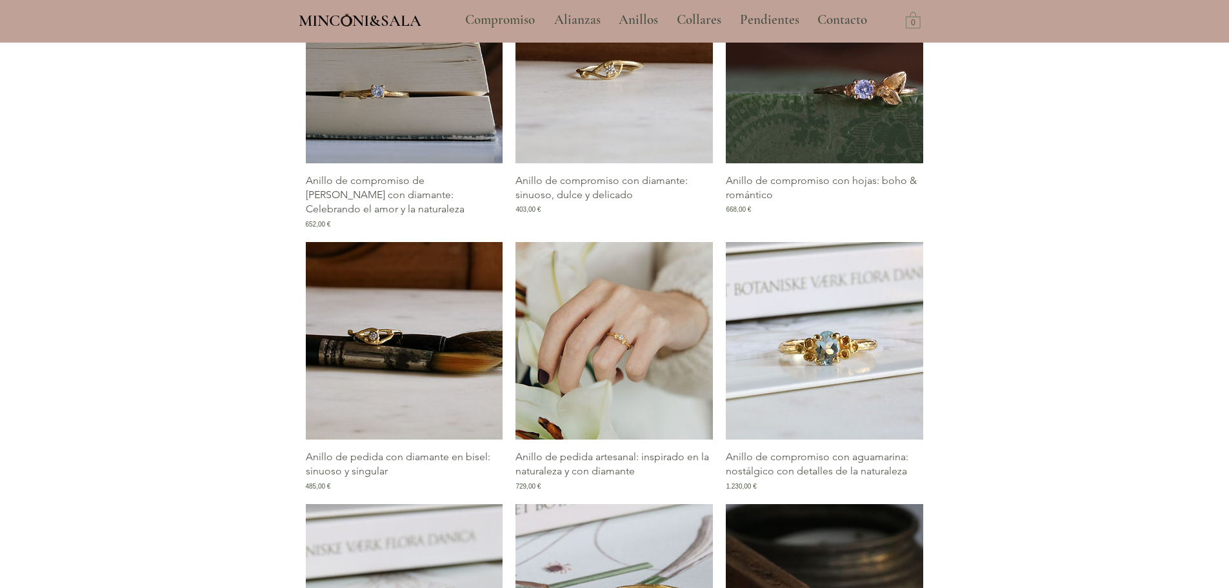
click at [651, 390] on img "Galería de Anillo de pedida artesanal: inspirado en la naturaleza y con diamante" at bounding box center [613, 340] width 197 height 197
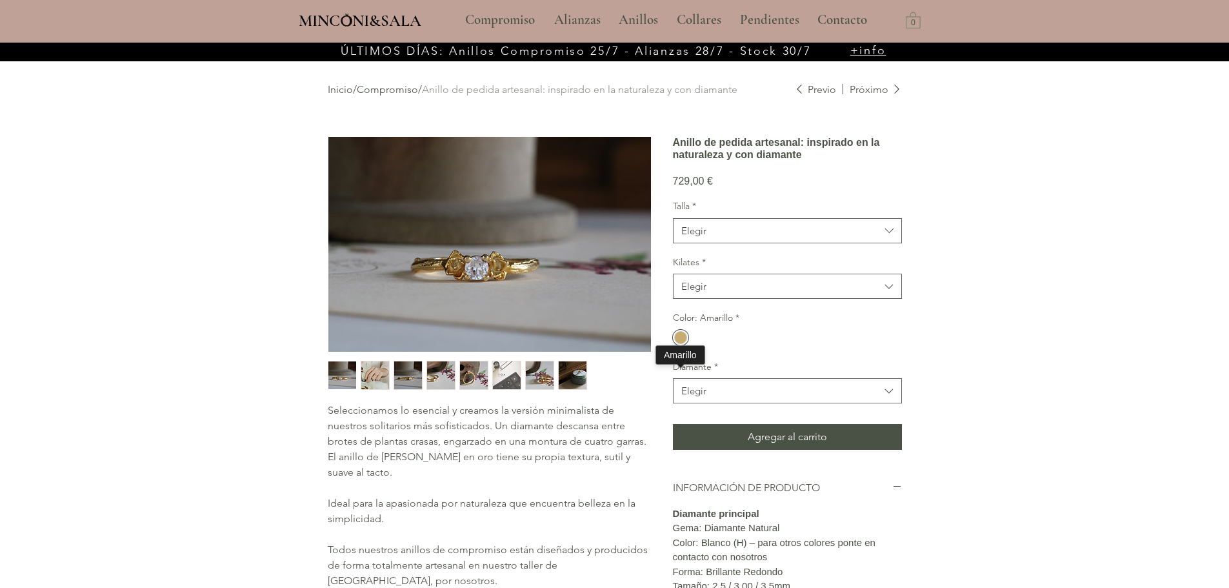
click at [678, 344] on div "main content" at bounding box center [680, 337] width 13 height 13
click at [695, 324] on legend "Color *" at bounding box center [687, 318] width 28 height 13
click at [697, 237] on div "Elegir" at bounding box center [693, 231] width 25 height 14
drag, startPoint x: 1003, startPoint y: 350, endPoint x: 974, endPoint y: 351, distance: 29.0
click at [1004, 350] on div "main content" at bounding box center [614, 507] width 1229 height 928
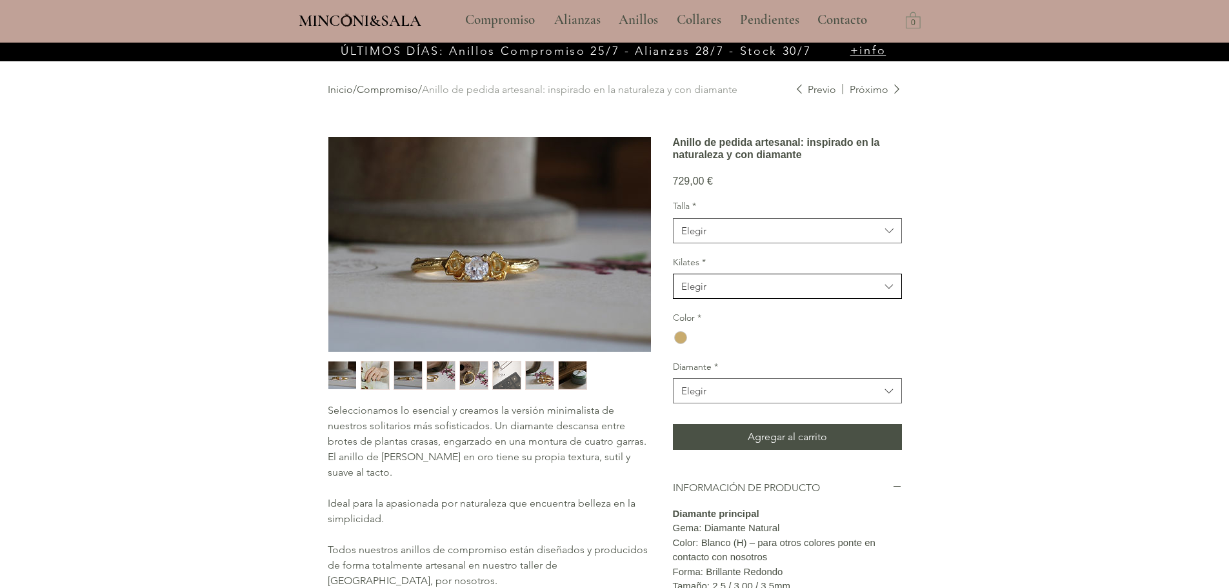
click at [827, 293] on span "Elegir" at bounding box center [780, 286] width 199 height 14
click at [770, 326] on span "18kt" at bounding box center [787, 319] width 212 height 14
click at [772, 397] on span "Elegir" at bounding box center [780, 391] width 199 height 14
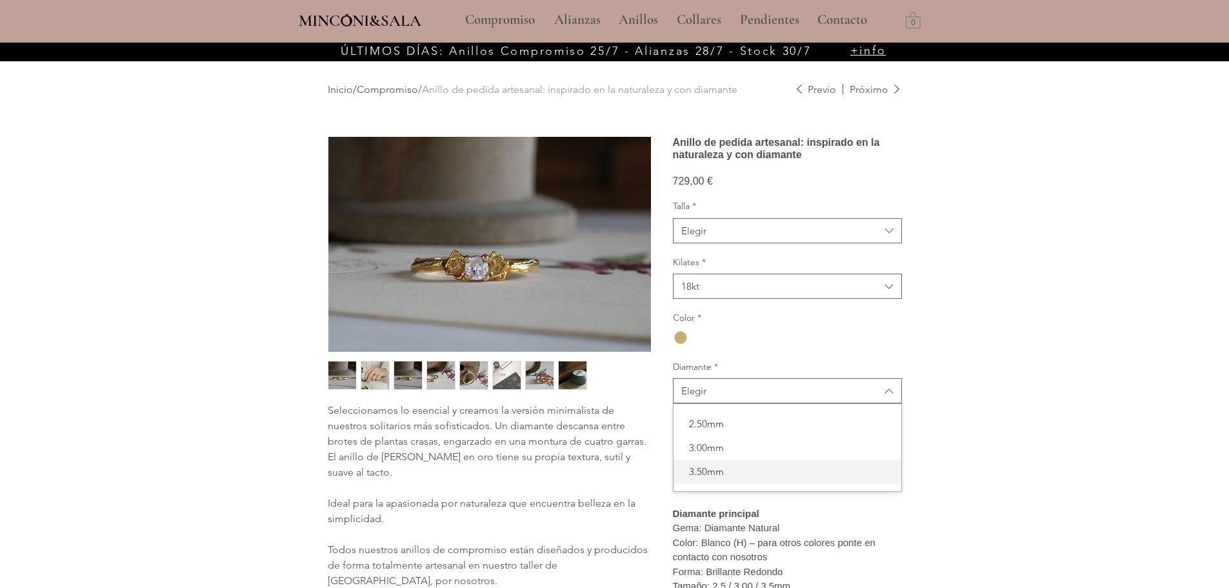
click at [735, 478] on span "3.50mm" at bounding box center [787, 471] width 212 height 14
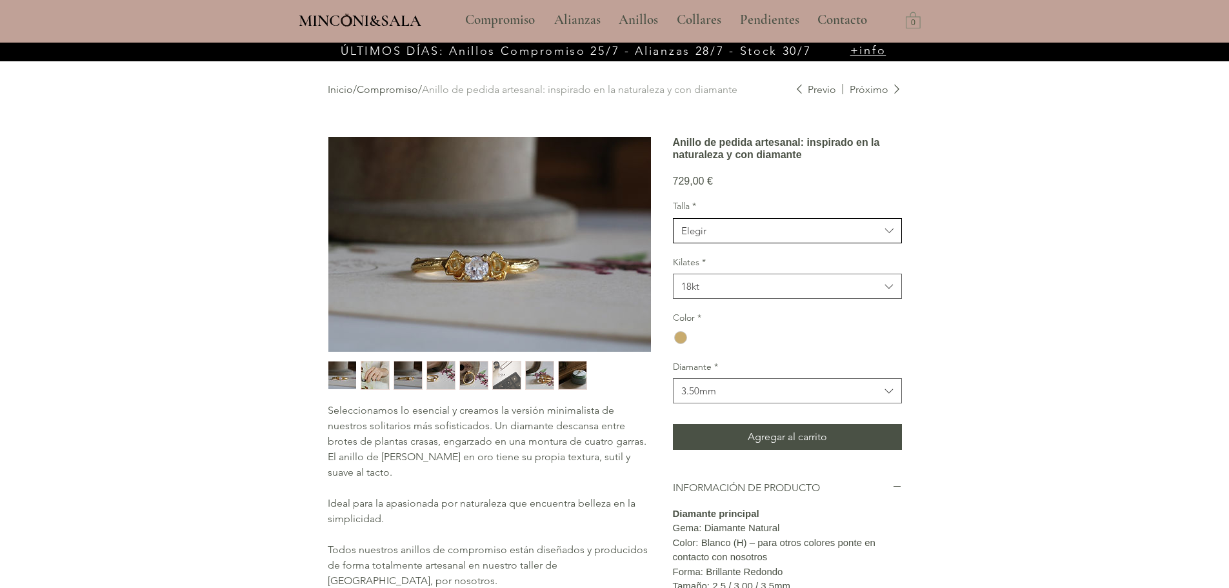
click at [721, 237] on span "Elegir" at bounding box center [780, 231] width 199 height 14
click at [709, 308] on span "15" at bounding box center [787, 302] width 212 height 14
click at [995, 344] on div "main content" at bounding box center [614, 507] width 1229 height 928
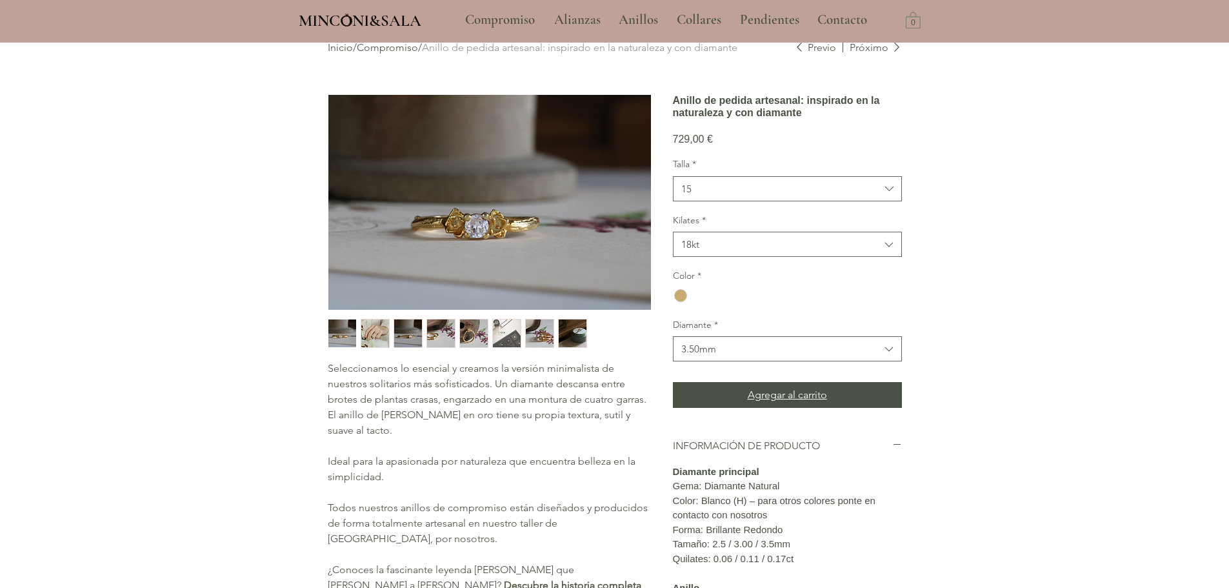
scroll to position [65, 0]
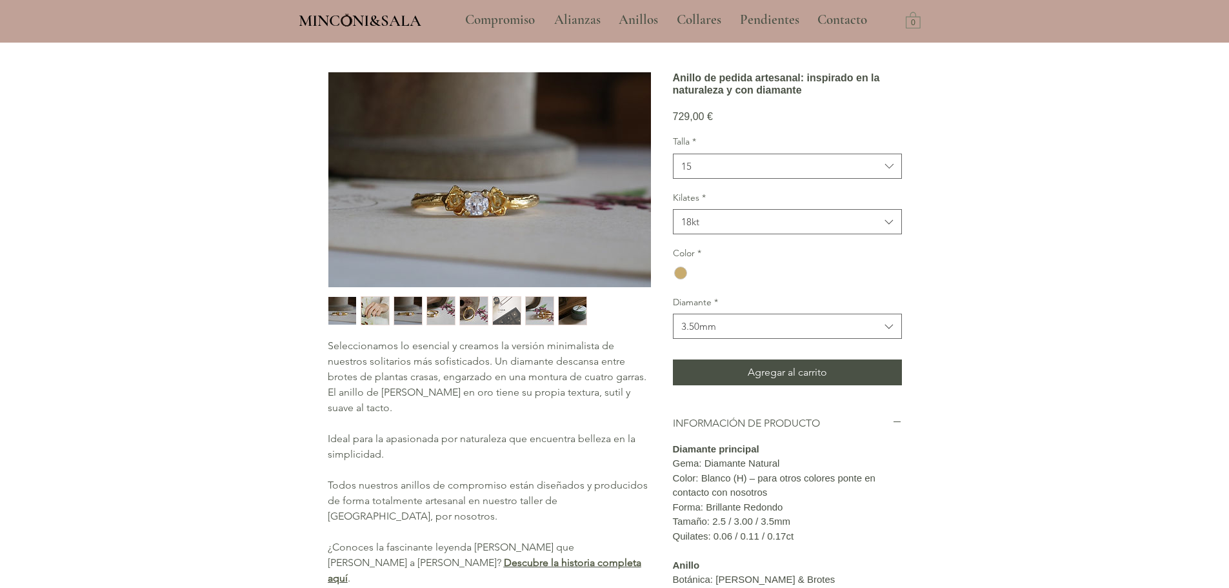
click at [463, 196] on img "main content" at bounding box center [489, 179] width 323 height 215
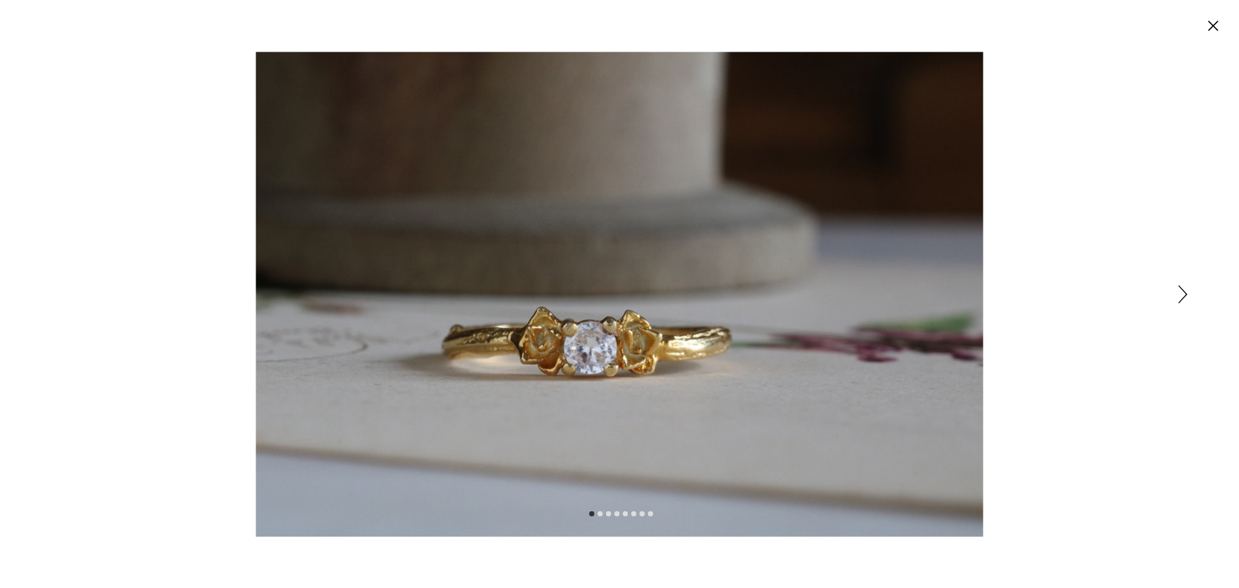
click at [1182, 287] on icon "Siguiente" at bounding box center [1182, 294] width 9 height 18
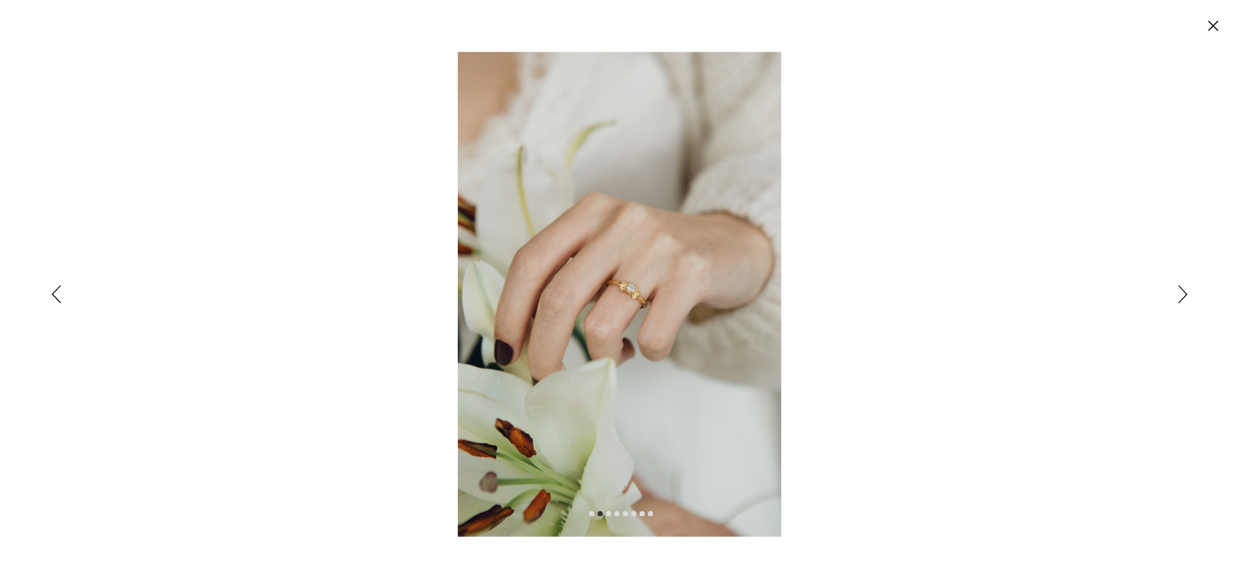
click at [1182, 287] on icon "Siguiente" at bounding box center [1182, 294] width 9 height 18
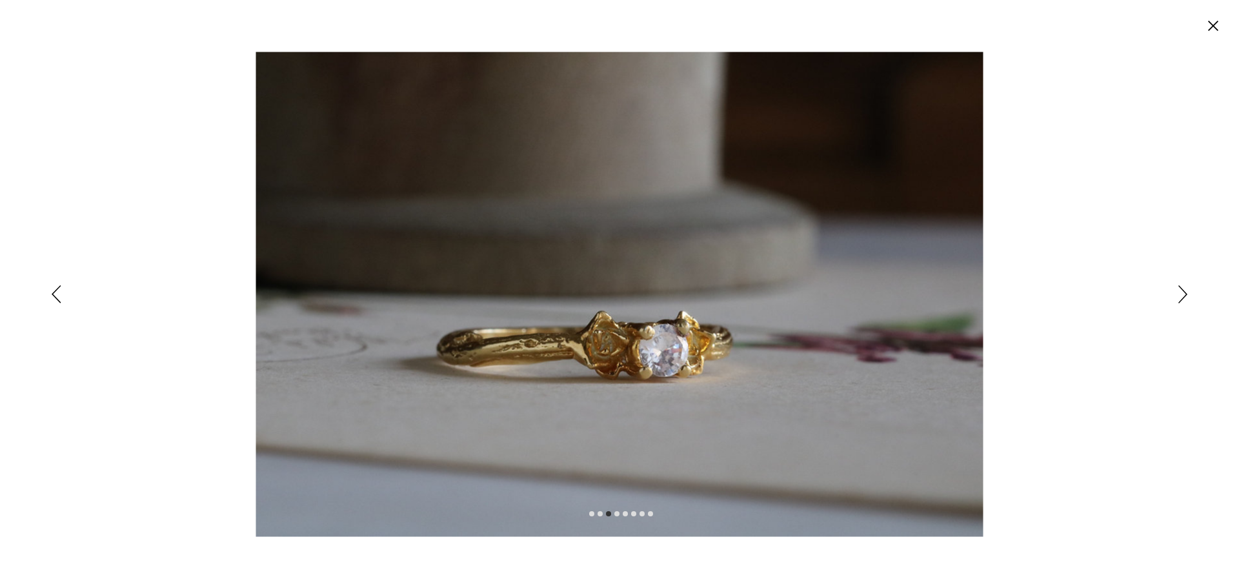
click at [1182, 287] on icon "Siguiente" at bounding box center [1182, 294] width 9 height 18
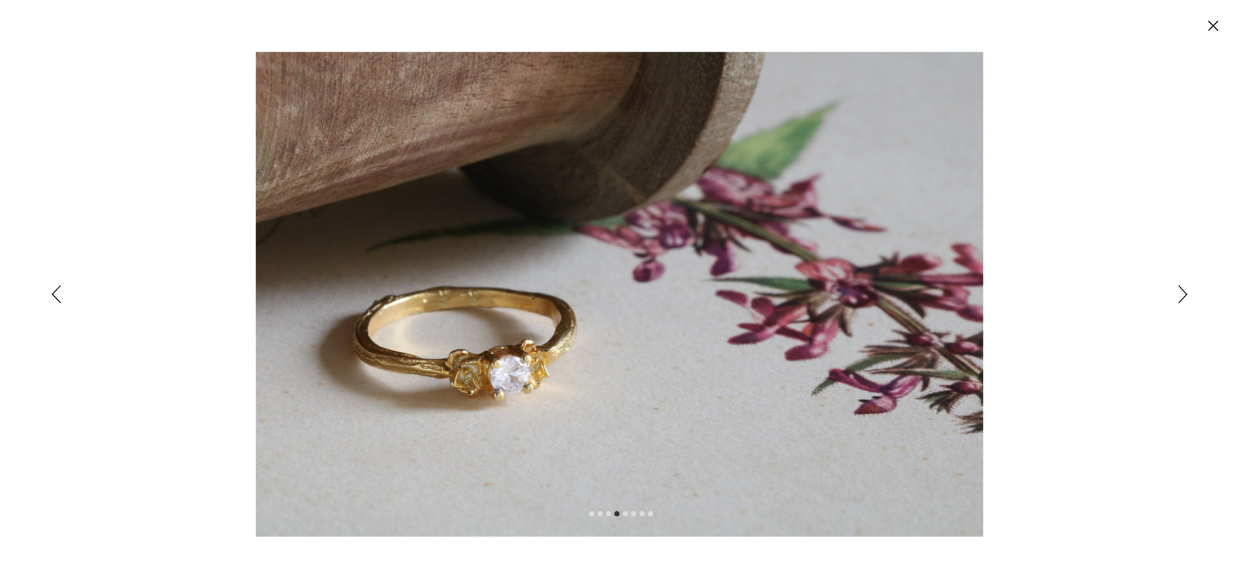
click at [1211, 25] on icon "Cerrar" at bounding box center [1213, 26] width 10 height 10
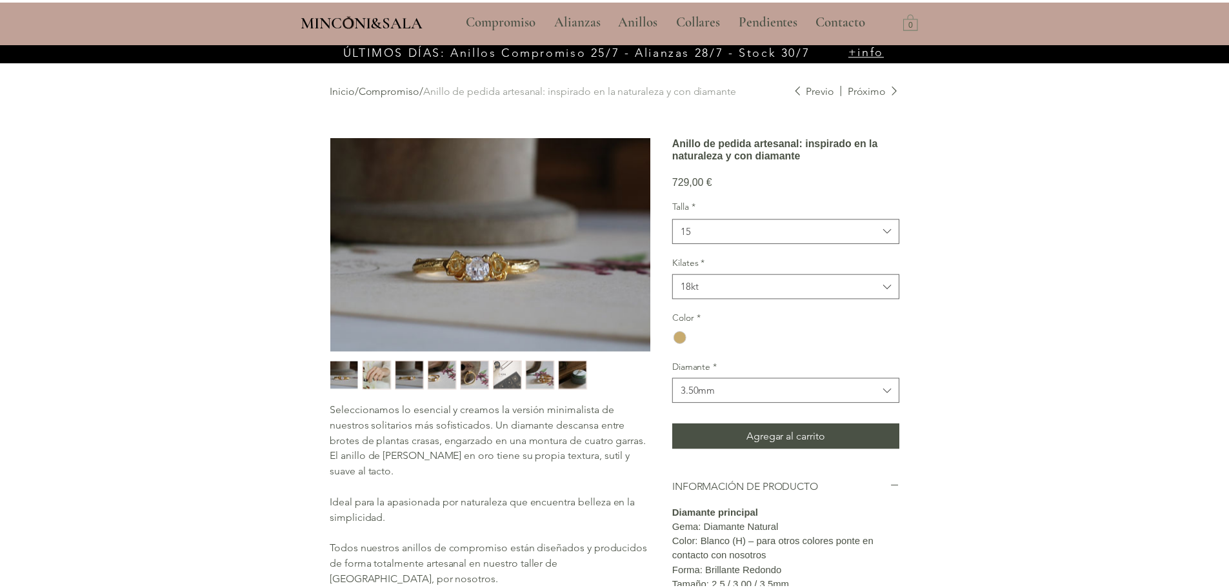
scroll to position [43, 0]
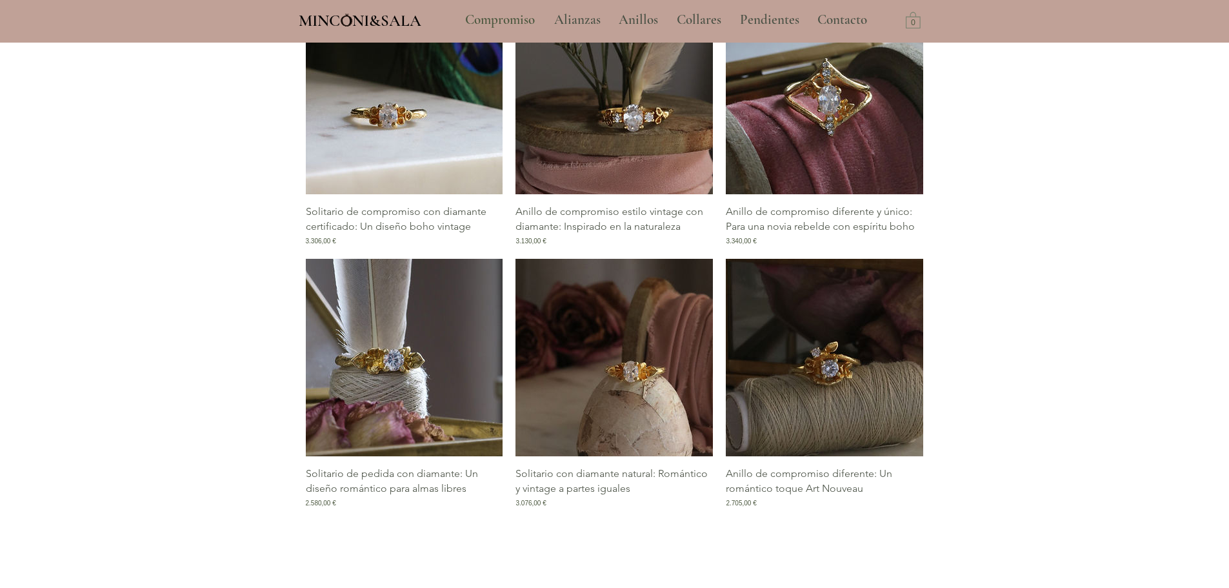
scroll to position [1522, 0]
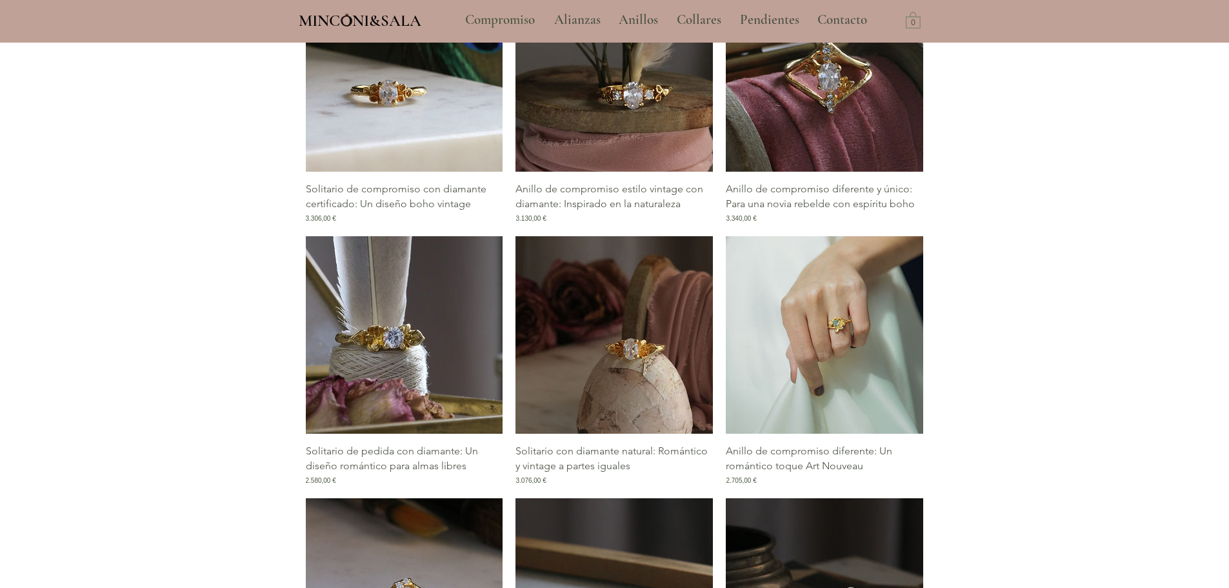
click at [815, 371] on img "Galería de Anillo de compromiso diferente: Un romántico toque Art Nouveau" at bounding box center [824, 334] width 197 height 197
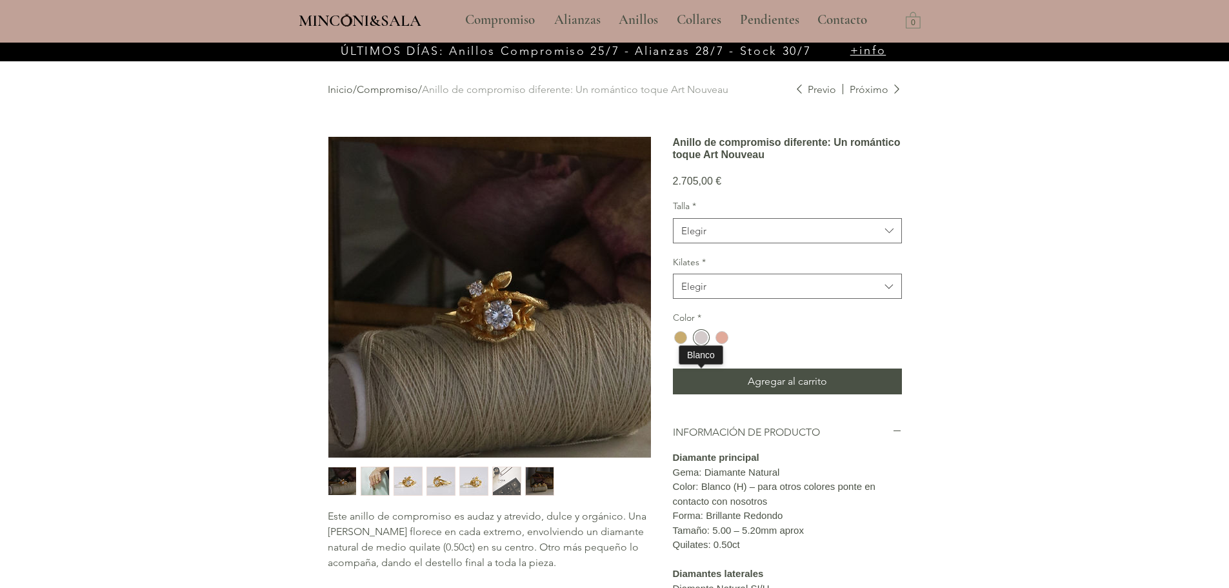
click at [699, 344] on div "main content" at bounding box center [701, 337] width 13 height 13
click at [737, 237] on span "Elegir" at bounding box center [780, 231] width 199 height 14
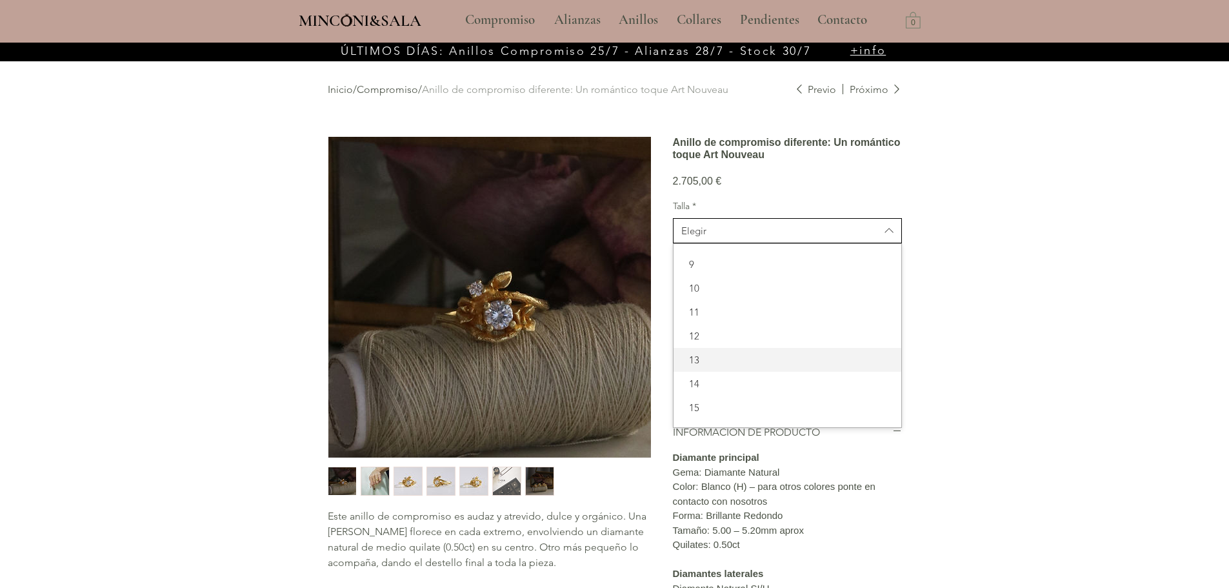
scroll to position [65, 0]
click at [717, 373] on span "15" at bounding box center [787, 366] width 212 height 14
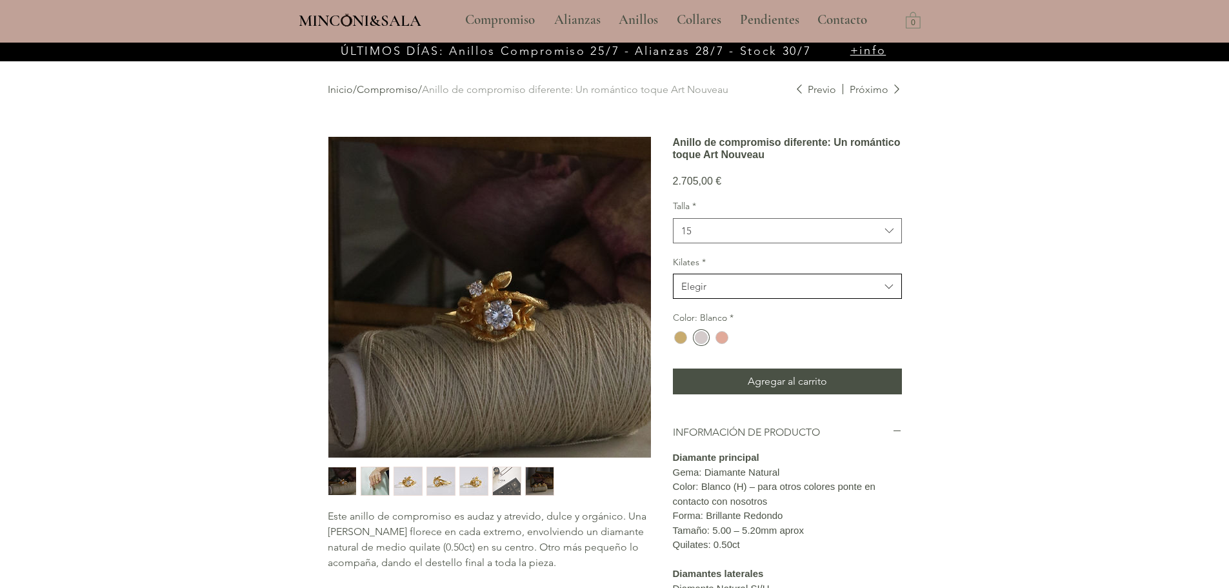
click at [722, 293] on span "Elegir" at bounding box center [780, 286] width 199 height 14
click at [708, 326] on span "18kt" at bounding box center [787, 319] width 212 height 14
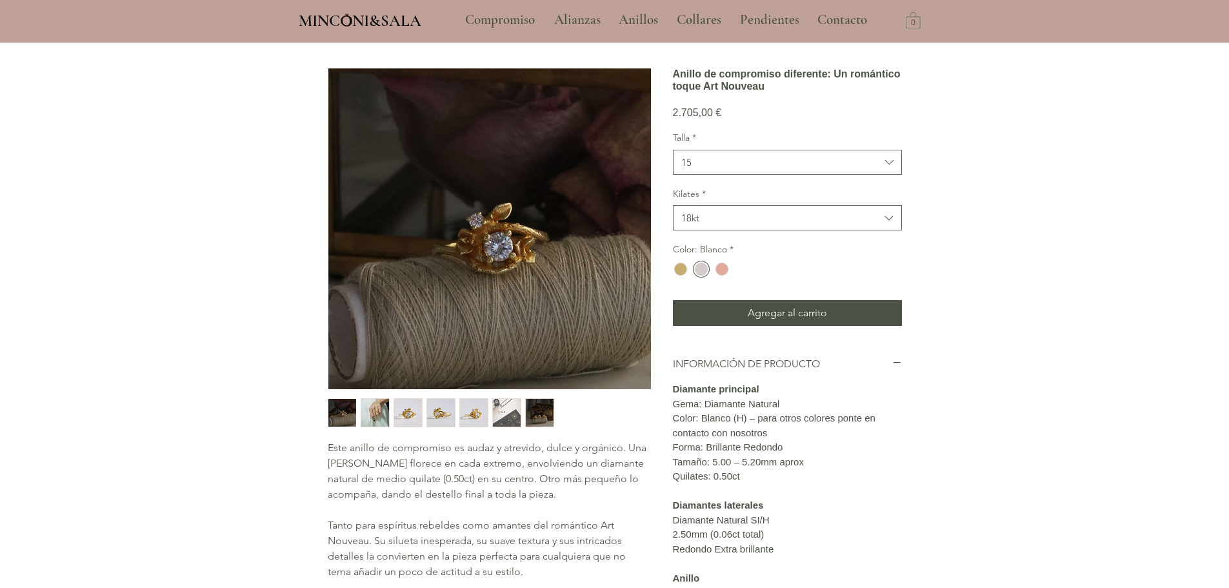
scroll to position [129, 0]
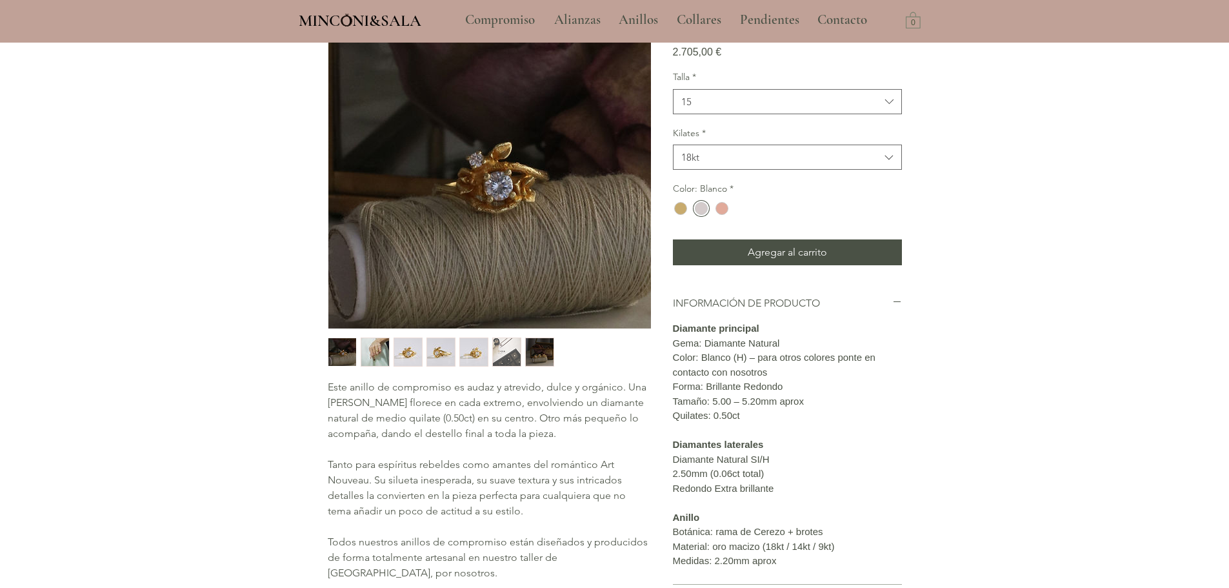
click at [407, 351] on img "3 / 7" at bounding box center [408, 352] width 28 height 28
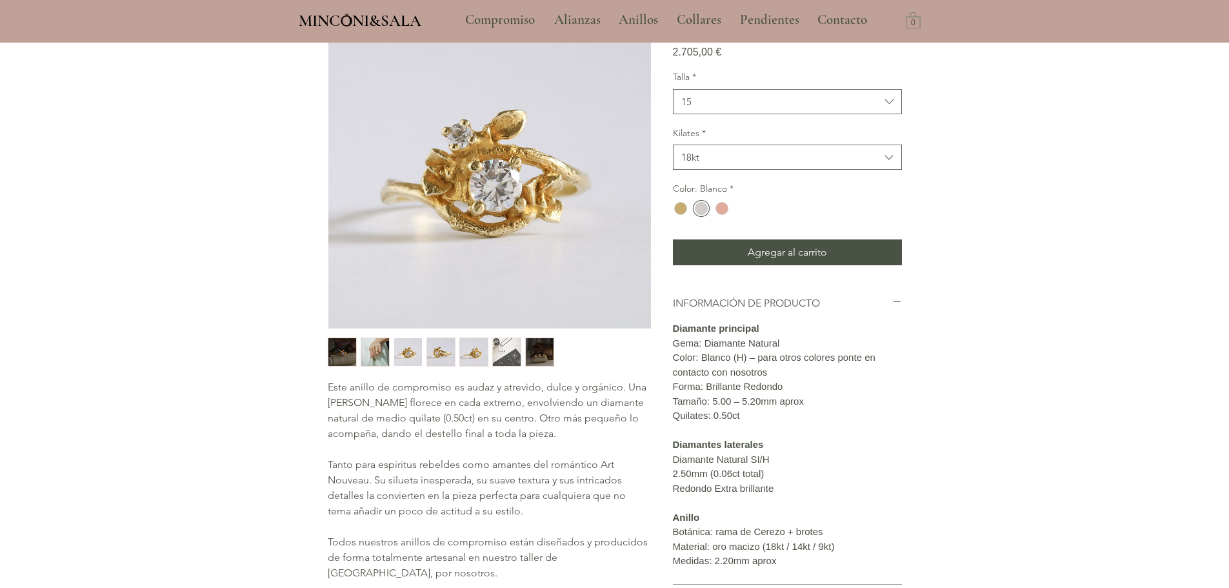
click at [437, 357] on img "4 / 7" at bounding box center [441, 352] width 28 height 28
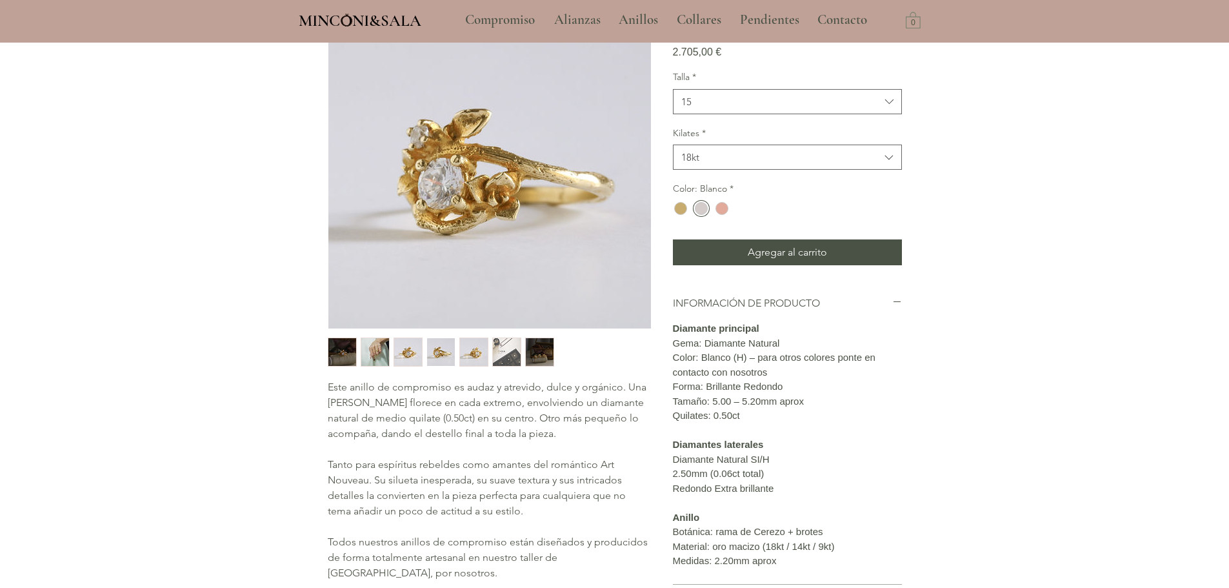
click at [468, 359] on img "5 / 7" at bounding box center [474, 352] width 28 height 28
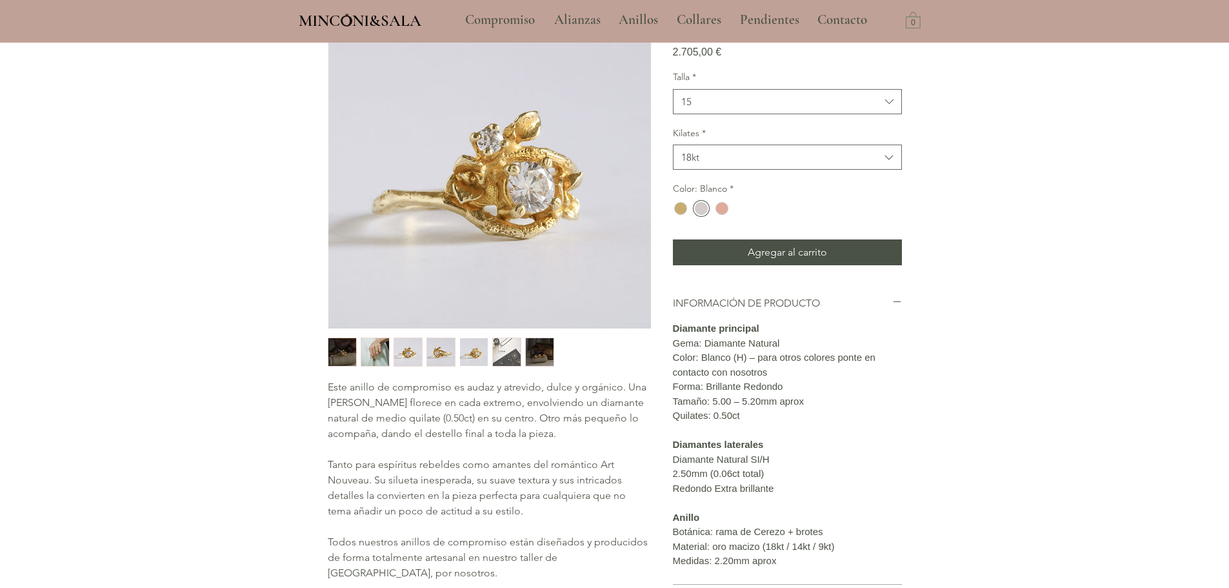
click at [502, 355] on img "6 / 7" at bounding box center [507, 352] width 28 height 28
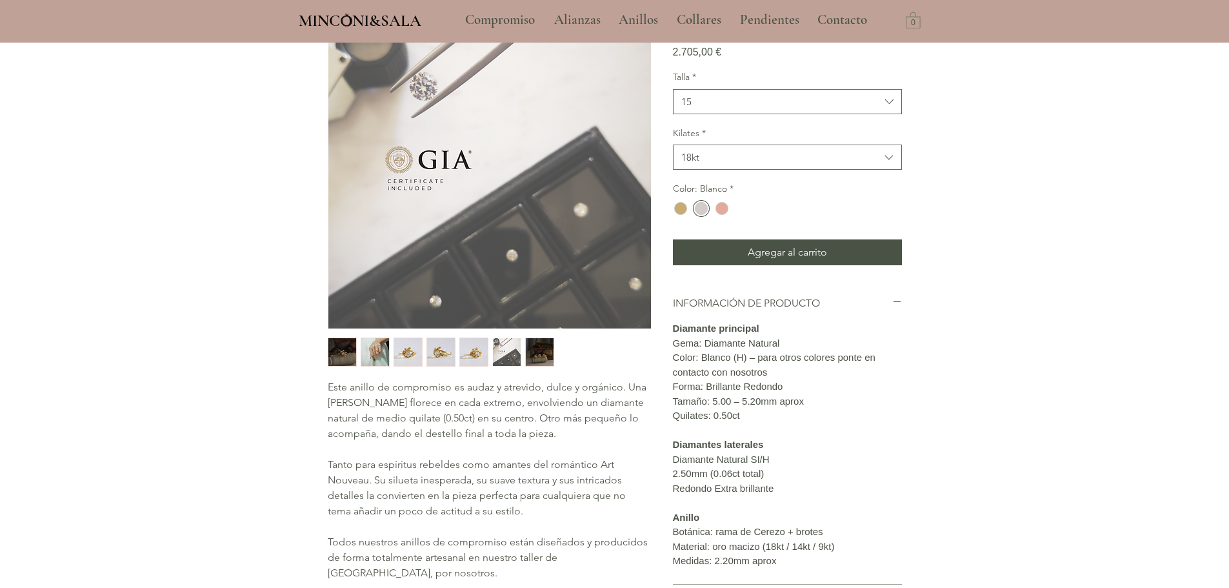
click at [535, 352] on img "7 / 7" at bounding box center [540, 352] width 28 height 28
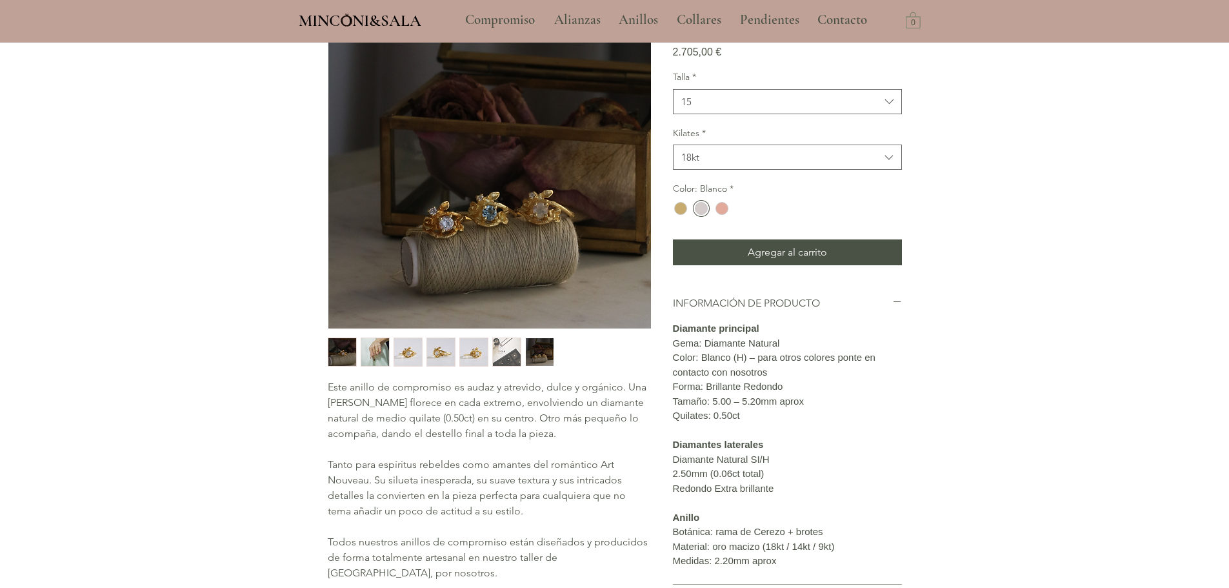
click at [381, 342] on img "2 / 7" at bounding box center [375, 352] width 28 height 28
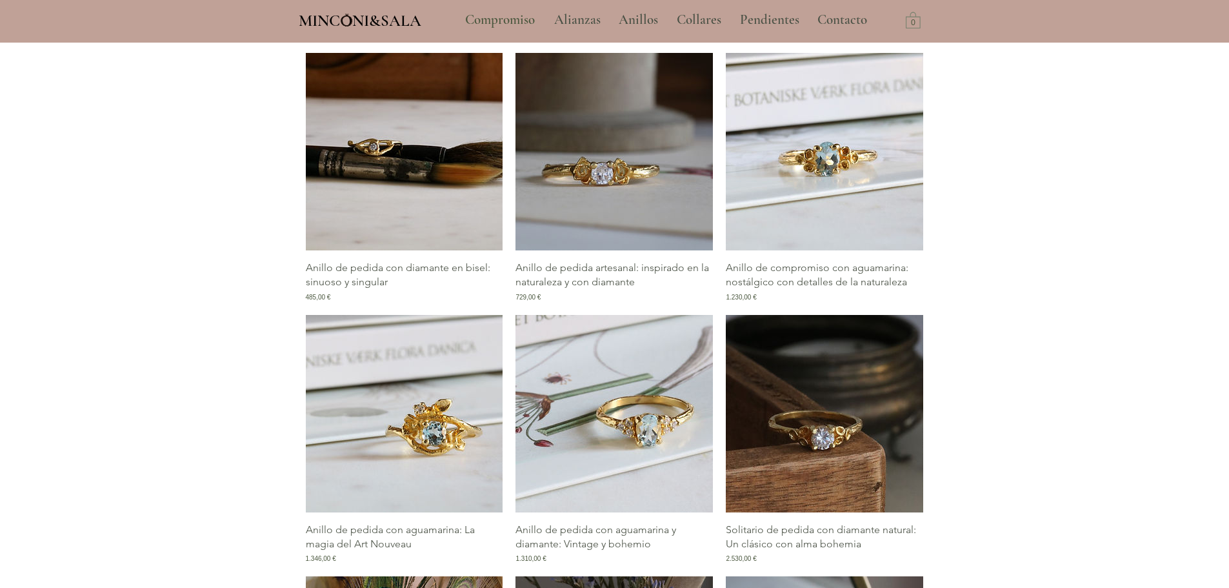
scroll to position [905, 0]
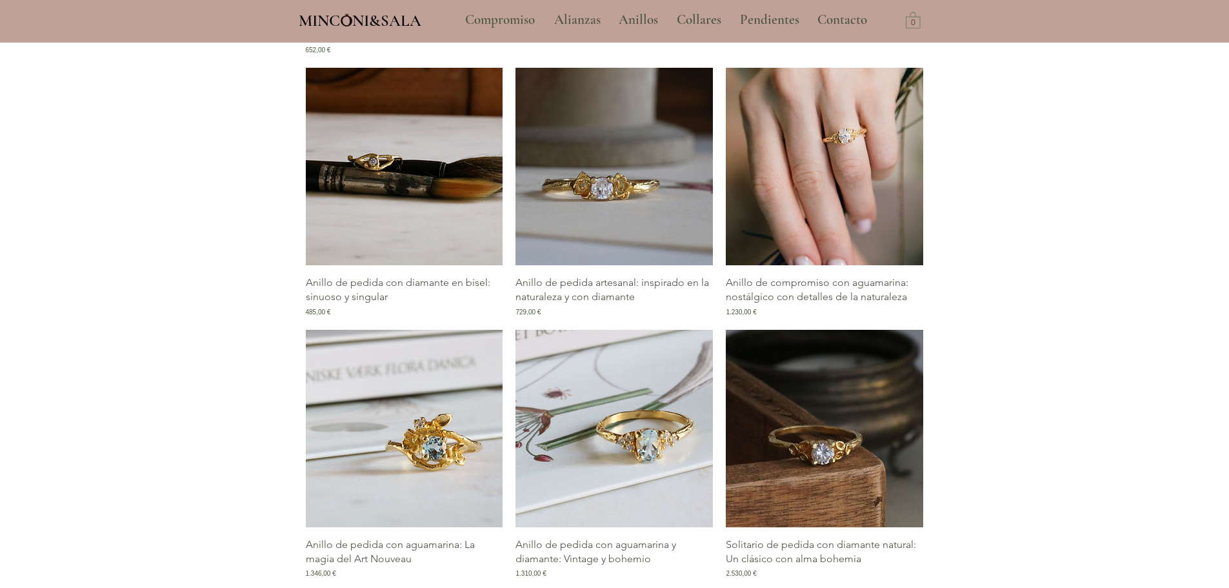
click at [832, 230] on img "Galería de Anillo de compromiso con aguamarina: nostálgico con detalles de la n…" at bounding box center [824, 166] width 197 height 197
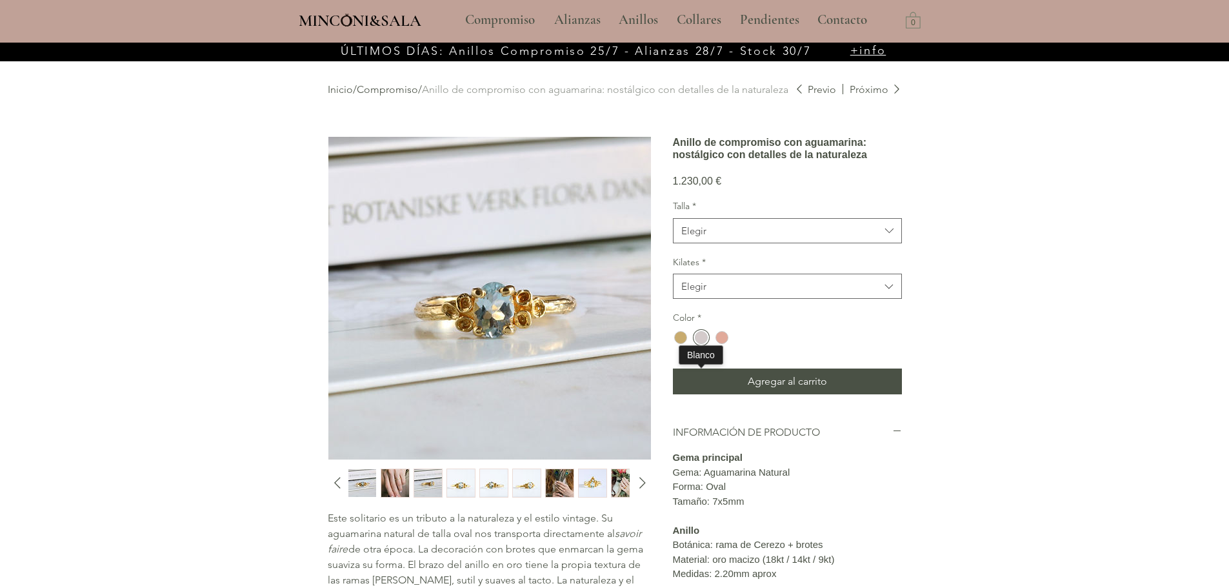
click at [706, 344] on div "main content" at bounding box center [701, 337] width 13 height 13
click at [741, 243] on button "Elegir" at bounding box center [787, 230] width 229 height 25
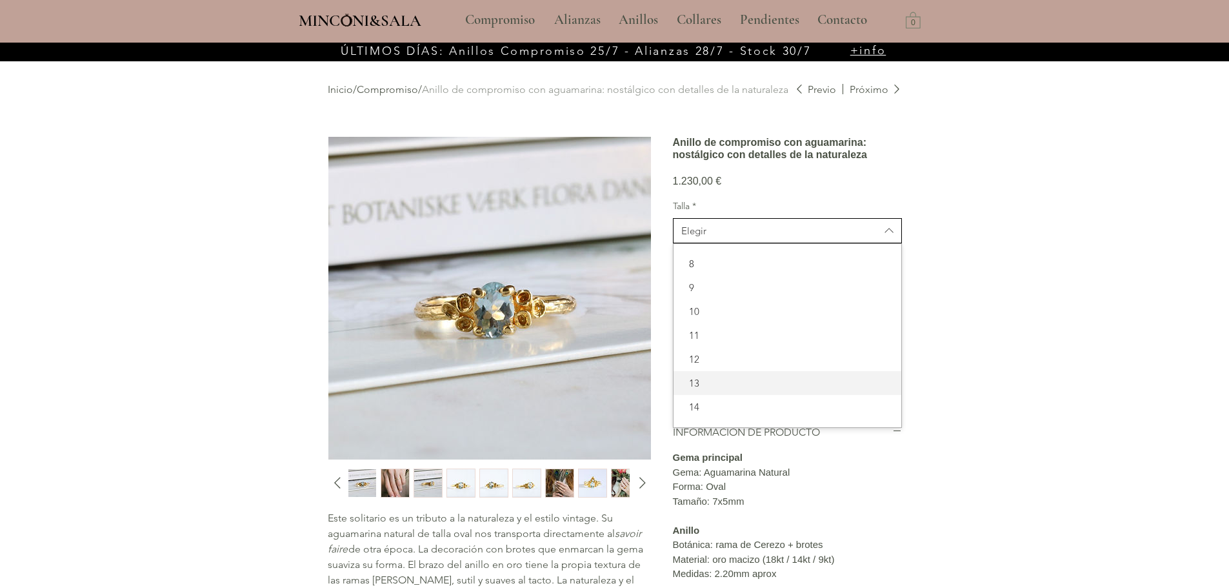
scroll to position [65, 0]
click at [724, 378] on div "15" at bounding box center [787, 366] width 228 height 24
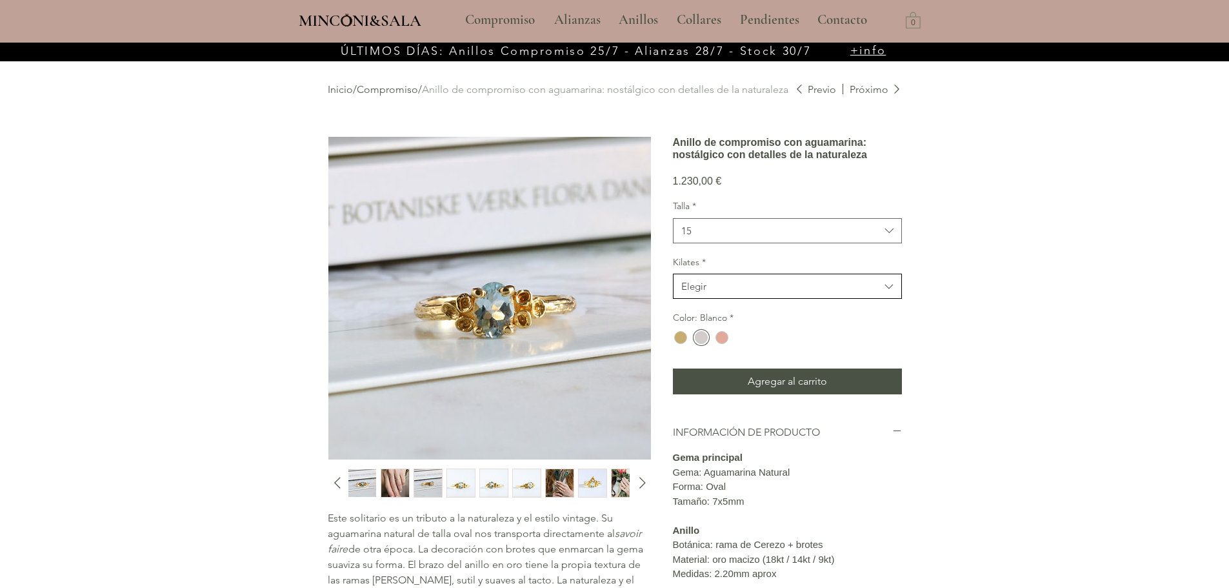
click at [756, 293] on span "Elegir" at bounding box center [780, 286] width 199 height 14
click at [749, 326] on span "18kt" at bounding box center [787, 319] width 212 height 14
click at [450, 300] on img "main content" at bounding box center [489, 298] width 323 height 323
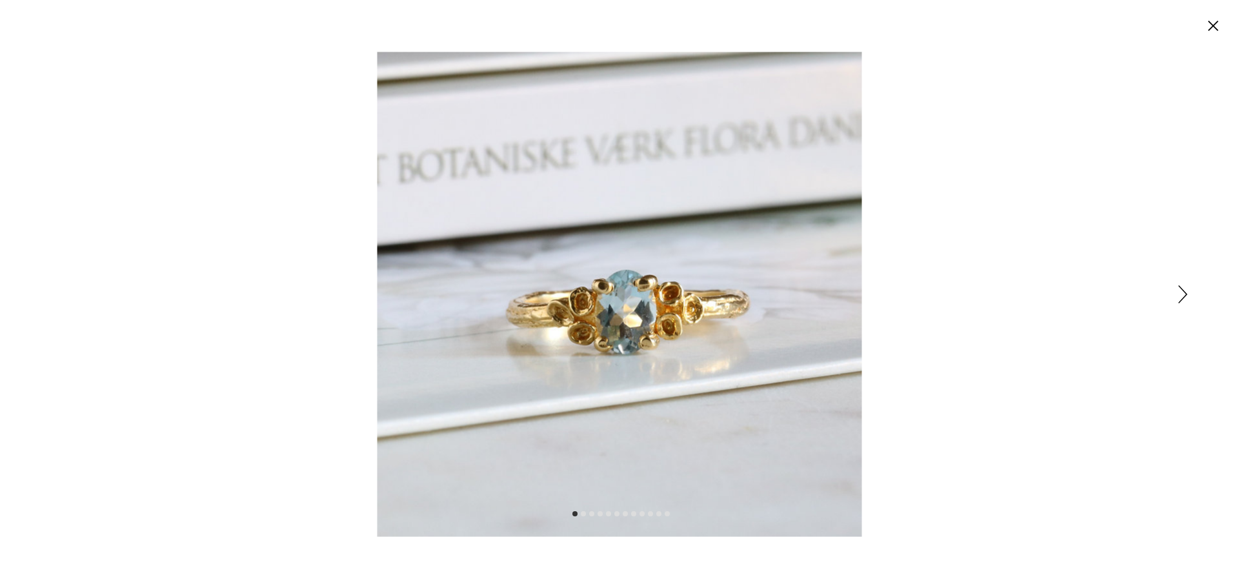
click at [1179, 297] on icon "Siguiente" at bounding box center [1182, 294] width 9 height 18
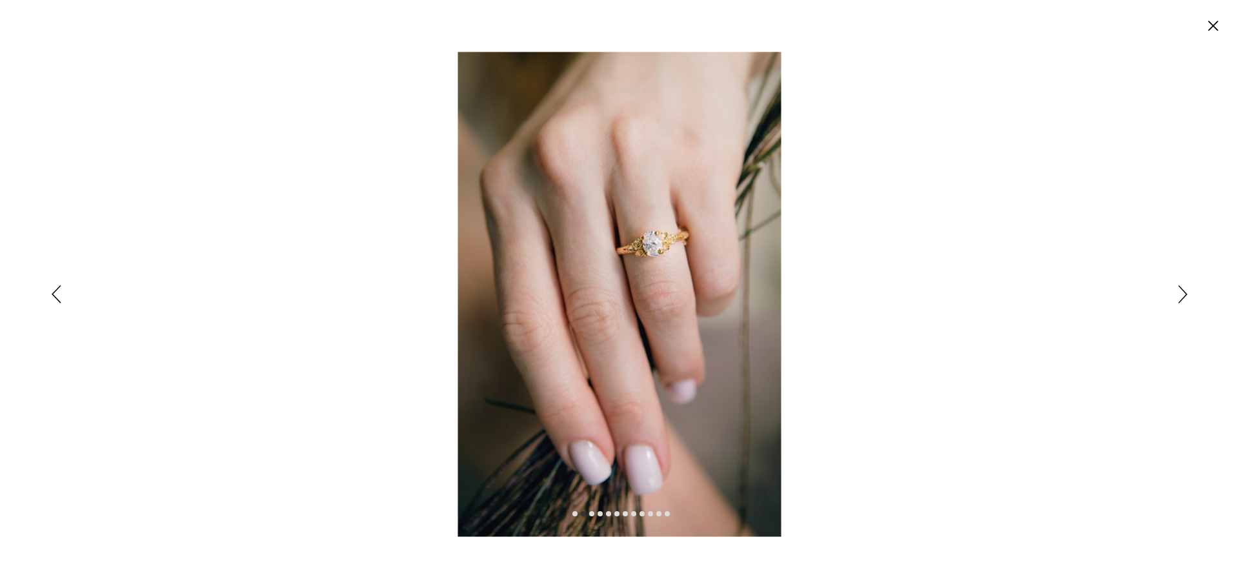
click at [1179, 297] on icon "Siguiente" at bounding box center [1182, 294] width 9 height 18
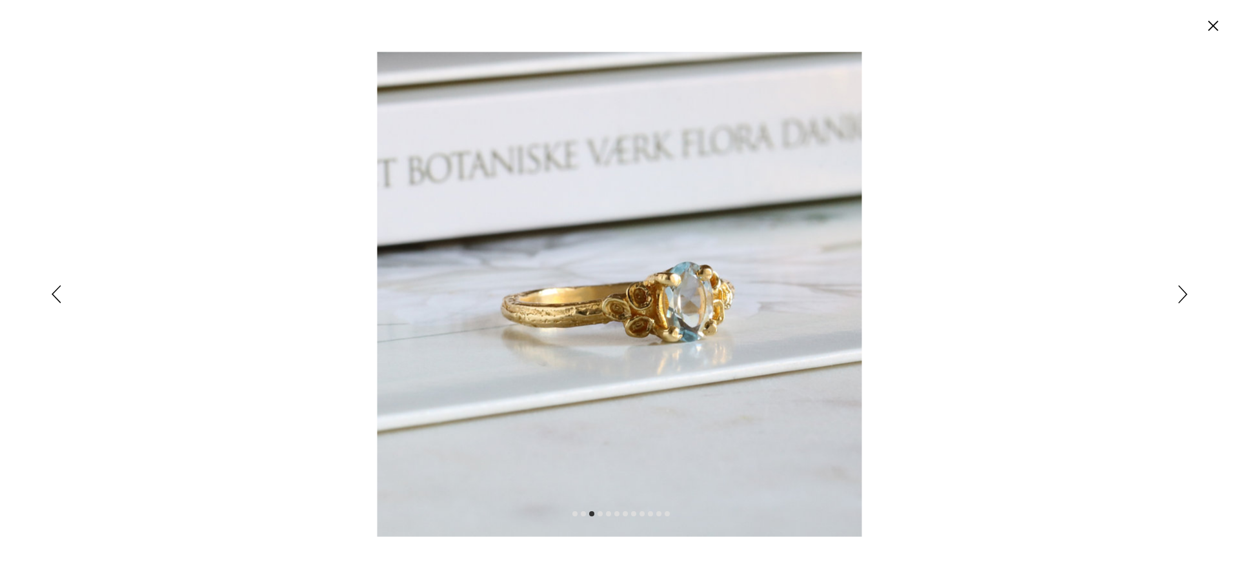
click at [1179, 297] on icon "Siguiente" at bounding box center [1182, 294] width 9 height 18
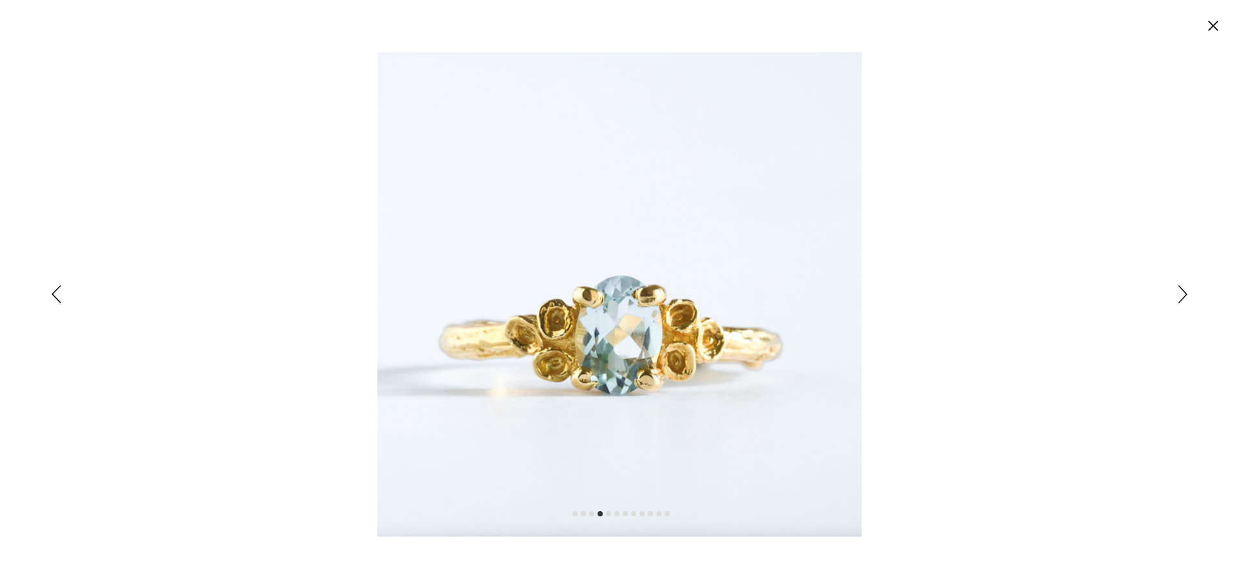
click at [1179, 295] on icon "Siguiente" at bounding box center [1182, 294] width 9 height 18
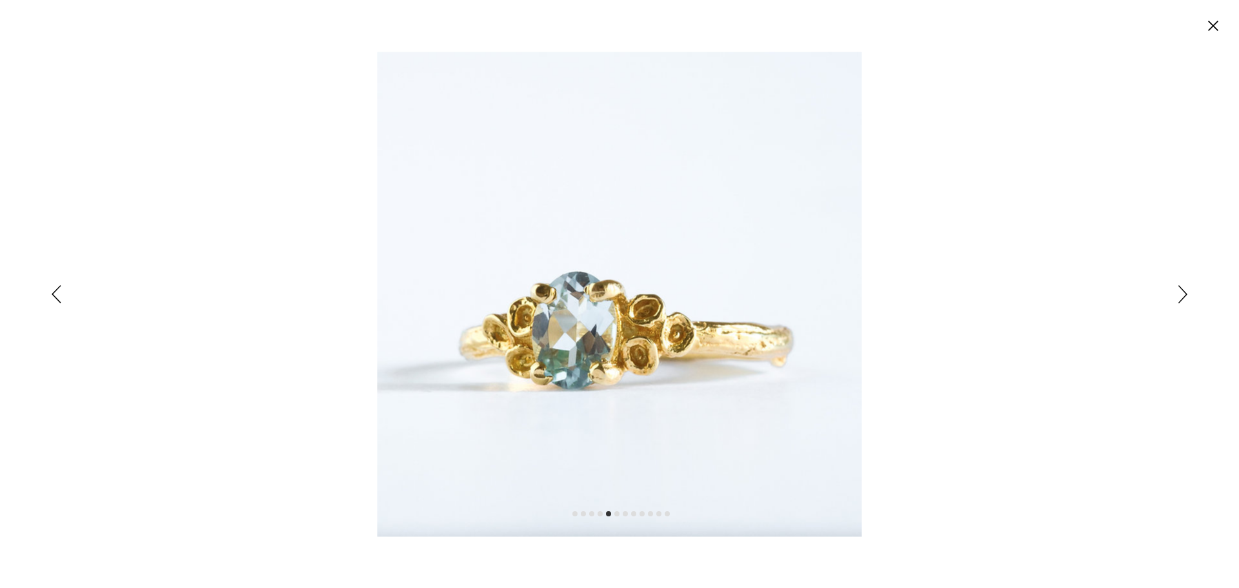
click at [1179, 295] on icon "Siguiente" at bounding box center [1182, 294] width 9 height 18
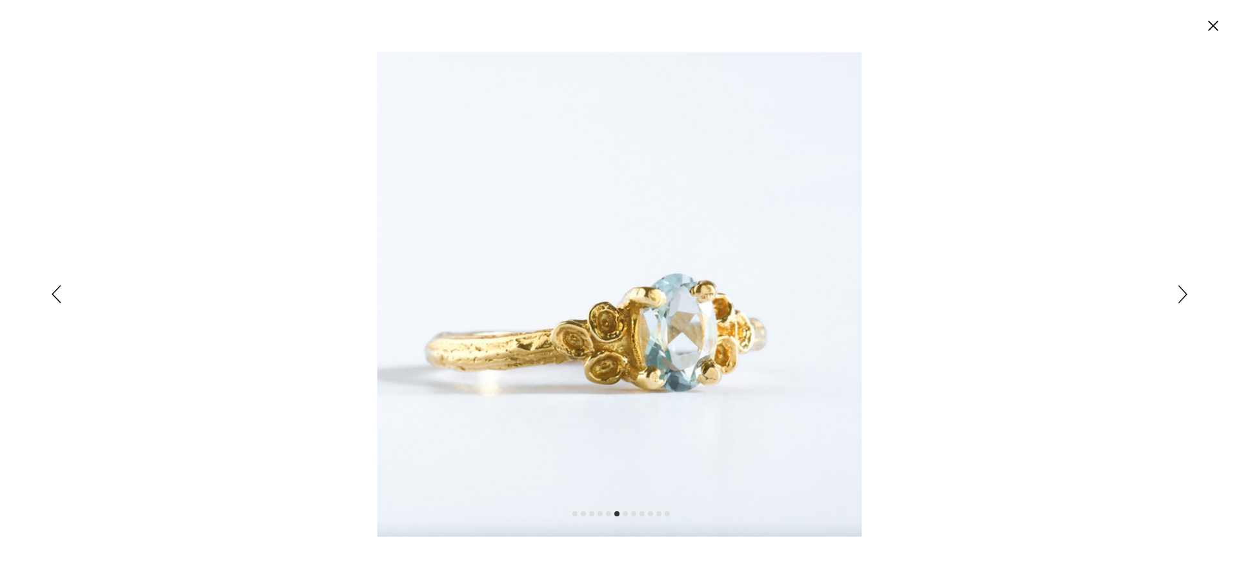
click at [1204, 23] on circle "Cerrar" at bounding box center [1212, 25] width 21 height 21
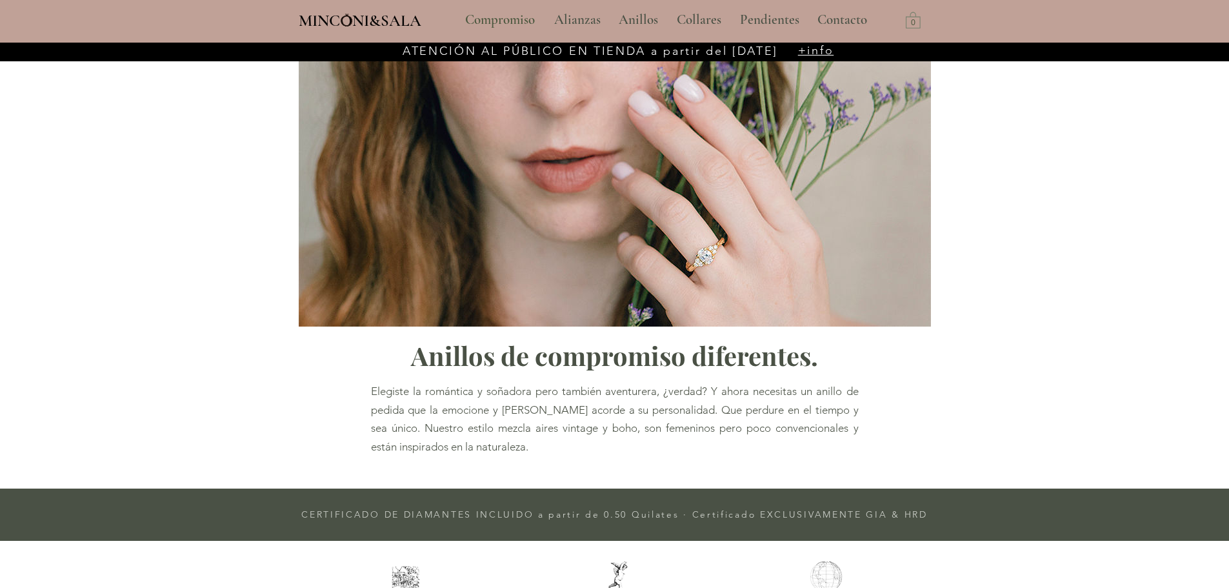
scroll to position [812, 0]
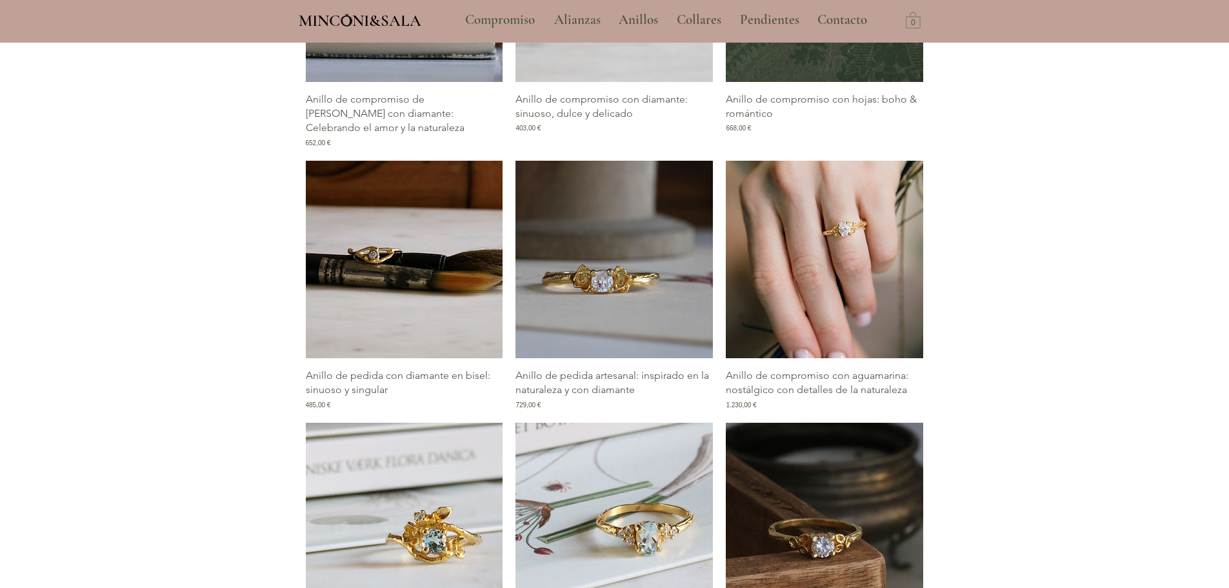
click at [800, 271] on img "Galería de Anillo de compromiso con aguamarina: nostálgico con detalles de la n…" at bounding box center [824, 259] width 197 height 197
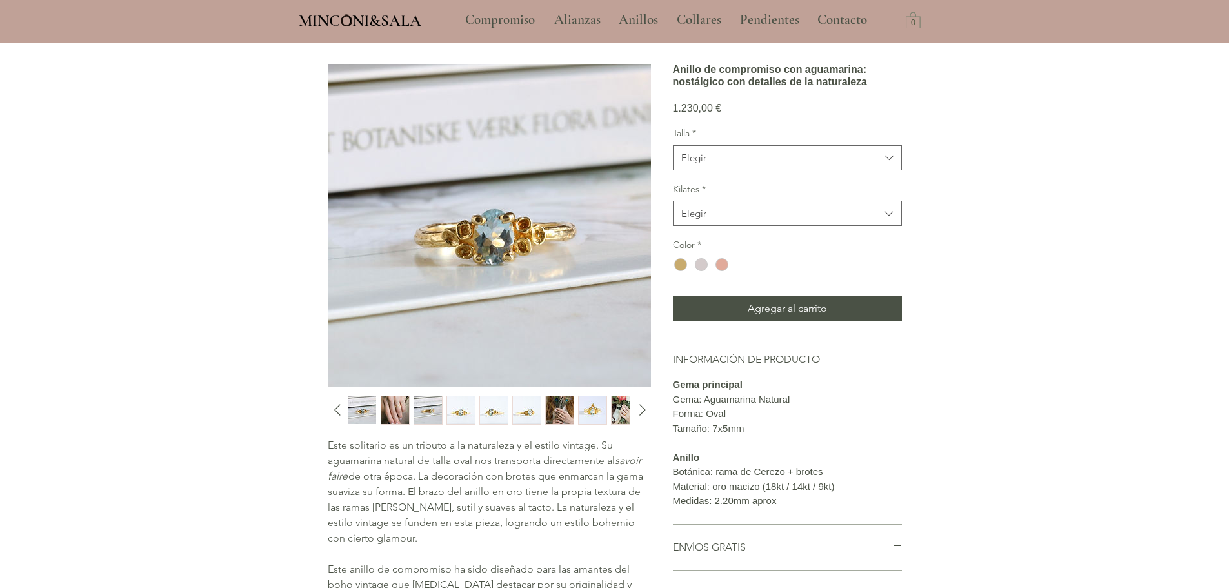
scroll to position [323, 0]
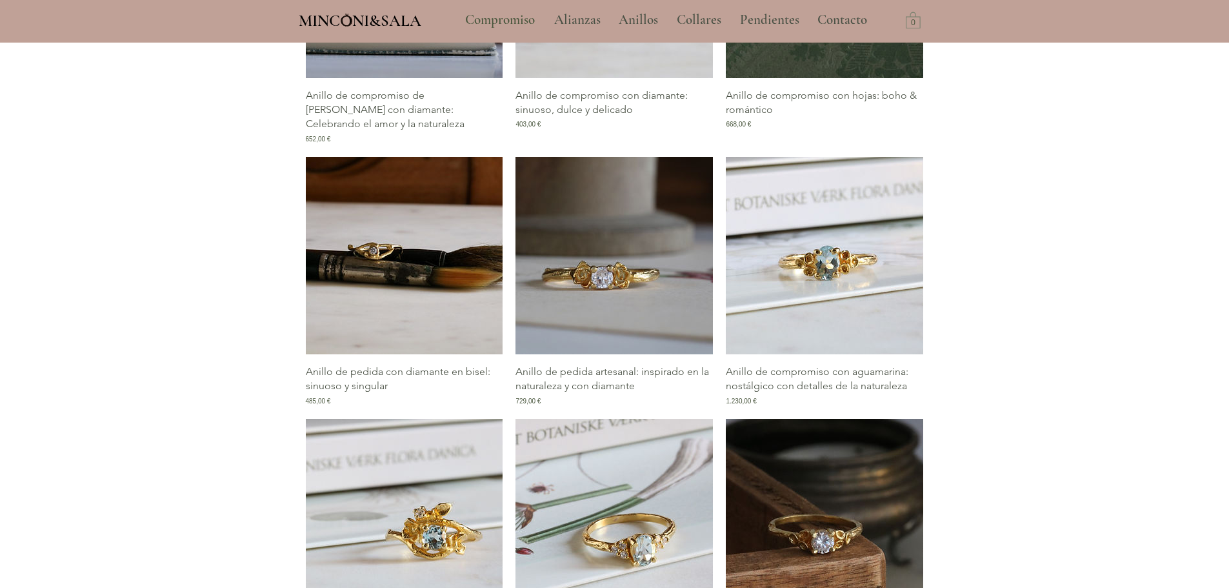
scroll to position [812, 0]
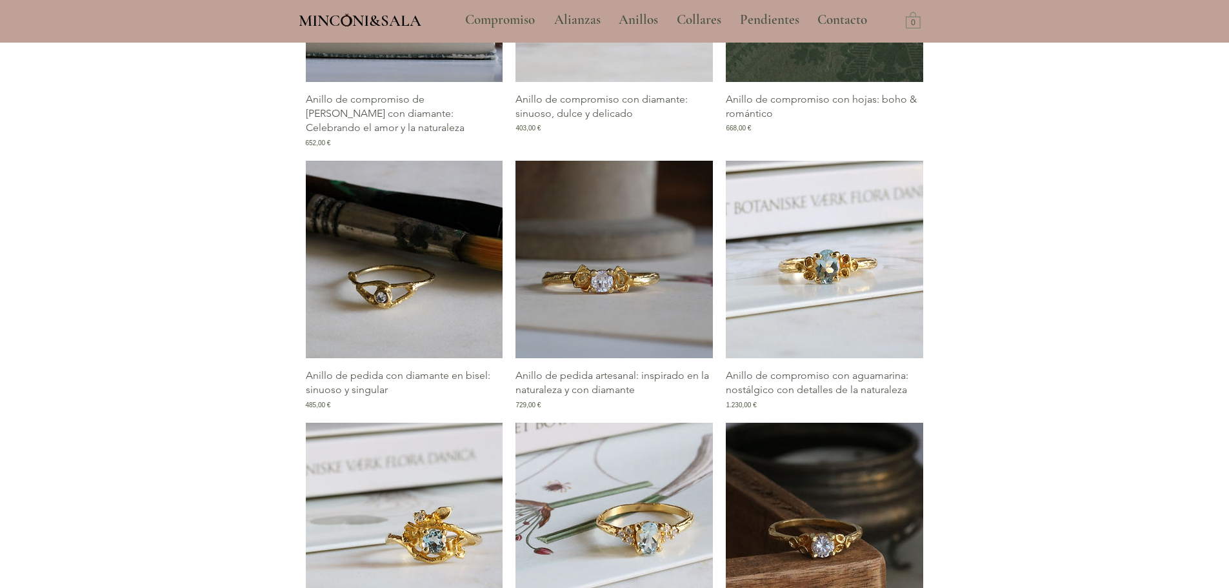
click at [421, 274] on img "Galería de Anillo de pedida con diamante en bisel: sinuoso y singular" at bounding box center [404, 259] width 197 height 197
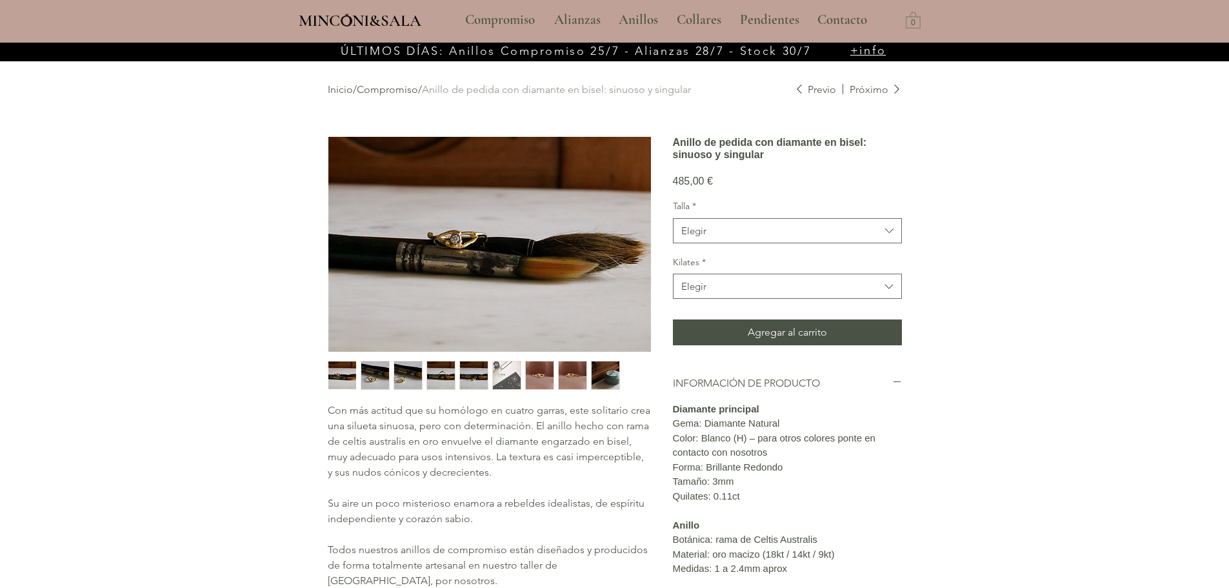
click at [375, 375] on img "2 / 9" at bounding box center [375, 375] width 28 height 28
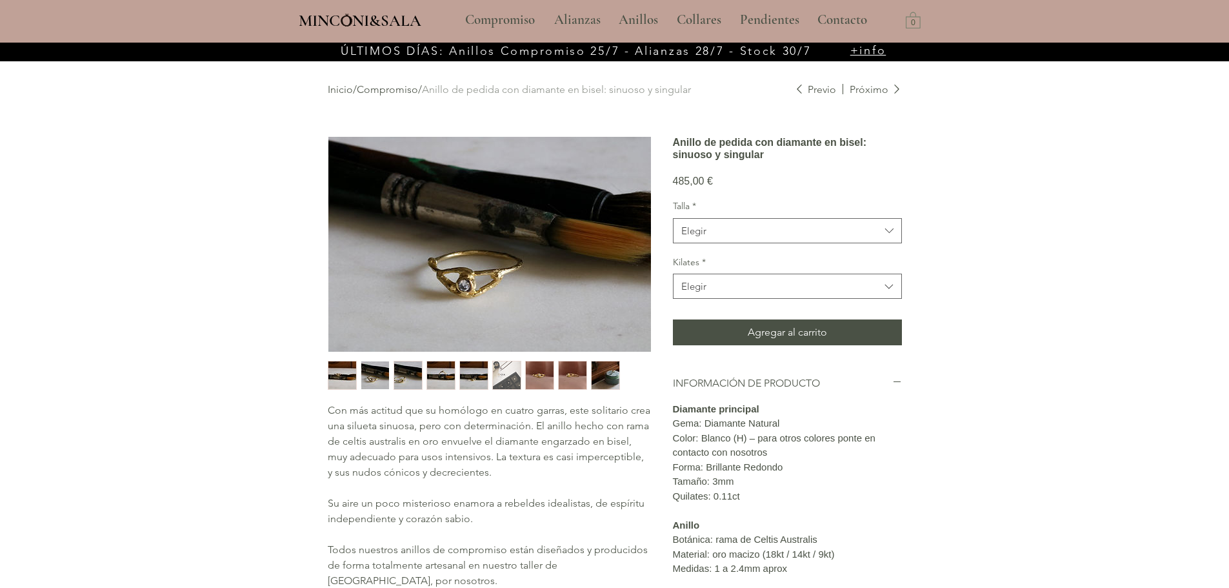
click at [410, 375] on img "3 / 9" at bounding box center [408, 375] width 28 height 28
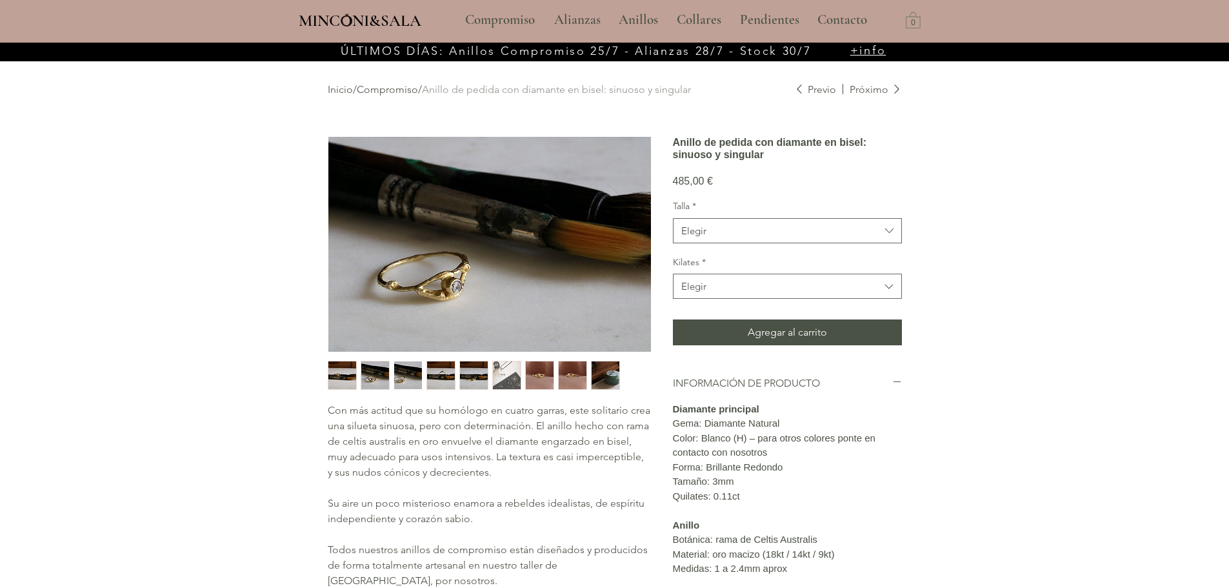
click at [448, 381] on img "4 / 9" at bounding box center [441, 375] width 28 height 28
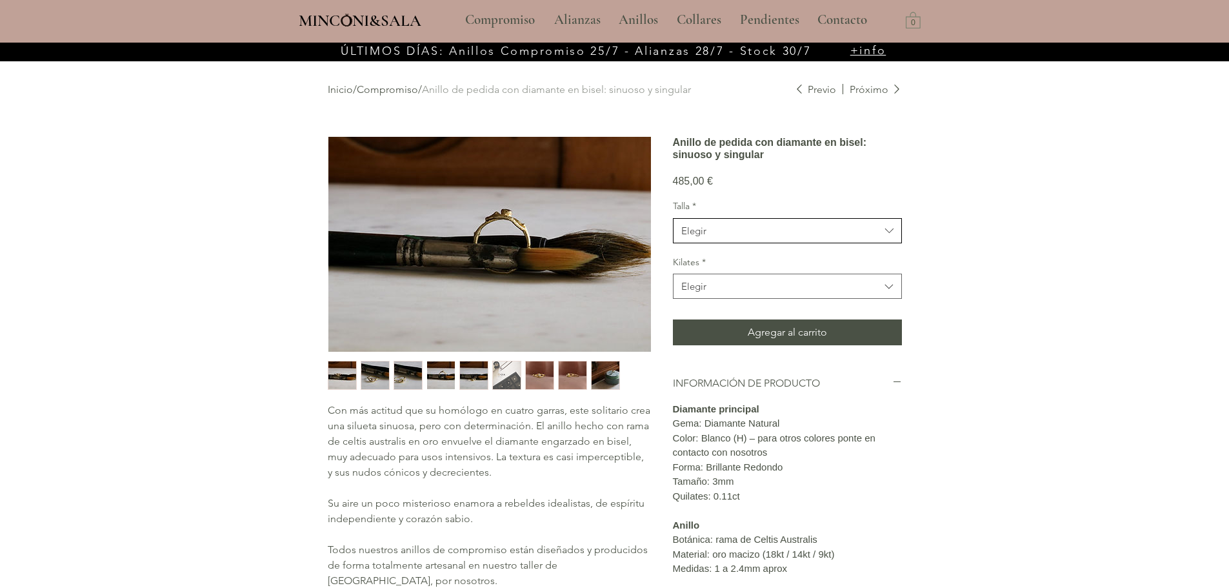
click at [712, 237] on span "Elegir" at bounding box center [780, 231] width 199 height 14
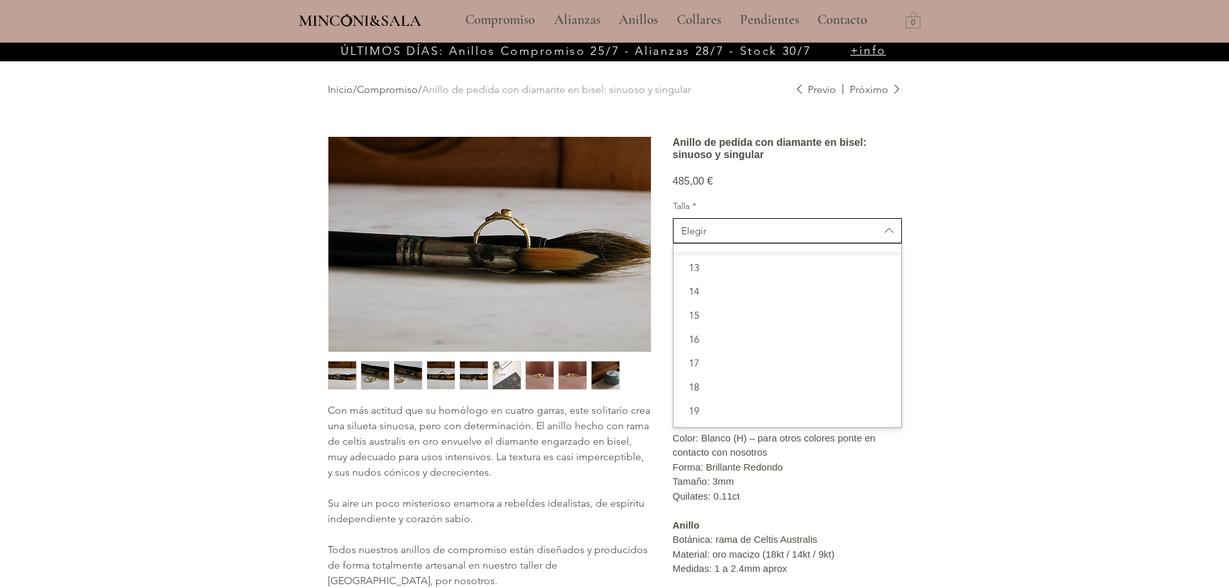
scroll to position [129, 0]
click at [712, 308] on span "15" at bounding box center [787, 302] width 212 height 14
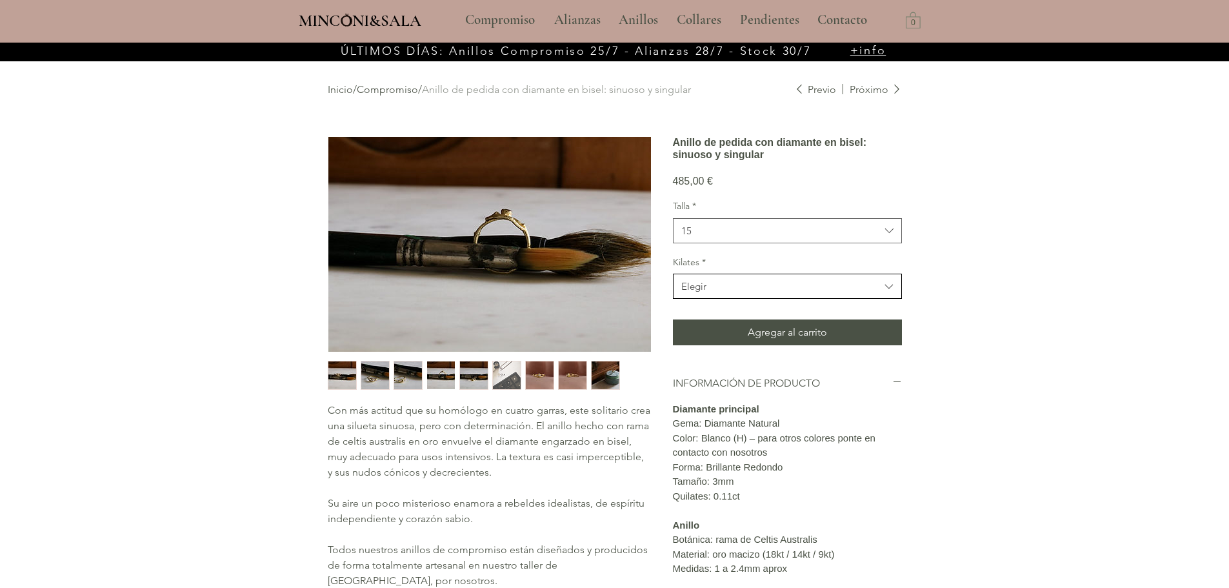
click at [715, 293] on span "Elegir" at bounding box center [780, 286] width 199 height 14
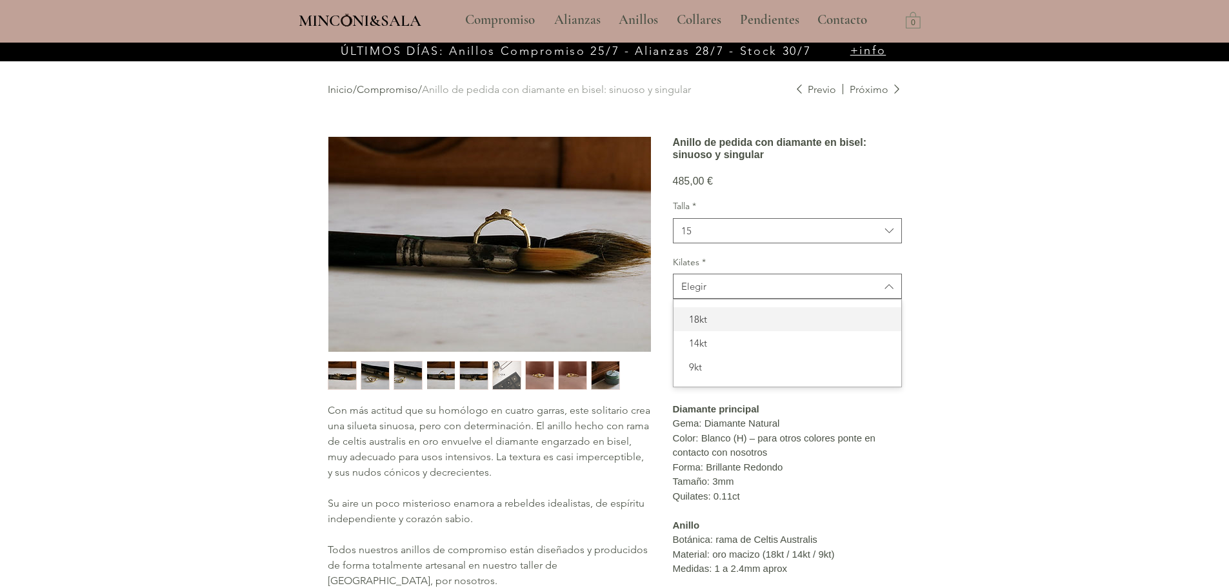
click at [715, 326] on span "18kt" at bounding box center [787, 319] width 212 height 14
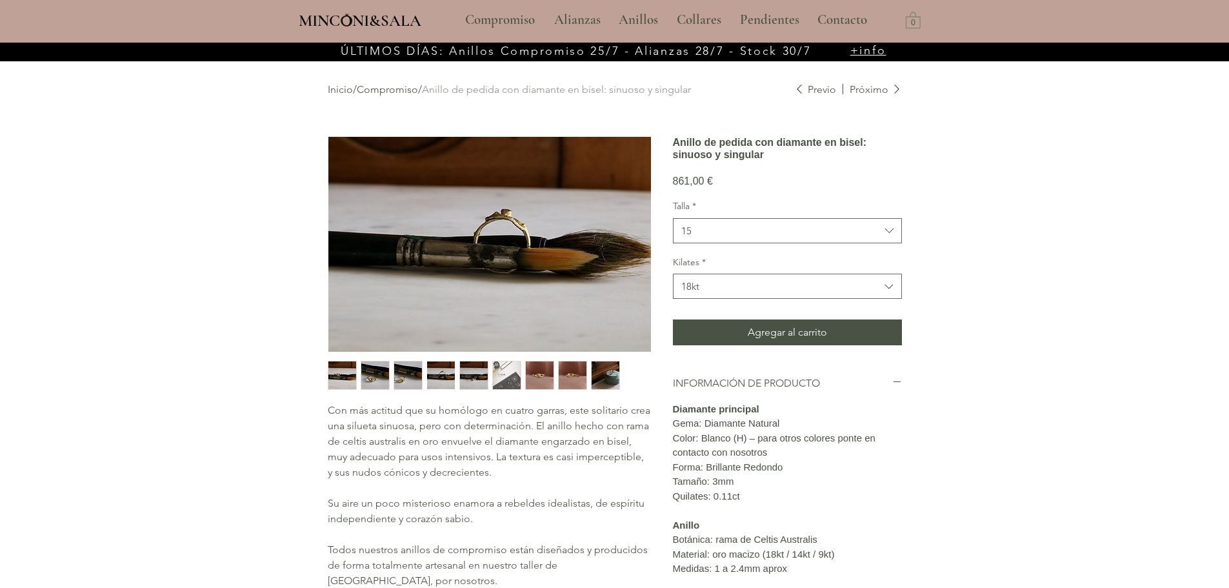
click at [576, 374] on img "8 / 9" at bounding box center [573, 375] width 28 height 28
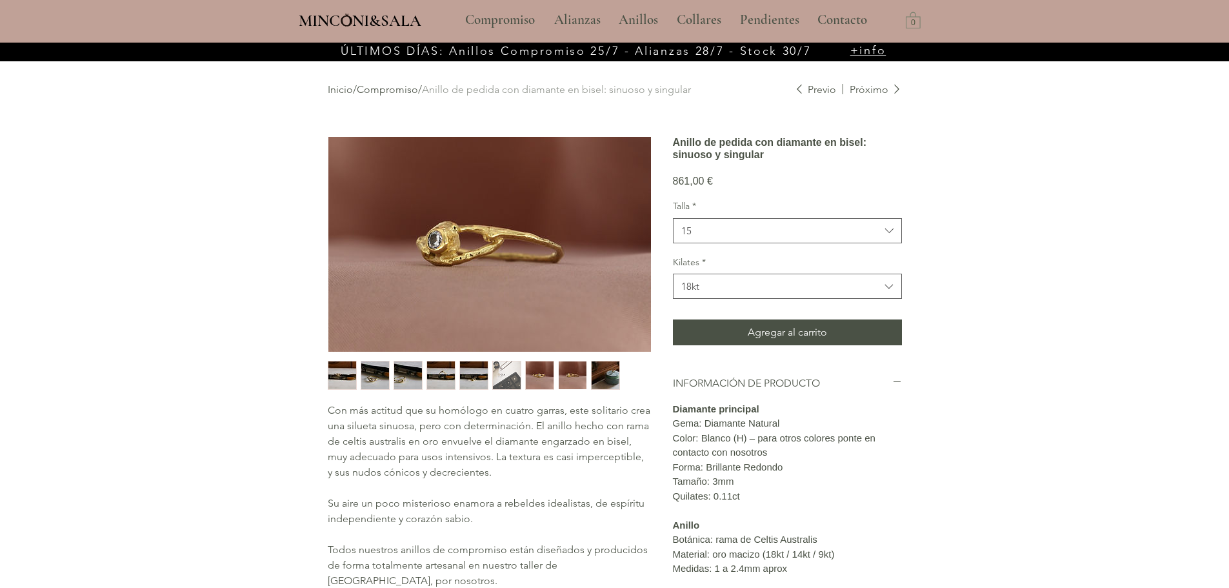
click at [604, 380] on img "9 / 9" at bounding box center [606, 375] width 28 height 28
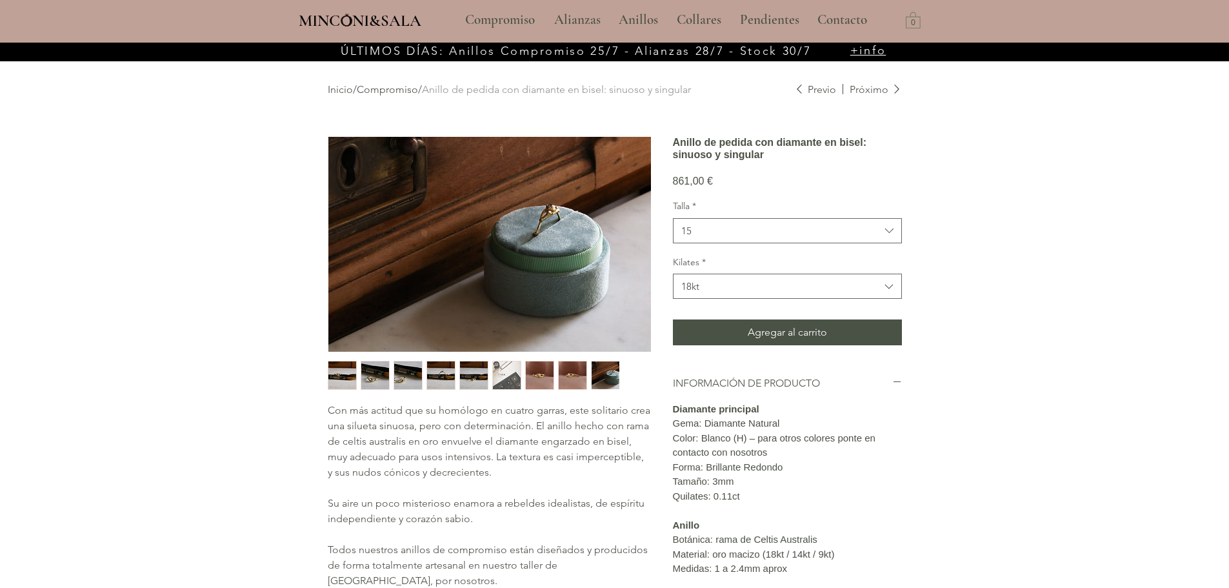
click at [510, 374] on img "6 / 9" at bounding box center [507, 375] width 28 height 28
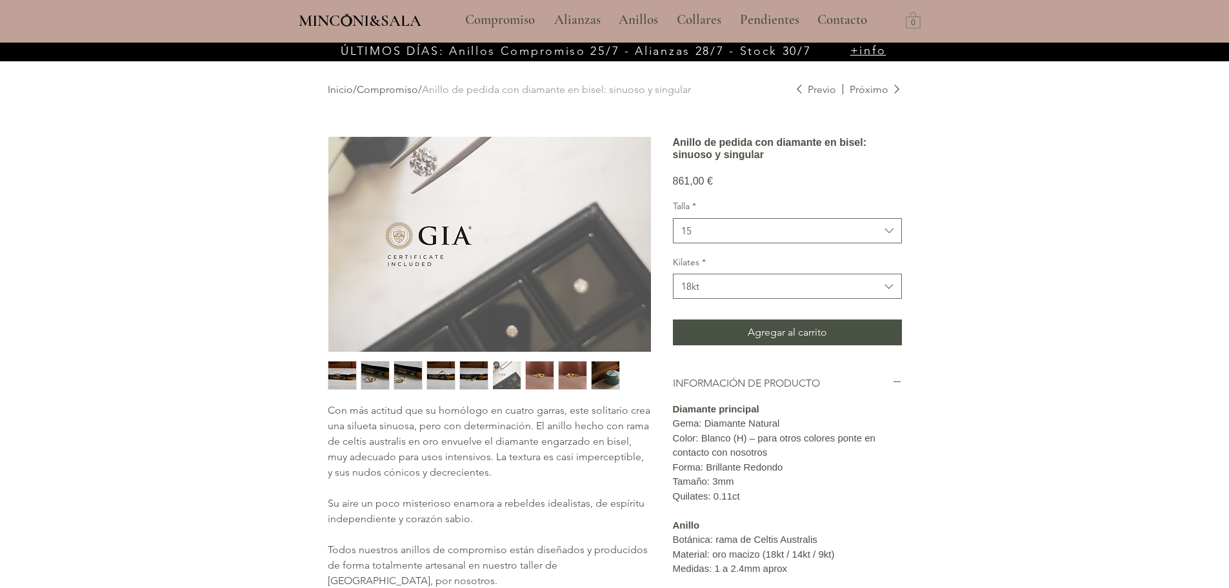
click at [536, 374] on img "7 / 9" at bounding box center [540, 375] width 28 height 28
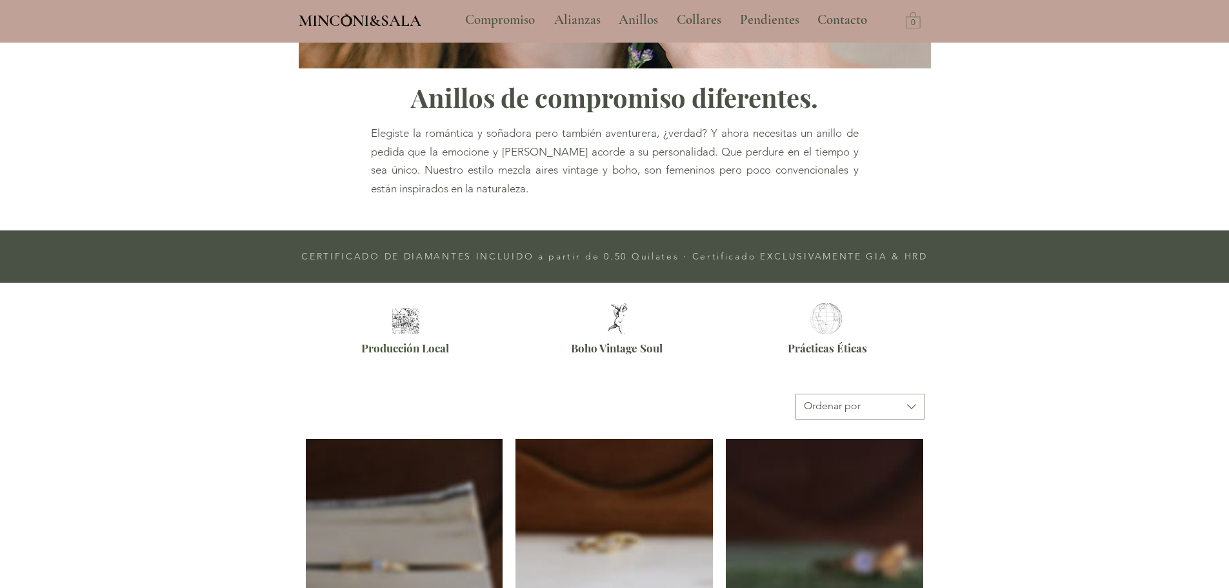
scroll to position [812, 0]
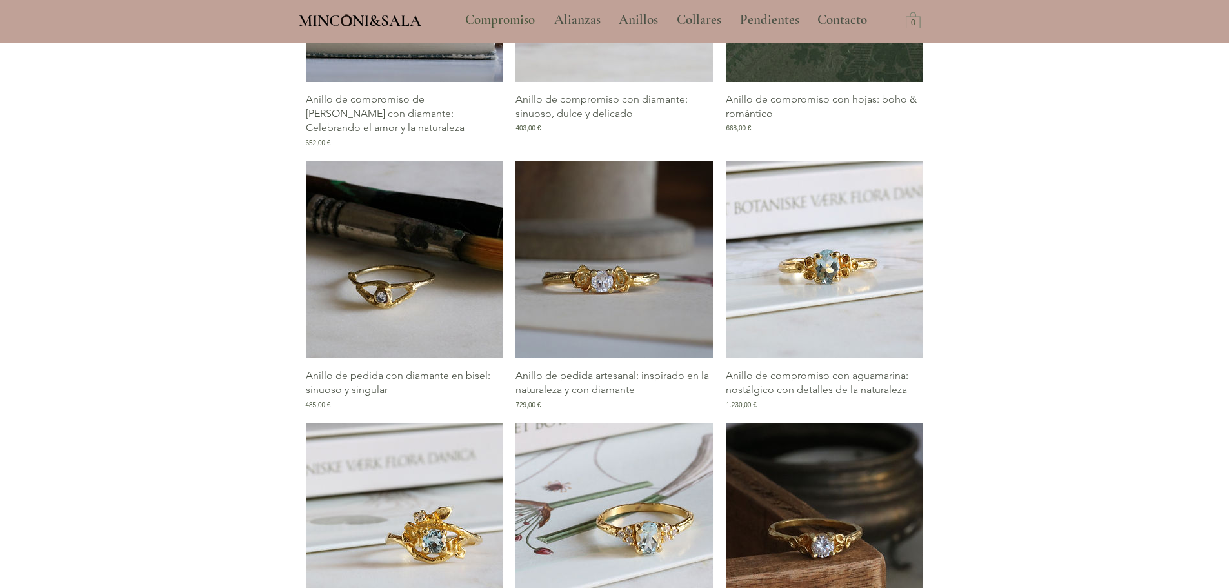
click at [383, 289] on img "Galería de Anillo de pedida con diamante en bisel: sinuoso y singular" at bounding box center [404, 259] width 197 height 197
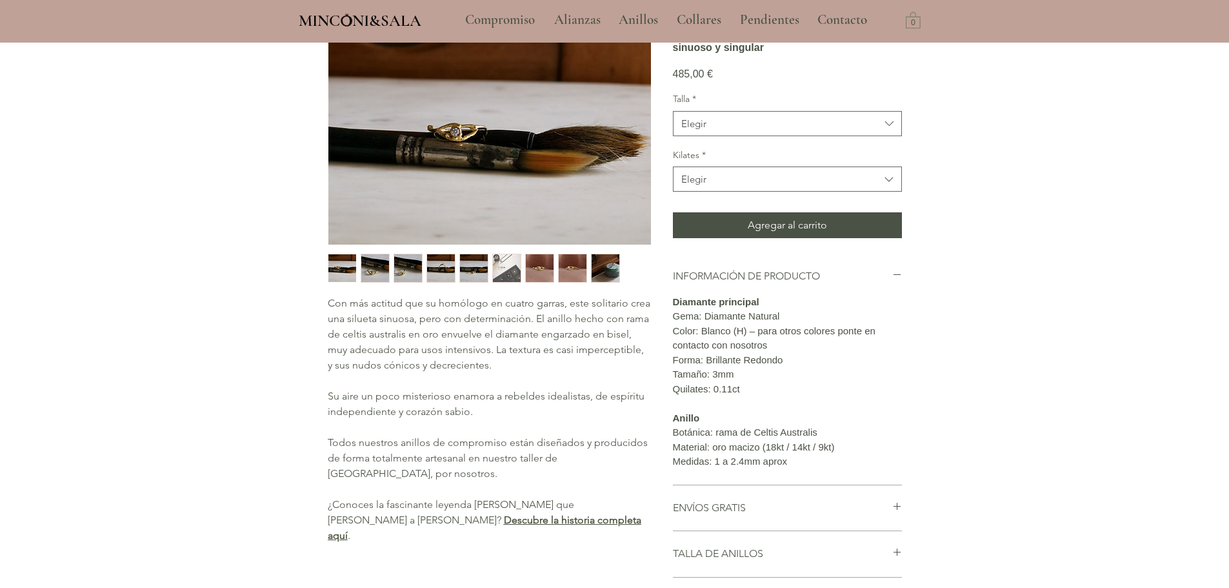
scroll to position [129, 0]
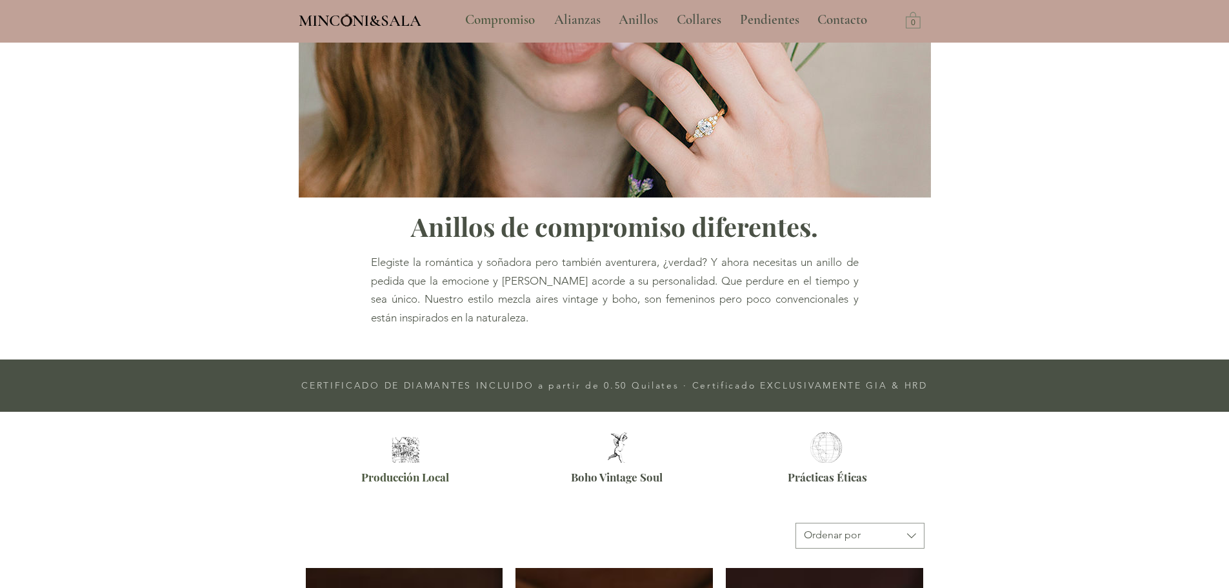
scroll to position [812, 0]
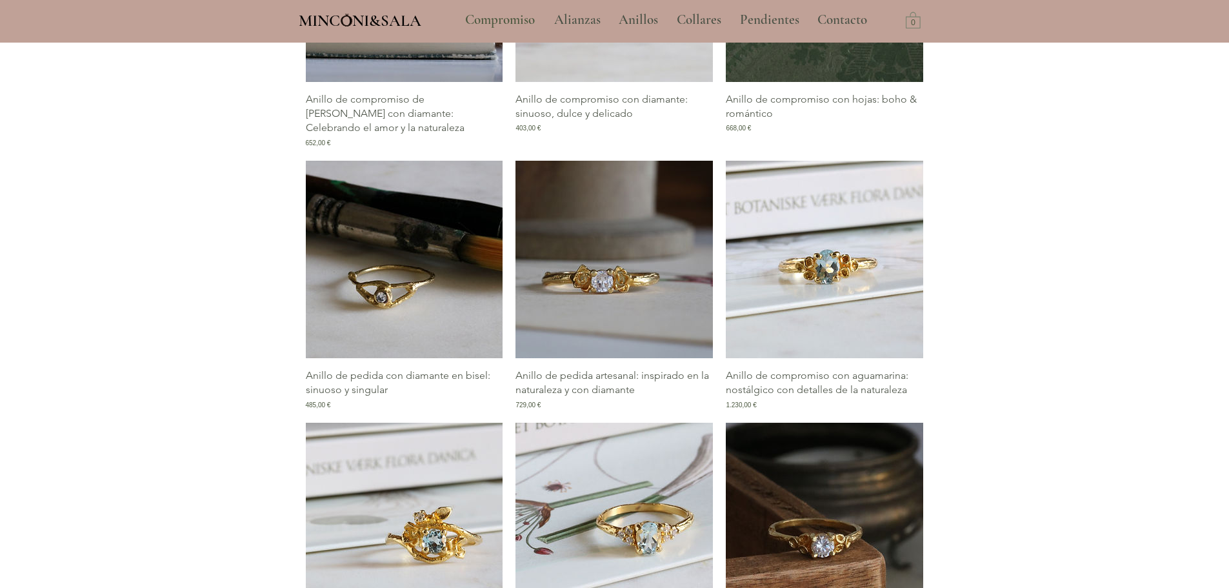
click at [388, 264] on img "Galería de Anillo de pedida con diamante en bisel: sinuoso y singular" at bounding box center [404, 259] width 197 height 197
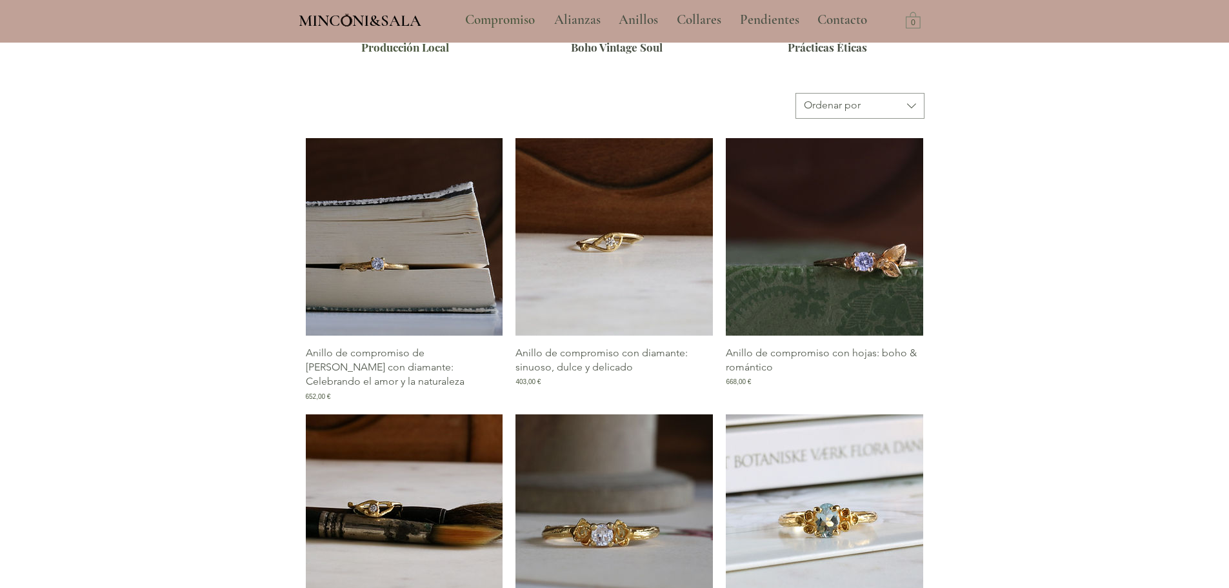
scroll to position [554, 0]
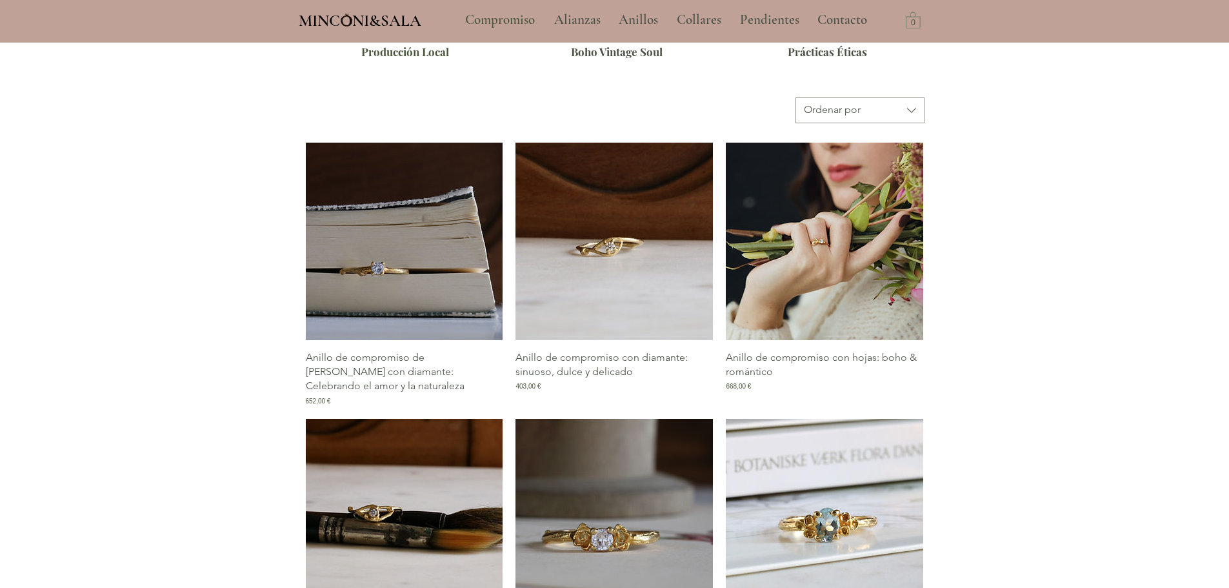
click at [849, 297] on img "Galería de Anillo de compromiso con hojas: boho & romántico" at bounding box center [824, 241] width 197 height 197
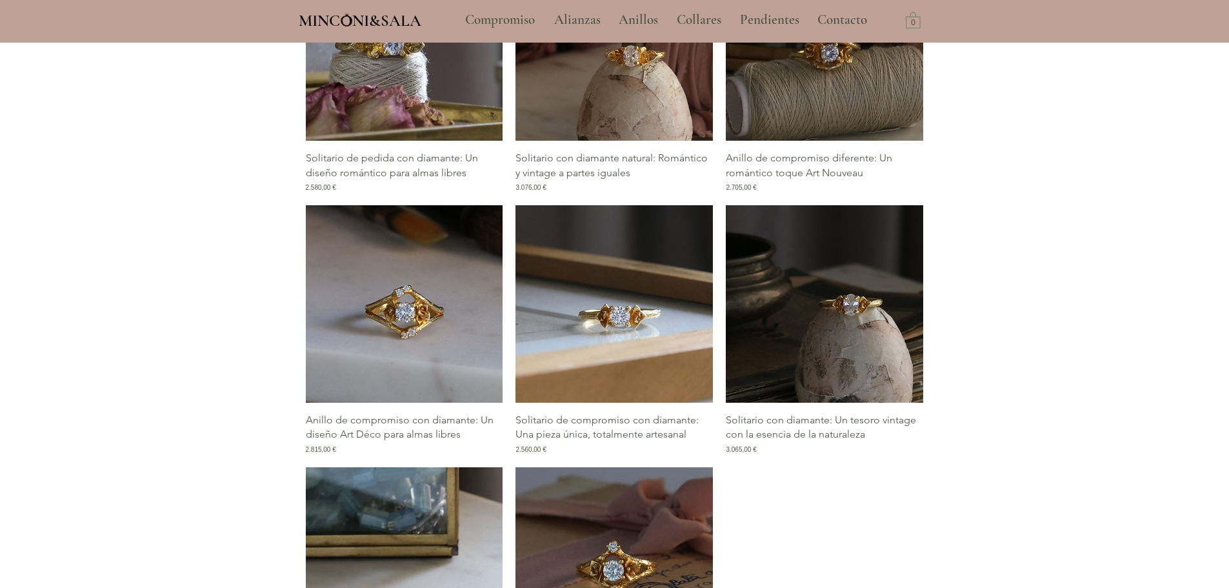
scroll to position [1835, 0]
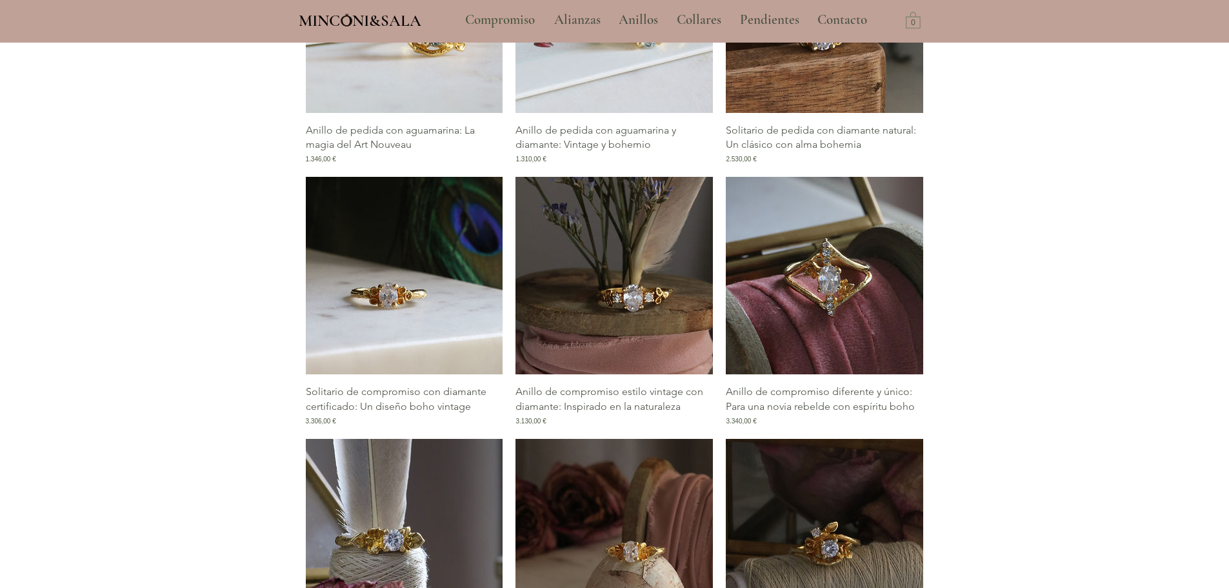
scroll to position [997, 0]
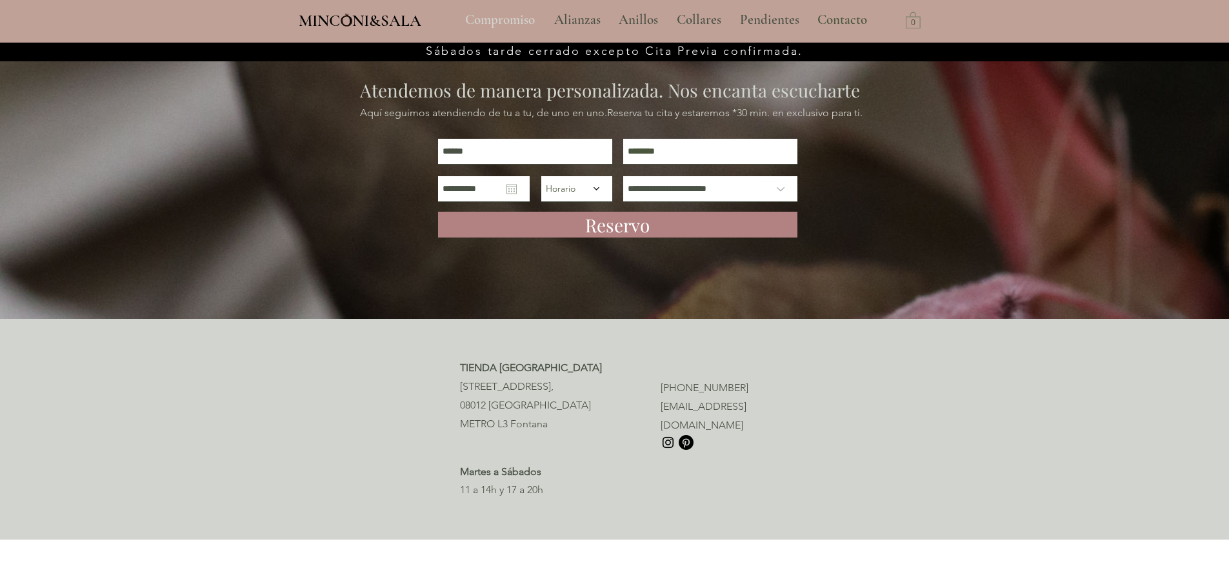
click at [504, 17] on p "Compromiso" at bounding box center [500, 20] width 83 height 32
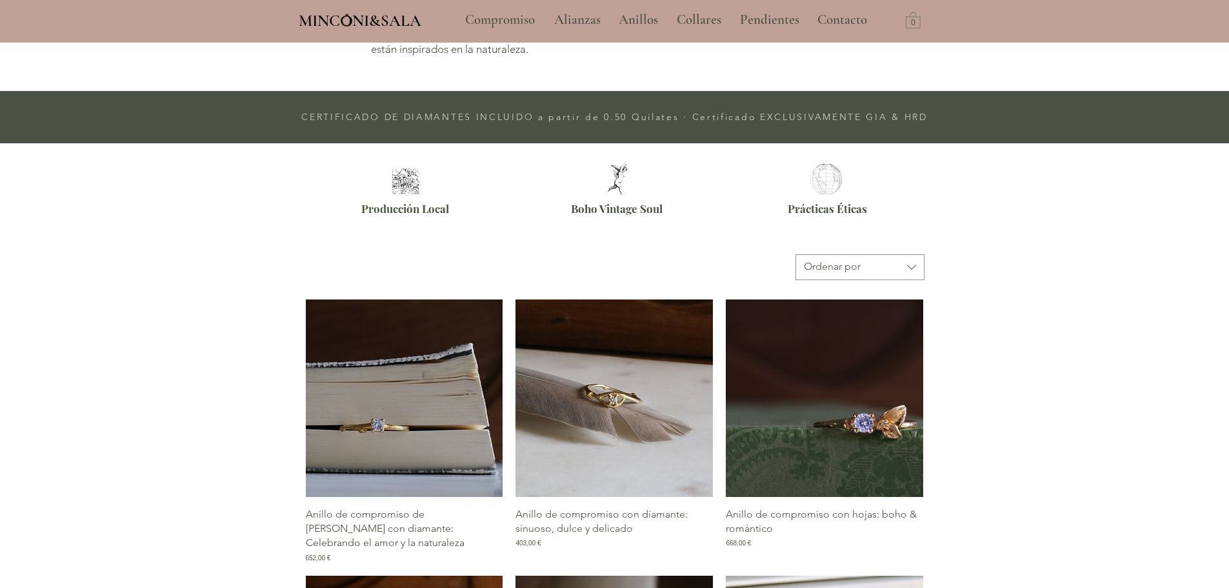
scroll to position [581, 0]
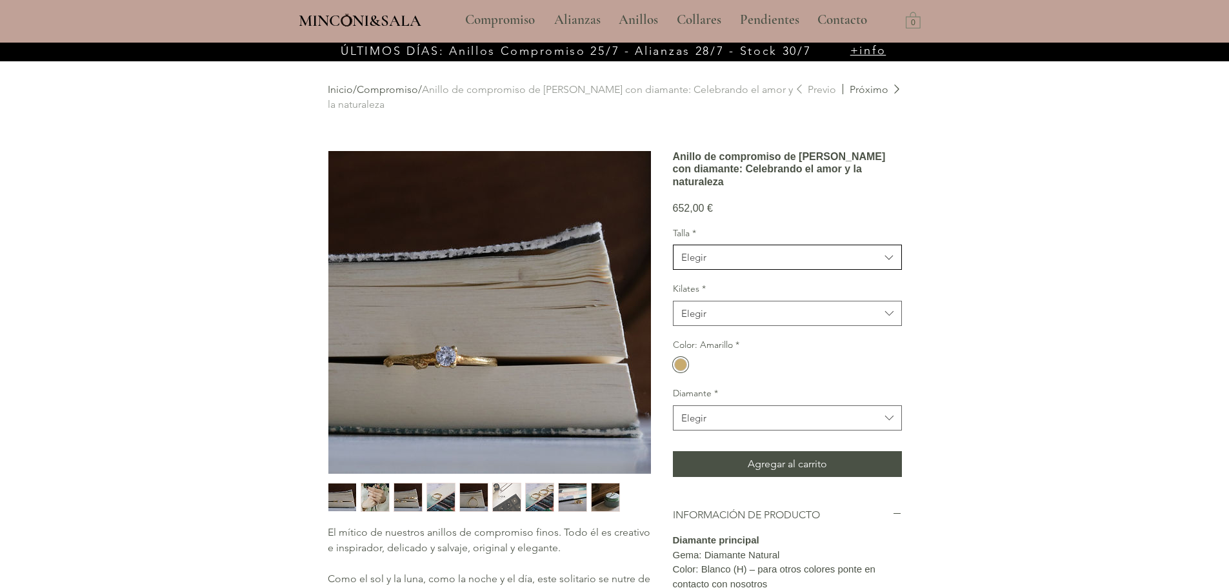
click at [825, 264] on span "Elegir" at bounding box center [780, 257] width 199 height 14
click at [810, 344] on span "10" at bounding box center [787, 338] width 212 height 14
click at [822, 320] on span "Elegir" at bounding box center [780, 313] width 199 height 14
click at [791, 401] on span "9kt" at bounding box center [787, 394] width 212 height 14
click at [791, 424] on span "Elegir" at bounding box center [780, 418] width 199 height 14
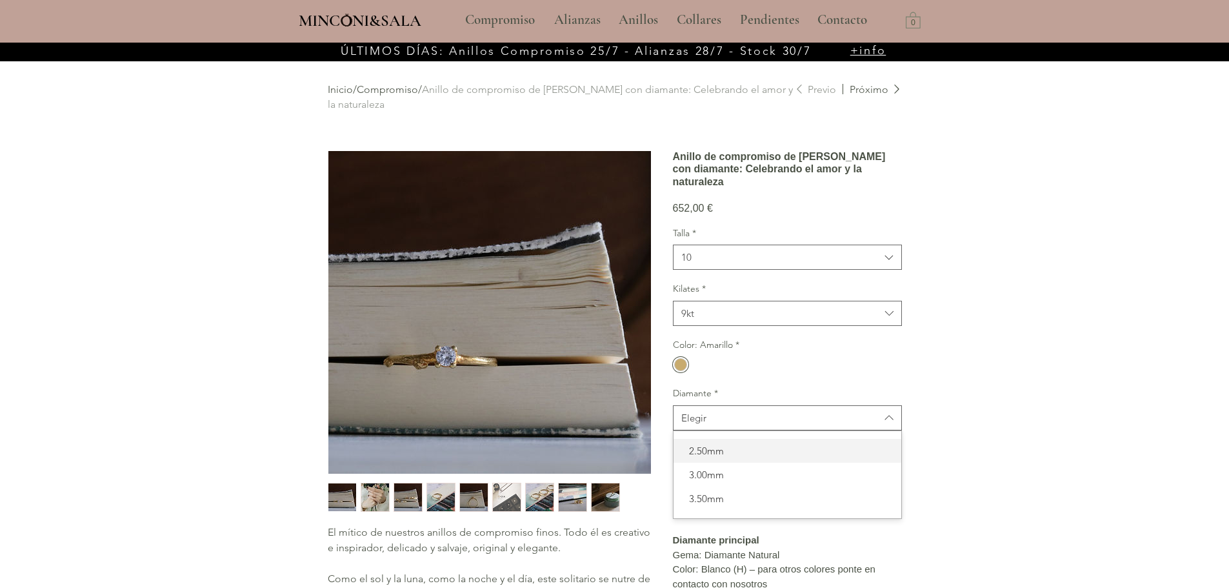
click at [782, 457] on span "2.50mm" at bounding box center [787, 451] width 212 height 14
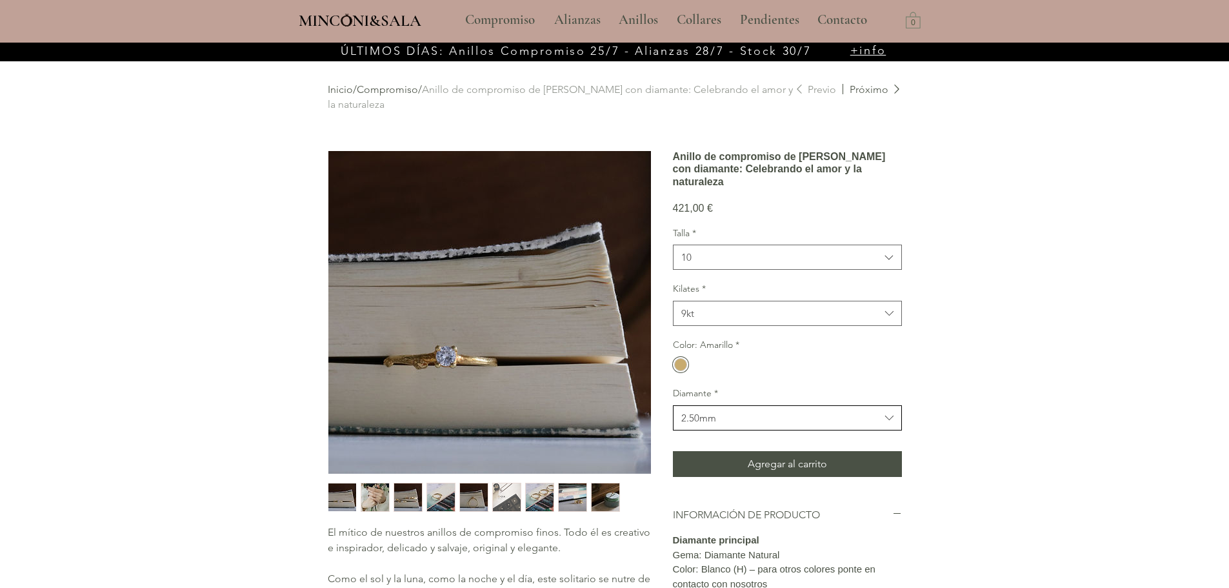
click at [868, 424] on span "2.50mm" at bounding box center [780, 418] width 199 height 14
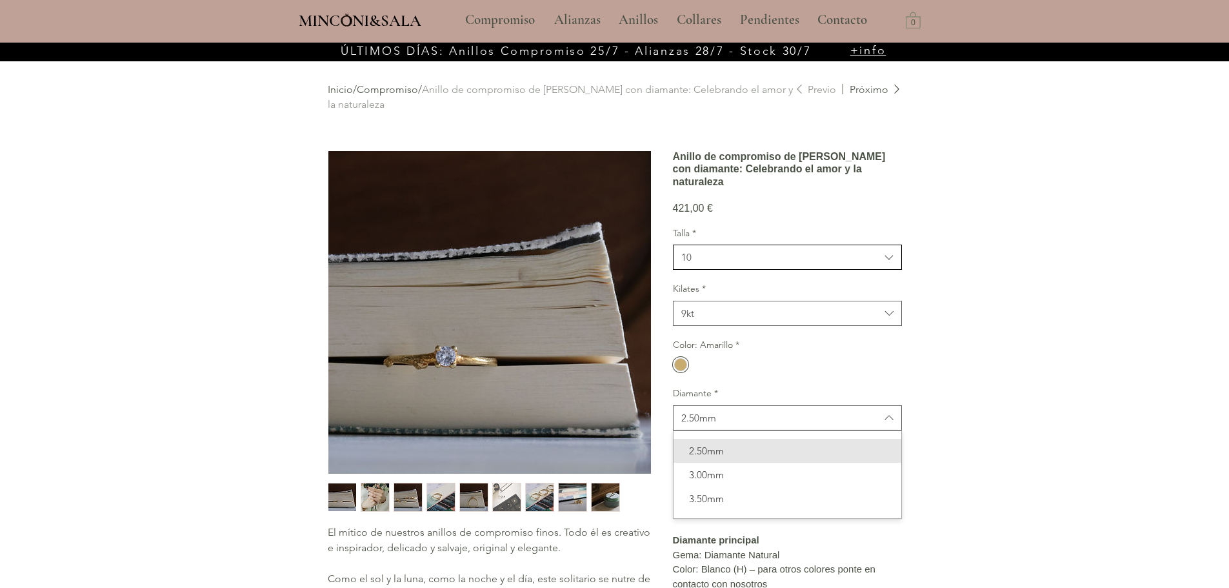
click at [830, 264] on span "10" at bounding box center [780, 257] width 199 height 14
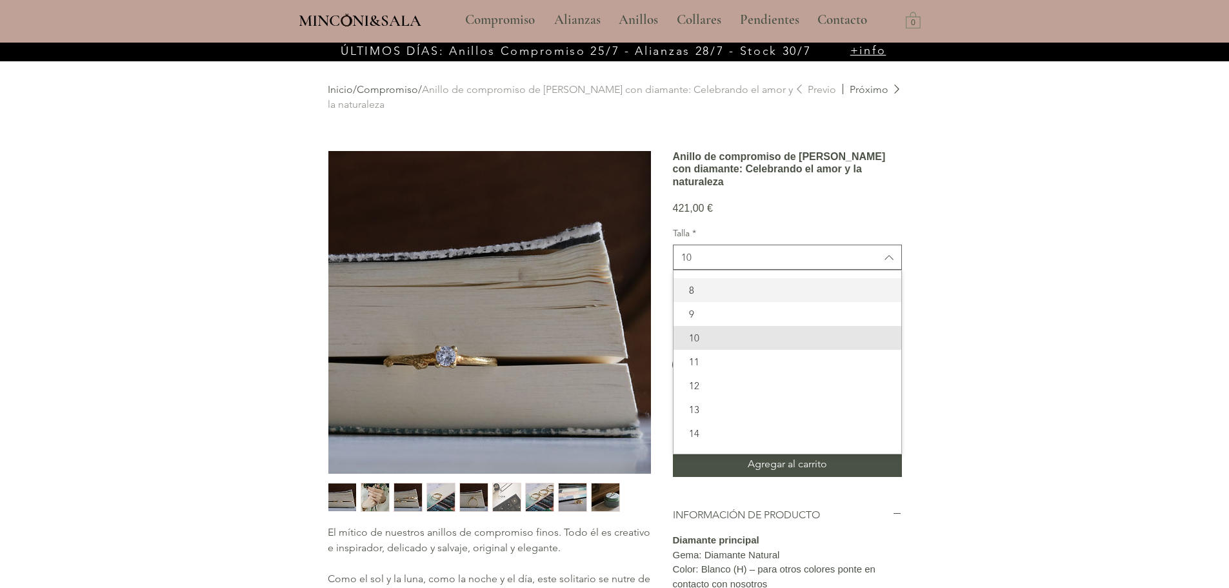
click at [810, 297] on span "8" at bounding box center [787, 290] width 212 height 14
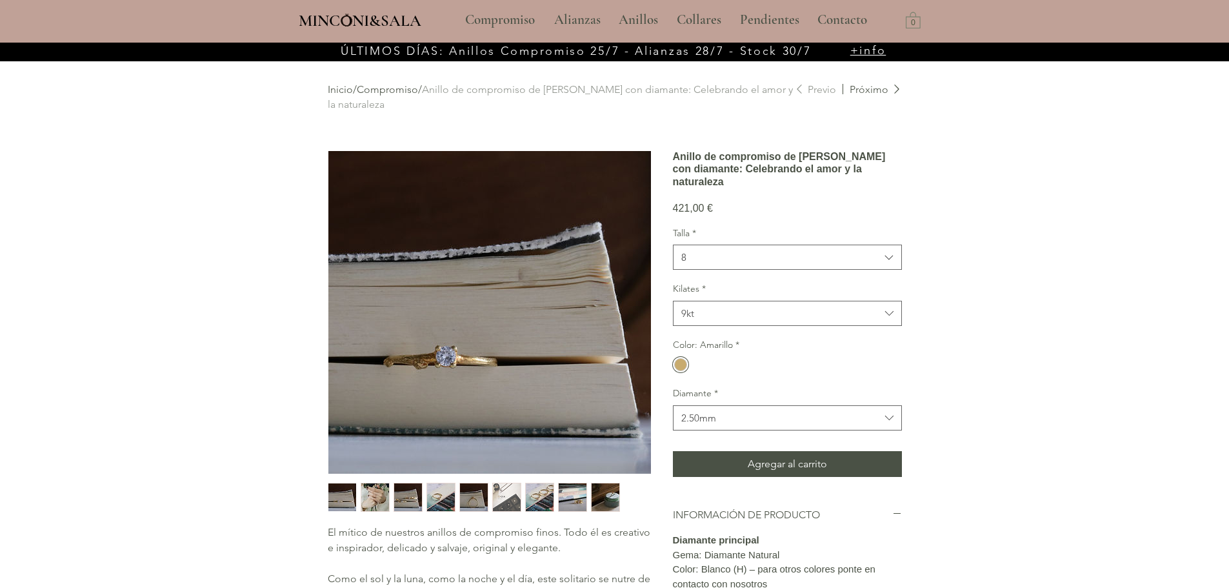
click at [962, 331] on div "main content" at bounding box center [614, 513] width 1229 height 941
click at [855, 270] on button "8" at bounding box center [787, 256] width 229 height 25
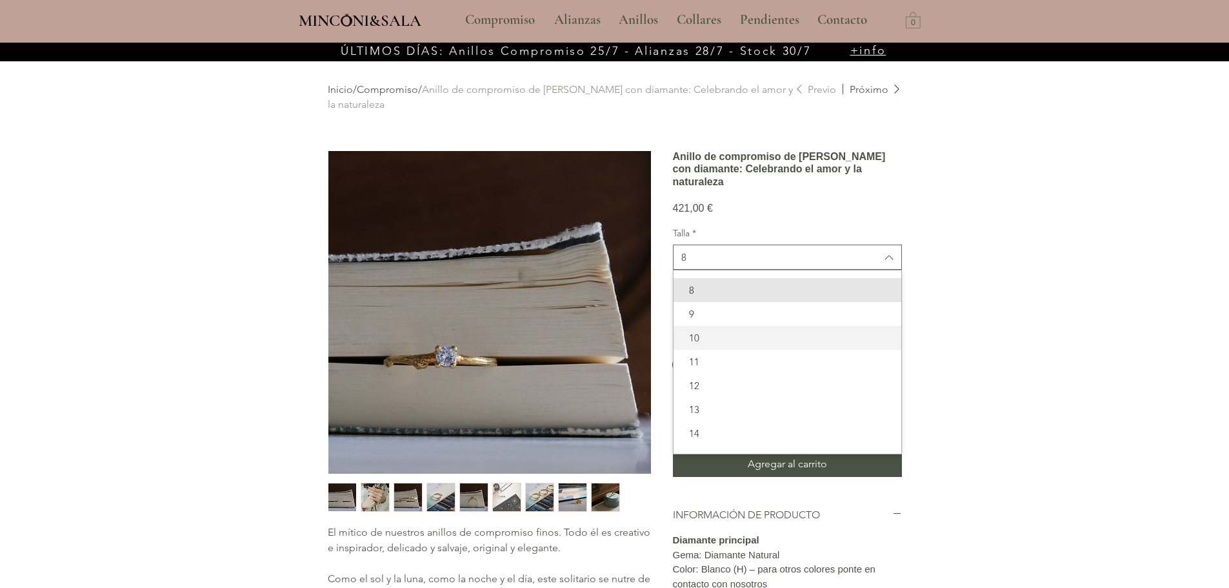
click at [783, 344] on span "10" at bounding box center [787, 338] width 212 height 14
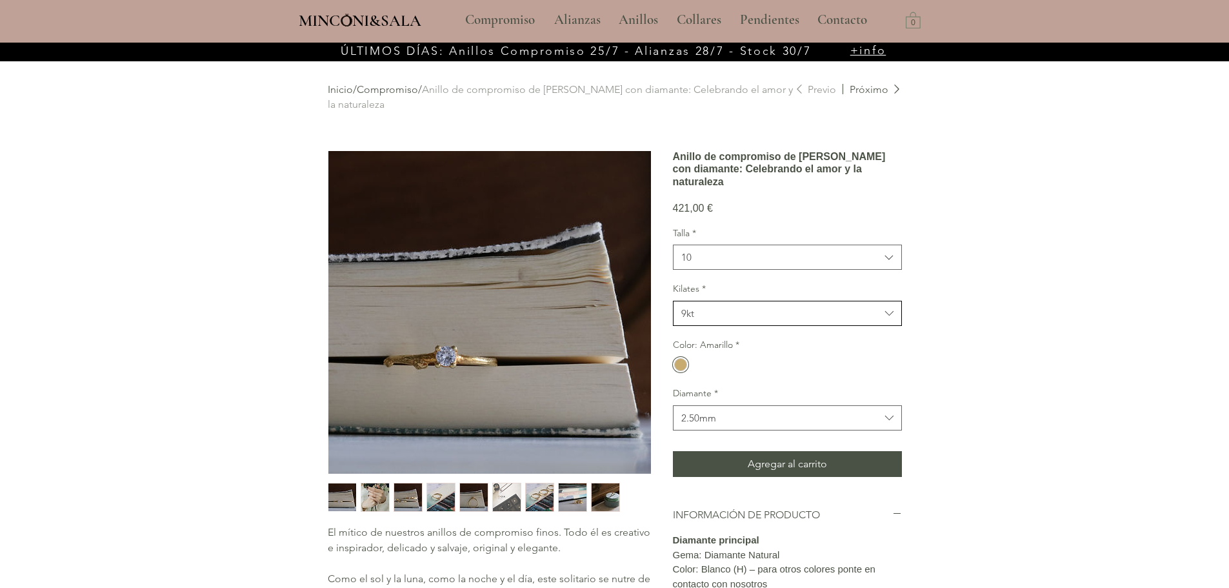
click at [790, 320] on span "9kt" at bounding box center [780, 313] width 199 height 14
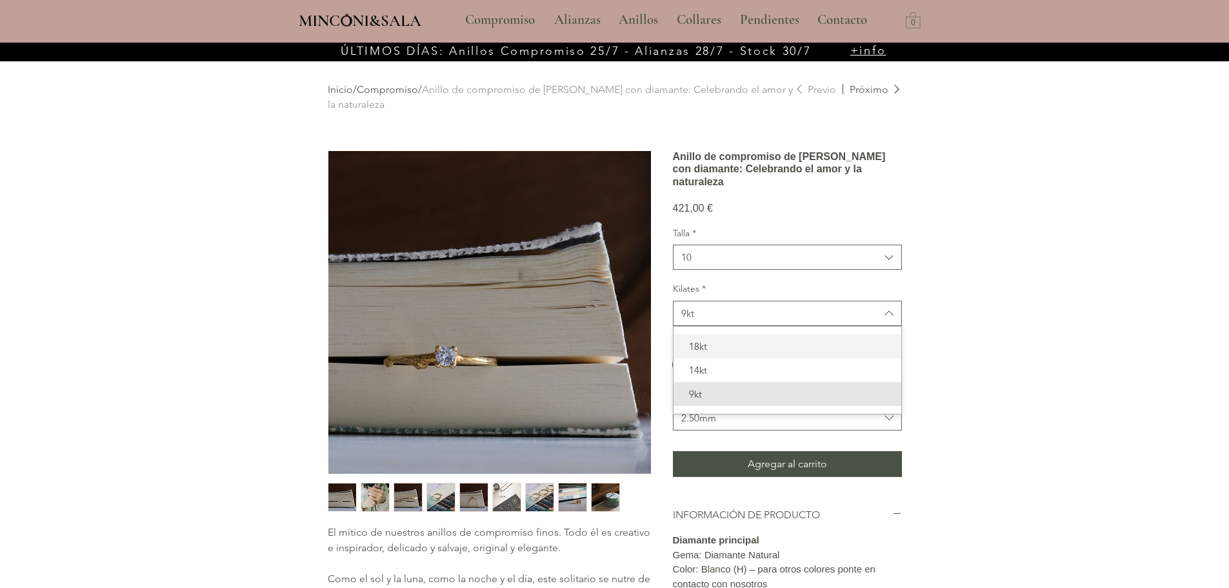
click at [766, 353] on span "18kt" at bounding box center [787, 346] width 212 height 14
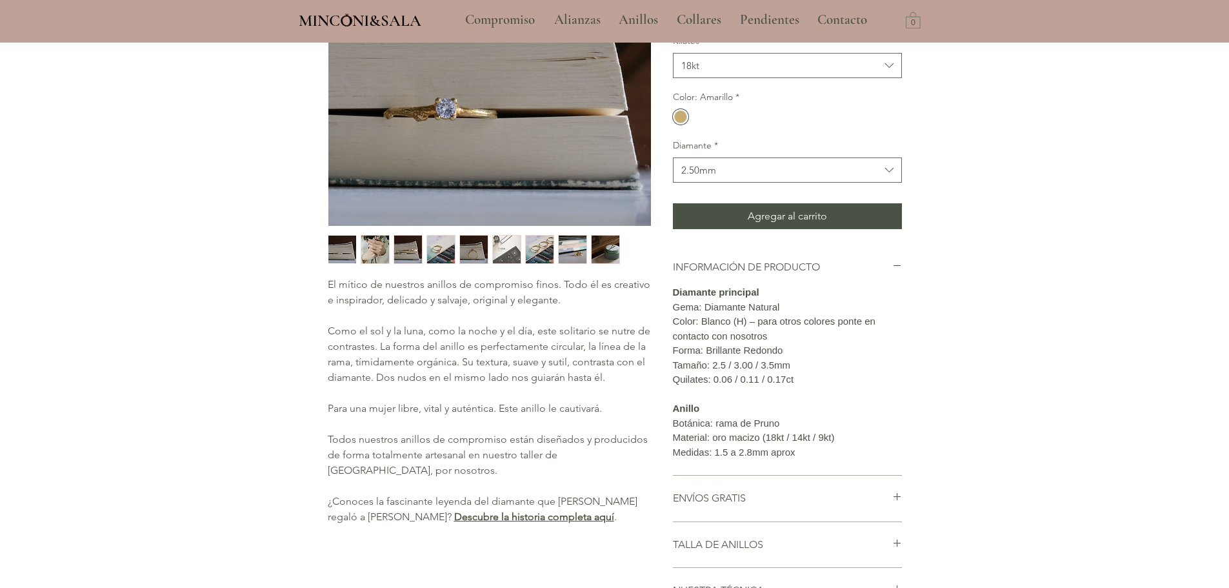
scroll to position [258, 0]
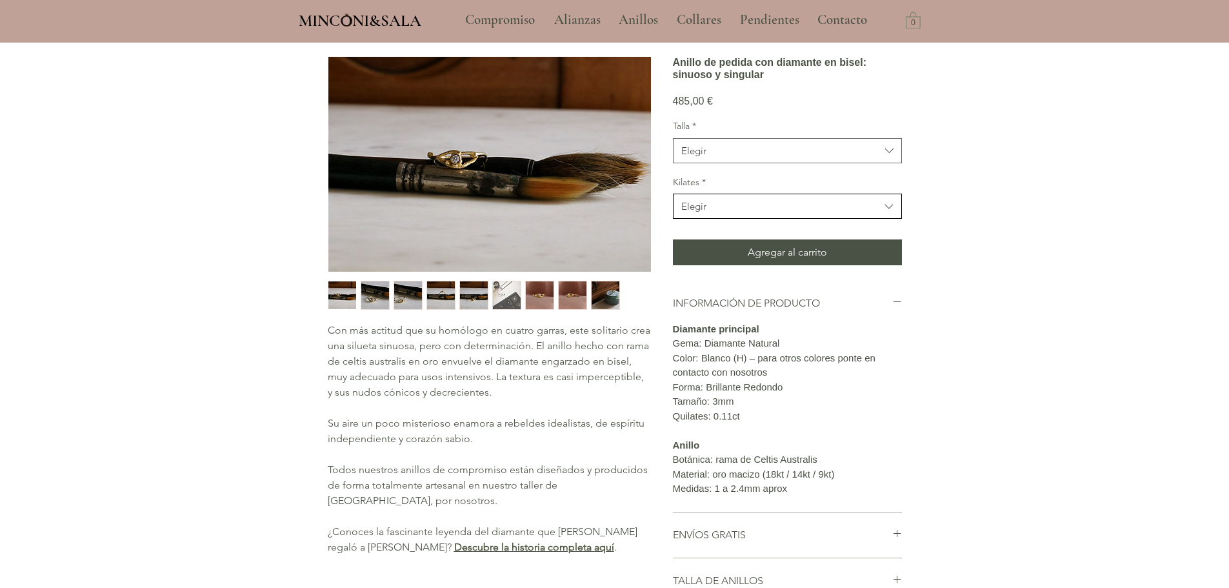
scroll to position [194, 0]
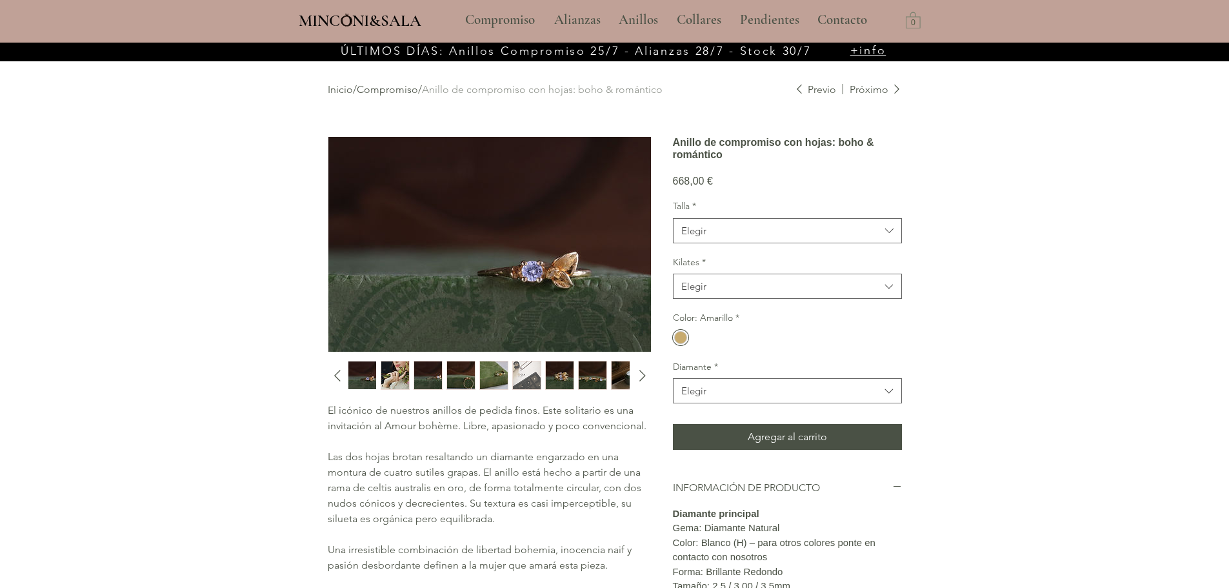
click at [463, 375] on img "4 / 10" at bounding box center [461, 375] width 28 height 28
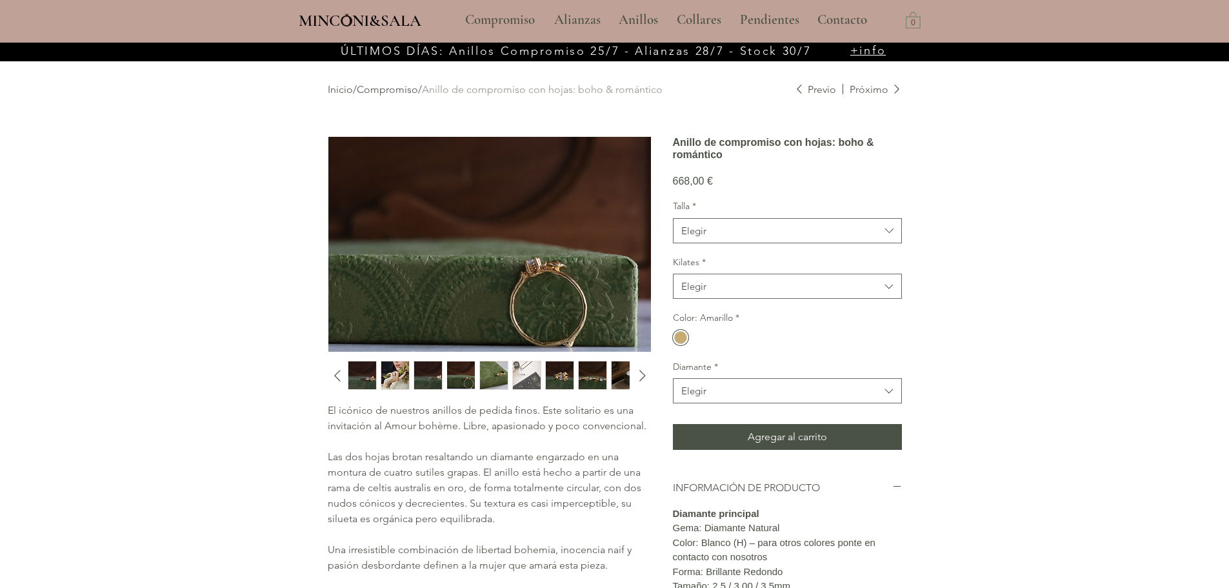
click at [527, 371] on img "6 / 10" at bounding box center [527, 375] width 28 height 28
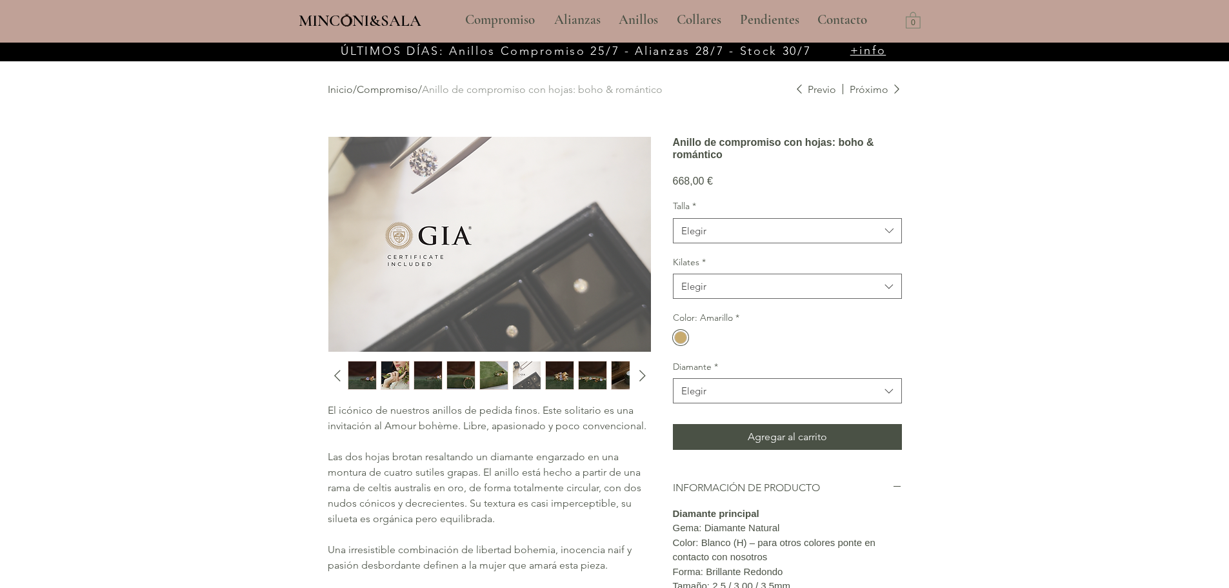
click at [488, 372] on img "5 / 10" at bounding box center [494, 375] width 28 height 28
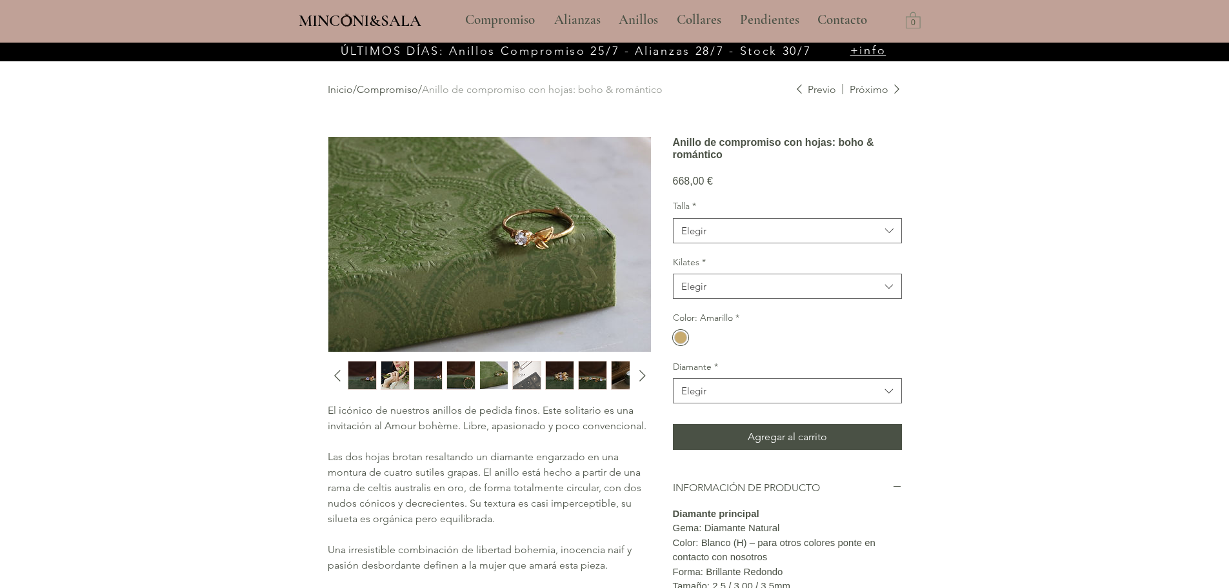
click at [552, 370] on img "7 / 10" at bounding box center [560, 375] width 28 height 28
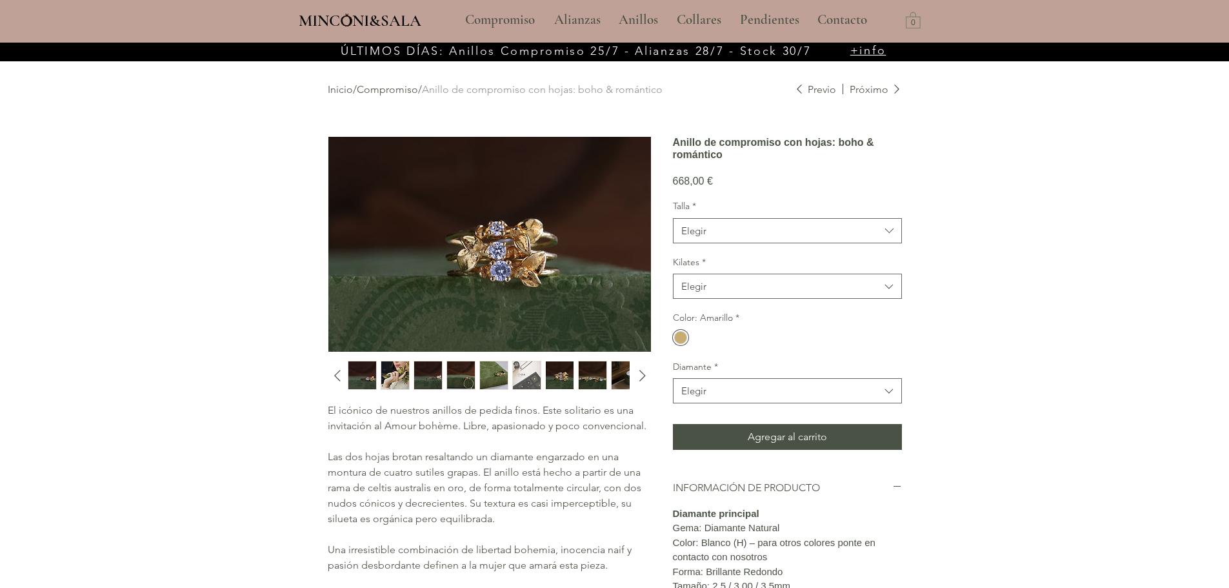
click at [590, 375] on img "8 / 10" at bounding box center [593, 375] width 28 height 28
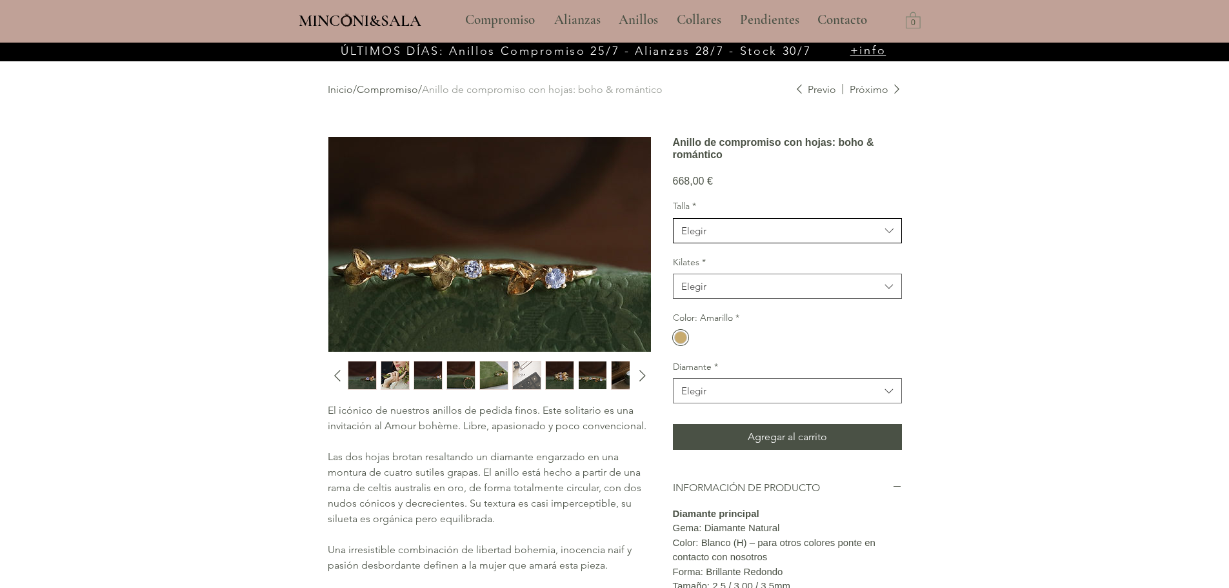
click at [781, 237] on span "Elegir" at bounding box center [780, 231] width 199 height 14
click at [940, 281] on div "main content" at bounding box center [614, 507] width 1229 height 928
click at [750, 293] on span "Elegir" at bounding box center [780, 286] width 199 height 14
click at [895, 263] on div "Talla * Elegir Kilates * Elegir 18kt 14kt 9kt Color: Amarillo * Diamante * Eleg…" at bounding box center [787, 301] width 229 height 203
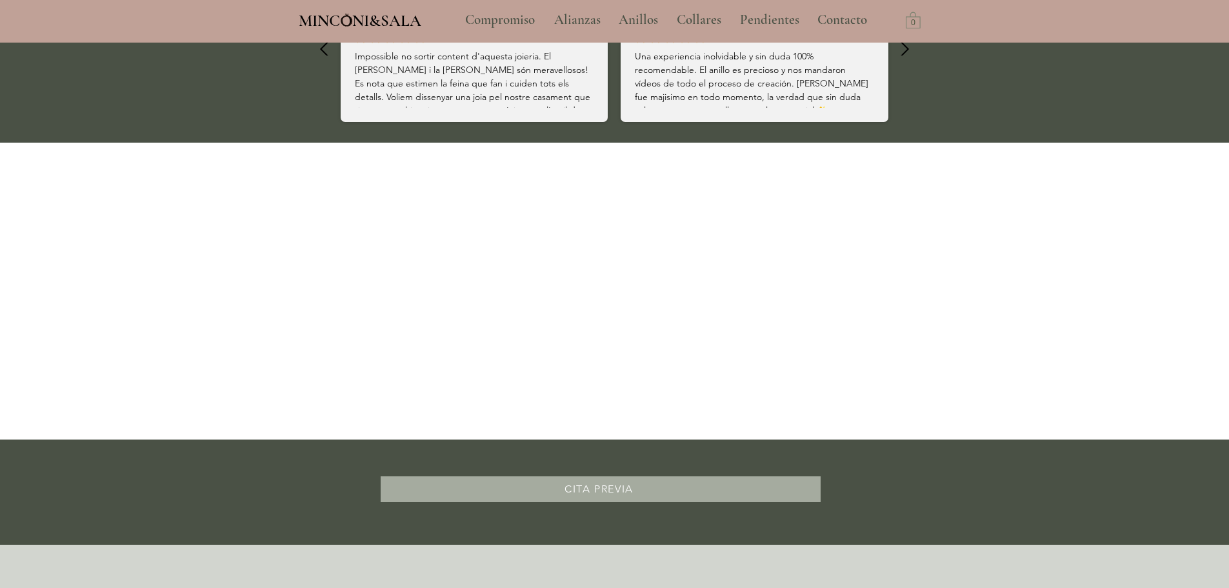
scroll to position [1032, 0]
